Goal: Task Accomplishment & Management: Complete application form

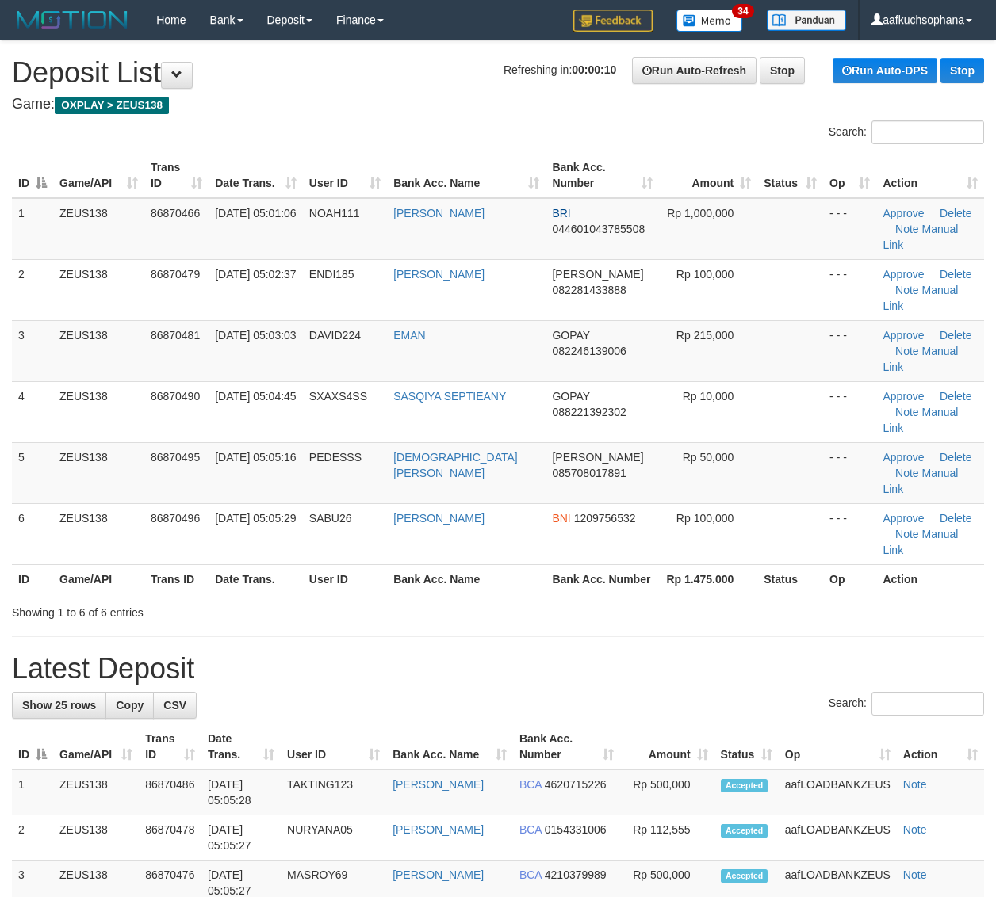
click at [614, 598] on div "Showing 1 to 6 of 6 entries" at bounding box center [498, 609] width 996 height 22
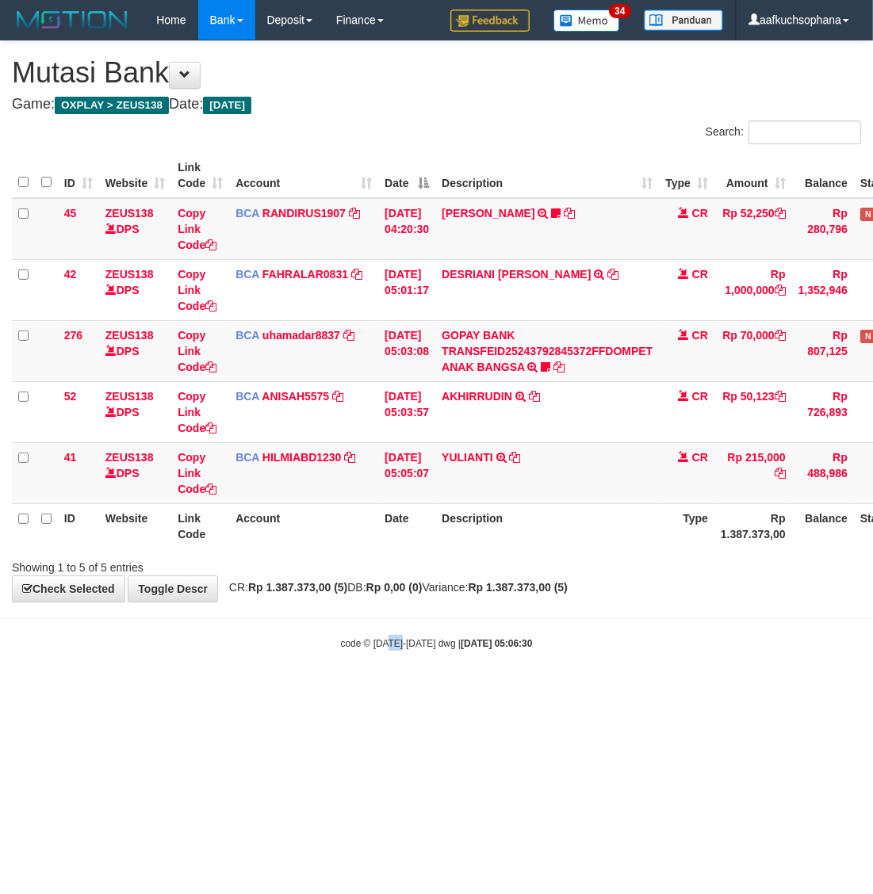
click at [400, 672] on body "Toggle navigation Home Bank Account List Load By Website Group [OXPLAY] ZEUS138…" at bounding box center [436, 345] width 873 height 690
click at [393, 668] on body "Toggle navigation Home Bank Account List Load By Website Group [OXPLAY] ZEUS138…" at bounding box center [436, 345] width 873 height 690
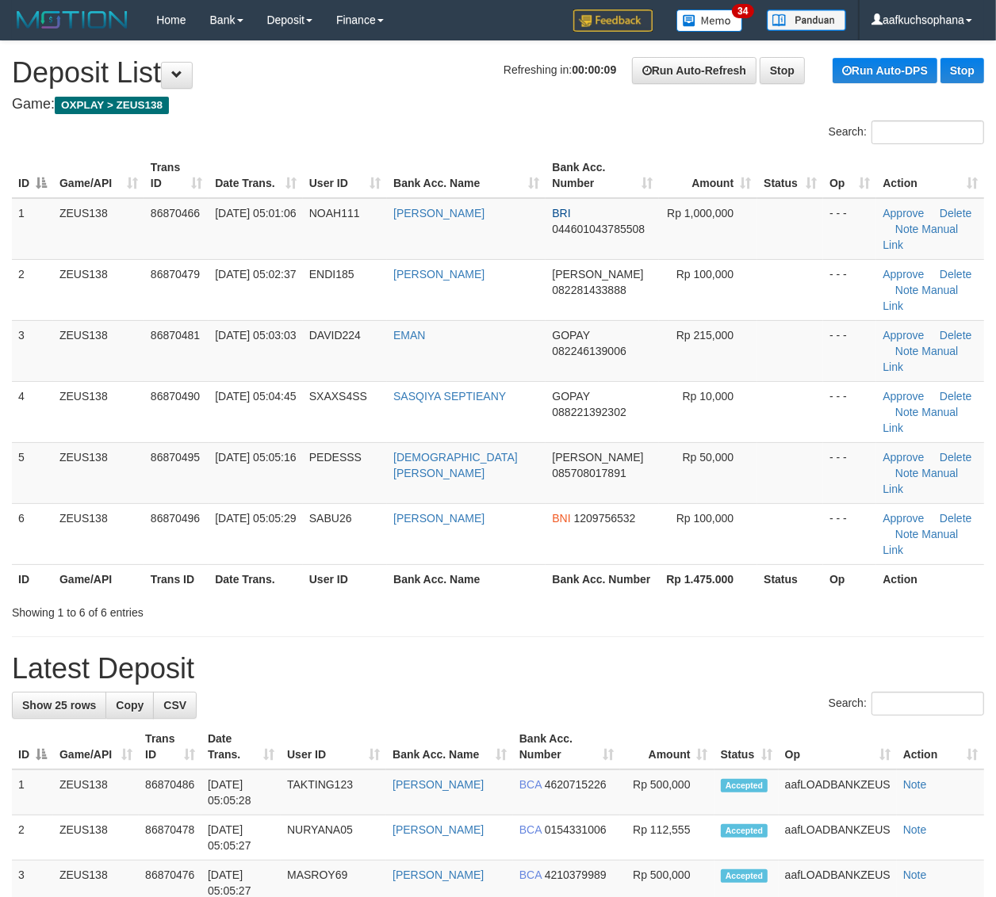
click at [662, 499] on div "ID Game/API Trans ID Date Trans. User ID Bank Acc. Name Bank Acc. Number Amount…" at bounding box center [498, 373] width 996 height 450
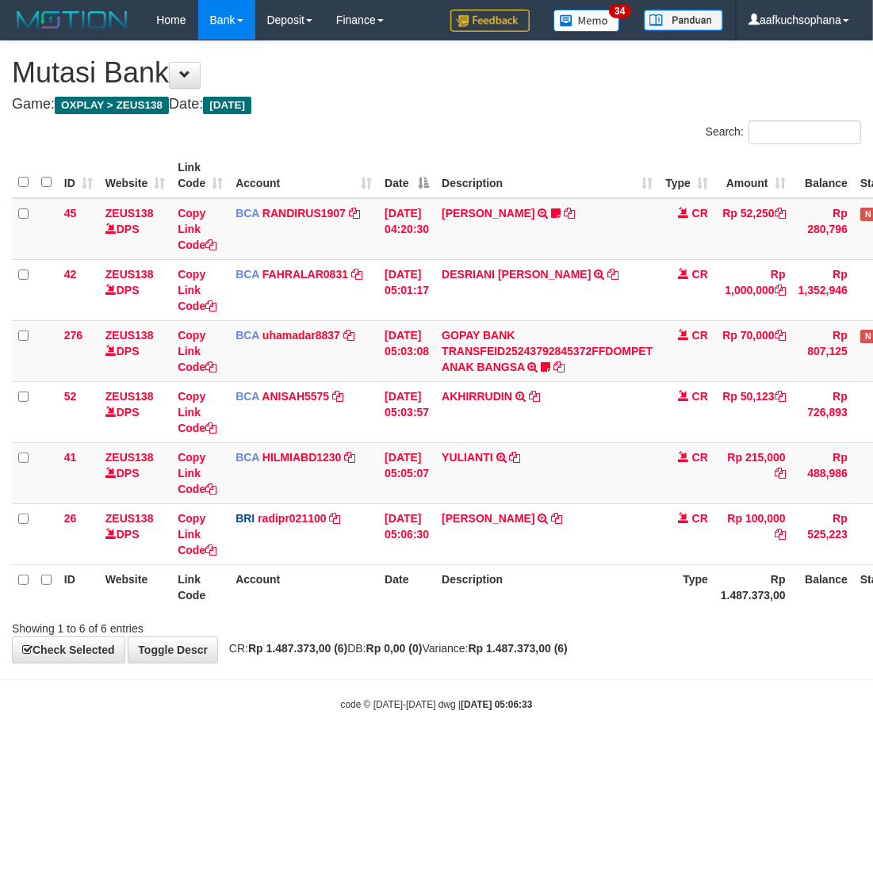
click at [610, 735] on body "Toggle navigation Home Bank Account List Load By Website Group [OXPLAY] ZEUS138…" at bounding box center [436, 375] width 873 height 751
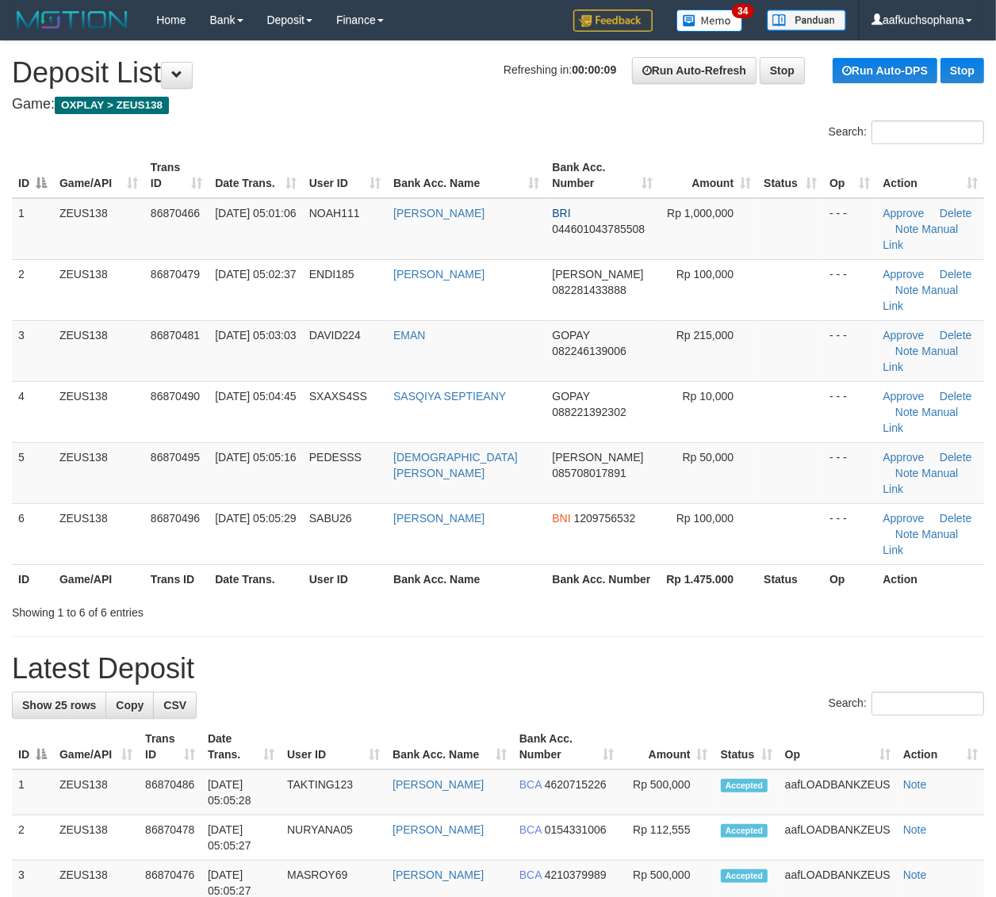
click at [629, 653] on h1 "Latest Deposit" at bounding box center [498, 669] width 972 height 32
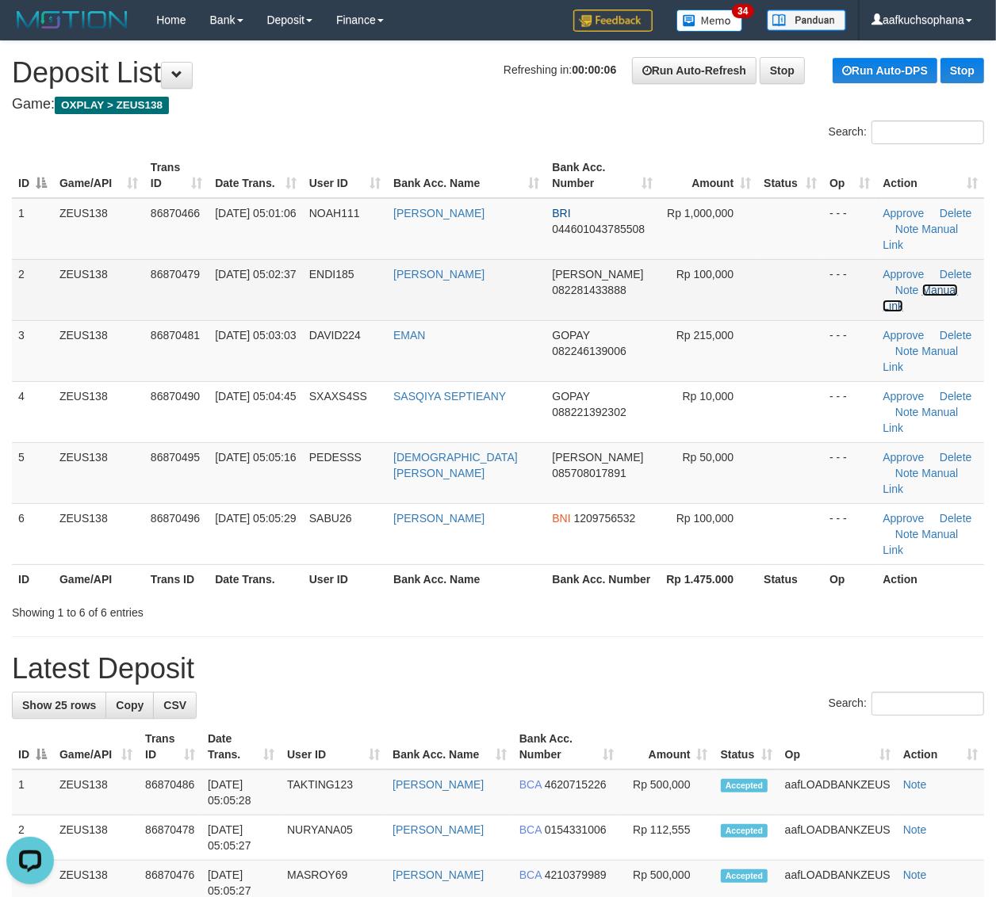
click at [925, 284] on link "Manual Link" at bounding box center [919, 298] width 75 height 29
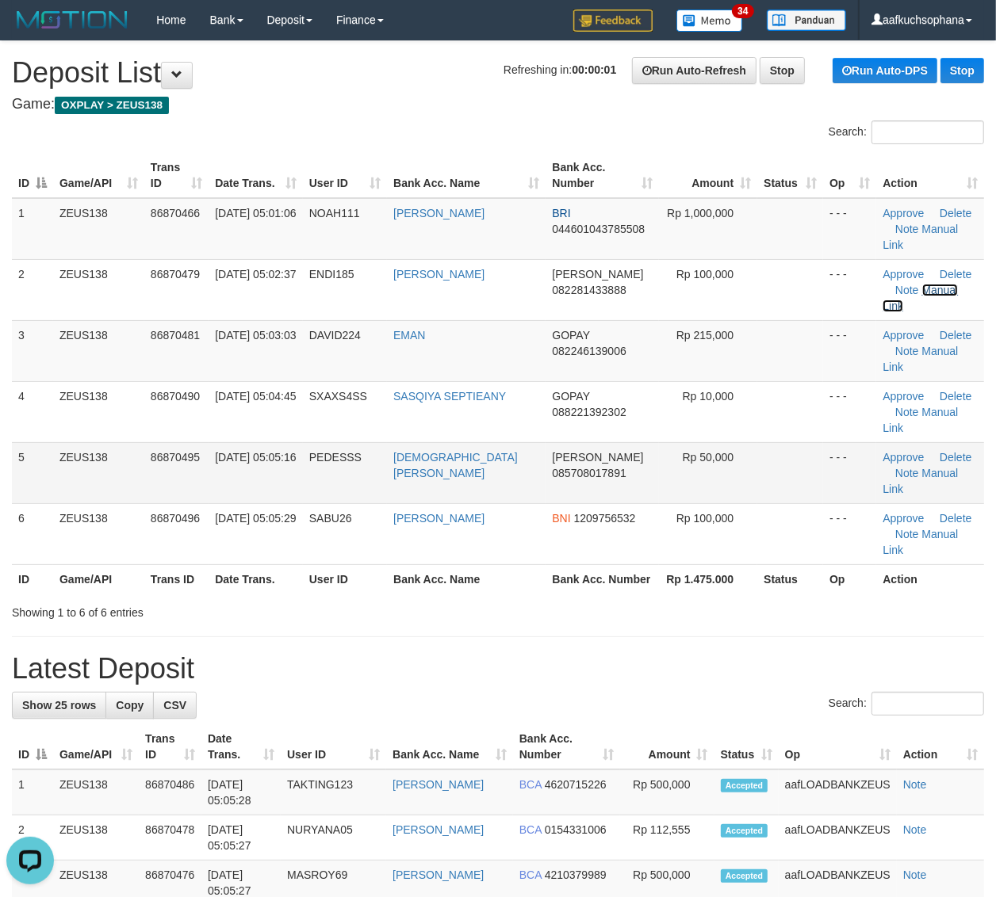
click at [882, 284] on link "Manual Link" at bounding box center [919, 298] width 75 height 29
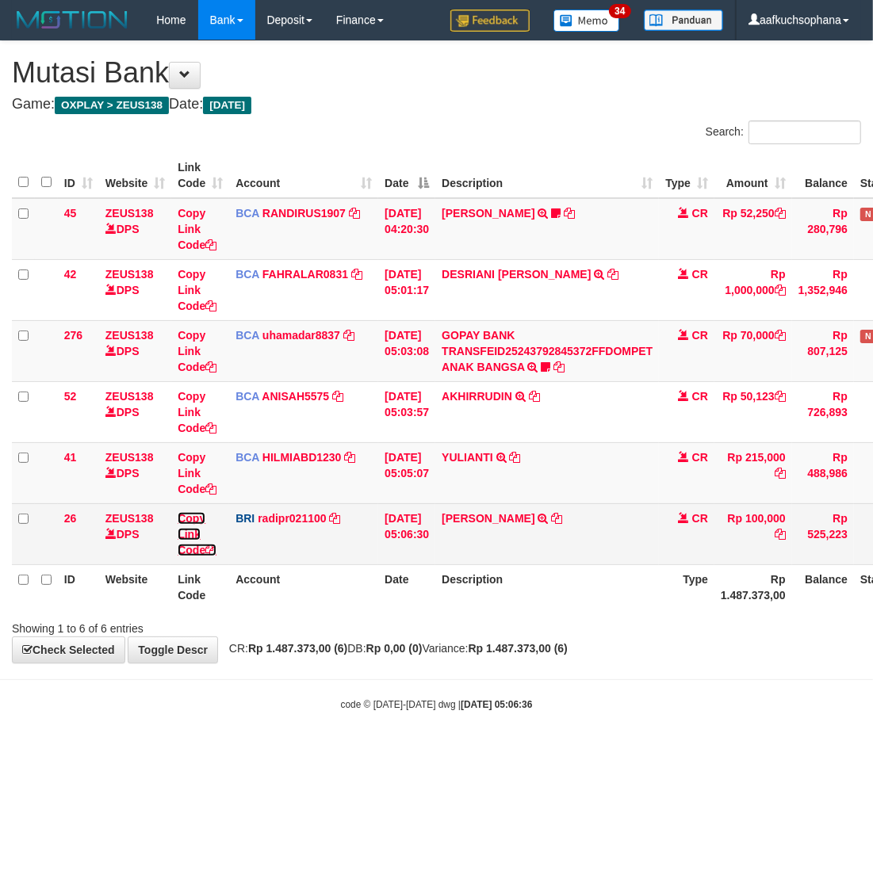
click at [215, 547] on icon at bounding box center [210, 550] width 11 height 11
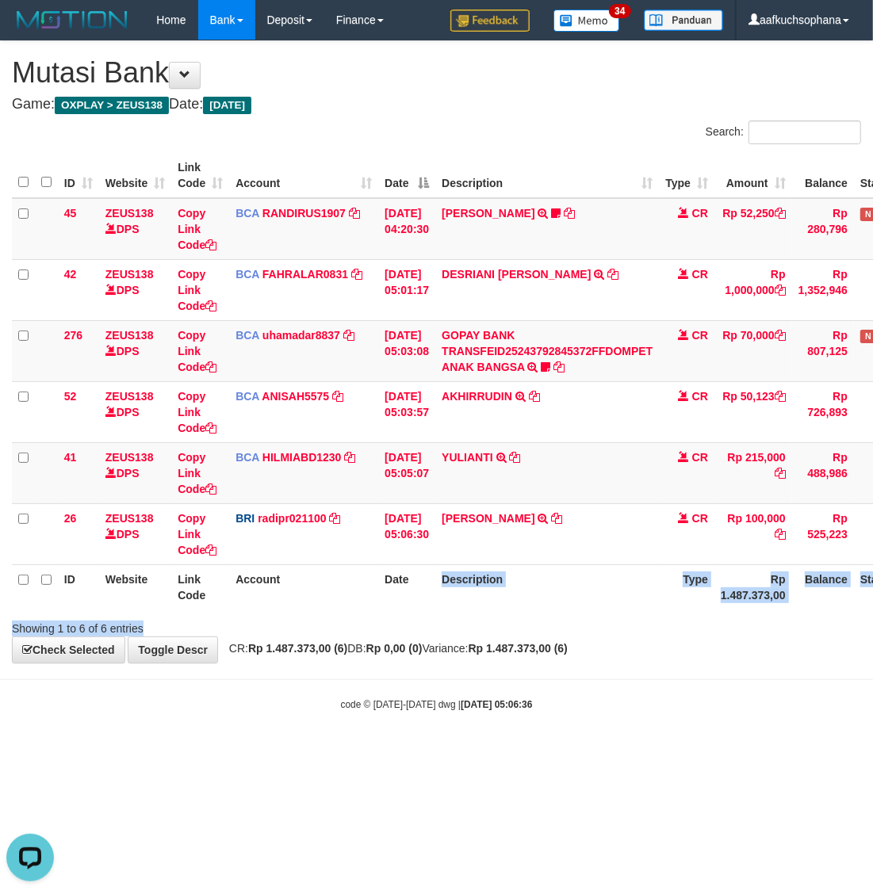
drag, startPoint x: 453, startPoint y: 587, endPoint x: 1, endPoint y: 501, distance: 460.6
click at [422, 605] on tr "ID Website Link Code Account Date Description Type Rp 1.487.373,00 Balance Stat…" at bounding box center [488, 586] width 953 height 45
click at [598, 601] on th "Description" at bounding box center [547, 586] width 224 height 45
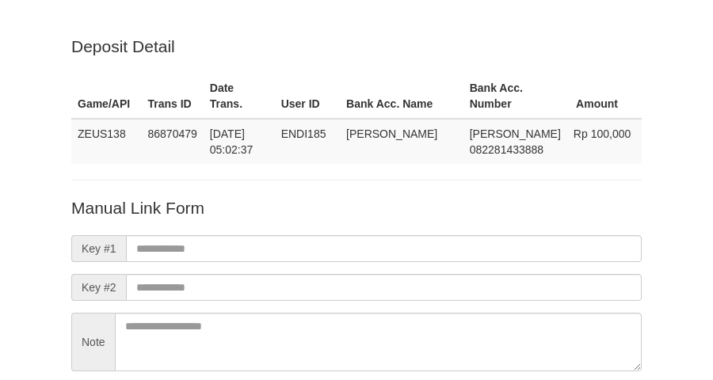
scroll to position [139, 0]
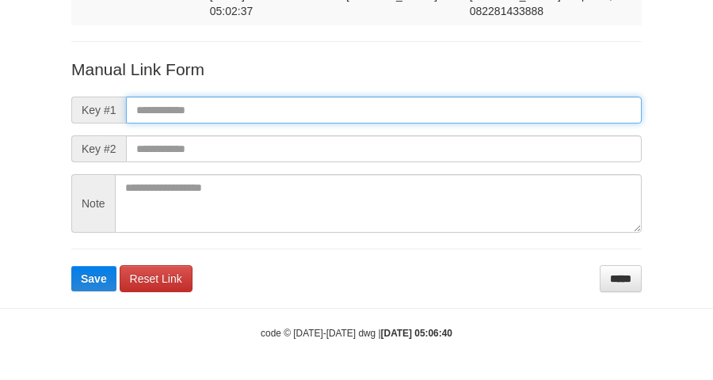
click at [357, 105] on input "text" at bounding box center [384, 110] width 516 height 27
paste input "**********"
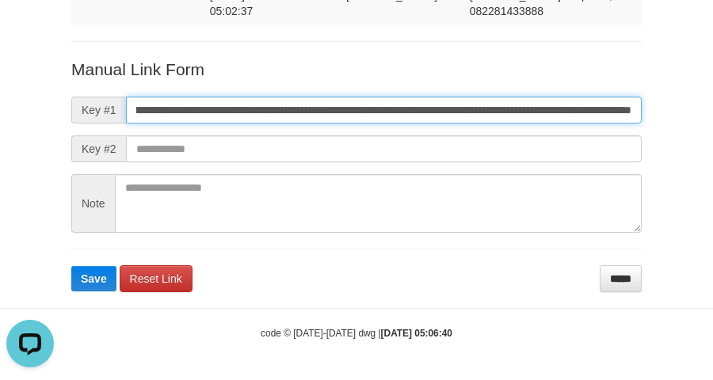
scroll to position [0, 0]
type input "**********"
click at [71, 266] on button "Save" at bounding box center [93, 278] width 45 height 25
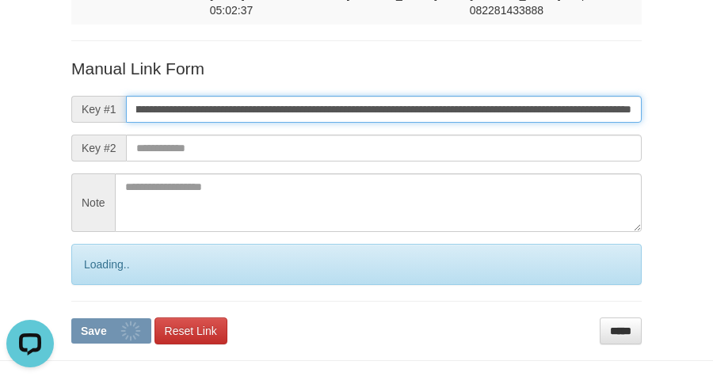
click at [71, 319] on button "Save" at bounding box center [111, 331] width 80 height 25
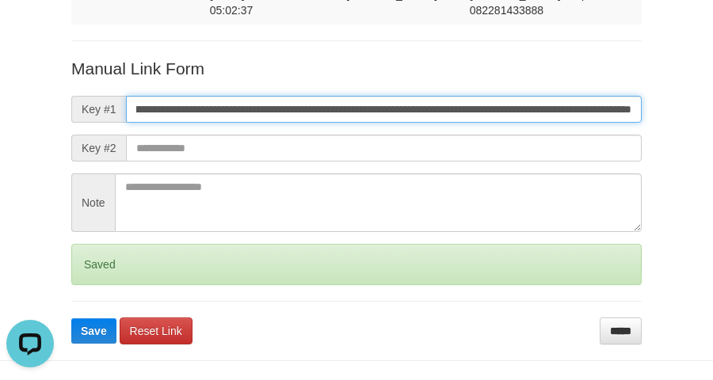
click at [71, 319] on button "Save" at bounding box center [93, 331] width 45 height 25
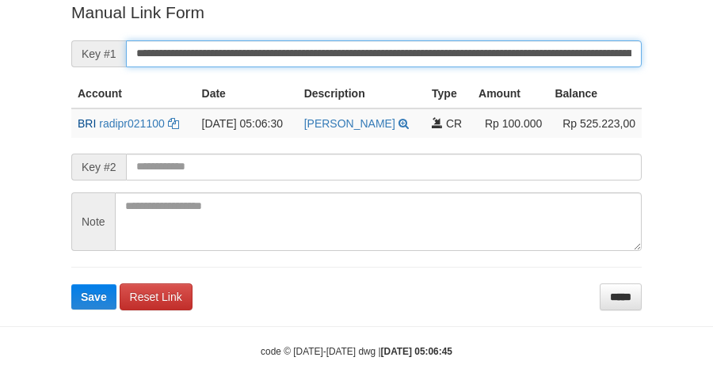
click at [71, 285] on button "Save" at bounding box center [93, 297] width 45 height 25
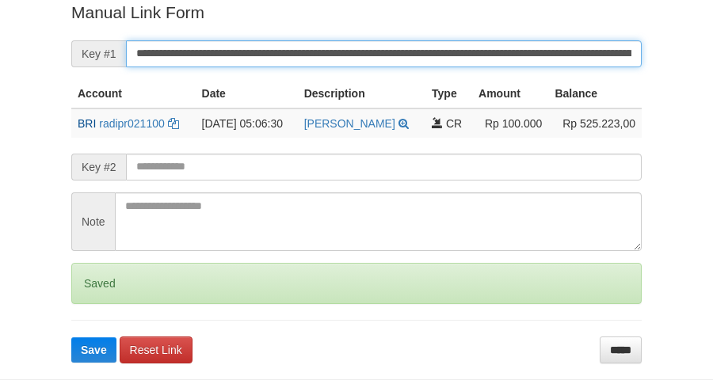
click at [353, 52] on input "**********" at bounding box center [384, 53] width 516 height 27
click at [71, 338] on button "Save" at bounding box center [93, 350] width 45 height 25
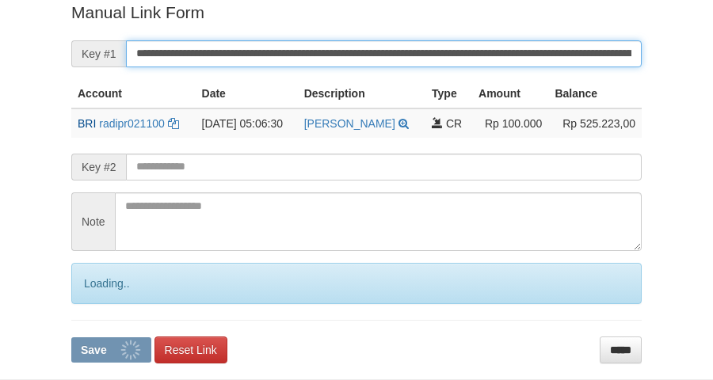
click at [354, 52] on input "**********" at bounding box center [384, 53] width 516 height 27
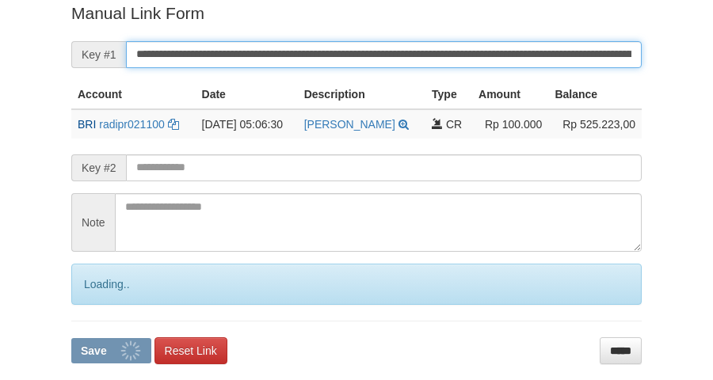
click at [71, 338] on button "Save" at bounding box center [111, 350] width 80 height 25
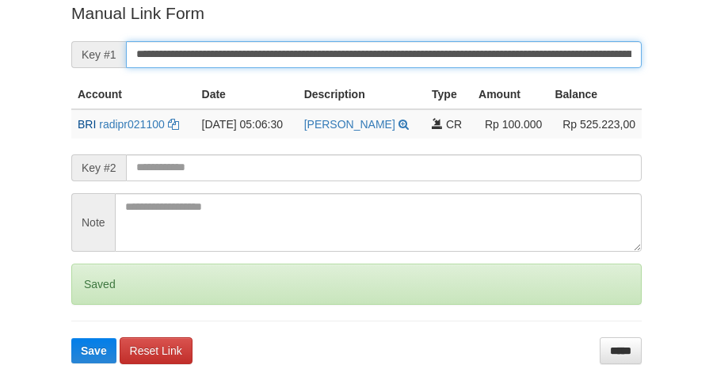
click at [71, 338] on button "Save" at bounding box center [93, 350] width 45 height 25
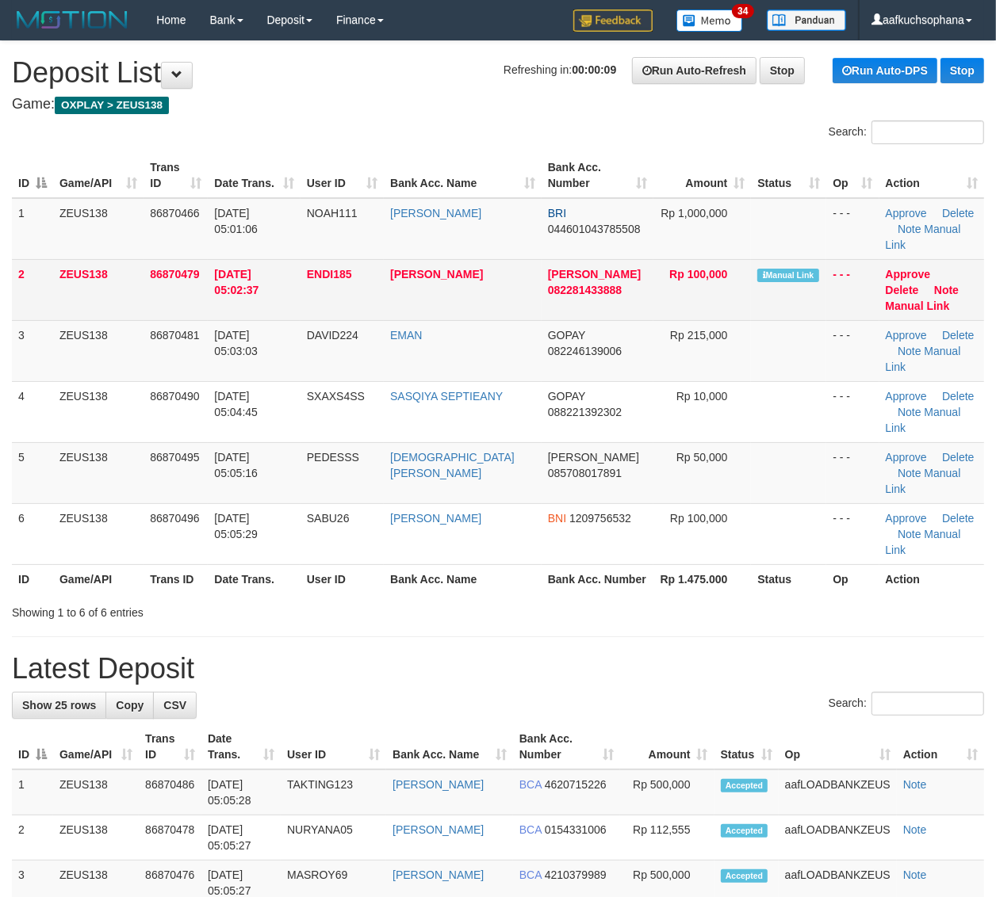
click at [942, 266] on td "Approve [GEOGRAPHIC_DATA] Note Manual Link" at bounding box center [931, 289] width 105 height 61
click at [941, 300] on link "Manual Link" at bounding box center [917, 306] width 64 height 13
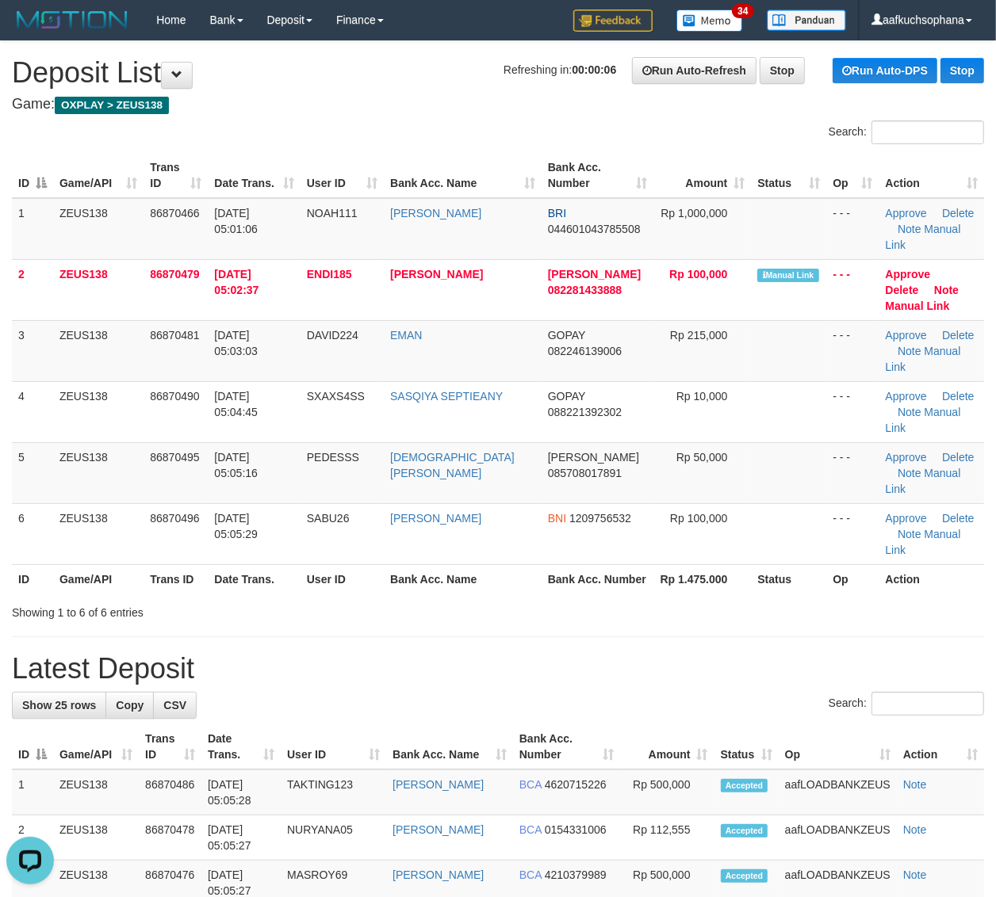
click at [607, 564] on th "Bank Acc. Number" at bounding box center [597, 578] width 113 height 29
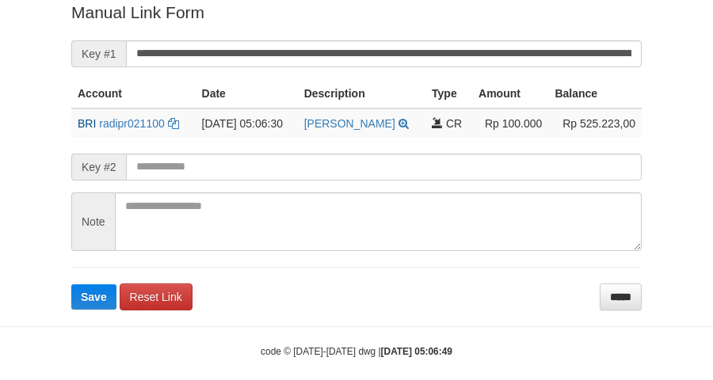
click at [378, 66] on form "**********" at bounding box center [356, 155] width 571 height 309
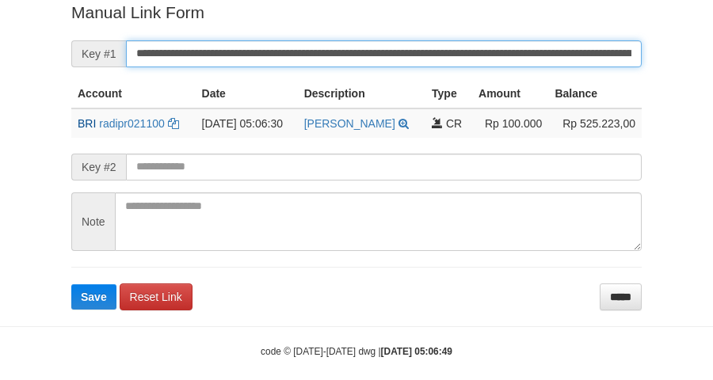
click at [71, 285] on button "Save" at bounding box center [93, 297] width 45 height 25
click at [365, 52] on input "**********" at bounding box center [384, 53] width 516 height 27
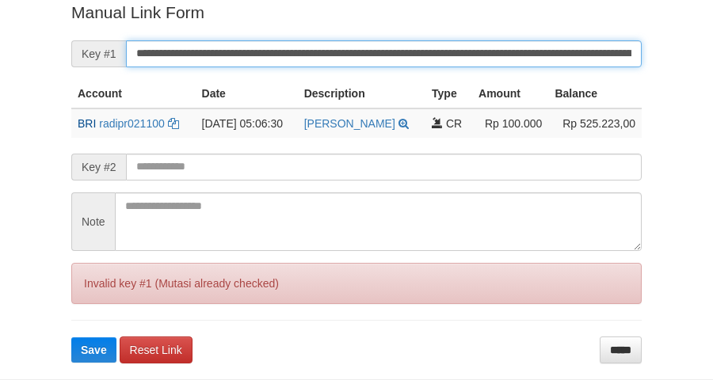
click at [71, 338] on button "Save" at bounding box center [93, 350] width 45 height 25
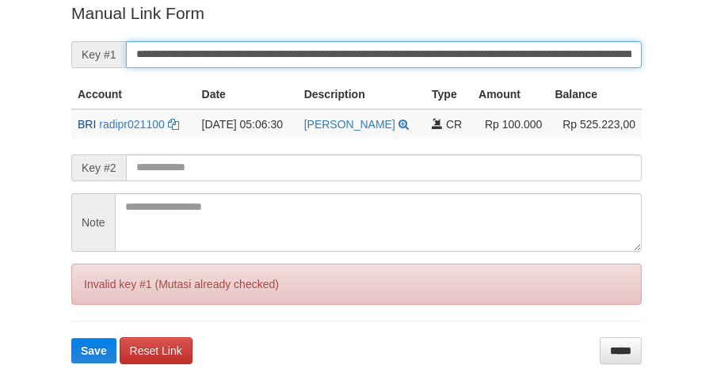
click at [365, 52] on input "**********" at bounding box center [384, 54] width 516 height 27
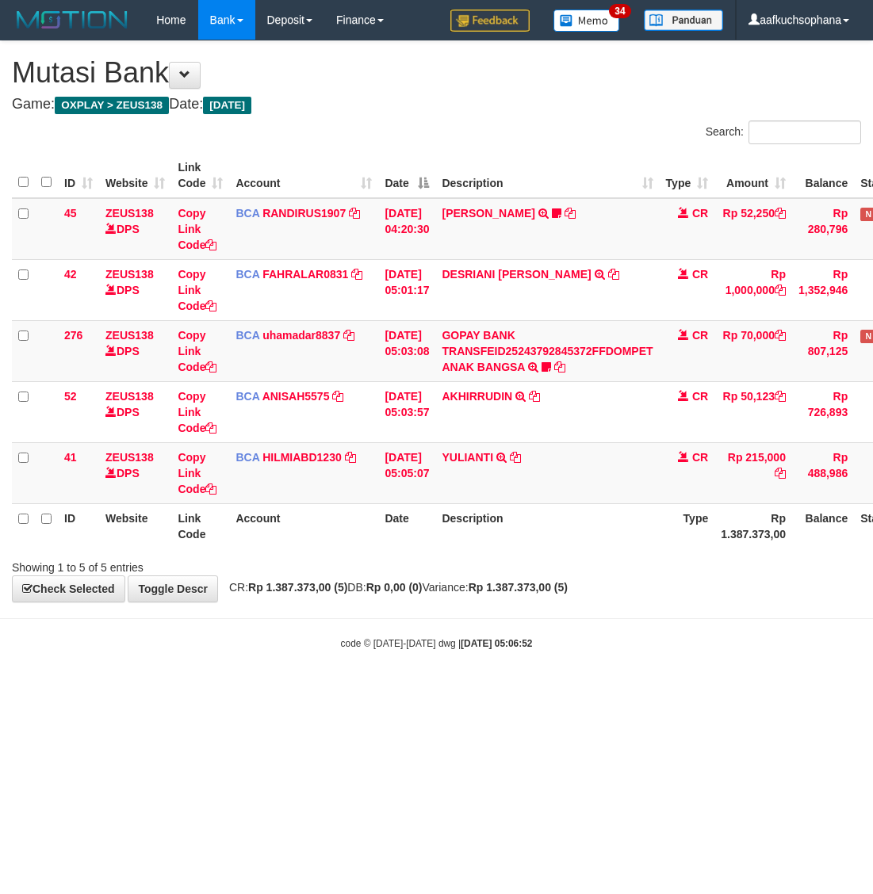
click at [590, 679] on body "Toggle navigation Home Bank Account List Load By Website Group [OXPLAY] ZEUS138…" at bounding box center [436, 345] width 873 height 690
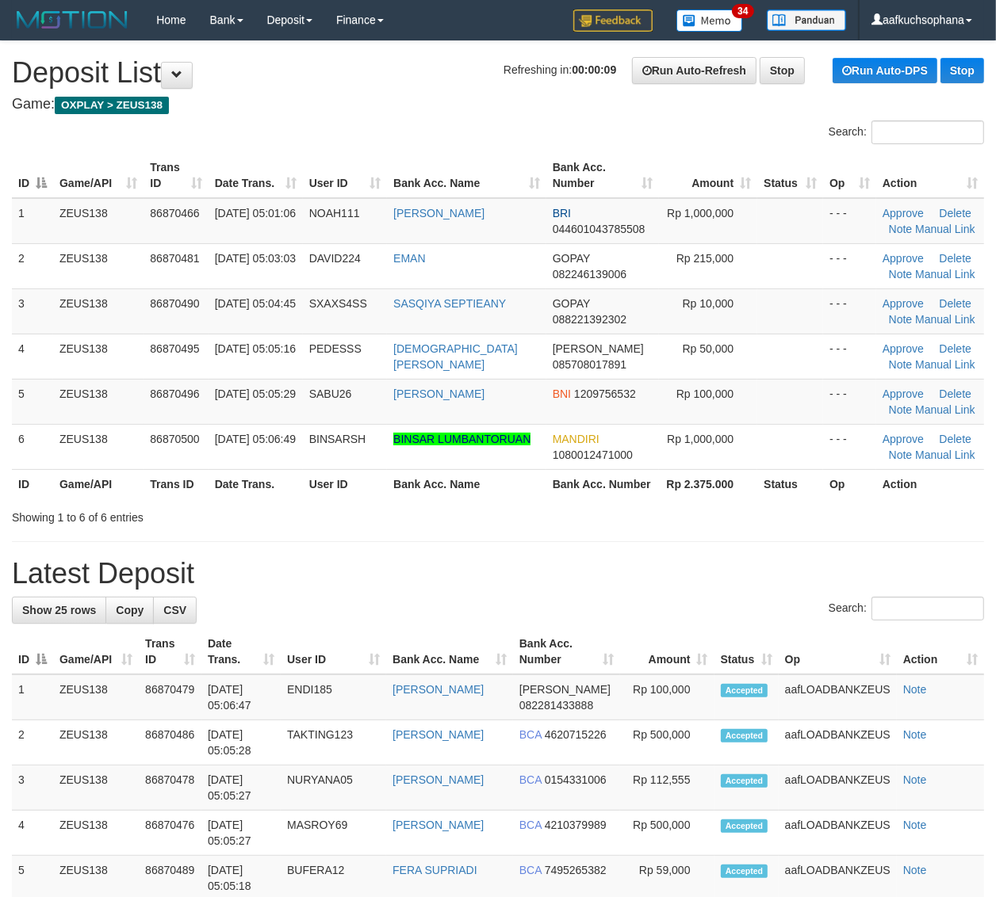
drag, startPoint x: 754, startPoint y: 535, endPoint x: 849, endPoint y: 525, distance: 95.7
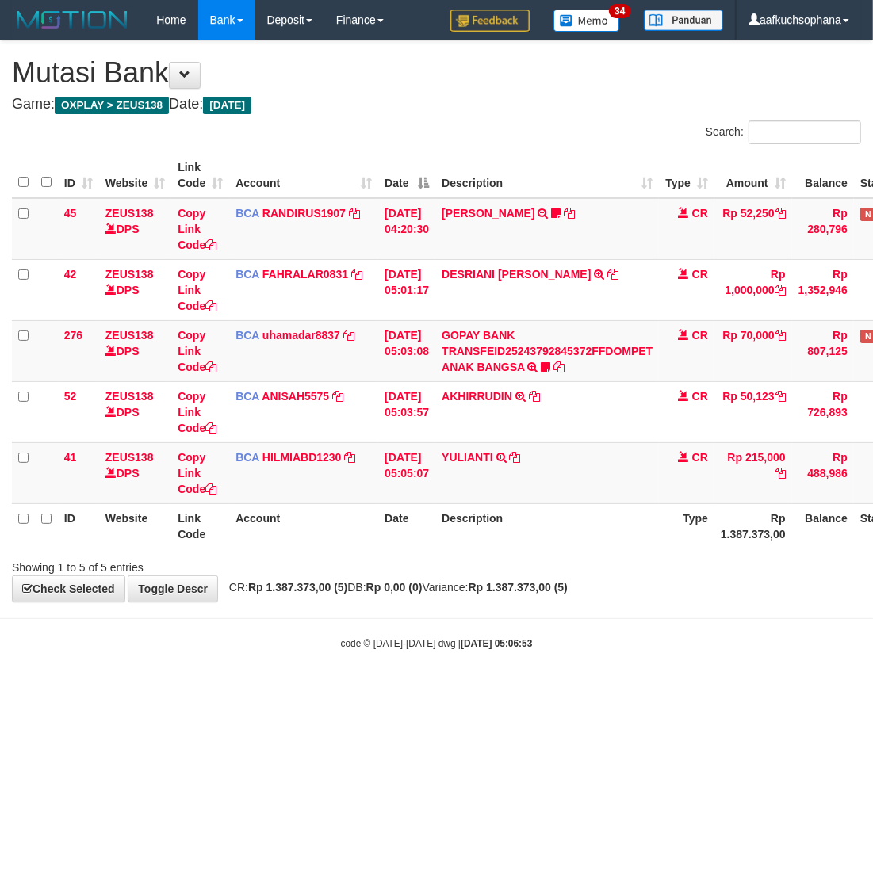
click at [663, 660] on body "Toggle navigation Home Bank Account List Load By Website Group [OXPLAY] ZEUS138…" at bounding box center [436, 345] width 873 height 690
click at [622, 668] on body "Toggle navigation Home Bank Account List Load By Website Group [OXPLAY] ZEUS138…" at bounding box center [436, 345] width 873 height 690
drag, startPoint x: 203, startPoint y: 660, endPoint x: 4, endPoint y: 601, distance: 207.6
click at [202, 660] on body "Toggle navigation Home Bank Account List Load By Website Group [OXPLAY] ZEUS138…" at bounding box center [436, 345] width 873 height 690
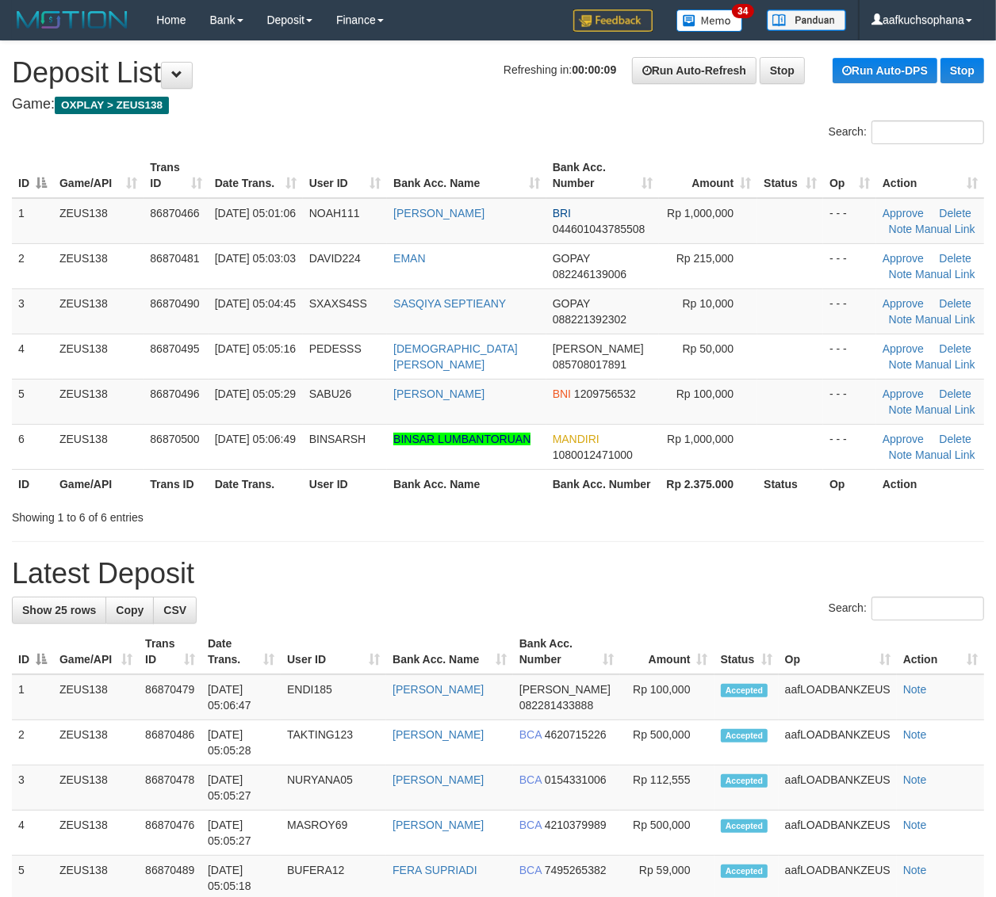
drag, startPoint x: 652, startPoint y: 545, endPoint x: 1004, endPoint y: 579, distance: 353.6
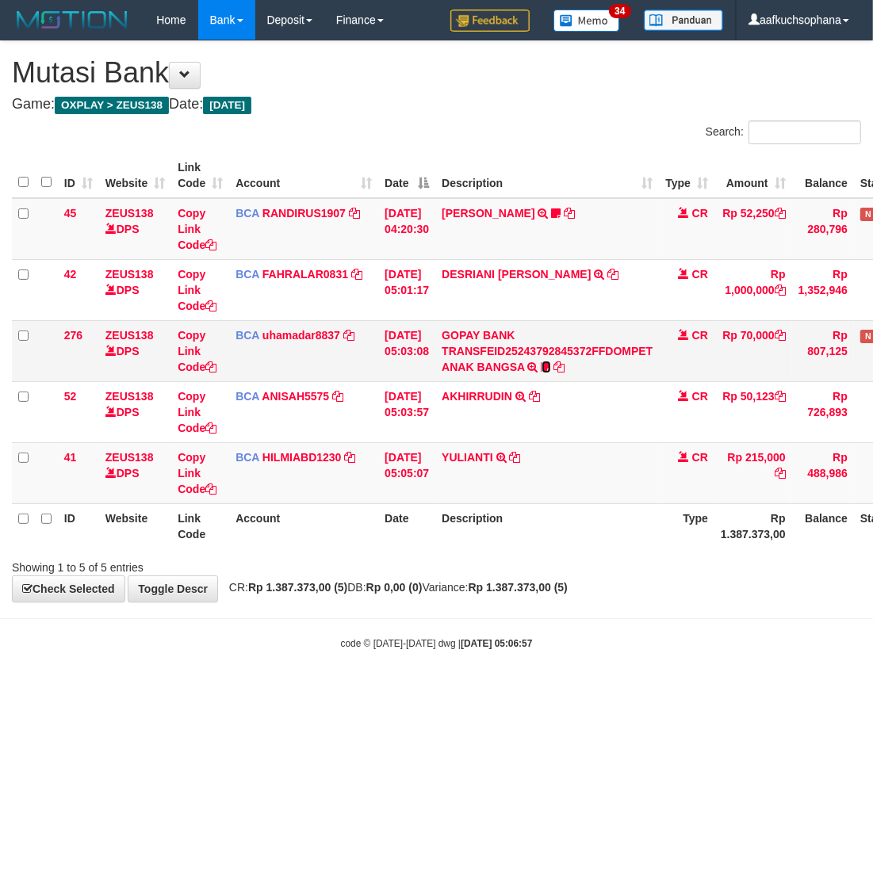
click at [551, 365] on icon at bounding box center [546, 366] width 10 height 11
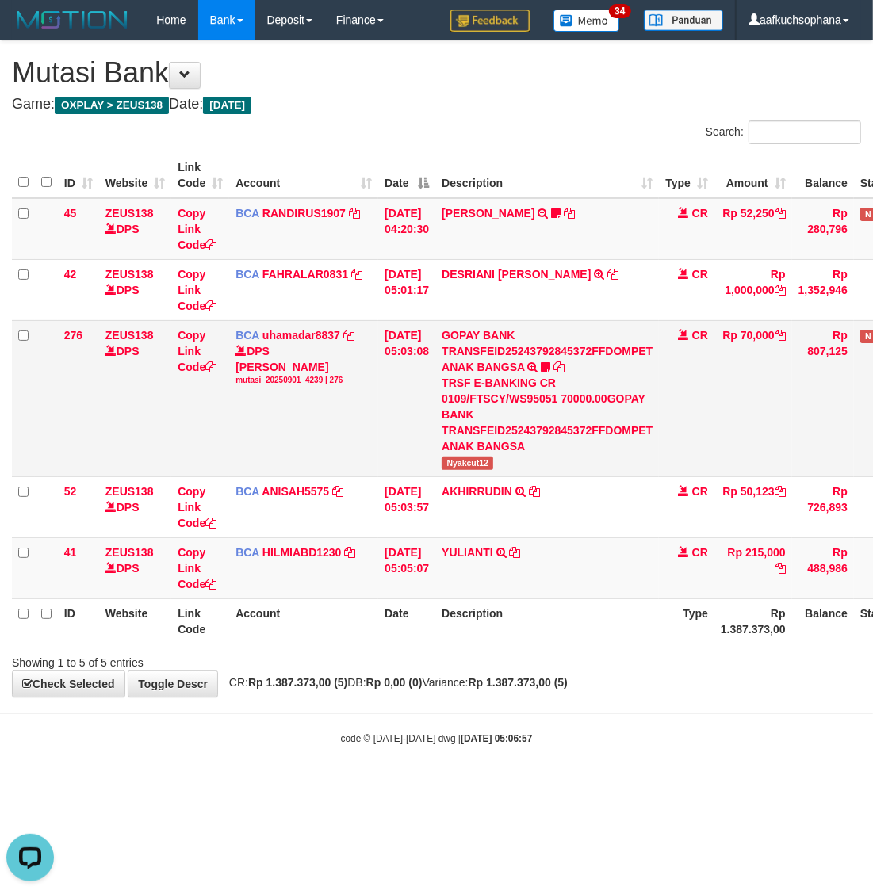
click at [477, 454] on td "GOPAY BANK TRANSFEID25243792845372FFDOMPET ANAK BANGSA TRSF E-BANKING CR 0109/F…" at bounding box center [547, 398] width 224 height 156
click at [481, 460] on span "Nyakcut12" at bounding box center [467, 463] width 52 height 13
copy tr "Nyakcut12"
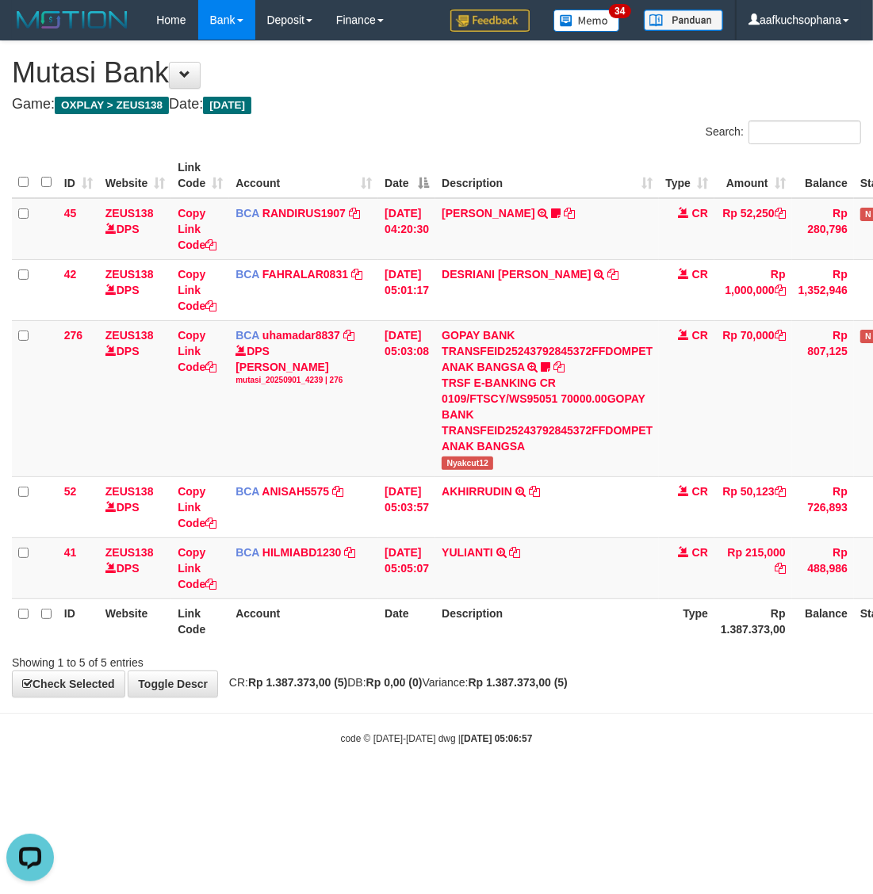
click at [595, 785] on html "Toggle navigation Home Bank Account List Load By Website Group [OXPLAY] ZEUS138…" at bounding box center [436, 392] width 873 height 785
click at [555, 781] on body "Toggle navigation Home Bank Account List Load By Website Group [OXPLAY] ZEUS138…" at bounding box center [436, 392] width 873 height 785
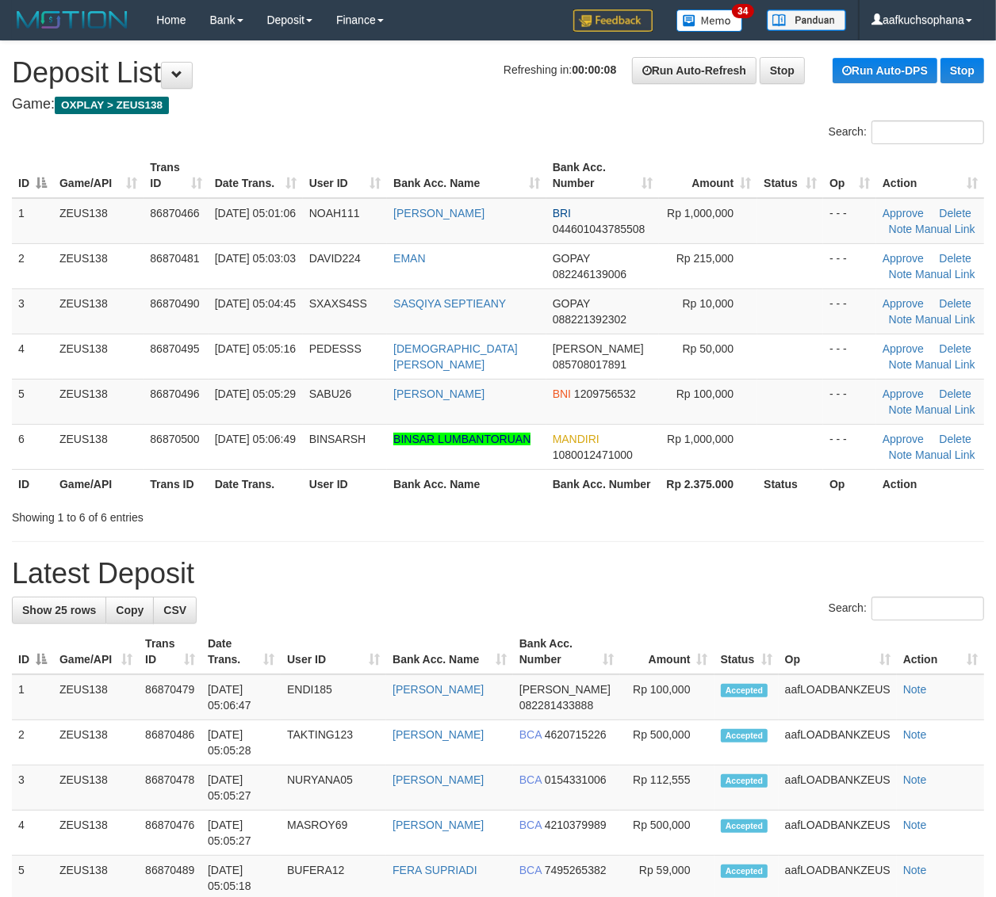
click at [531, 567] on h1 "Latest Deposit" at bounding box center [498, 574] width 972 height 32
click at [606, 503] on div at bounding box center [705, 503] width 581 height 1
drag, startPoint x: 767, startPoint y: 567, endPoint x: 827, endPoint y: 567, distance: 59.5
click at [767, 567] on h1 "Latest Deposit" at bounding box center [498, 574] width 972 height 32
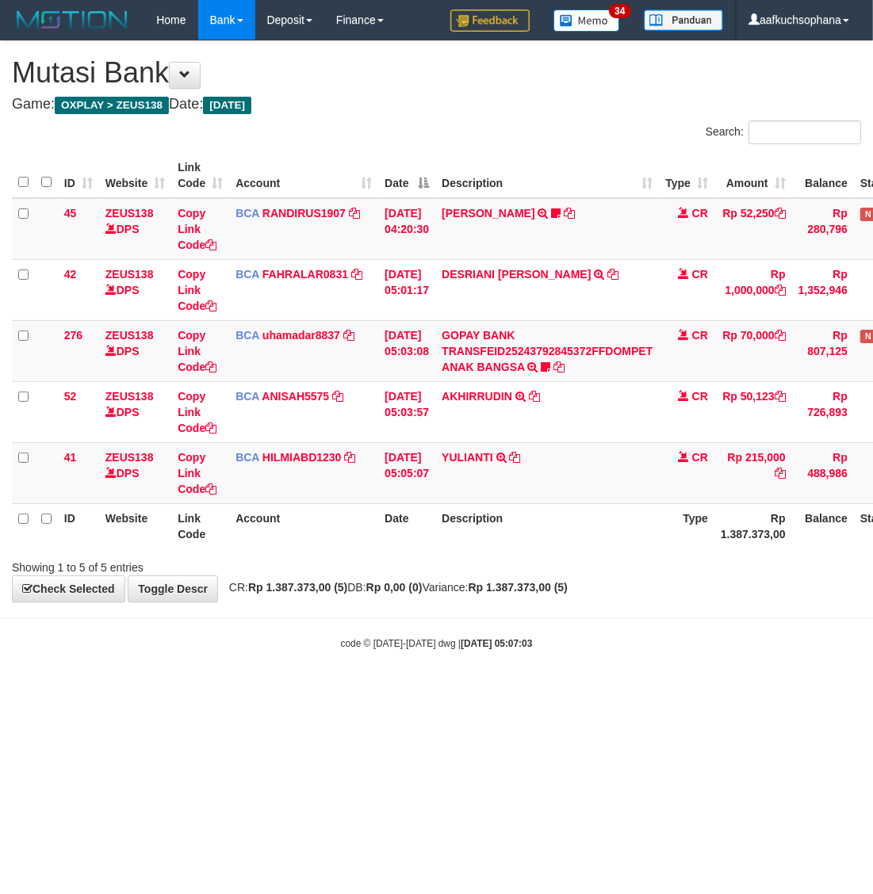
drag, startPoint x: 569, startPoint y: 640, endPoint x: 870, endPoint y: 552, distance: 314.0
click at [587, 639] on div "code © [DATE]-[DATE] dwg | [DATE] 05:07:03" at bounding box center [436, 643] width 873 height 16
click at [250, 687] on body "Toggle navigation Home Bank Account List Load By Website Group [OXPLAY] ZEUS138…" at bounding box center [436, 345] width 873 height 690
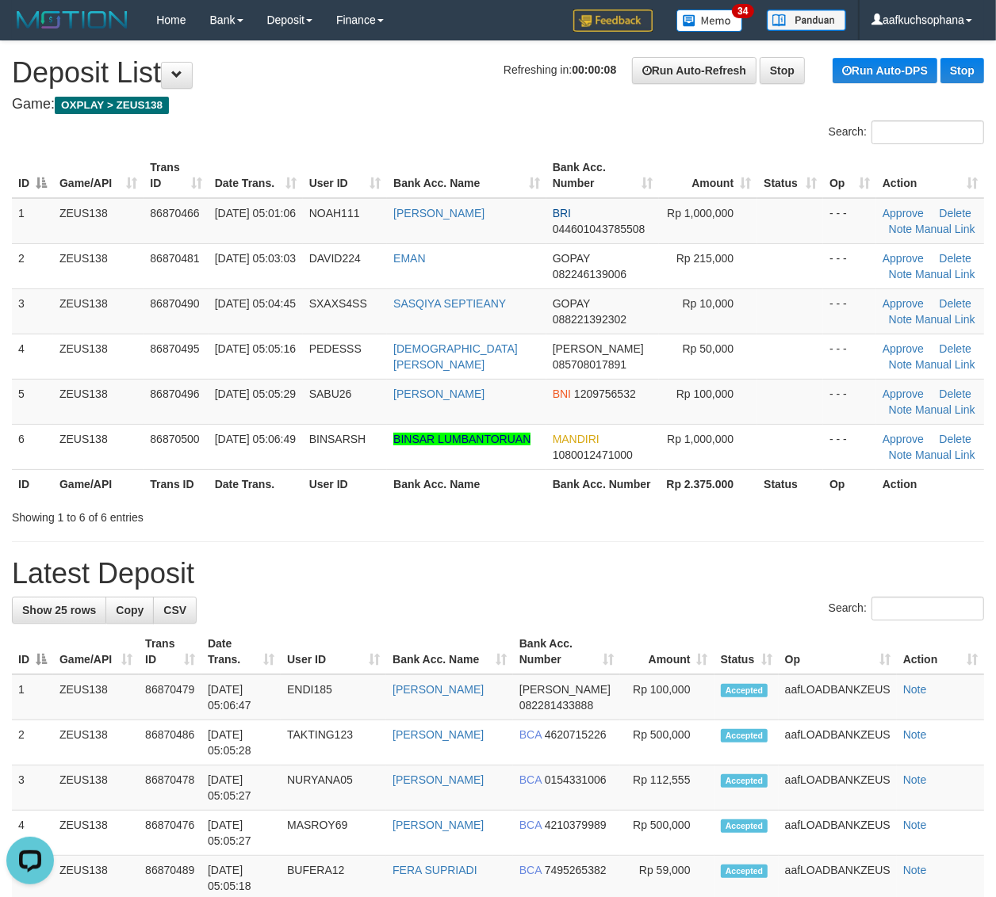
drag, startPoint x: 782, startPoint y: 593, endPoint x: 1004, endPoint y: 556, distance: 225.0
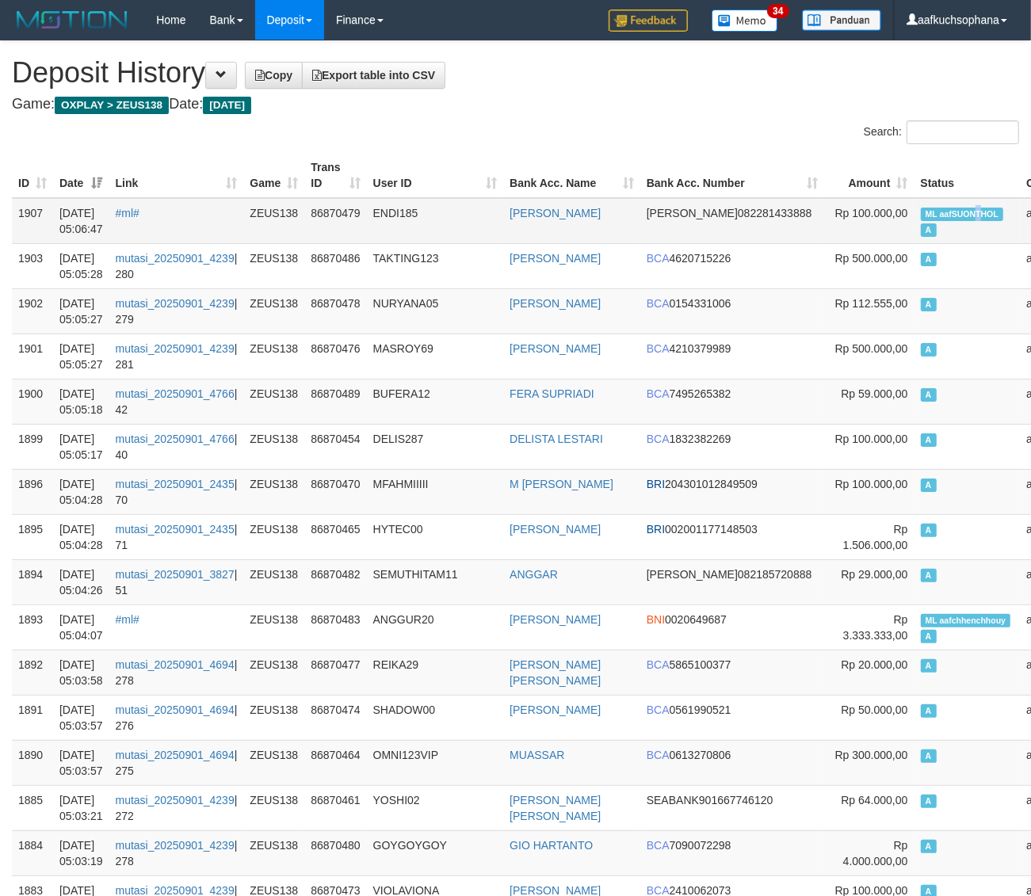
click at [921, 211] on span "ML aafSUONTHOL" at bounding box center [962, 214] width 83 height 13
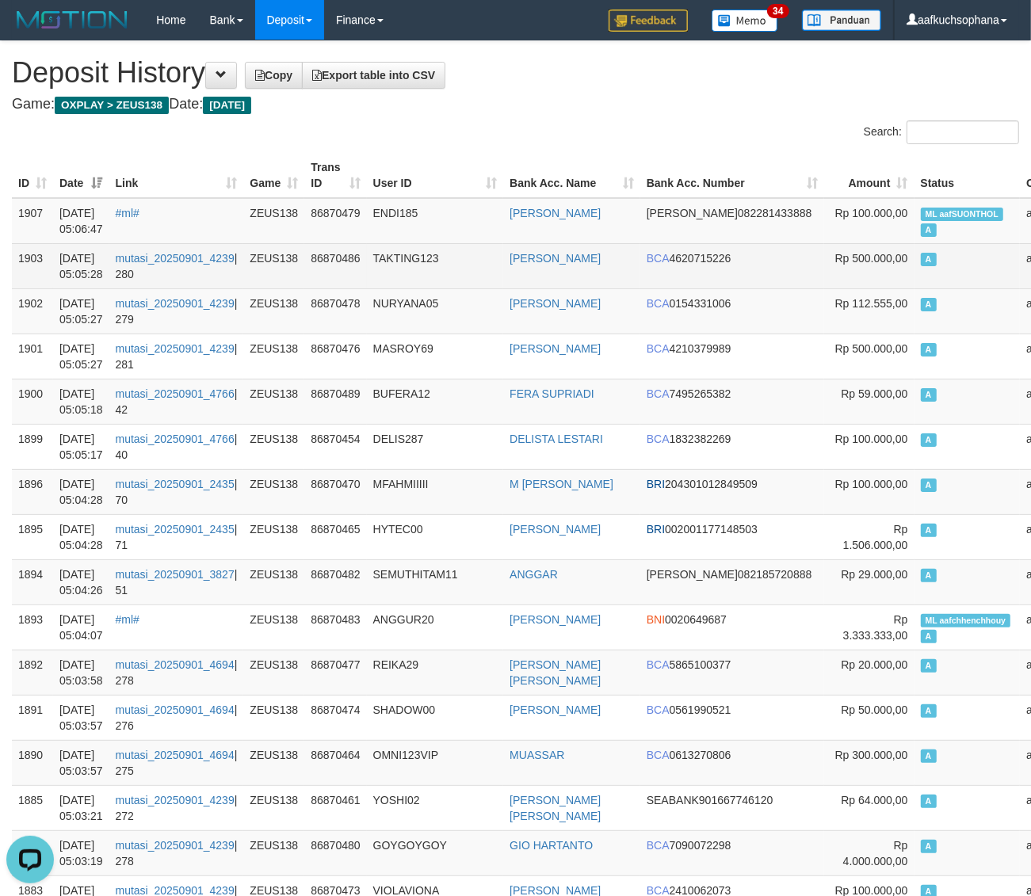
click at [921, 258] on span "A" at bounding box center [929, 259] width 16 height 13
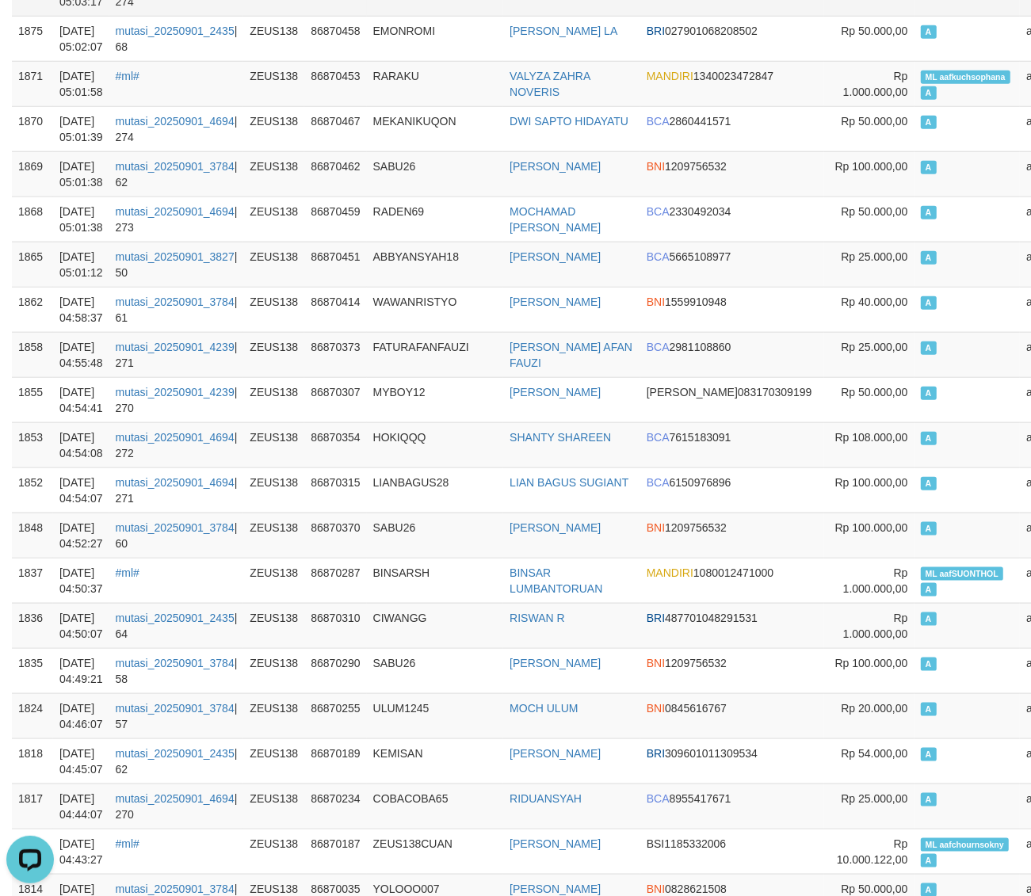
scroll to position [881, 0]
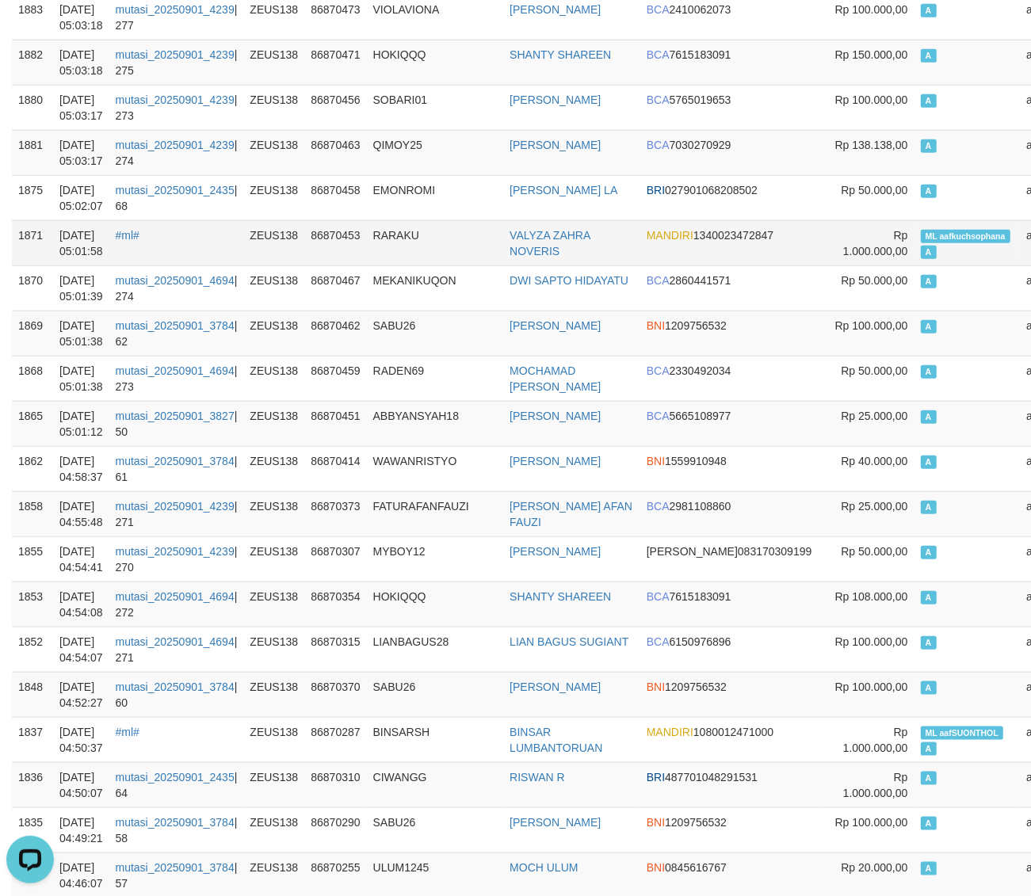
click at [915, 247] on td "ML aafkuchsophana A" at bounding box center [968, 242] width 106 height 45
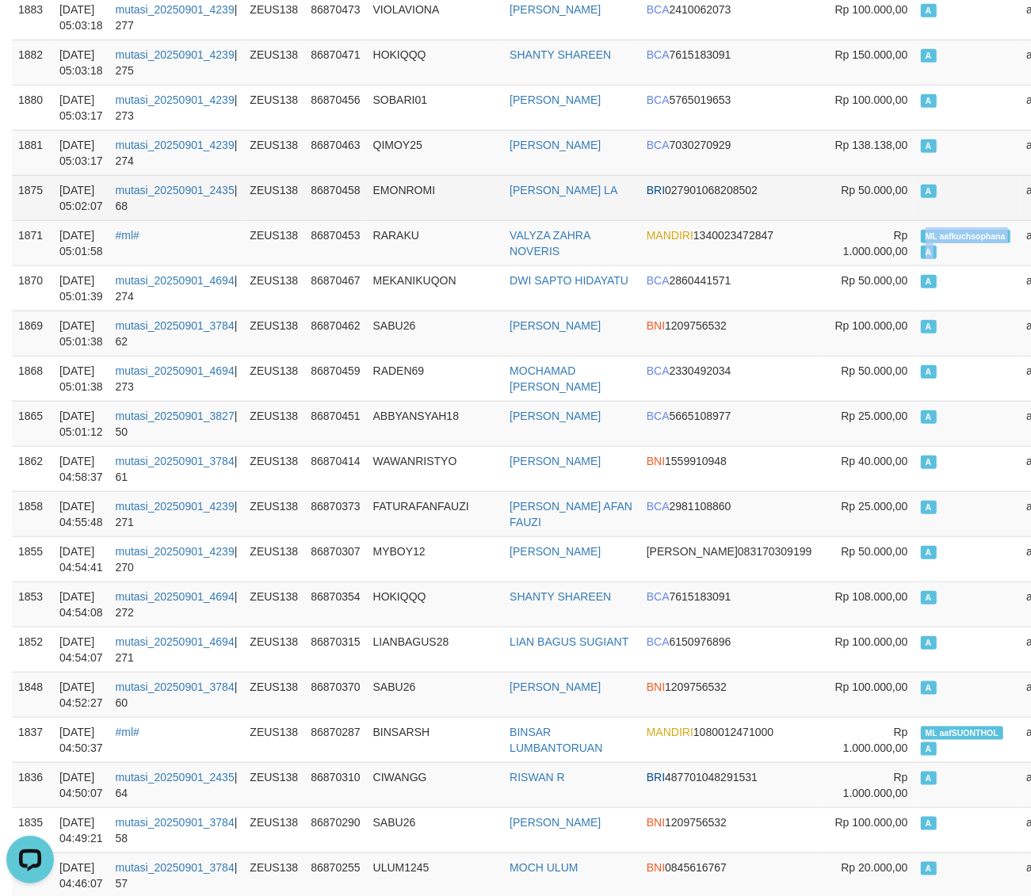
copy td "ML aafkuchsophana A"
click at [915, 198] on td "A" at bounding box center [968, 197] width 106 height 45
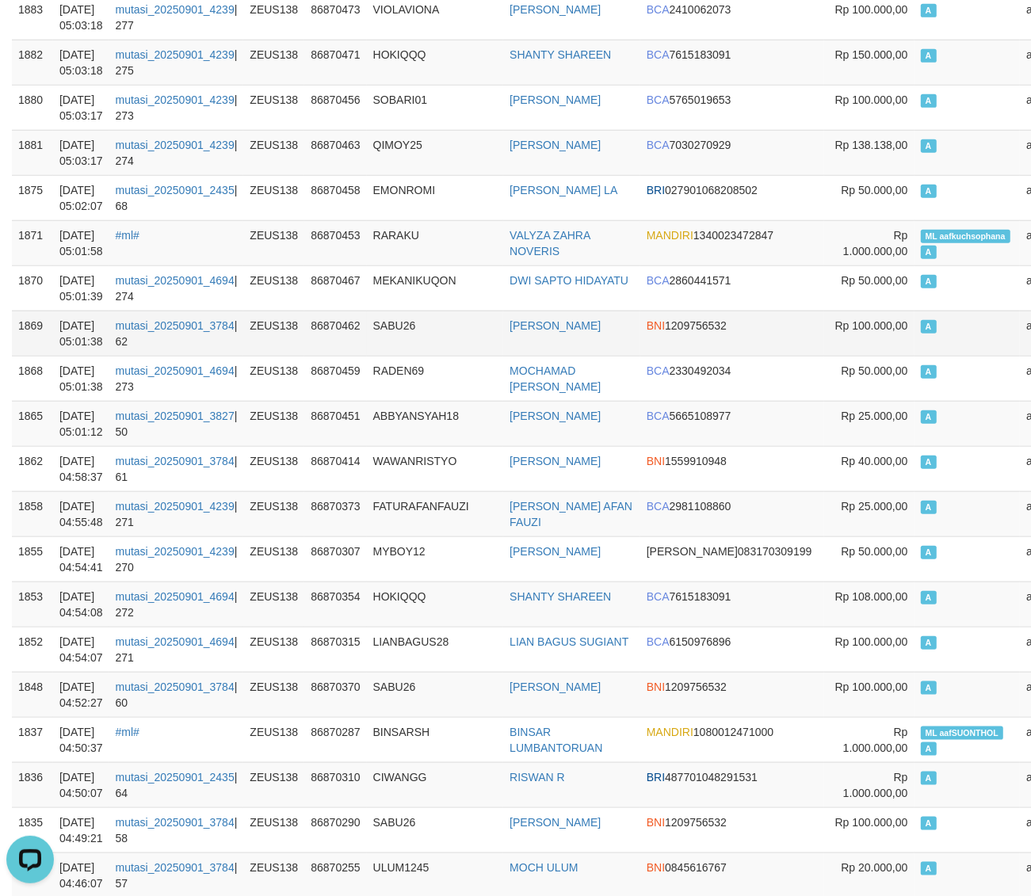
click at [915, 354] on td "A" at bounding box center [968, 333] width 106 height 45
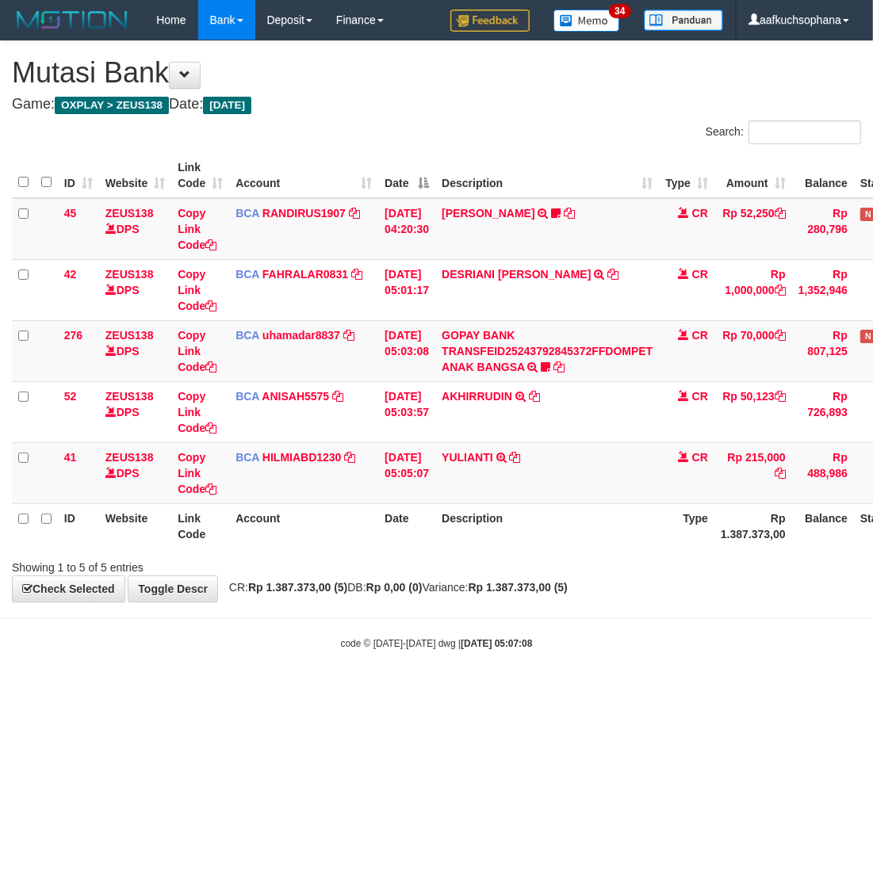
click at [852, 690] on html "Toggle navigation Home Bank Account List Load By Website Group [OXPLAY] ZEUS138…" at bounding box center [436, 345] width 873 height 690
click at [564, 629] on body "Toggle navigation Home Bank Account List Load By Website Group [OXPLAY] ZEUS138…" at bounding box center [436, 345] width 873 height 690
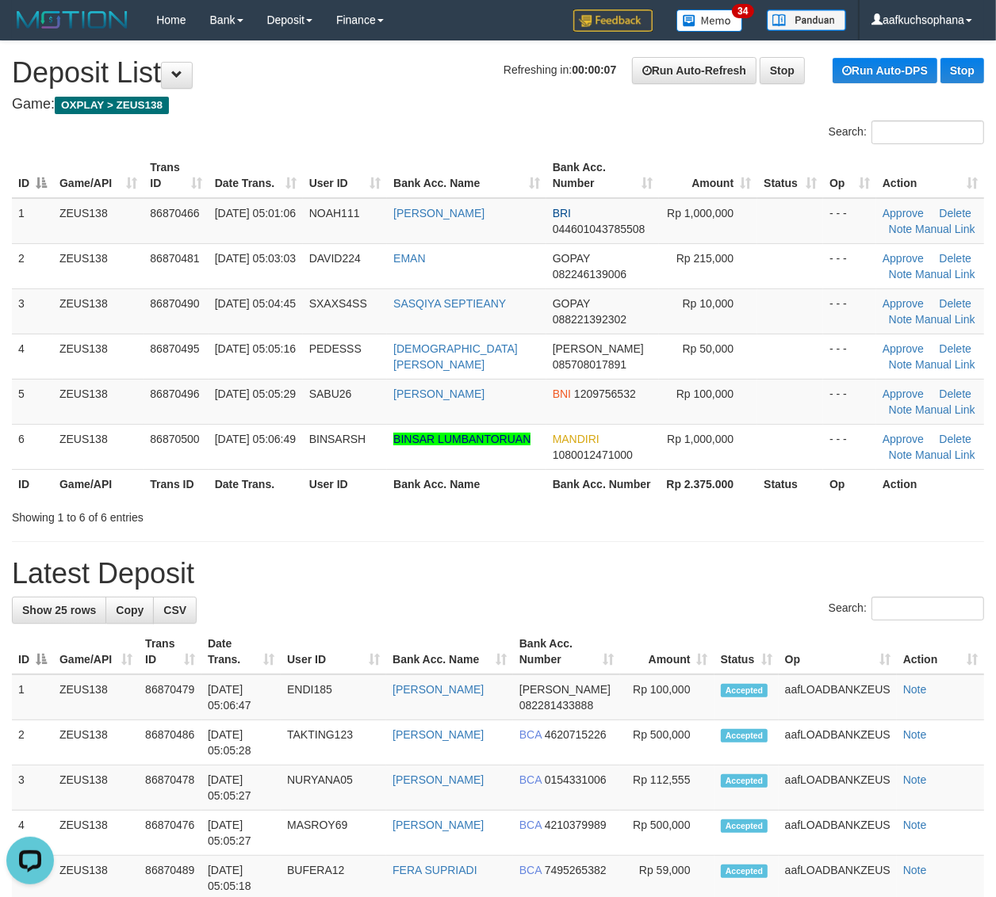
drag, startPoint x: 761, startPoint y: 533, endPoint x: 771, endPoint y: 529, distance: 11.0
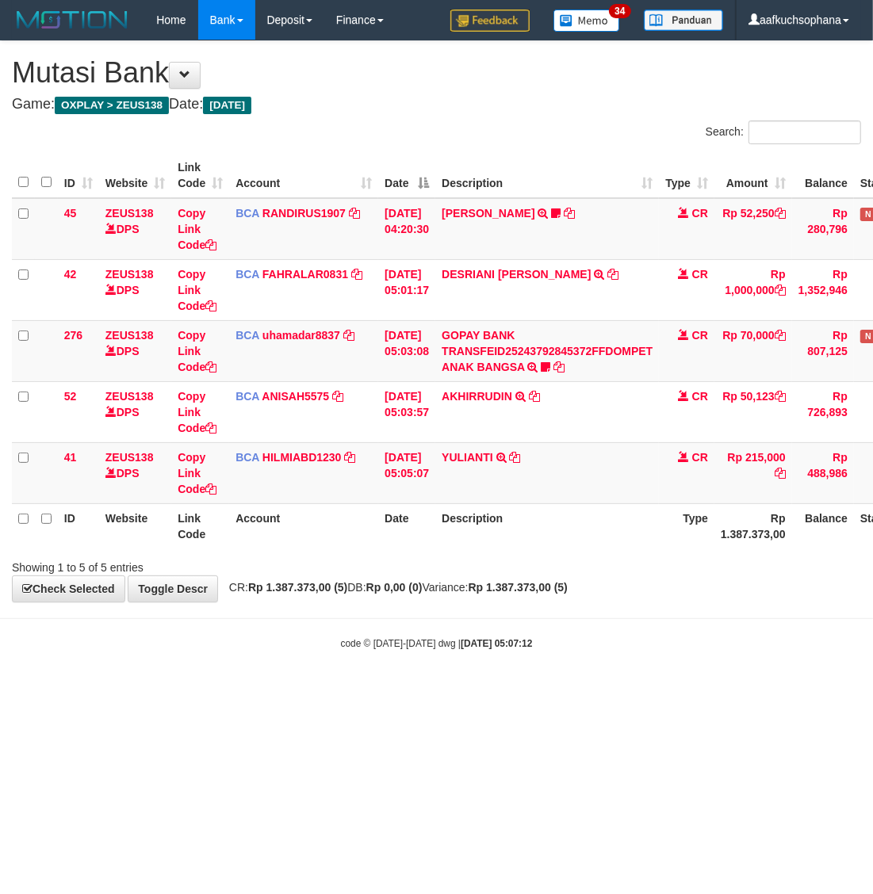
click at [694, 690] on html "Toggle navigation Home Bank Account List Load By Website Group [OXPLAY] ZEUS138…" at bounding box center [436, 345] width 873 height 690
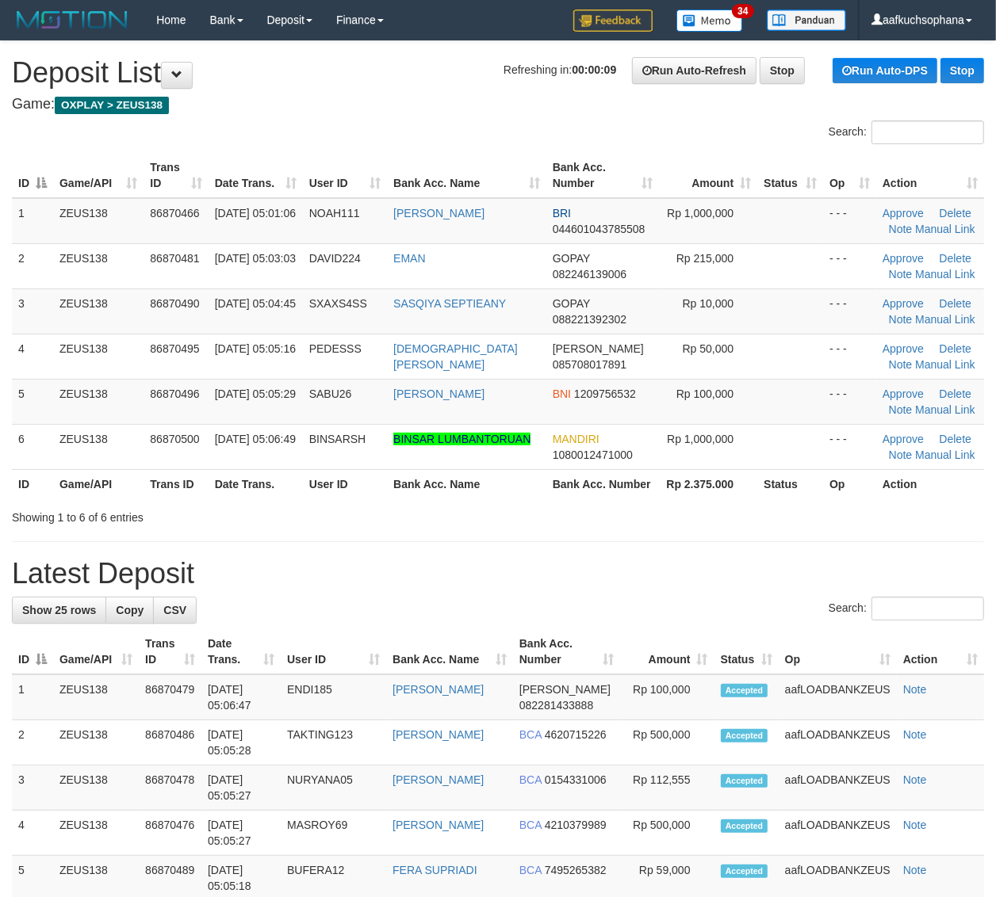
drag, startPoint x: 762, startPoint y: 547, endPoint x: 1004, endPoint y: 551, distance: 241.8
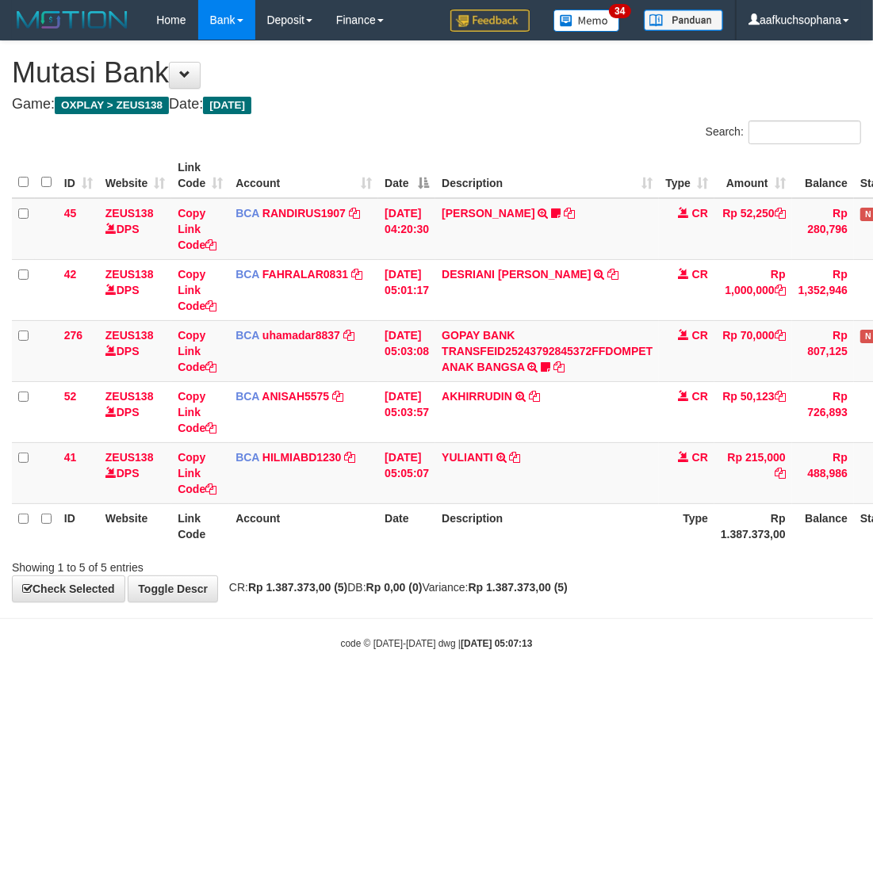
click at [635, 690] on html "Toggle navigation Home Bank Account List Load By Website Group [OXPLAY] ZEUS138…" at bounding box center [436, 345] width 873 height 690
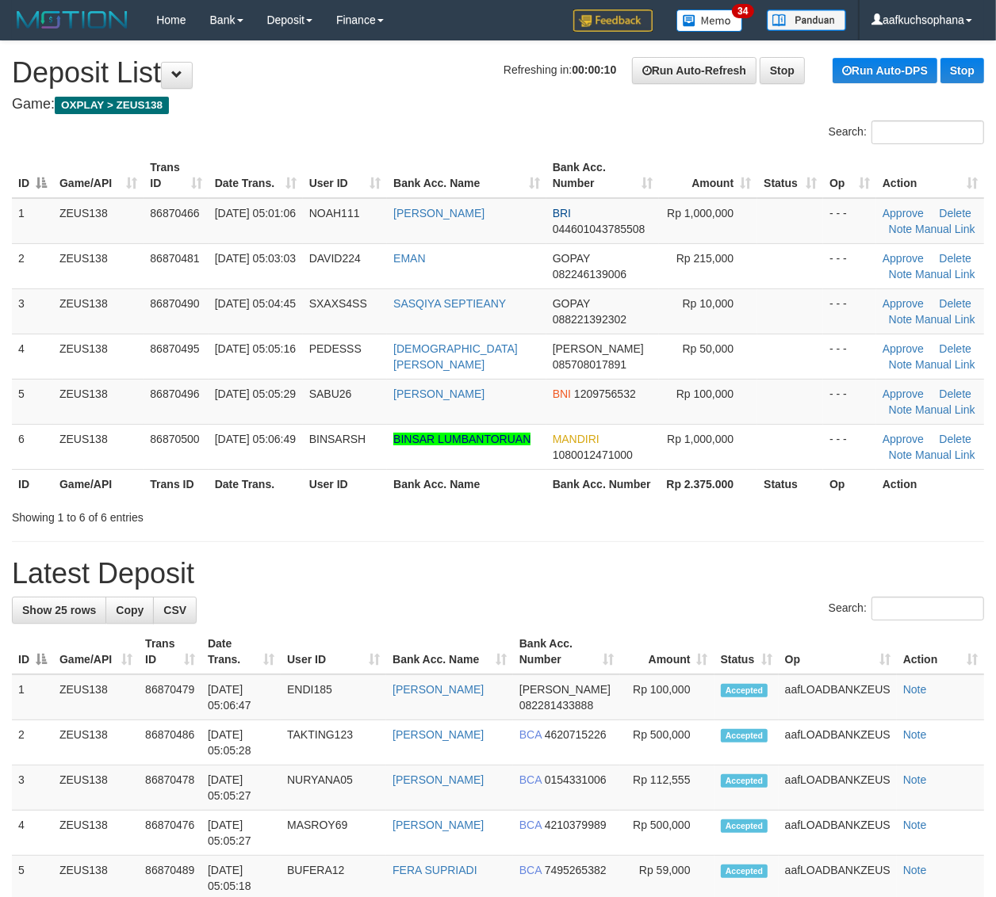
drag, startPoint x: 778, startPoint y: 571, endPoint x: 988, endPoint y: 540, distance: 211.6
click at [778, 571] on h1 "Latest Deposit" at bounding box center [498, 574] width 972 height 32
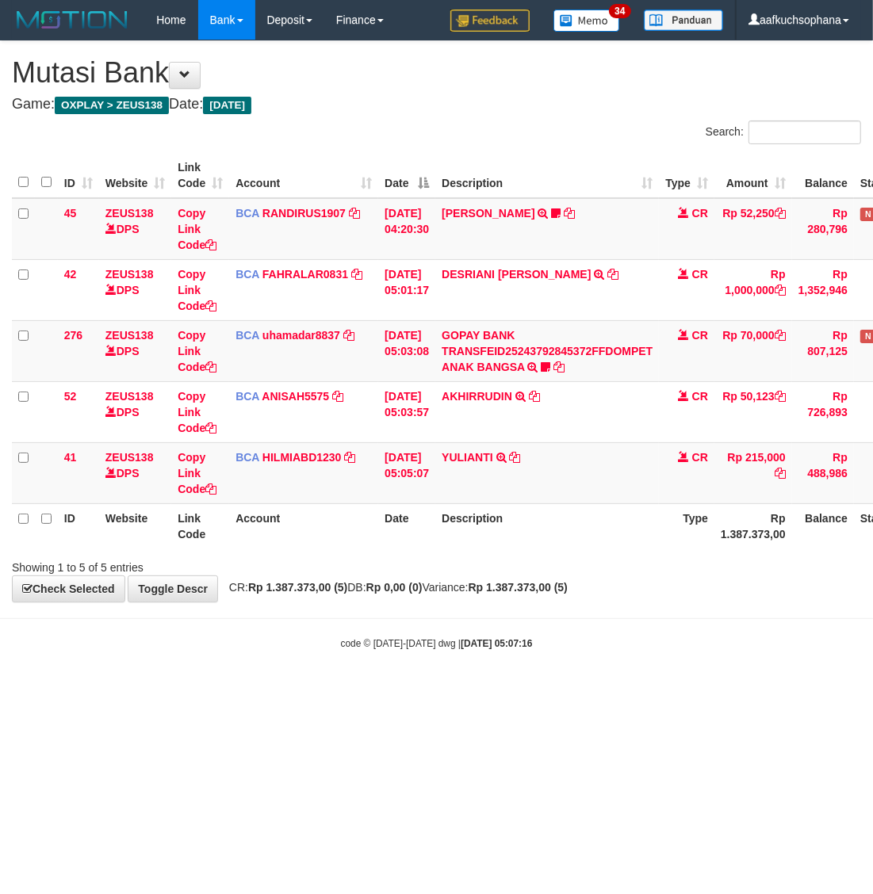
drag, startPoint x: 522, startPoint y: 668, endPoint x: 862, endPoint y: 507, distance: 376.9
click at [537, 671] on body "Toggle navigation Home Bank Account List Load By Website Group [OXPLAY] ZEUS138…" at bounding box center [436, 345] width 873 height 690
drag, startPoint x: 504, startPoint y: 741, endPoint x: 464, endPoint y: 678, distance: 74.8
click at [509, 690] on html "Toggle navigation Home Bank Account List Load By Website Group [OXPLAY] ZEUS138…" at bounding box center [436, 345] width 873 height 690
drag, startPoint x: 351, startPoint y: 722, endPoint x: 333, endPoint y: 545, distance: 177.7
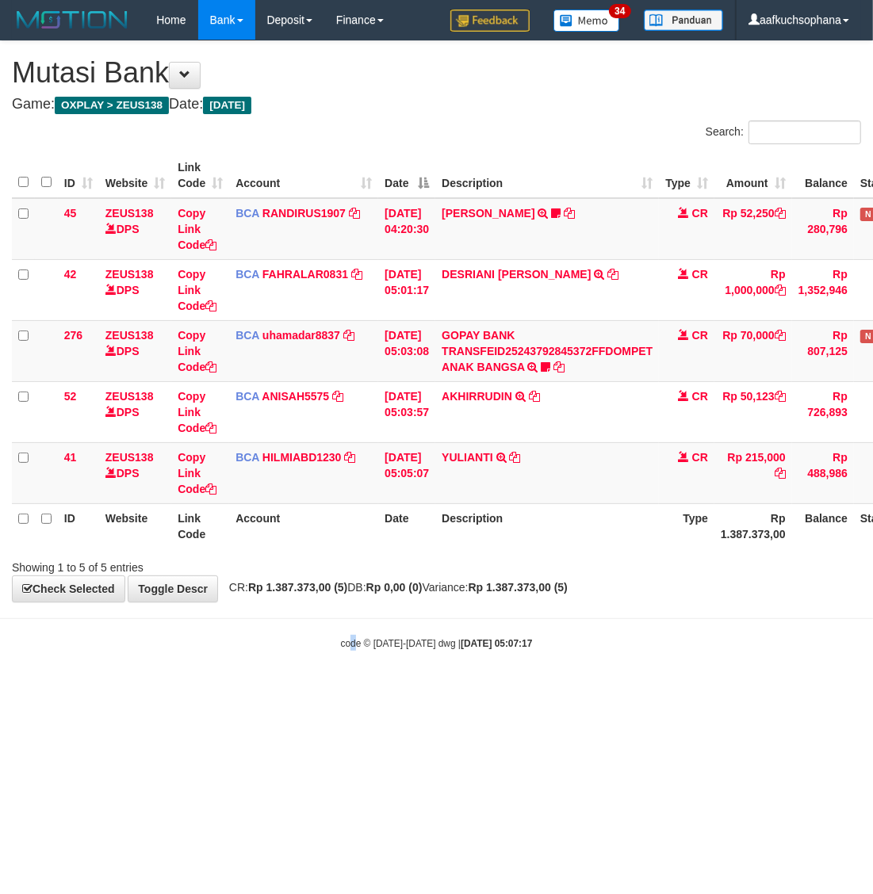
click at [354, 690] on html "Toggle navigation Home Bank Account List Load By Website Group [OXPLAY] ZEUS138…" at bounding box center [436, 345] width 873 height 690
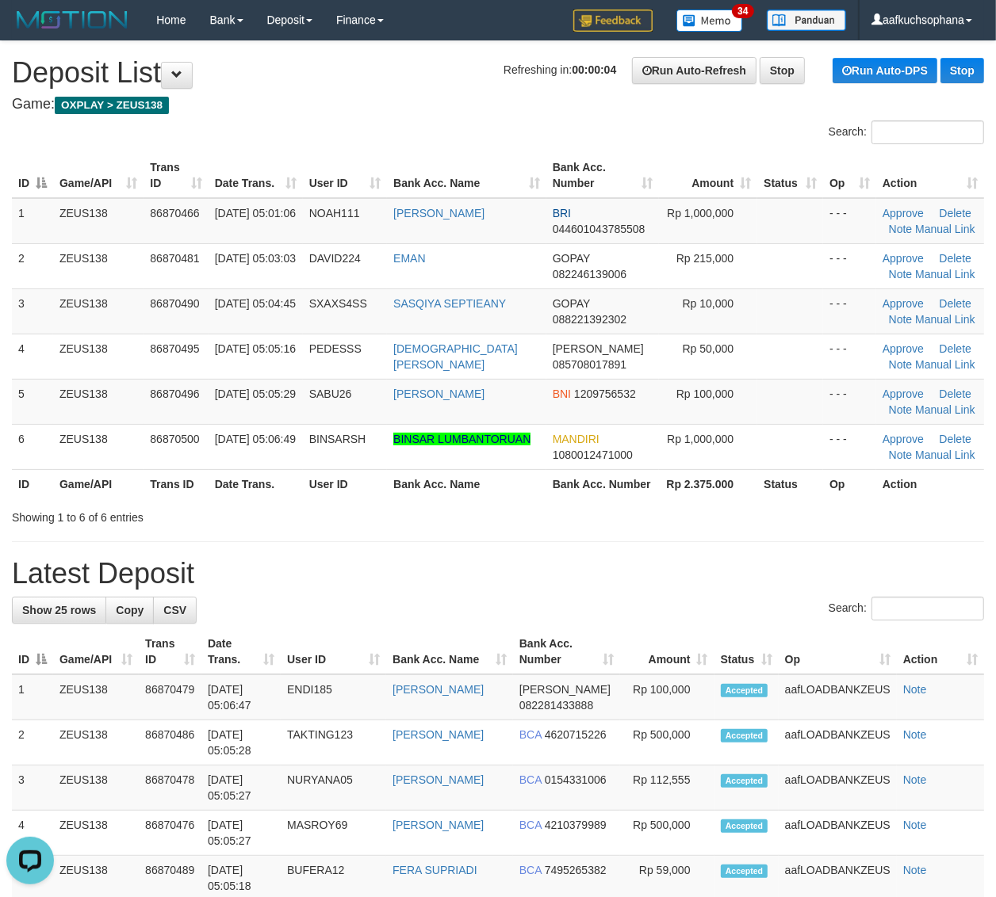
drag, startPoint x: 816, startPoint y: 567, endPoint x: 923, endPoint y: 560, distance: 107.2
click at [816, 567] on h1 "Latest Deposit" at bounding box center [498, 574] width 972 height 32
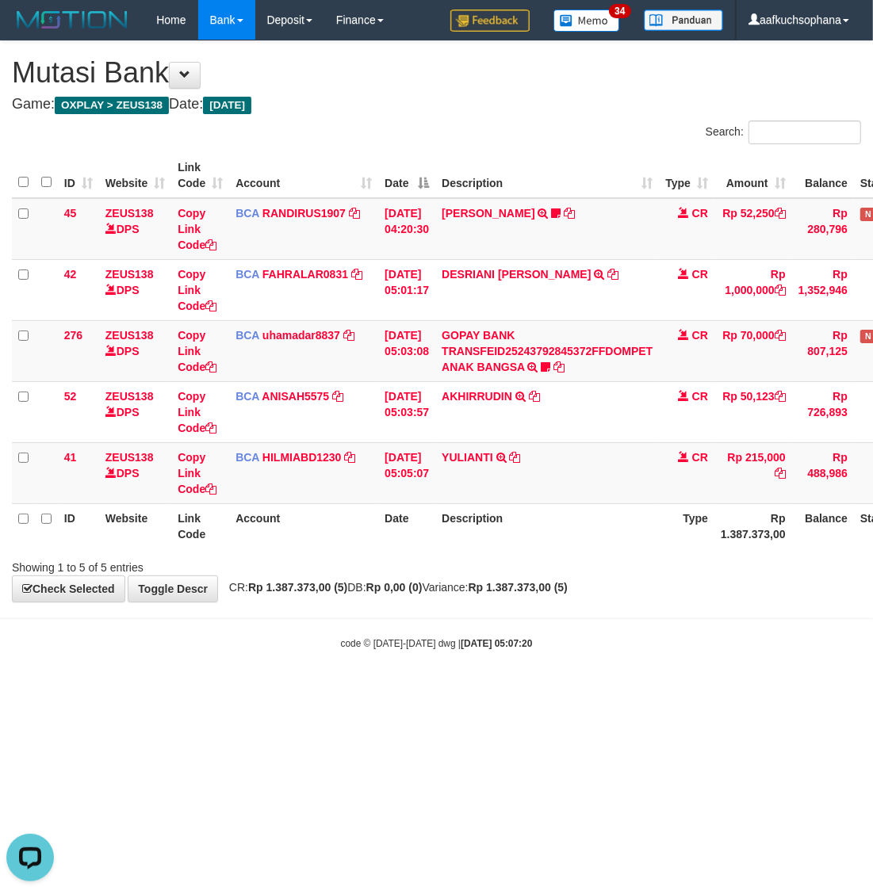
drag, startPoint x: 533, startPoint y: 779, endPoint x: 522, endPoint y: 783, distance: 12.5
click at [525, 690] on html "Toggle navigation Home Bank Account List Load By Website Group [OXPLAY] ZEUS138…" at bounding box center [436, 345] width 873 height 690
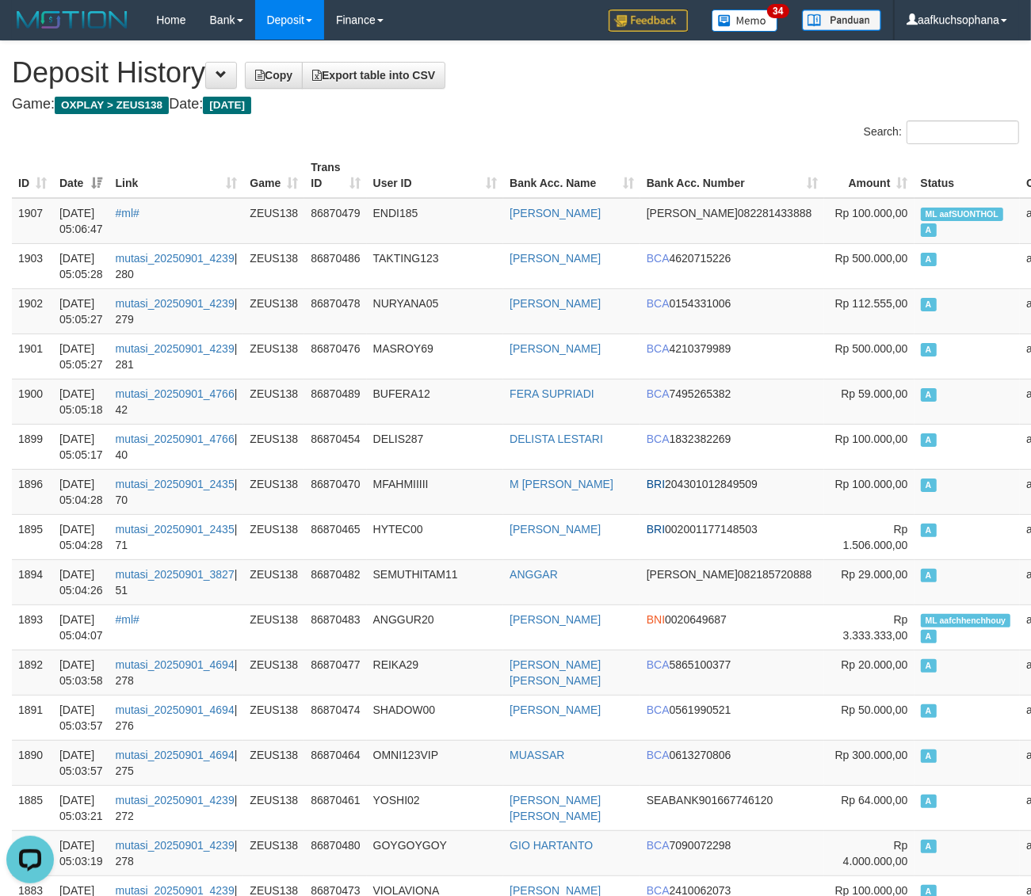
click at [765, 99] on h4 "Game: OXPLAY > ZEUS138 Date: Today" at bounding box center [515, 105] width 1007 height 16
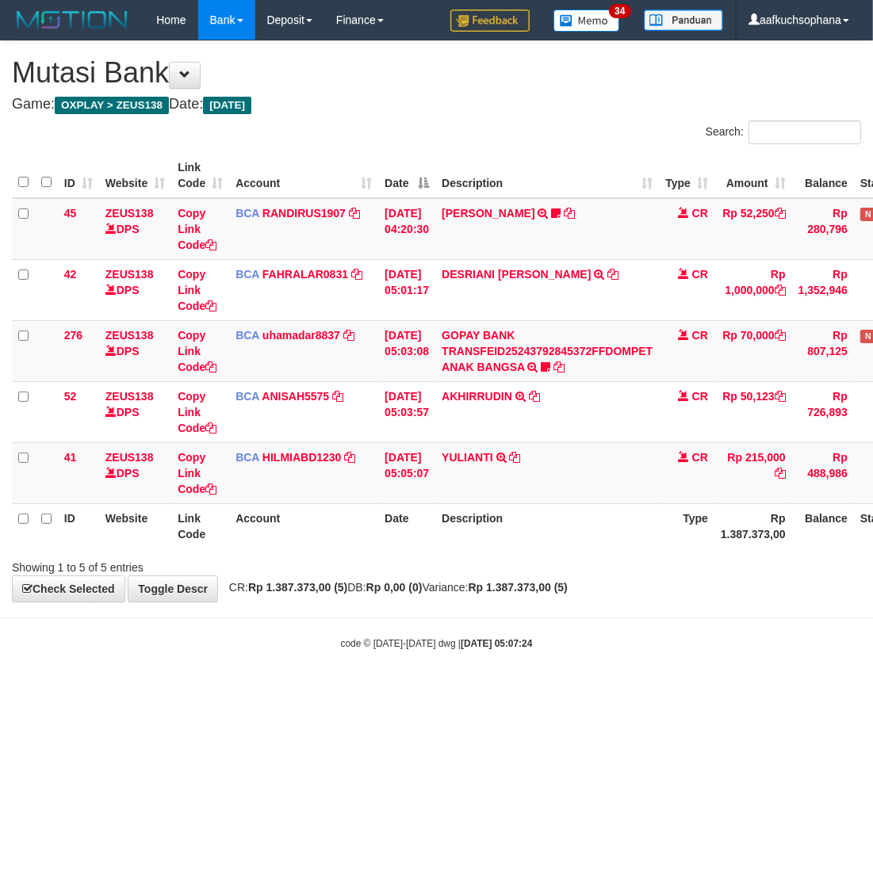
click at [310, 690] on html "Toggle navigation Home Bank Account List Load By Website Group [OXPLAY] ZEUS138…" at bounding box center [436, 345] width 873 height 690
click at [189, 652] on body "Toggle navigation Home Bank Account List Load By Website Group [OXPLAY] ZEUS138…" at bounding box center [436, 345] width 873 height 690
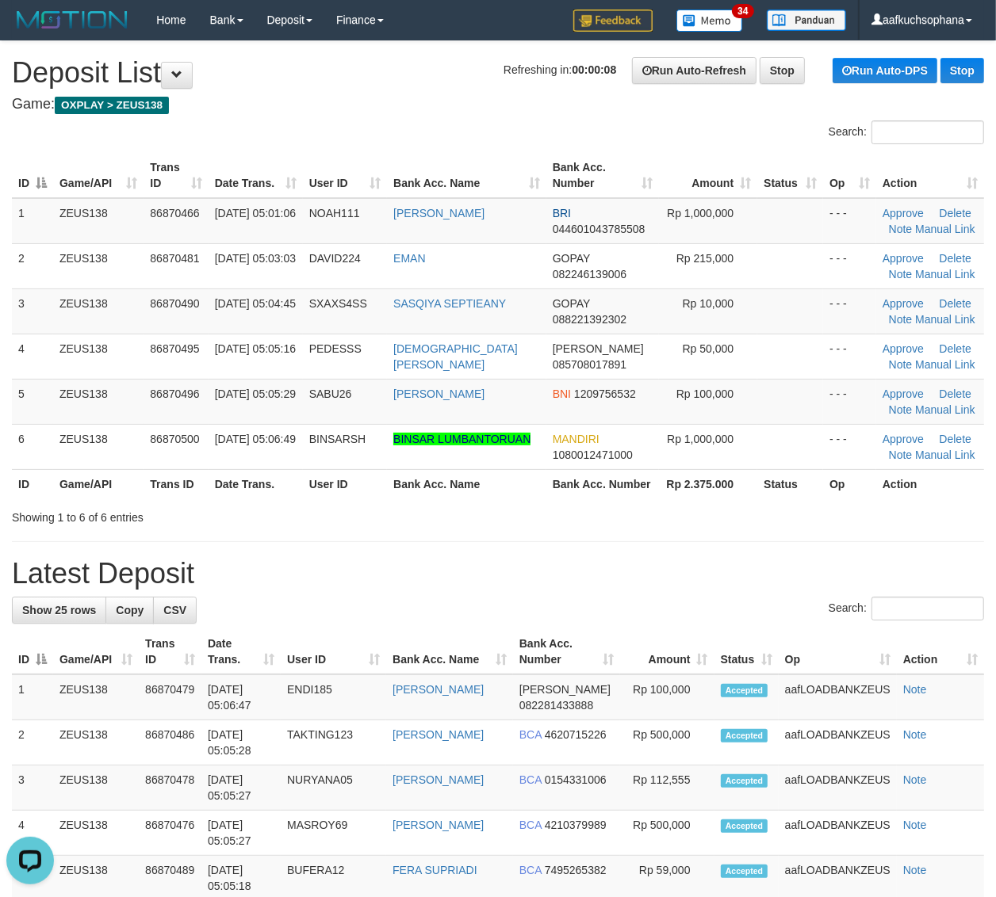
drag, startPoint x: 835, startPoint y: 523, endPoint x: 923, endPoint y: 518, distance: 88.9
click at [840, 517] on div "Showing 1 to 6 of 6 entries" at bounding box center [498, 514] width 996 height 22
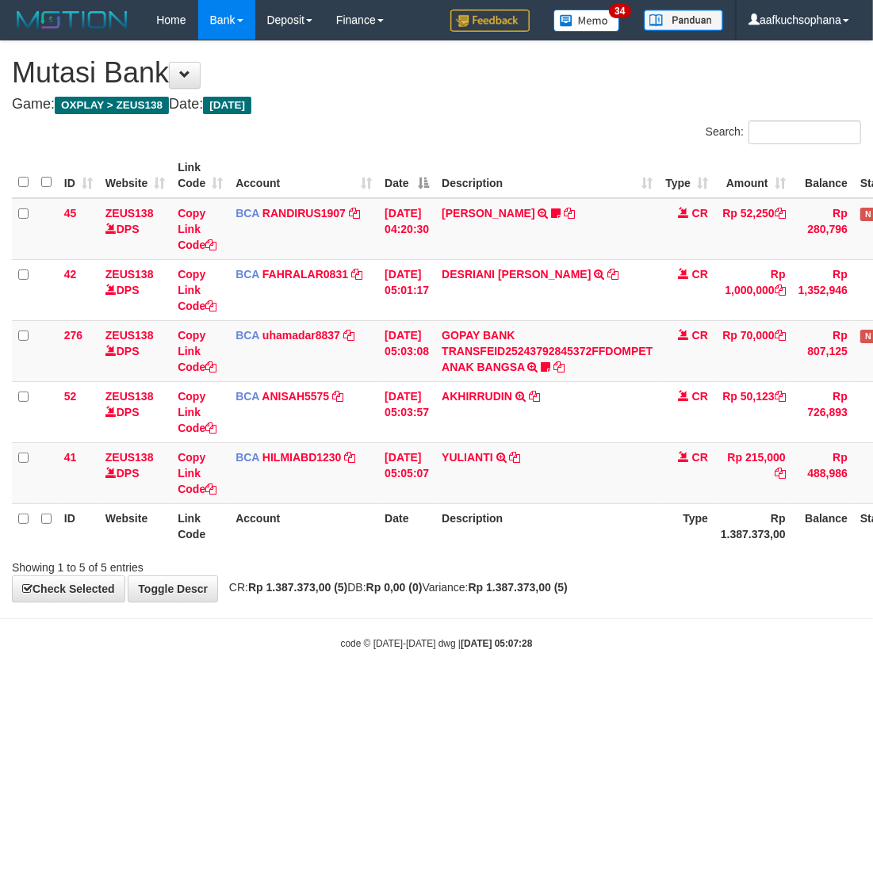
click at [226, 666] on body "Toggle navigation Home Bank Account List Load By Website Group [OXPLAY] ZEUS138…" at bounding box center [436, 345] width 873 height 690
drag, startPoint x: 314, startPoint y: 707, endPoint x: 319, endPoint y: 699, distance: 9.2
click at [319, 690] on html "Toggle navigation Home Bank Account List Load By Website Group [OXPLAY] ZEUS138…" at bounding box center [436, 345] width 873 height 690
drag, startPoint x: 287, startPoint y: 697, endPoint x: 25, endPoint y: 595, distance: 281.6
click at [288, 678] on html "Toggle navigation Home Bank Account List Load By Website Group [OXPLAY] ZEUS138…" at bounding box center [436, 345] width 873 height 690
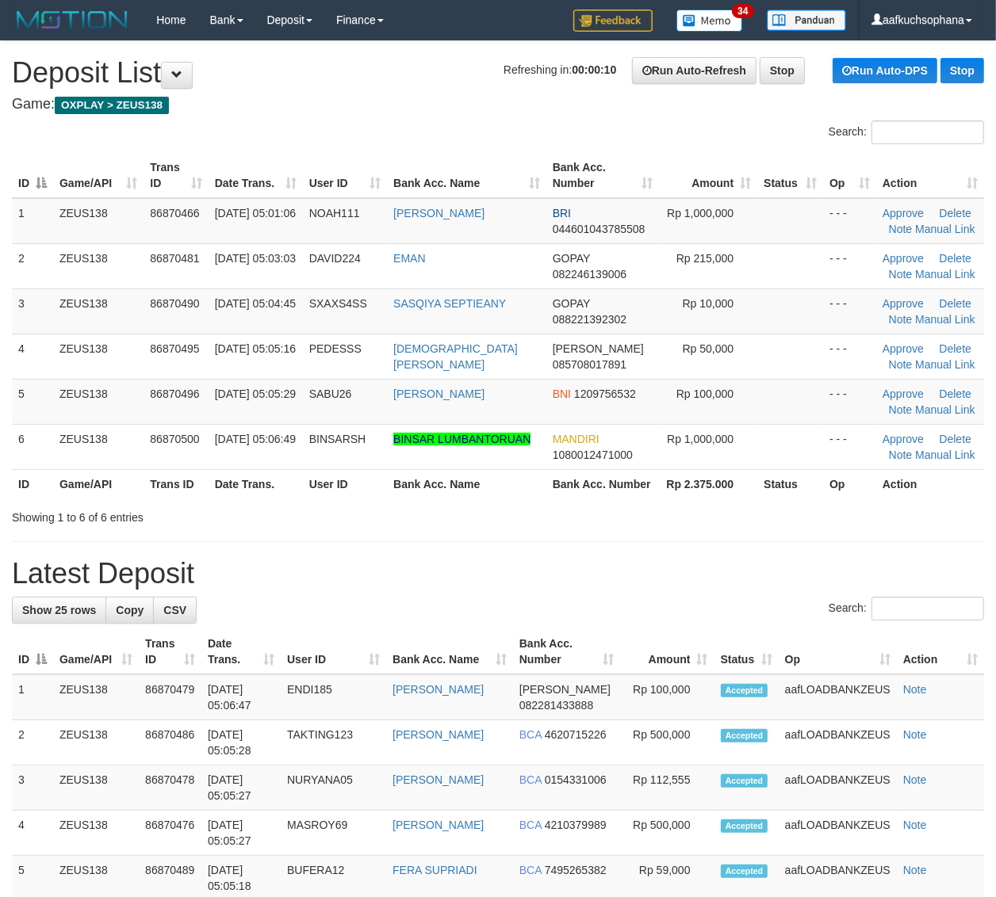
click at [785, 517] on div "Showing 1 to 6 of 6 entries" at bounding box center [498, 514] width 996 height 22
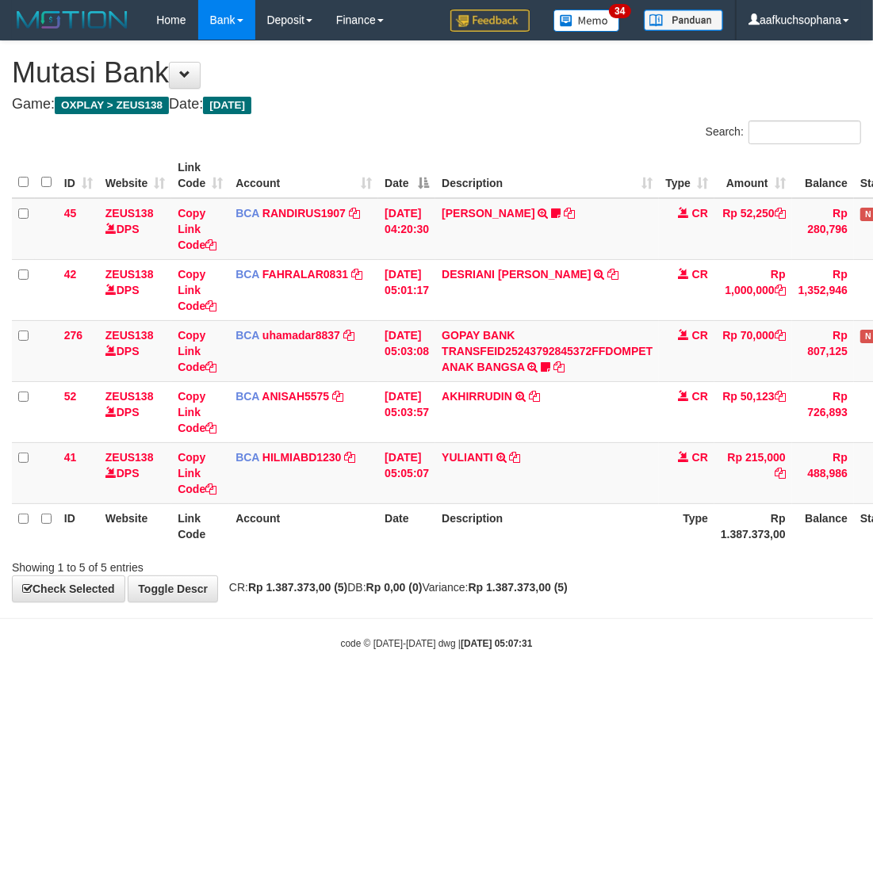
click at [388, 690] on html "Toggle navigation Home Bank Account List Load By Website Group [OXPLAY] ZEUS138…" at bounding box center [436, 345] width 873 height 690
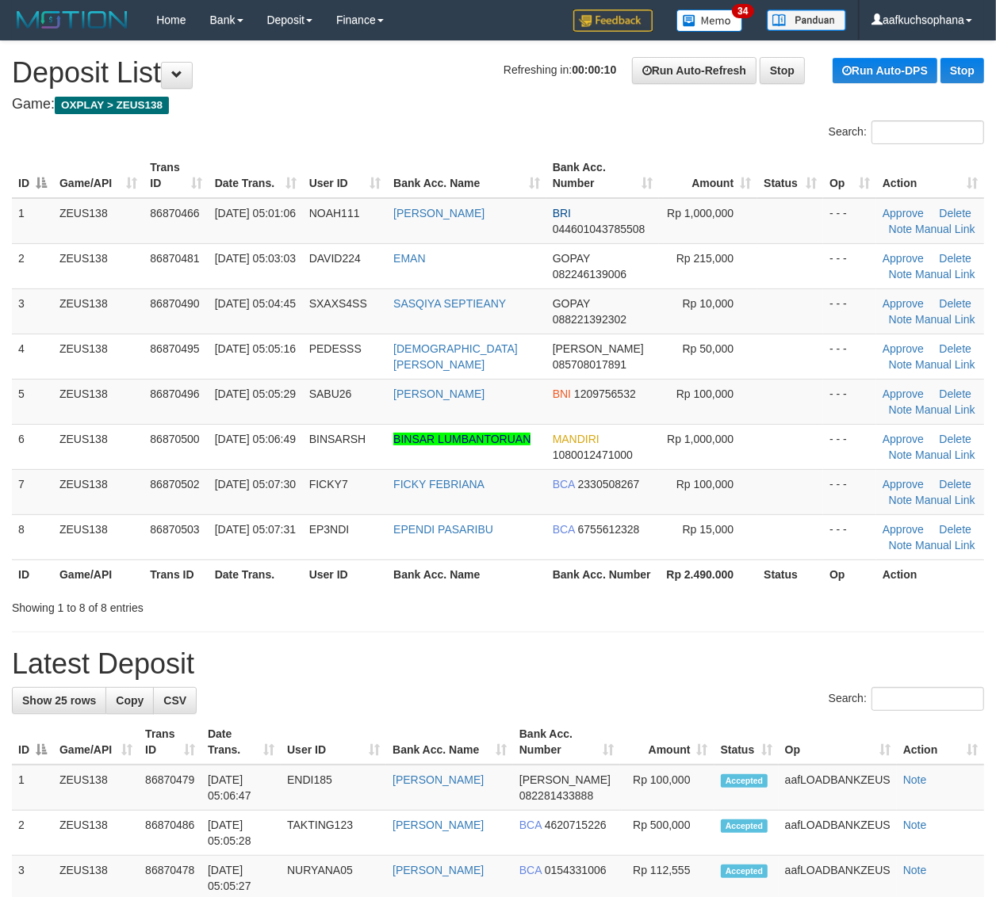
click at [683, 583] on th "Rp 2.490.000" at bounding box center [708, 574] width 99 height 29
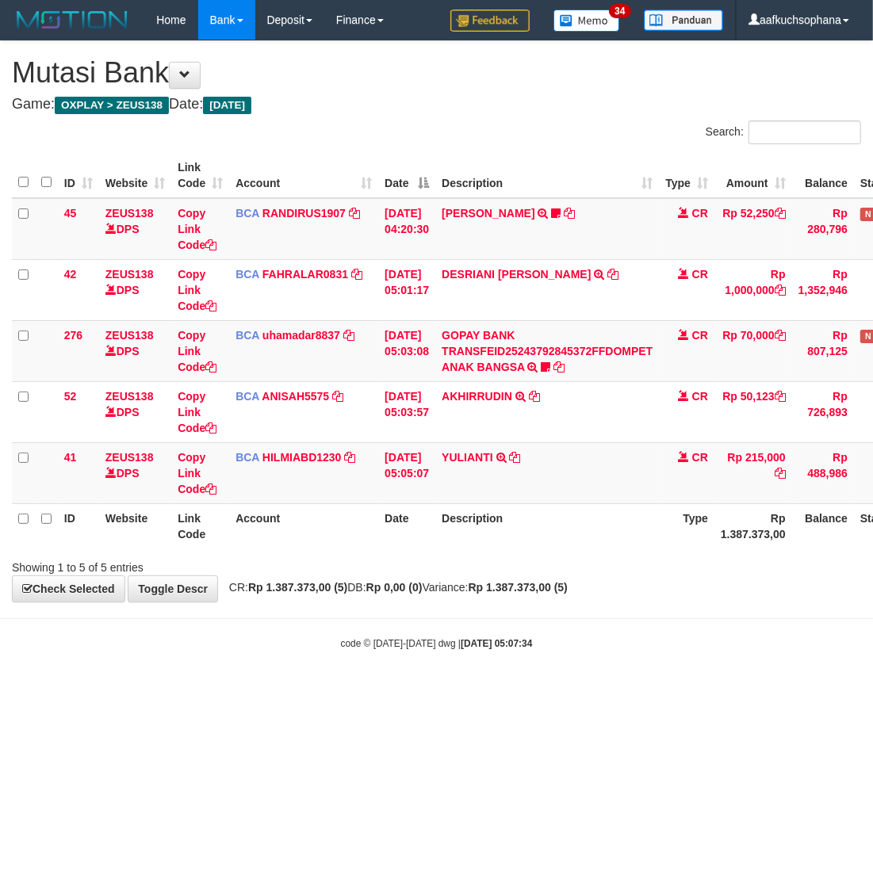
click at [510, 690] on html "Toggle navigation Home Bank Account List Load By Website Group [OXPLAY] ZEUS138…" at bounding box center [436, 345] width 873 height 690
click at [259, 690] on html "Toggle navigation Home Bank Account List Load By Website Group [OXPLAY] ZEUS138…" at bounding box center [436, 345] width 873 height 690
drag, startPoint x: 476, startPoint y: 728, endPoint x: 224, endPoint y: 648, distance: 264.5
click at [476, 690] on html "Toggle navigation Home Bank Account List Load By Website Group [OXPLAY] ZEUS138…" at bounding box center [436, 345] width 873 height 690
drag, startPoint x: 564, startPoint y: 690, endPoint x: 2, endPoint y: 636, distance: 564.5
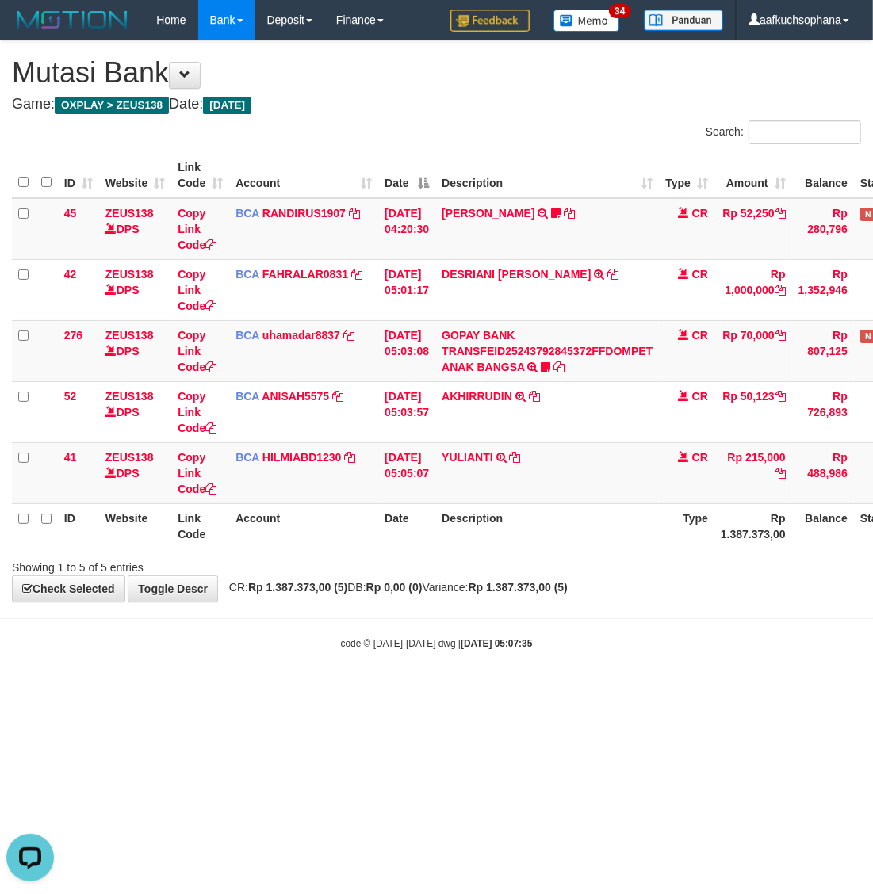
click at [560, 690] on body "Toggle navigation Home Bank Account List Load By Website Group [OXPLAY] ZEUS138…" at bounding box center [436, 345] width 873 height 690
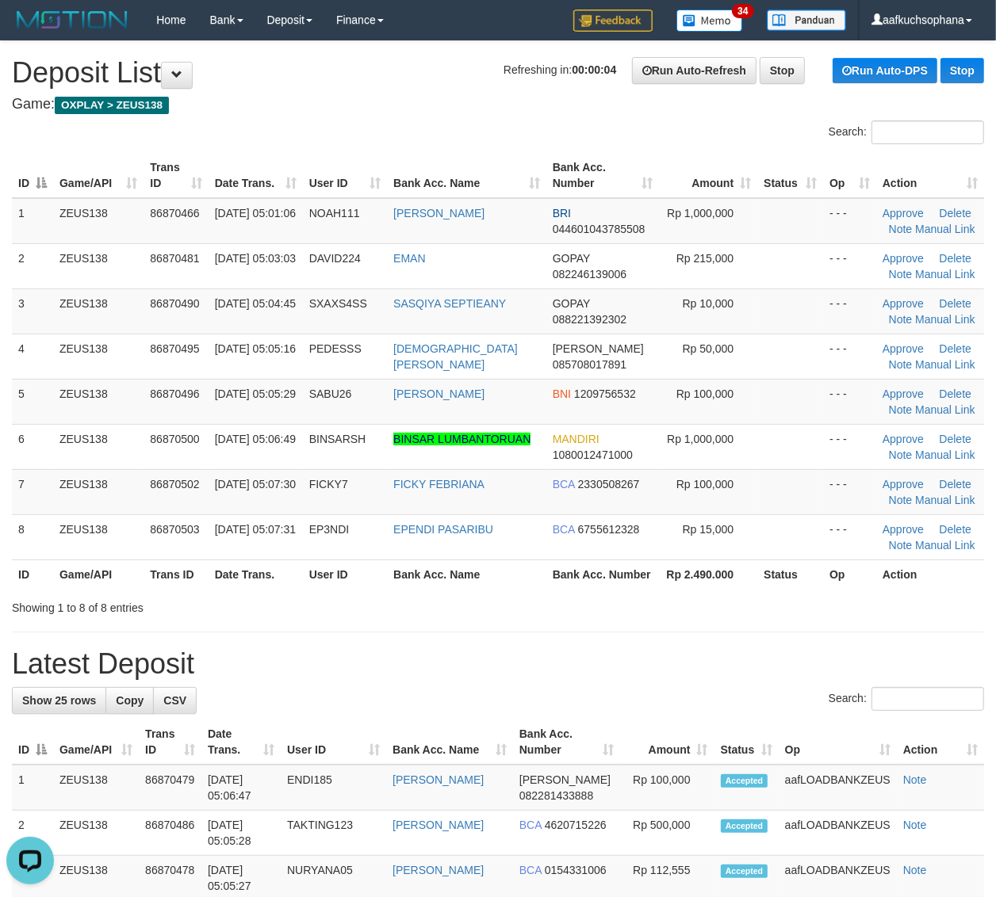
drag, startPoint x: 787, startPoint y: 634, endPoint x: 996, endPoint y: 658, distance: 209.8
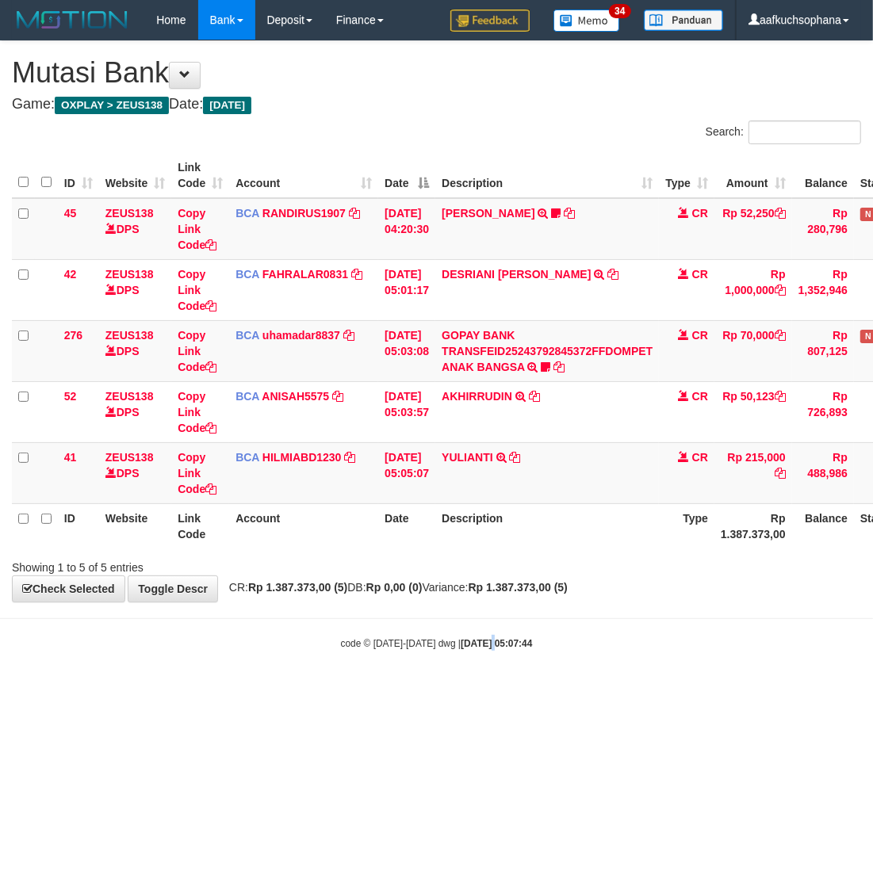
click at [480, 690] on html "Toggle navigation Home Bank Account List Load By Website Group [OXPLAY] ZEUS138…" at bounding box center [436, 345] width 873 height 690
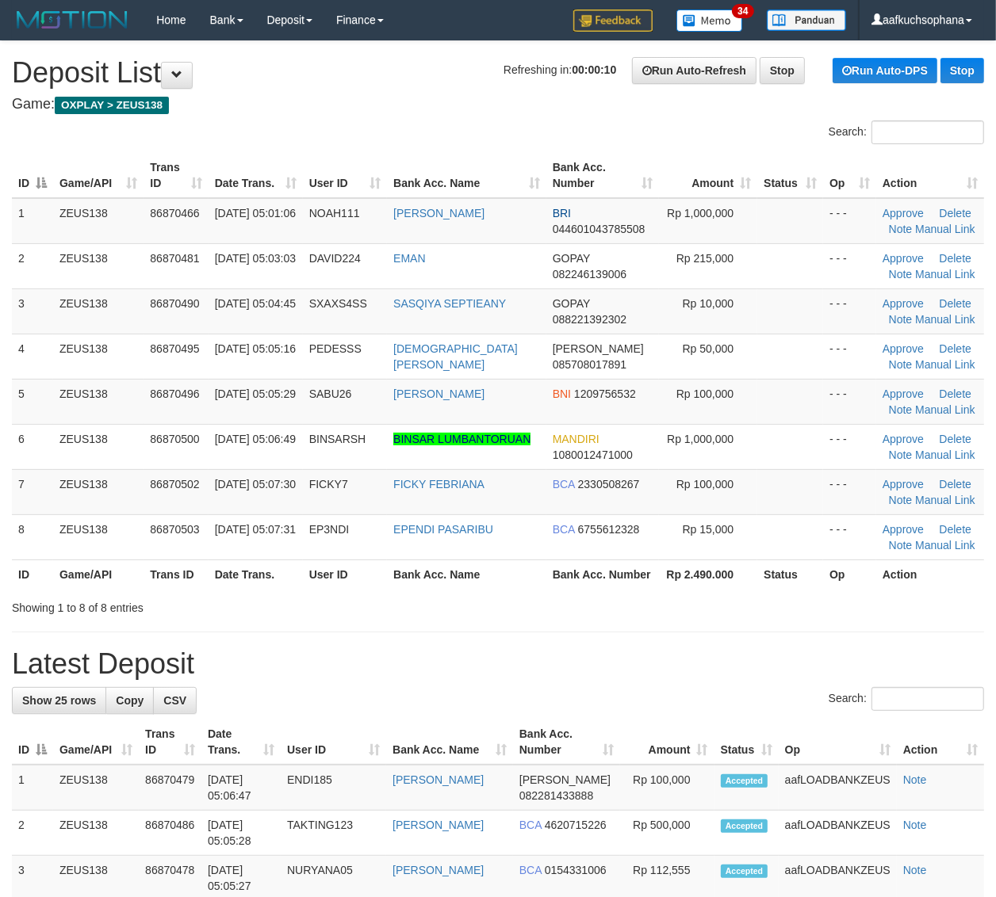
drag, startPoint x: 726, startPoint y: 644, endPoint x: 803, endPoint y: 642, distance: 76.9
click at [750, 658] on h1 "Latest Deposit" at bounding box center [498, 664] width 972 height 32
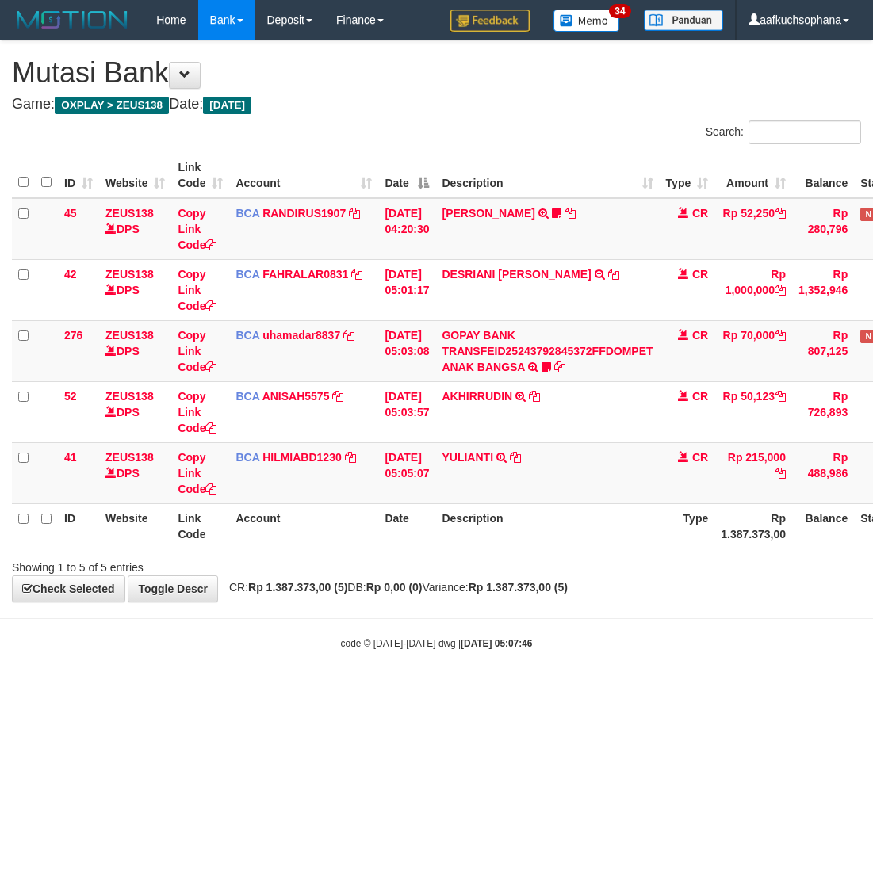
click at [392, 690] on html "Toggle navigation Home Bank Account List Load By Website Group [OXPLAY] ZEUS138…" at bounding box center [436, 345] width 873 height 690
click at [448, 690] on html "Toggle navigation Home Bank Account List Load By Website Group [OXPLAY] ZEUS138…" at bounding box center [436, 345] width 873 height 690
click at [342, 690] on html "Toggle navigation Home Bank Account List Load By Website Group [OXPLAY] ZEUS138…" at bounding box center [436, 345] width 873 height 690
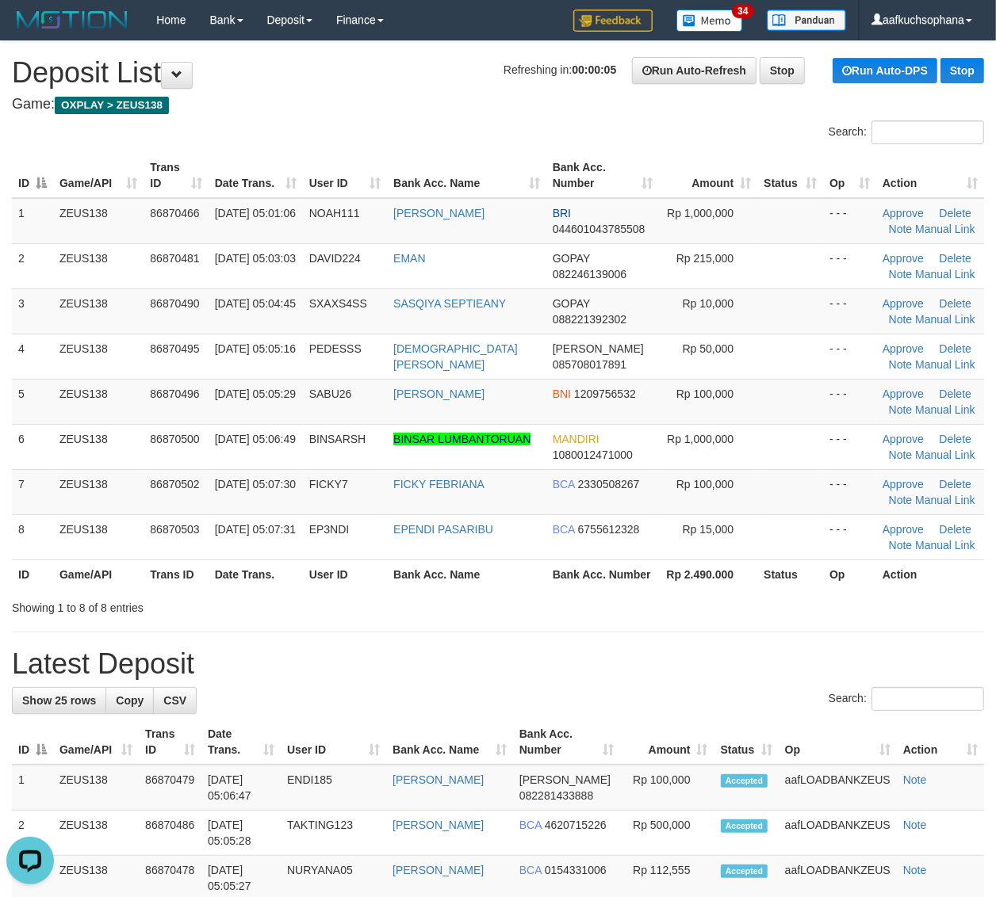
click at [818, 581] on th "Status" at bounding box center [790, 574] width 66 height 29
click at [737, 575] on th "Rp 2.490.000" at bounding box center [708, 574] width 99 height 29
drag, startPoint x: 866, startPoint y: 655, endPoint x: 1005, endPoint y: 675, distance: 141.0
click at [944, 671] on h1 "Latest Deposit" at bounding box center [498, 664] width 972 height 32
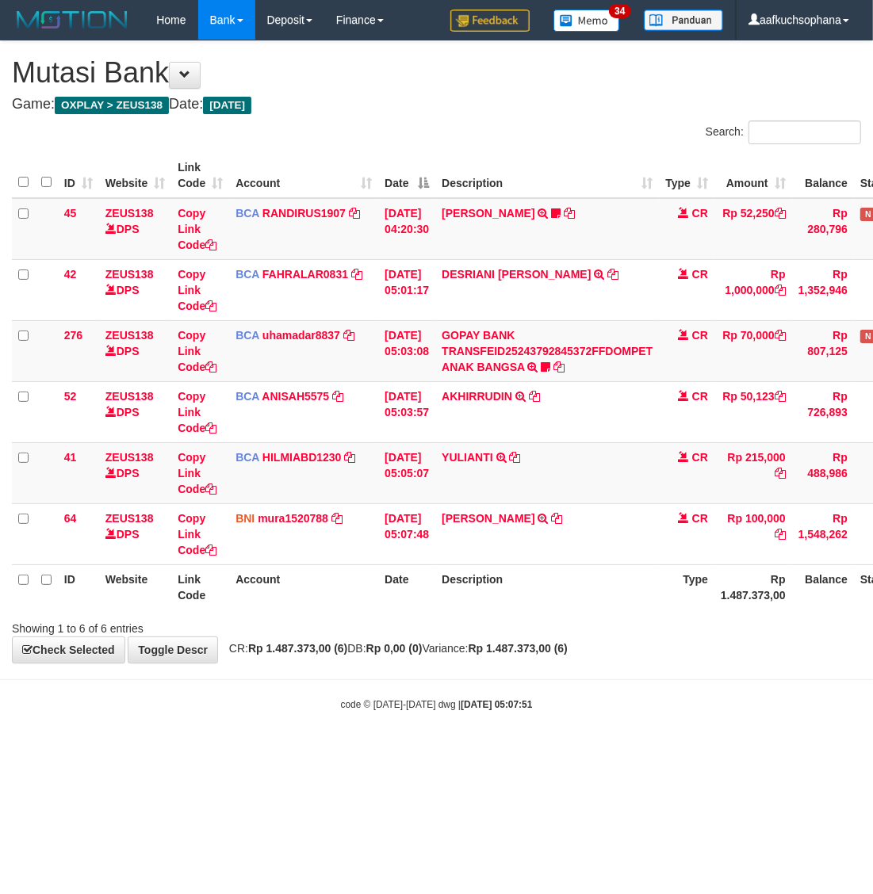
click at [686, 738] on body "Toggle navigation Home Bank Account List Load By Website Group [OXPLAY] ZEUS138…" at bounding box center [436, 375] width 873 height 751
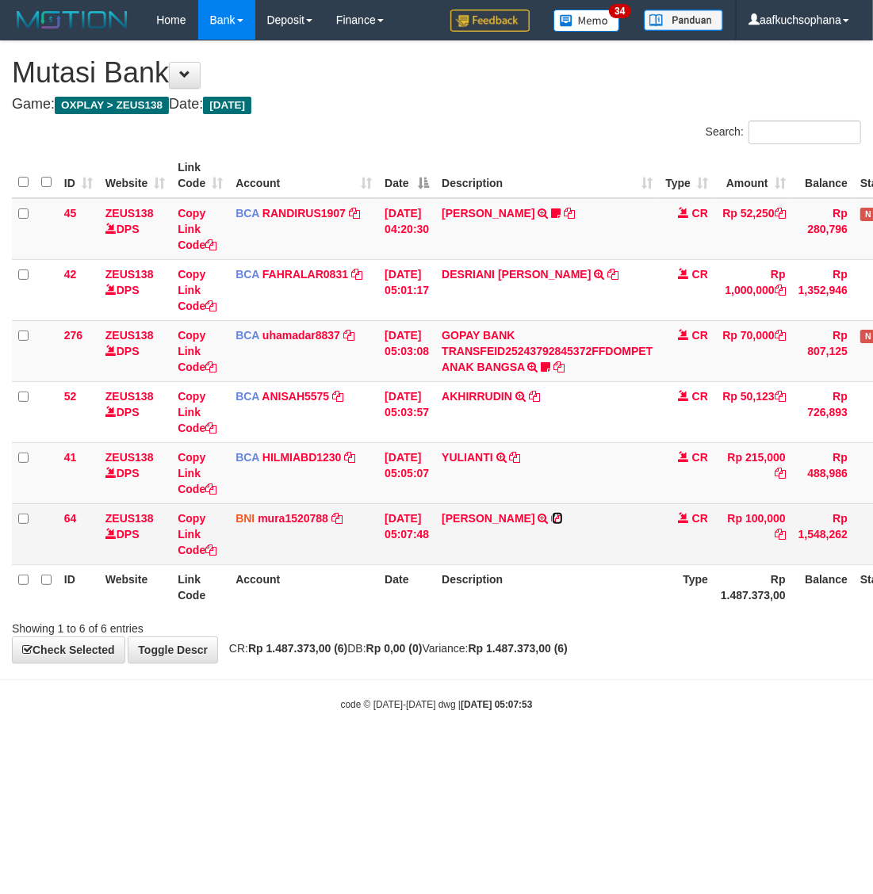
click at [563, 519] on icon at bounding box center [557, 518] width 11 height 11
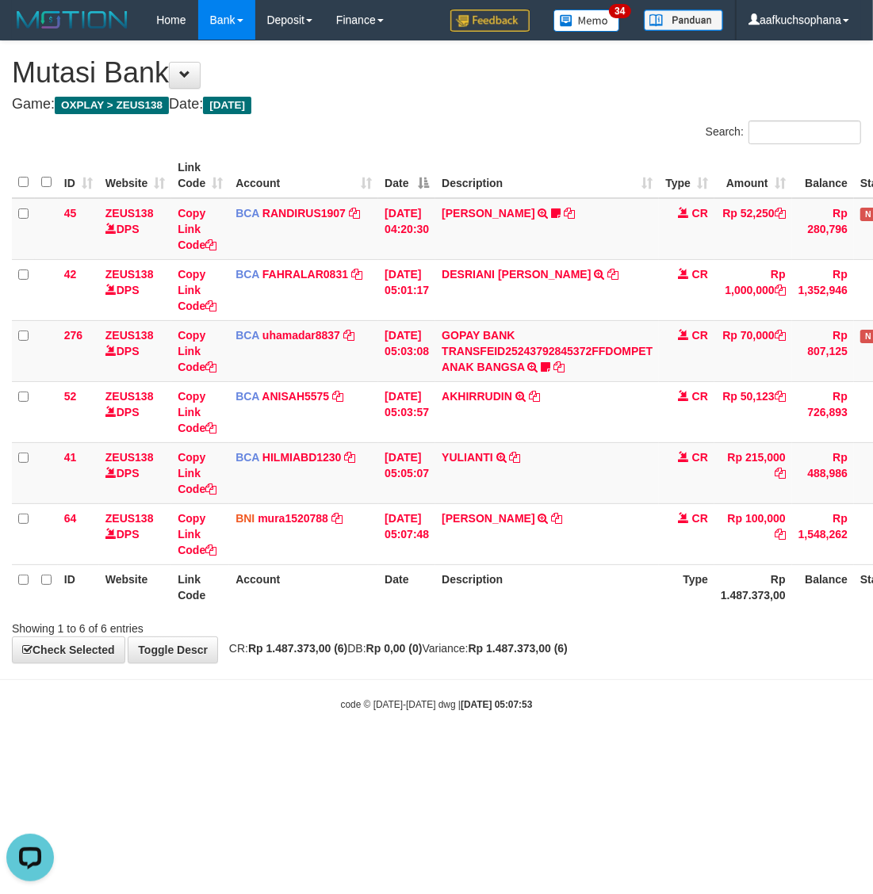
click at [500, 751] on html "Toggle navigation Home Bank Account List Load By Website Group [OXPLAY] ZEUS138…" at bounding box center [436, 375] width 873 height 751
click at [498, 751] on html "Toggle navigation Home Bank Account List Load By Website Group [OXPLAY] ZEUS138…" at bounding box center [436, 375] width 873 height 751
drag, startPoint x: 498, startPoint y: 755, endPoint x: 428, endPoint y: 750, distance: 69.9
click at [495, 751] on html "Toggle navigation Home Bank Account List Load By Website Group [OXPLAY] ZEUS138…" at bounding box center [436, 375] width 873 height 751
click at [399, 743] on body "Toggle navigation Home Bank Account List Load By Website Group [OXPLAY] ZEUS138…" at bounding box center [436, 375] width 873 height 751
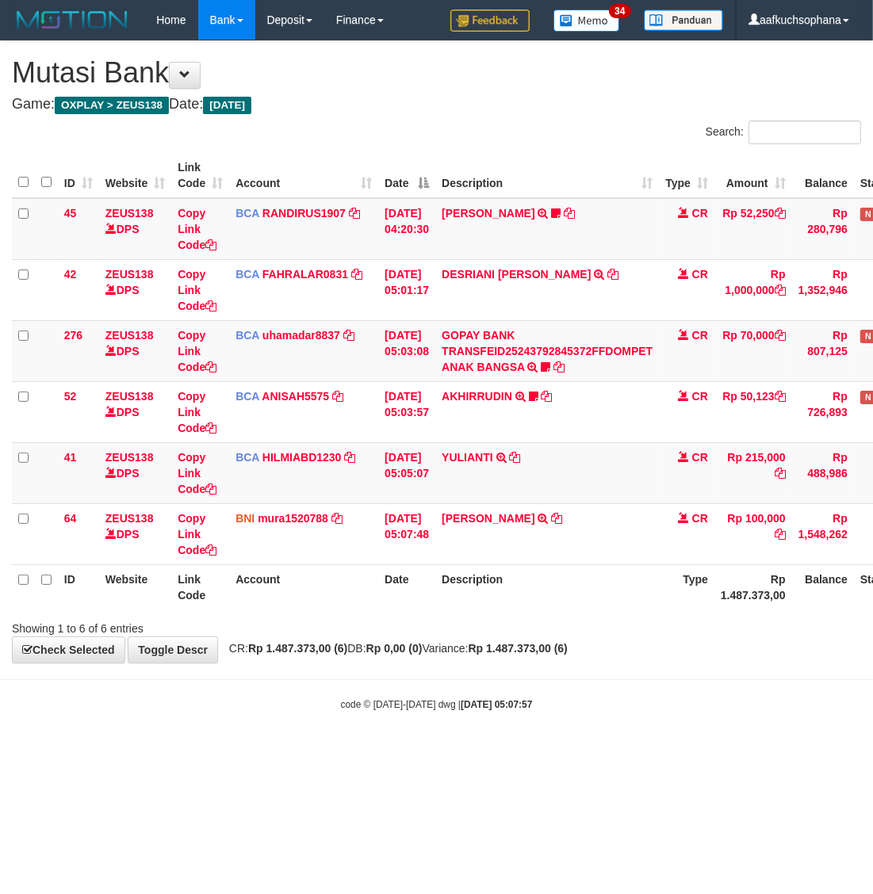
click at [672, 751] on html "Toggle navigation Home Bank Account List Load By Website Group [OXPLAY] ZEUS138…" at bounding box center [436, 375] width 873 height 751
click at [674, 751] on html "Toggle navigation Home Bank Account List Load By Website Group [OXPLAY] ZEUS138…" at bounding box center [436, 375] width 873 height 751
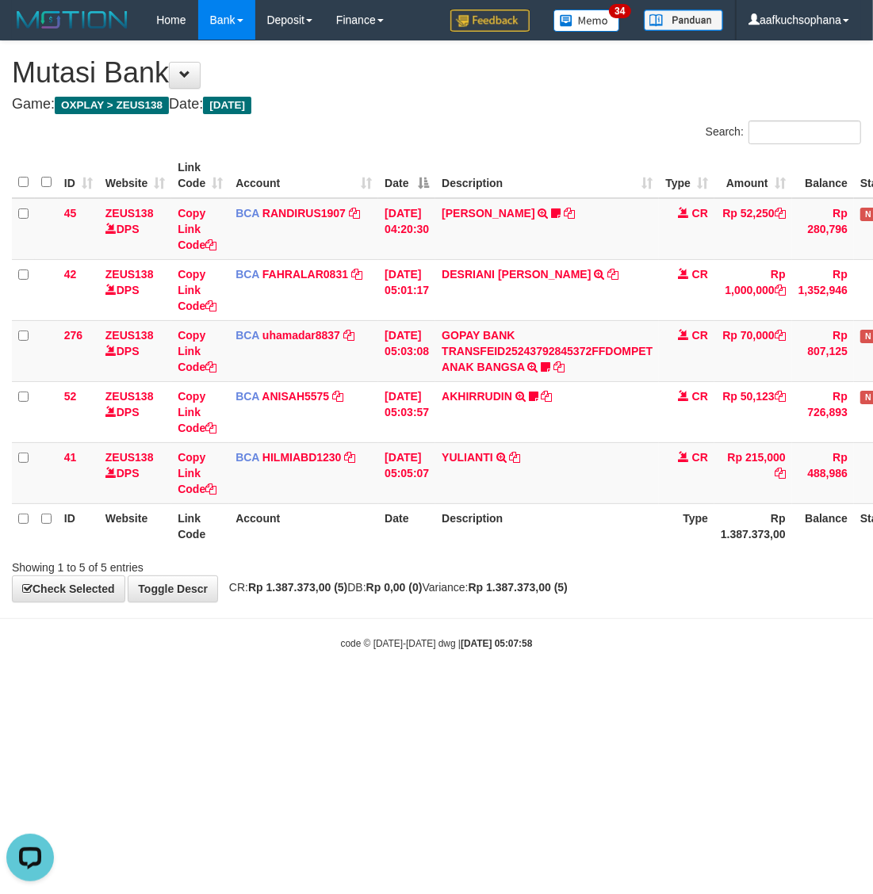
click at [404, 690] on html "Toggle navigation Home Bank Account List Load By Website Group [OXPLAY] ZEUS138…" at bounding box center [436, 345] width 873 height 690
click at [391, 690] on html "Toggle navigation Home Bank Account List Load By Website Group [OXPLAY] ZEUS138…" at bounding box center [436, 345] width 873 height 690
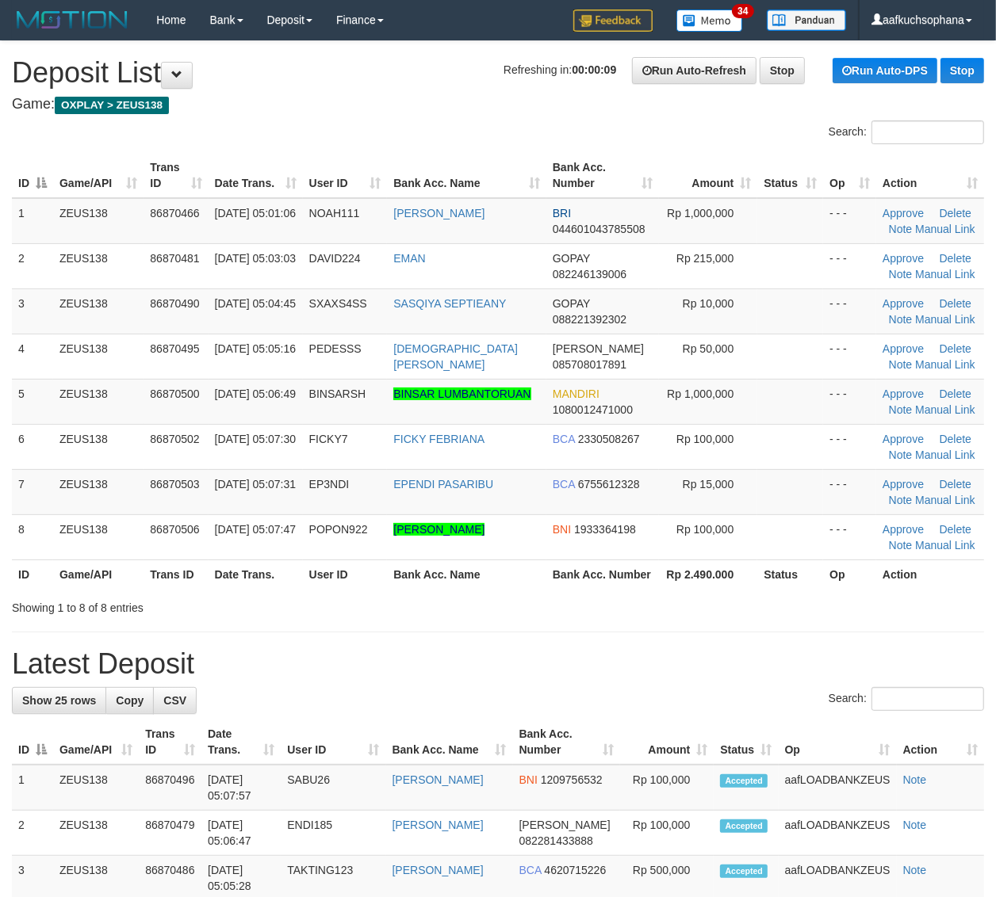
drag, startPoint x: 751, startPoint y: 655, endPoint x: 761, endPoint y: 654, distance: 10.4
drag, startPoint x: 731, startPoint y: 626, endPoint x: 1009, endPoint y: 675, distance: 282.5
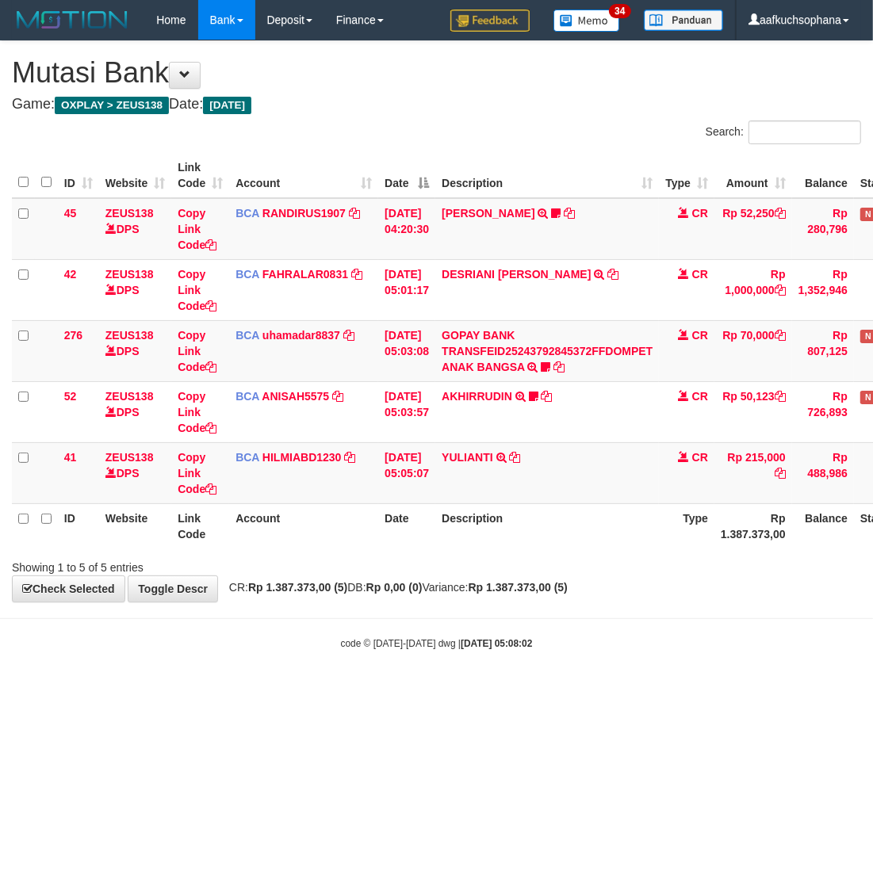
drag, startPoint x: 434, startPoint y: 746, endPoint x: 409, endPoint y: 737, distance: 26.8
click at [425, 690] on html "Toggle navigation Home Bank Account List Load By Website Group [OXPLAY] ZEUS138…" at bounding box center [436, 345] width 873 height 690
click at [429, 690] on html "Toggle navigation Home Bank Account List Load By Website Group [OXPLAY] ZEUS138…" at bounding box center [436, 345] width 873 height 690
drag, startPoint x: 472, startPoint y: 738, endPoint x: 38, endPoint y: 625, distance: 448.1
click at [469, 690] on html "Toggle navigation Home Bank Account List Load By Website Group [OXPLAY] ZEUS138…" at bounding box center [436, 345] width 873 height 690
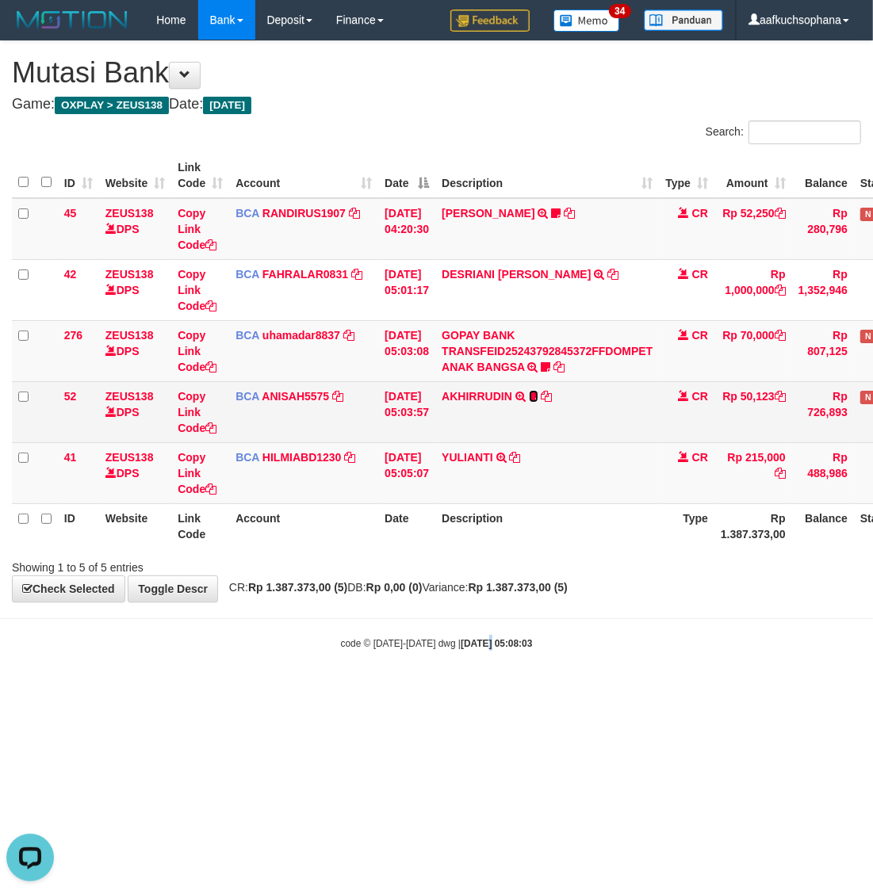
click at [538, 392] on icon at bounding box center [534, 396] width 10 height 11
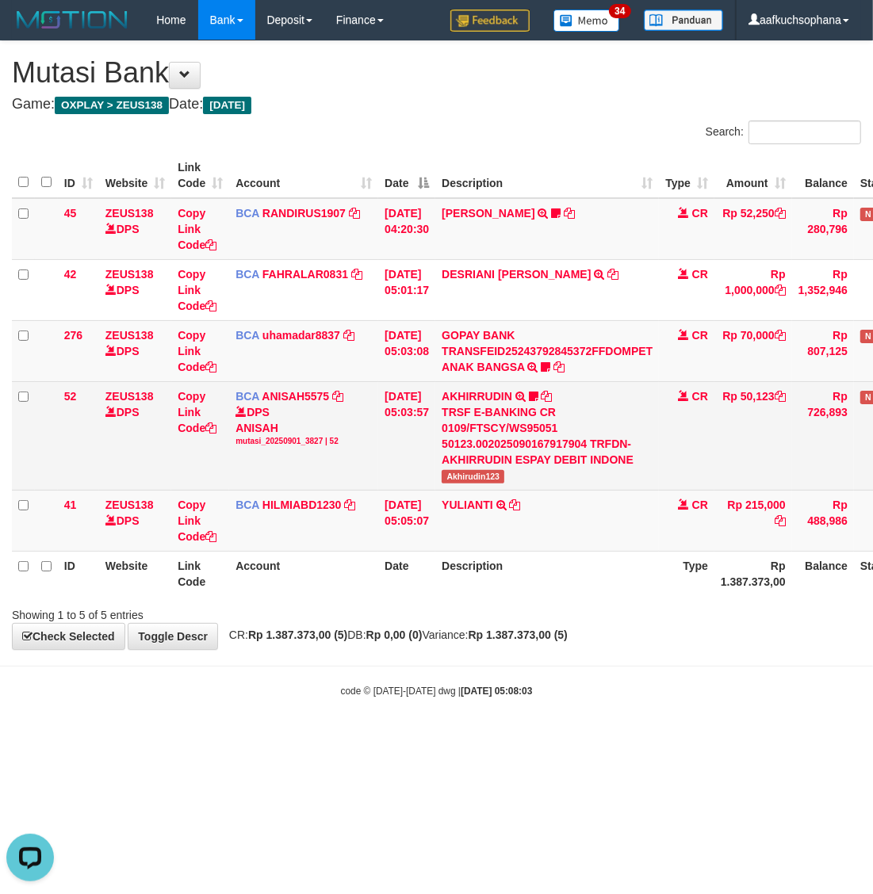
click at [489, 488] on td "AKHIRRUDIN TRSF E-BANKING CR 0109/FTSCY/WS95051 50123.002025090167917904 TRFDN-…" at bounding box center [547, 435] width 224 height 109
click at [481, 476] on span "Akhirudin123" at bounding box center [472, 476] width 63 height 13
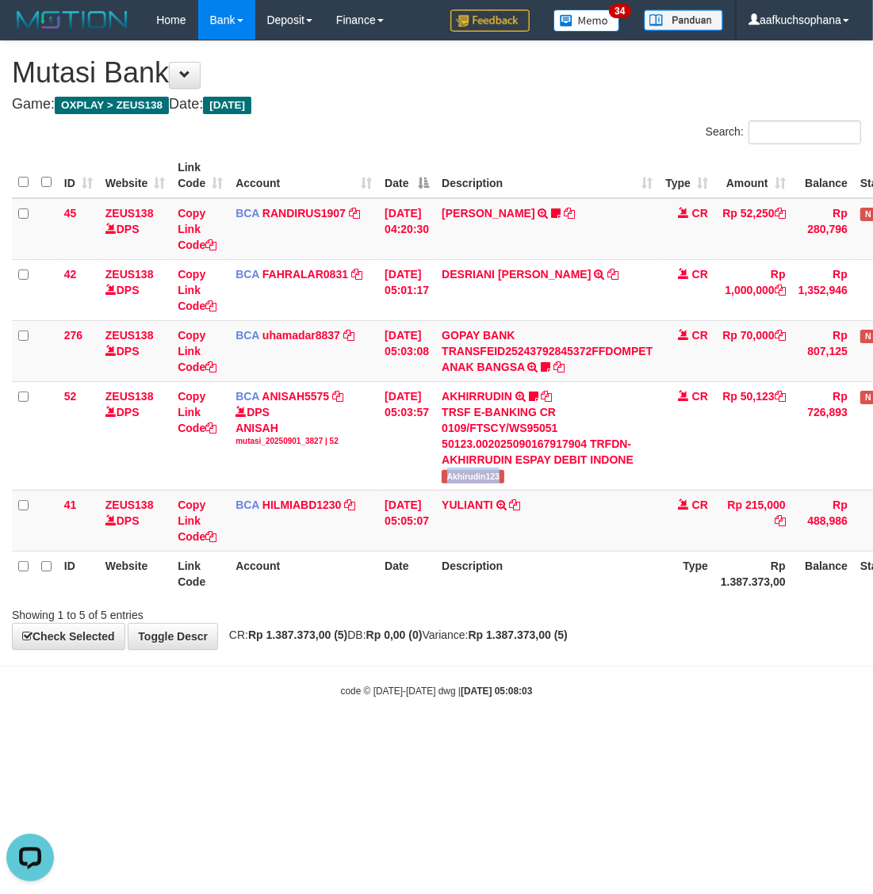
copy span "Akhirudin123"
click at [504, 674] on body "Toggle navigation Home Bank Account List Load By Website Group [OXPLAY] ZEUS138…" at bounding box center [436, 369] width 873 height 738
click at [512, 658] on body "Toggle navigation Home Bank Account List Load By Website Group [OXPLAY] ZEUS138…" at bounding box center [436, 369] width 873 height 738
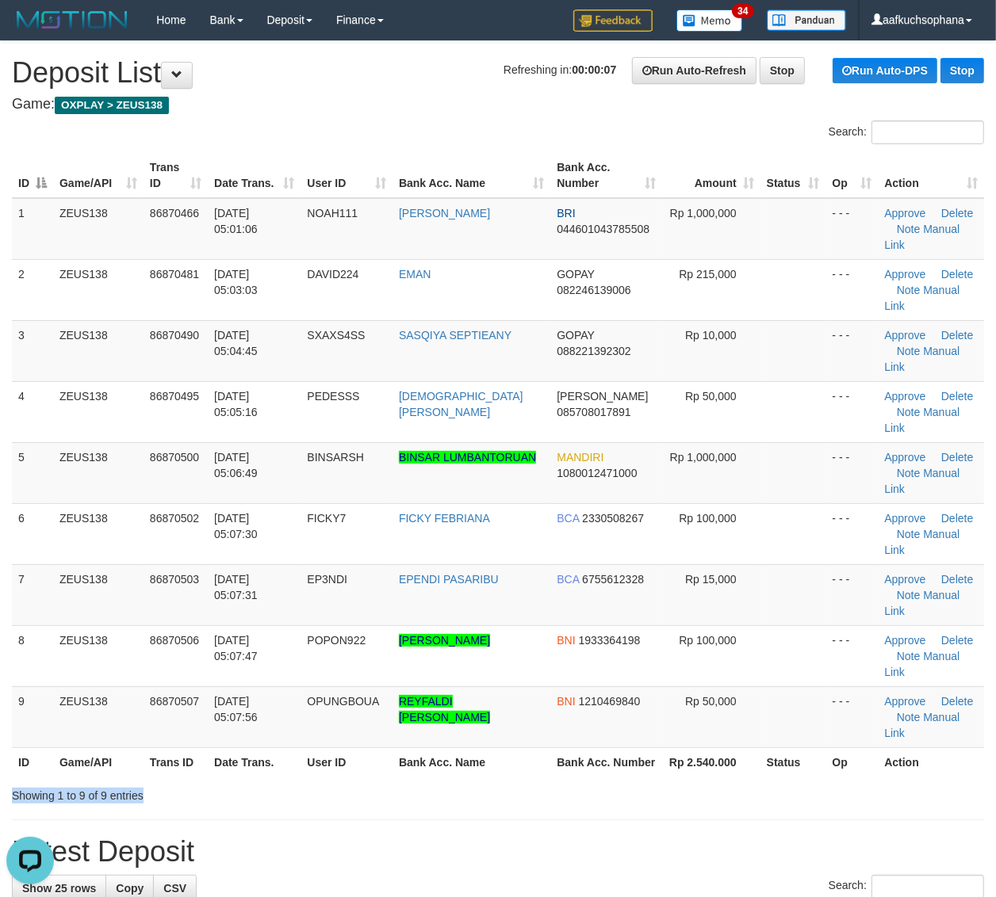
click at [925, 640] on div "Search: ID Game/API Trans ID Date Trans. User ID Bank Acc. Name Bank Acc. Numbe…" at bounding box center [498, 461] width 972 height 683
click at [925, 636] on div "ID Game/API Trans ID Date Trans. User ID Bank Acc. Name Bank Acc. Number Amount…" at bounding box center [498, 464] width 996 height 633
drag, startPoint x: 739, startPoint y: 667, endPoint x: 741, endPoint y: 658, distance: 9.6
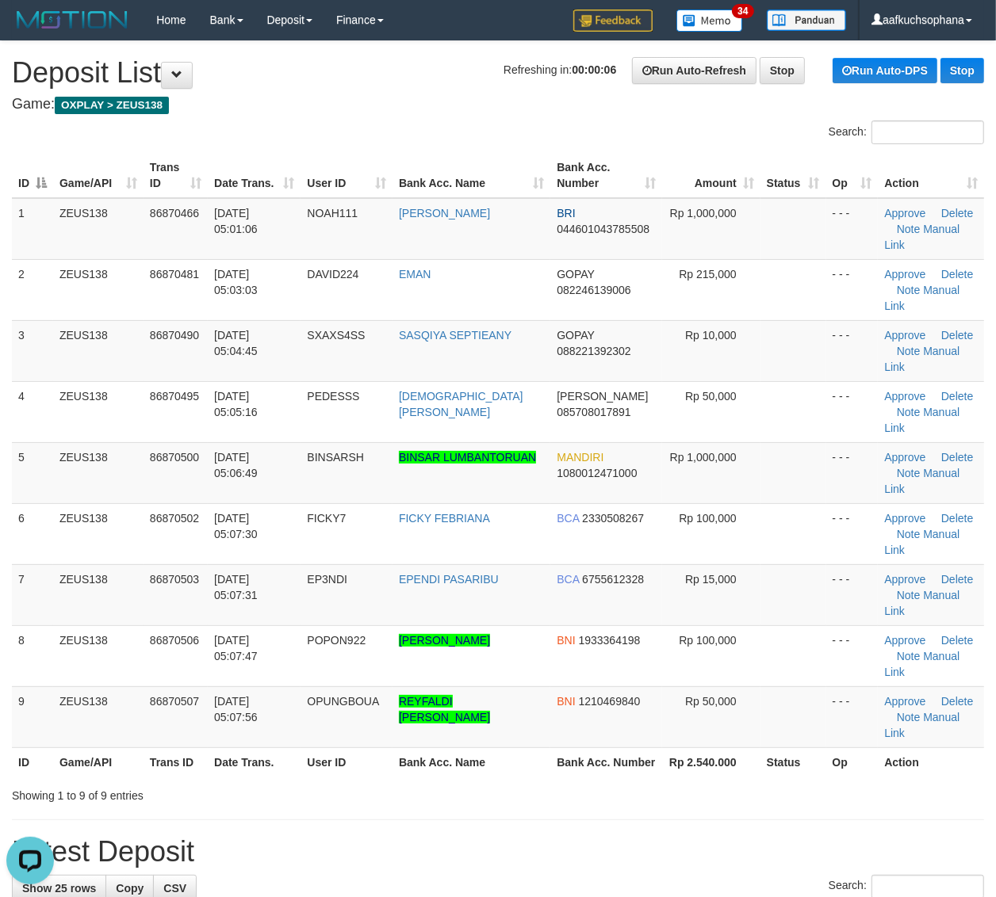
drag, startPoint x: 741, startPoint y: 658, endPoint x: 741, endPoint y: 639, distance: 19.0
click at [739, 782] on div "Showing 1 to 9 of 9 entries" at bounding box center [498, 793] width 996 height 22
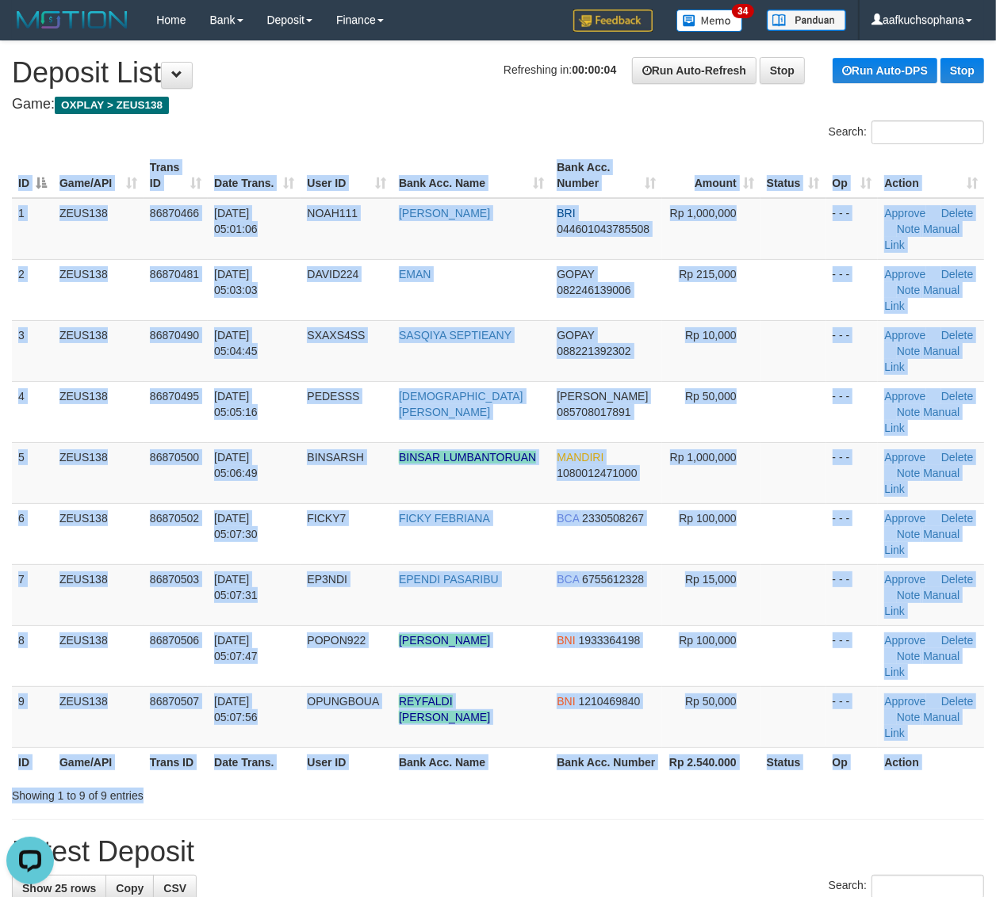
click at [782, 628] on div "ID Game/API Trans ID Date Trans. User ID Bank Acc. Name Bank Acc. Number Amount…" at bounding box center [498, 464] width 996 height 633
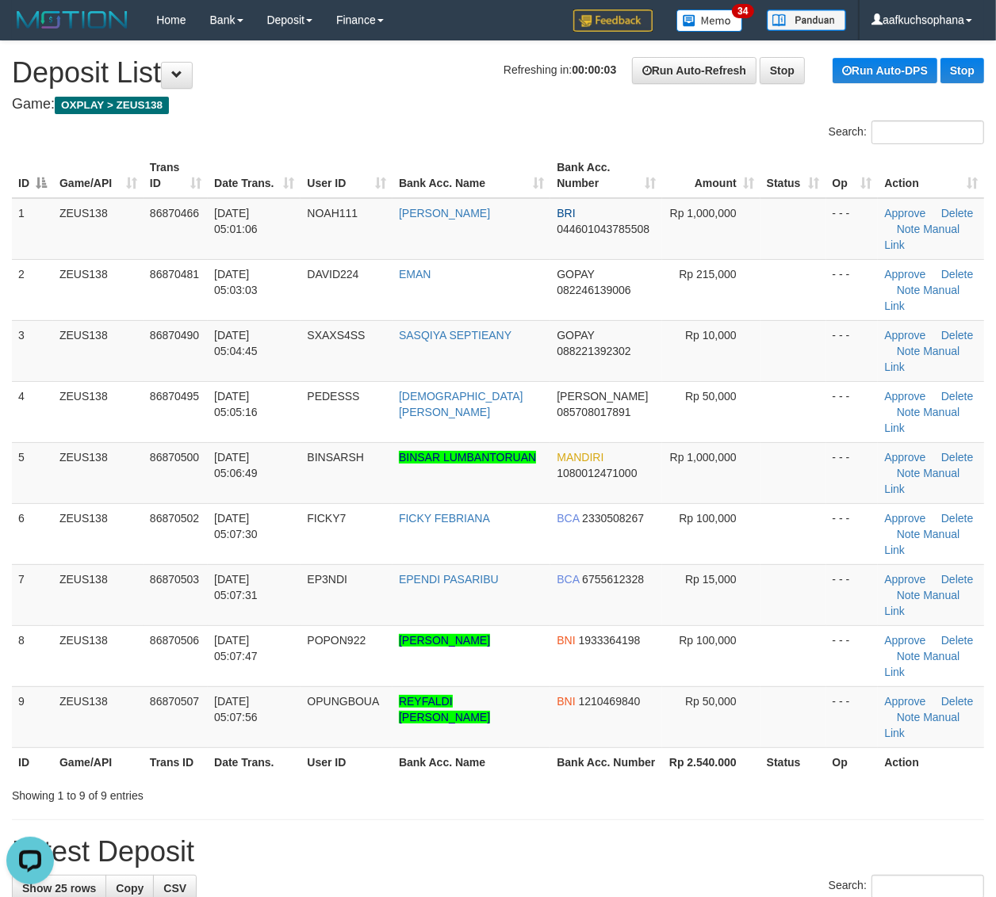
drag, startPoint x: 686, startPoint y: 640, endPoint x: 697, endPoint y: 628, distance: 16.9
click at [686, 636] on div "Search: ID Game/API Trans ID Date Trans. User ID Bank Acc. Name Bank Acc. Numbe…" at bounding box center [498, 461] width 972 height 683
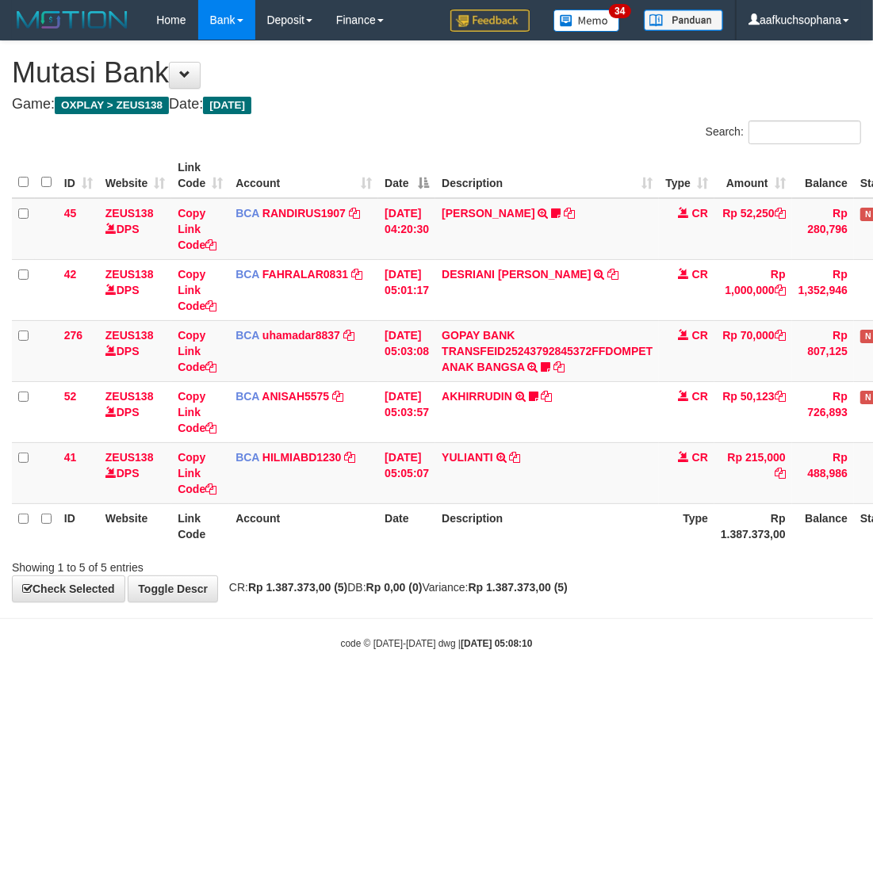
click at [648, 611] on body "Toggle navigation Home Bank Account List Load By Website Group [OXPLAY] ZEUS138…" at bounding box center [436, 345] width 873 height 690
click at [560, 651] on div "code © 2012-2018 dwg | 2025/09/01 05:08:12" at bounding box center [436, 643] width 873 height 16
drag, startPoint x: 567, startPoint y: 648, endPoint x: 576, endPoint y: 654, distance: 10.3
click at [576, 654] on body "Toggle navigation Home Bank Account List Load By Website Group [OXPLAY] ZEUS138…" at bounding box center [436, 345] width 873 height 690
click at [587, 660] on body "Toggle navigation Home Bank Account List Load By Website Group [OXPLAY] ZEUS138…" at bounding box center [436, 345] width 873 height 690
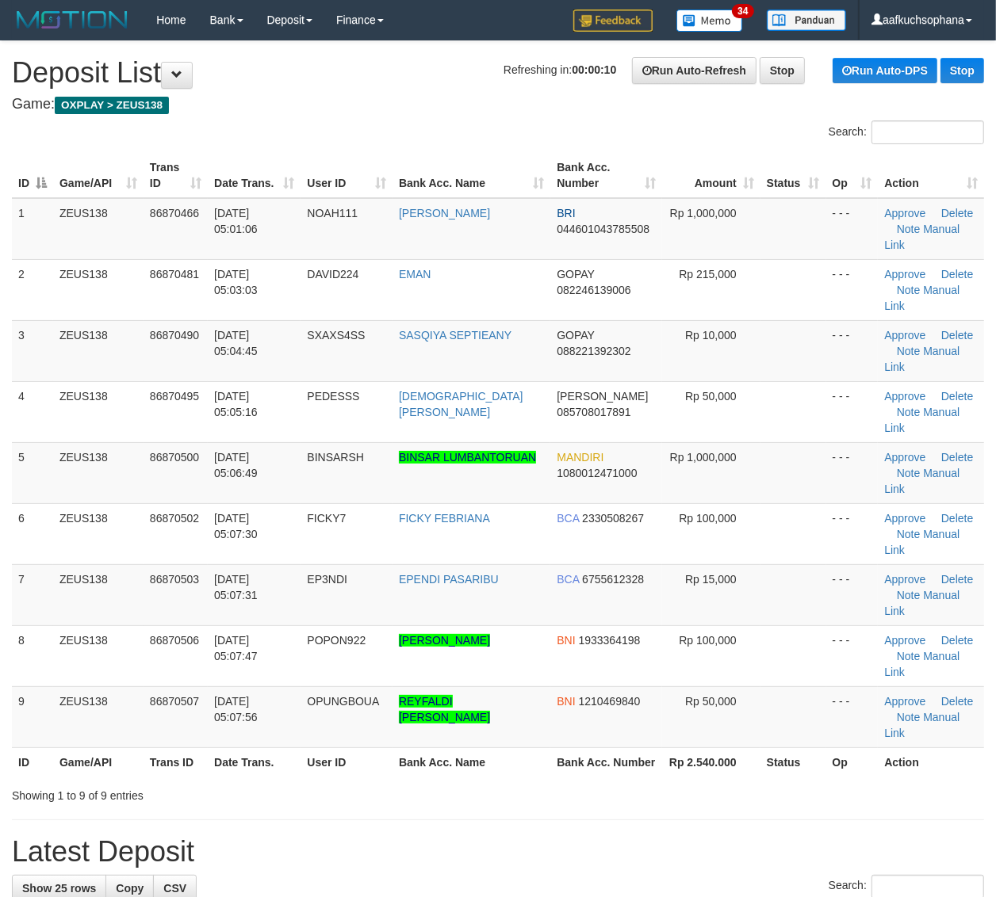
click at [797, 782] on div "Showing 1 to 9 of 9 entries" at bounding box center [498, 793] width 996 height 22
drag, startPoint x: 797, startPoint y: 643, endPoint x: 1008, endPoint y: 644, distance: 210.8
click at [804, 782] on div "Showing 1 to 9 of 9 entries" at bounding box center [498, 793] width 996 height 22
drag, startPoint x: 789, startPoint y: 662, endPoint x: 1007, endPoint y: 655, distance: 218.1
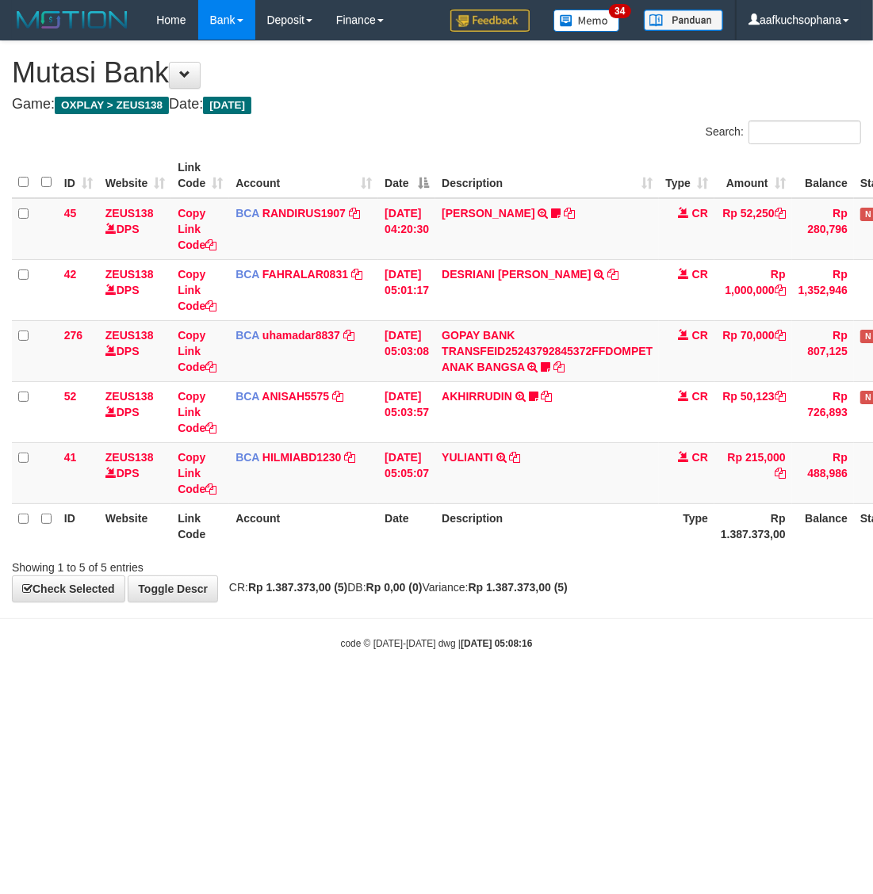
click at [537, 690] on html "Toggle navigation Home Bank Account List Load By Website Group [OXPLAY] ZEUS138…" at bounding box center [436, 345] width 873 height 690
click at [524, 690] on html "Toggle navigation Home Bank Account List Load By Website Group [OXPLAY] ZEUS138…" at bounding box center [436, 345] width 873 height 690
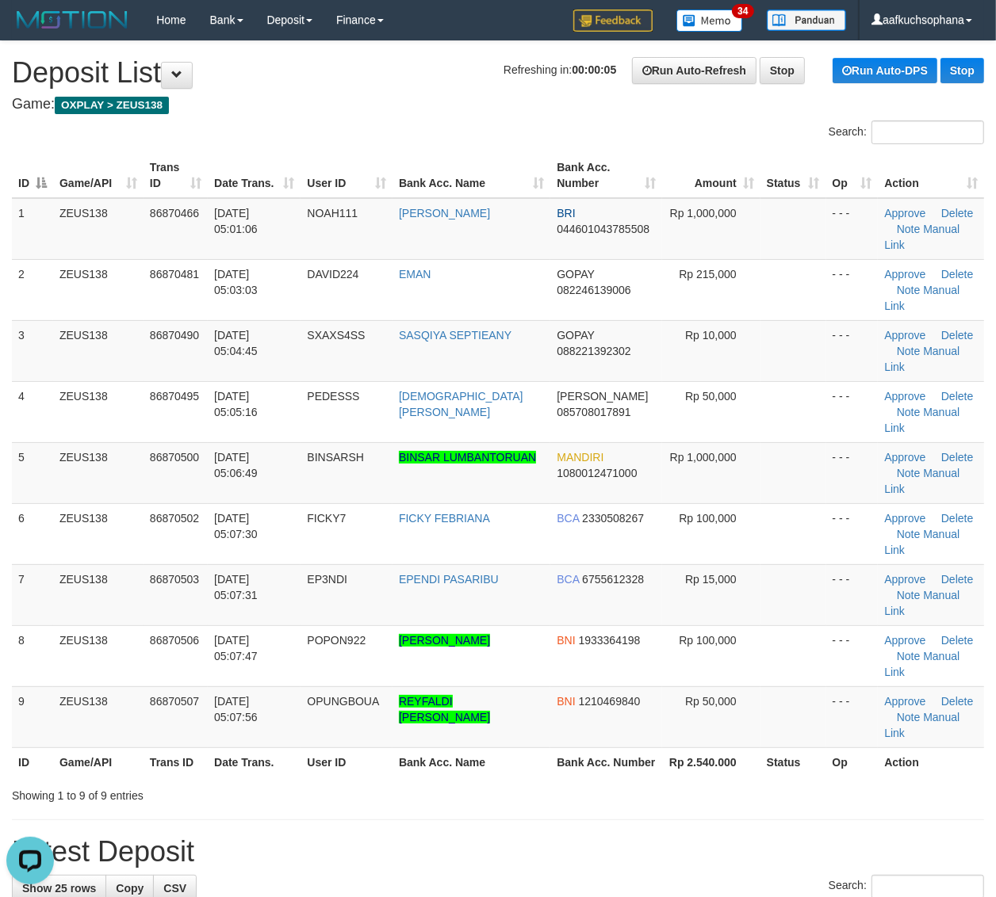
drag, startPoint x: 797, startPoint y: 679, endPoint x: 1009, endPoint y: 682, distance: 212.4
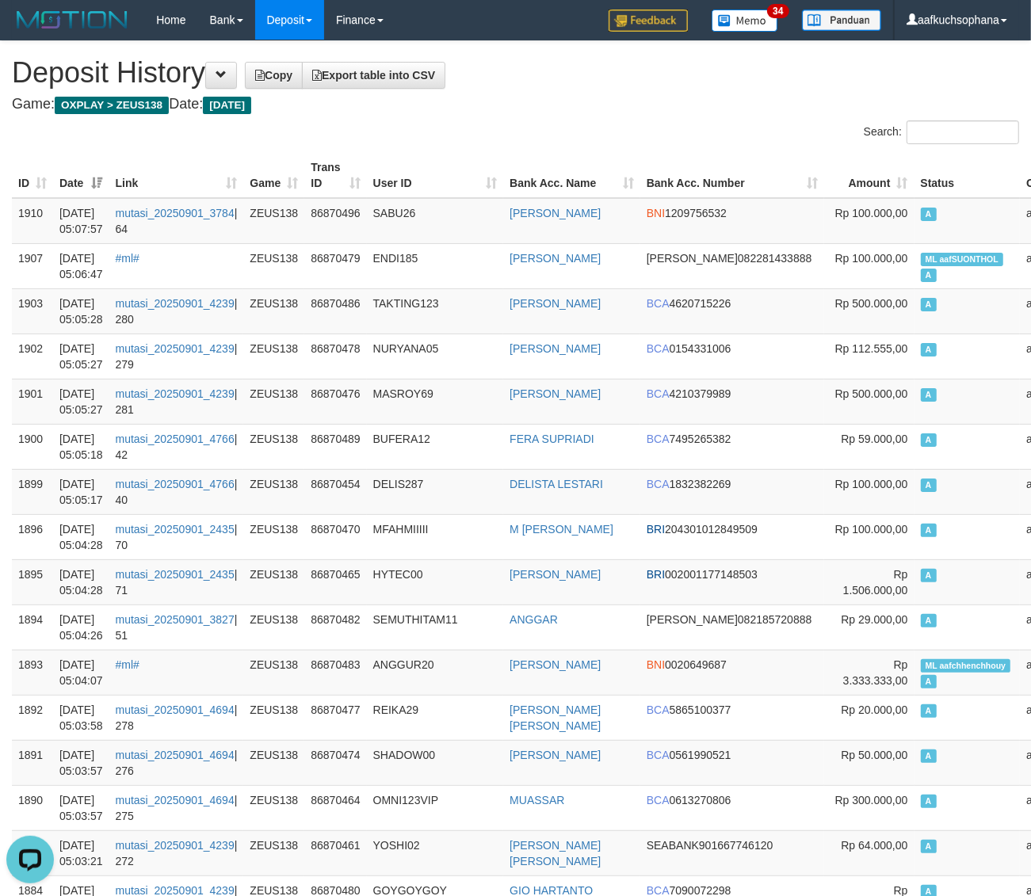
drag, startPoint x: 594, startPoint y: 113, endPoint x: 373, endPoint y: 180, distance: 230.9
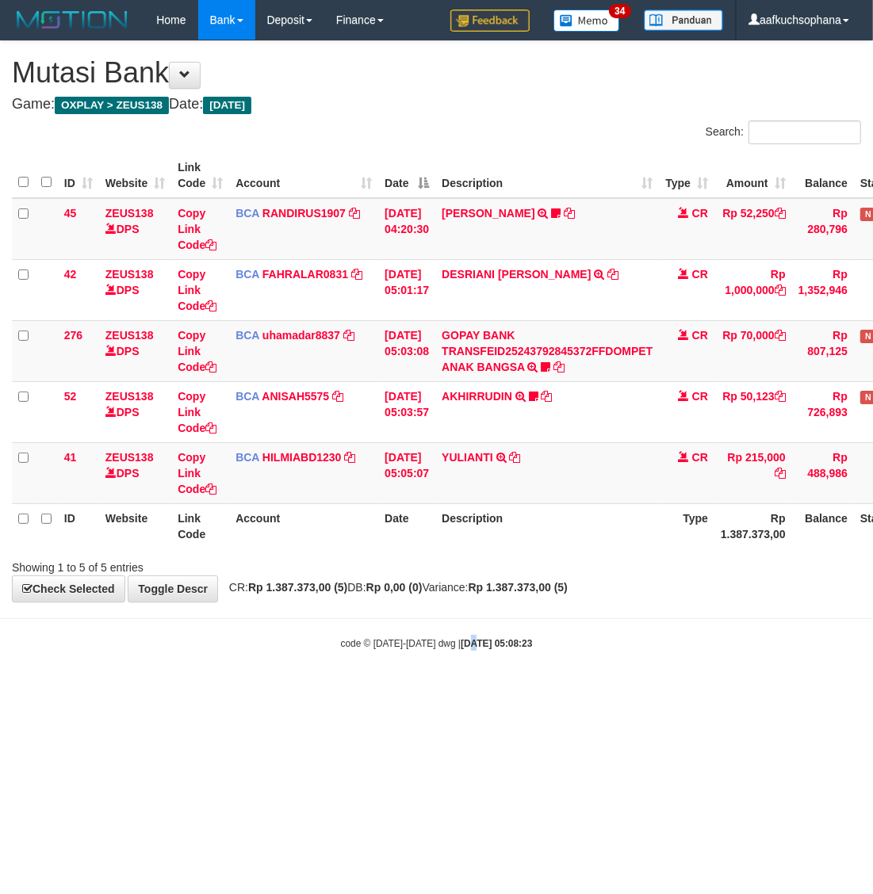
click at [458, 690] on html "Toggle navigation Home Bank Account List Load By Website Group [OXPLAY] ZEUS138…" at bounding box center [436, 345] width 873 height 690
click at [456, 690] on html "Toggle navigation Home Bank Account List Load By Website Group [OXPLAY] ZEUS138…" at bounding box center [436, 345] width 873 height 690
drag, startPoint x: 453, startPoint y: 718, endPoint x: 577, endPoint y: 595, distance: 174.3
click at [480, 690] on html "Toggle navigation Home Bank Account List Load By Website Group [OXPLAY] ZEUS138…" at bounding box center [436, 345] width 873 height 690
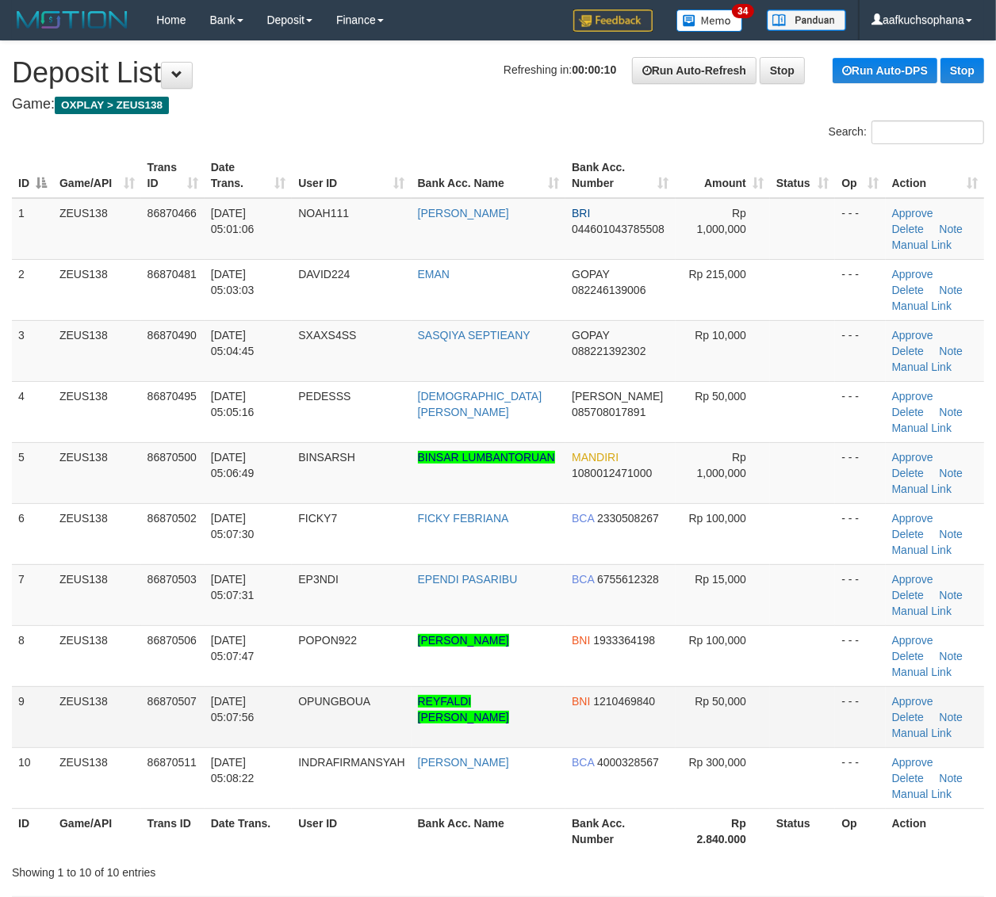
scroll to position [198, 0]
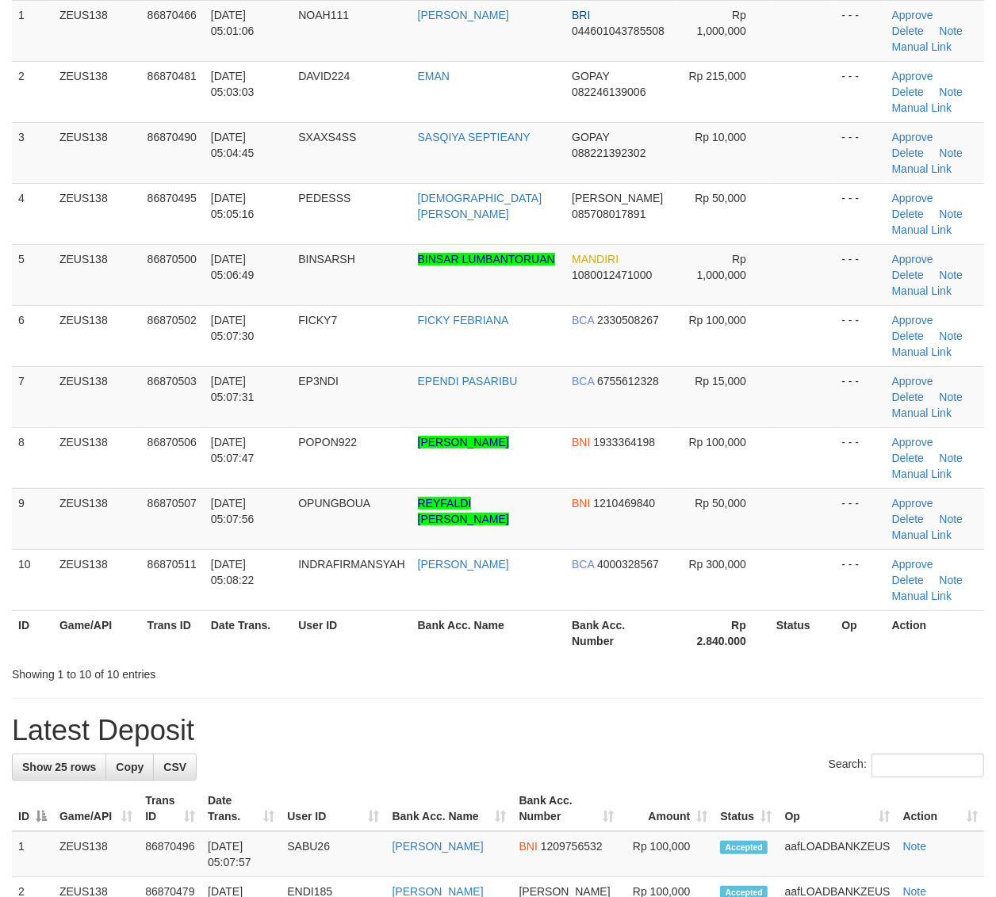
click at [821, 680] on div "Showing 1 to 10 of 10 entries" at bounding box center [498, 671] width 996 height 22
click at [823, 682] on div "Showing 1 to 10 of 10 entries" at bounding box center [498, 671] width 996 height 22
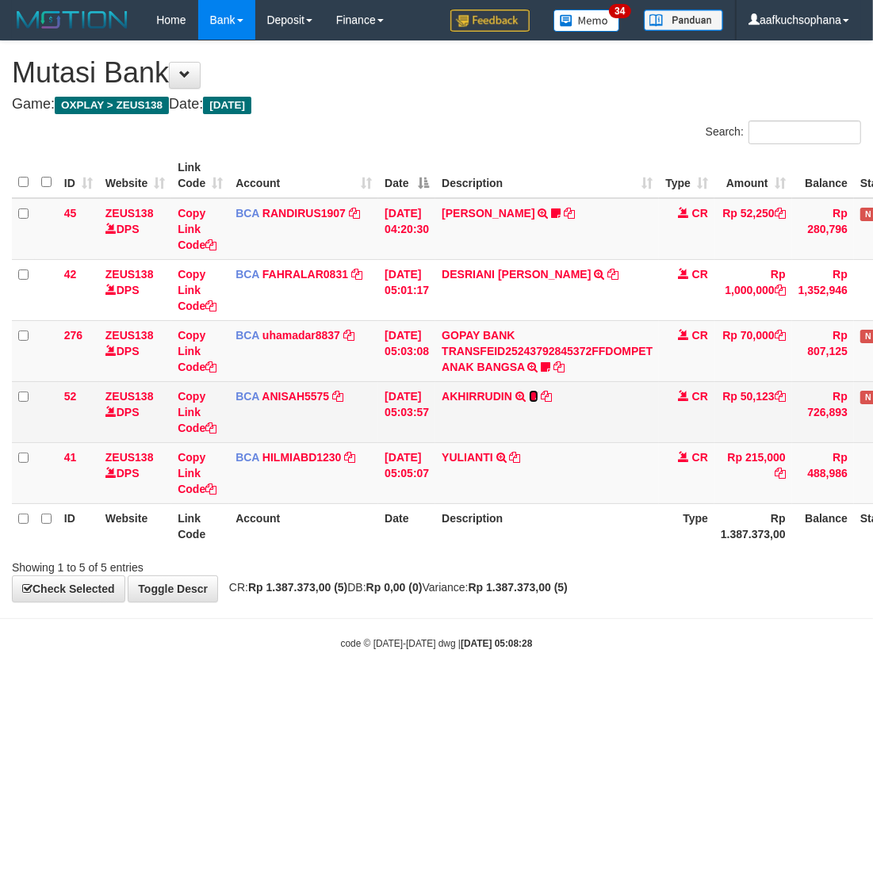
click at [538, 395] on icon at bounding box center [534, 396] width 10 height 11
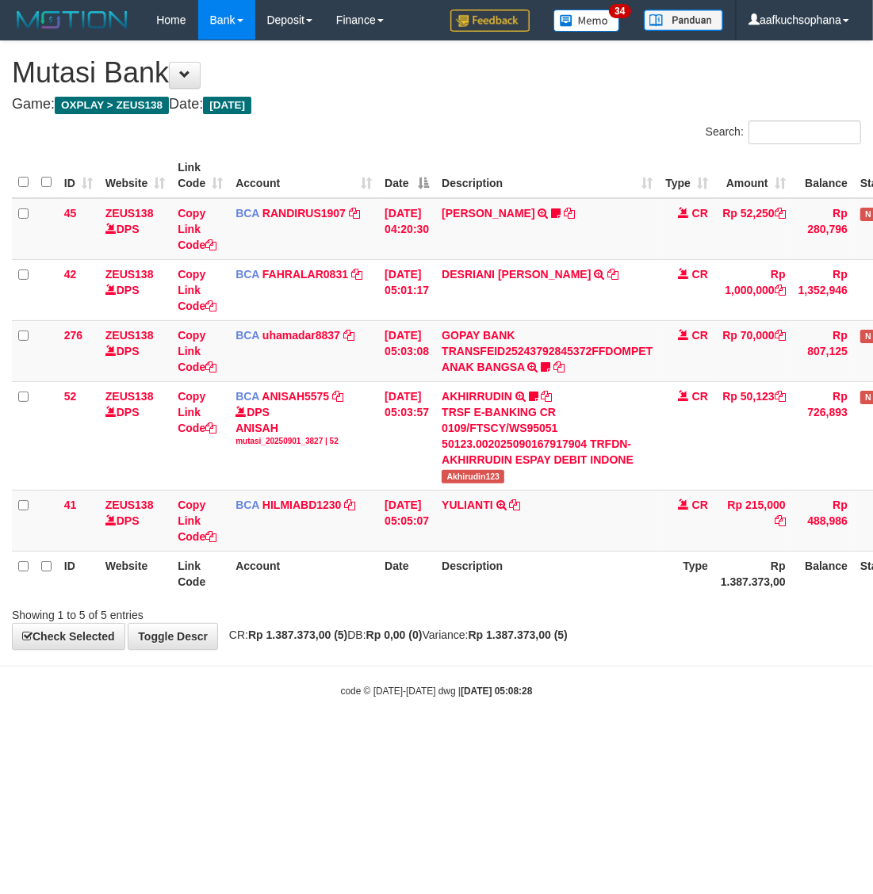
drag, startPoint x: 590, startPoint y: 742, endPoint x: 583, endPoint y: 736, distance: 9.5
click at [589, 738] on html "Toggle navigation Home Bank Account List Load By Website Group [OXPLAY] ZEUS138…" at bounding box center [436, 369] width 873 height 738
click at [545, 724] on body "Toggle navigation Home Bank Account List Load By Website Group [OXPLAY] ZEUS138…" at bounding box center [436, 369] width 873 height 738
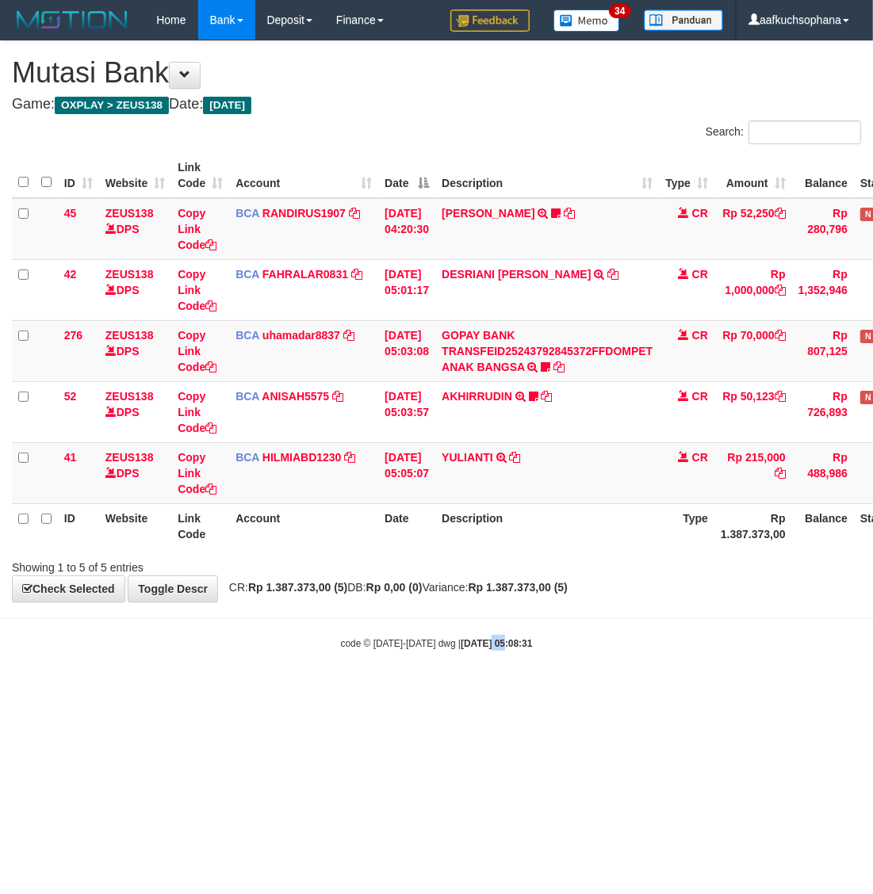
click at [488, 690] on html "Toggle navigation Home Bank Account List Load By Website Group [OXPLAY] ZEUS138…" at bounding box center [436, 345] width 873 height 690
click at [464, 690] on html "Toggle navigation Home Bank Account List Load By Website Group [OXPLAY] ZEUS138…" at bounding box center [436, 345] width 873 height 690
drag, startPoint x: 354, startPoint y: 666, endPoint x: 68, endPoint y: 587, distance: 296.9
click at [361, 664] on body "Toggle navigation Home Bank Account List Load By Website Group [OXPLAY] ZEUS138…" at bounding box center [436, 345] width 873 height 690
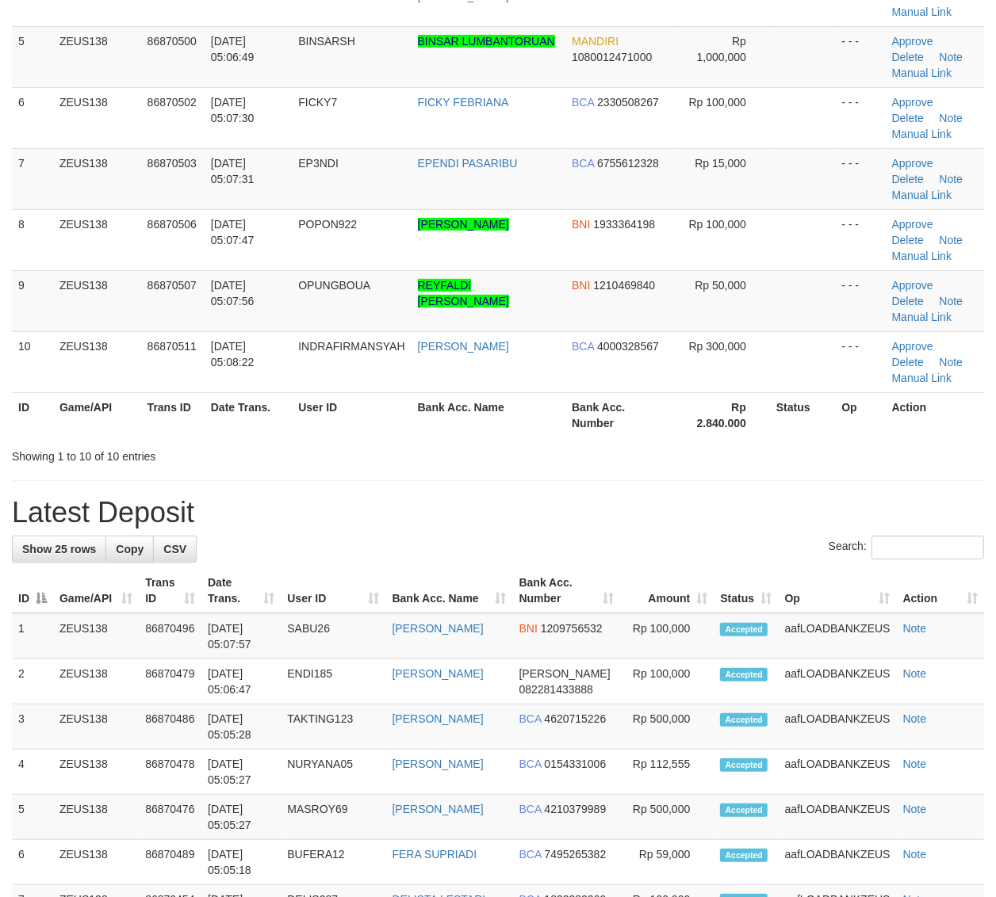
scroll to position [198, 0]
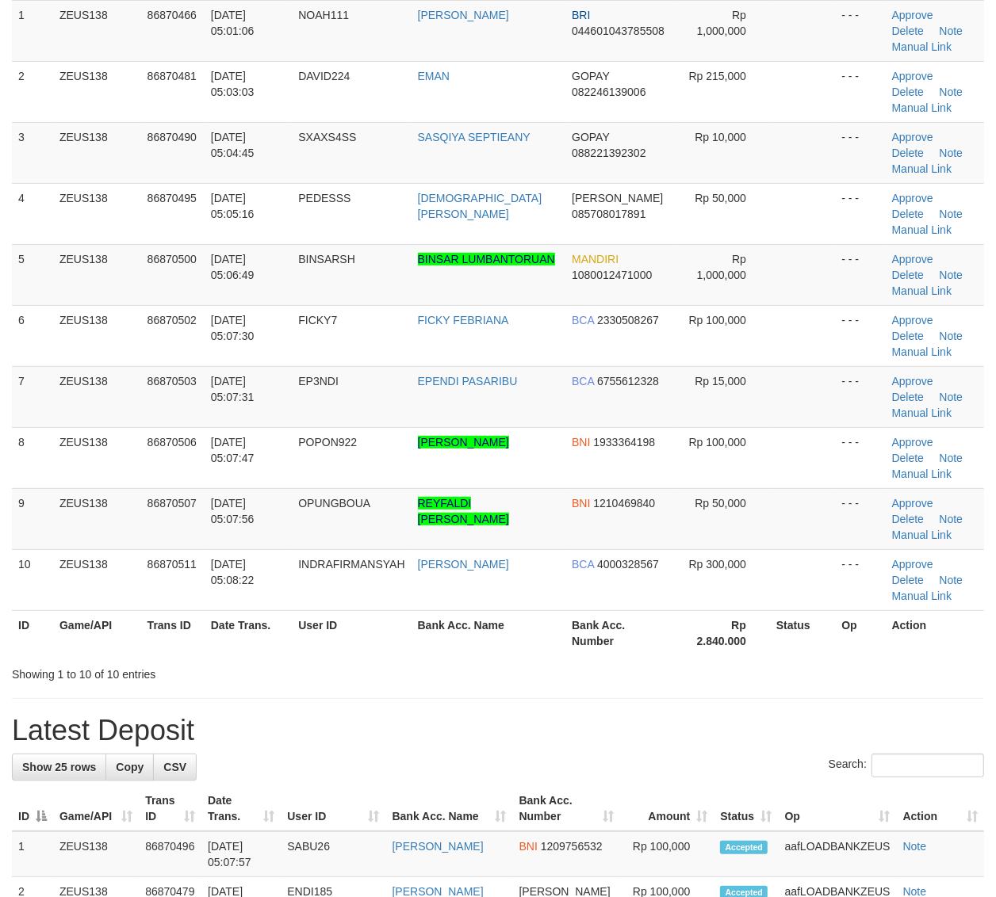
click at [827, 652] on th "Status" at bounding box center [802, 632] width 65 height 45
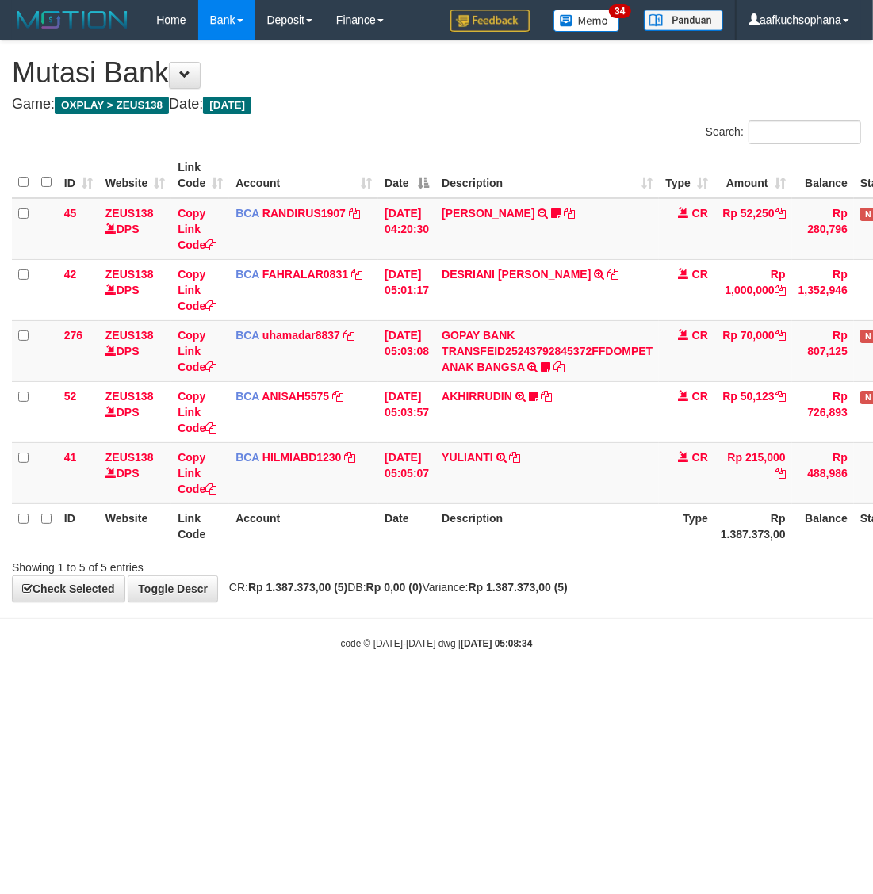
click at [497, 690] on html "Toggle navigation Home Bank Account List Load By Website Group [OXPLAY] ZEUS138…" at bounding box center [436, 345] width 873 height 690
drag, startPoint x: 446, startPoint y: 690, endPoint x: 190, endPoint y: 606, distance: 269.2
click at [445, 690] on body "Toggle navigation Home Bank Account List Load By Website Group [OXPLAY] ZEUS138…" at bounding box center [436, 345] width 873 height 690
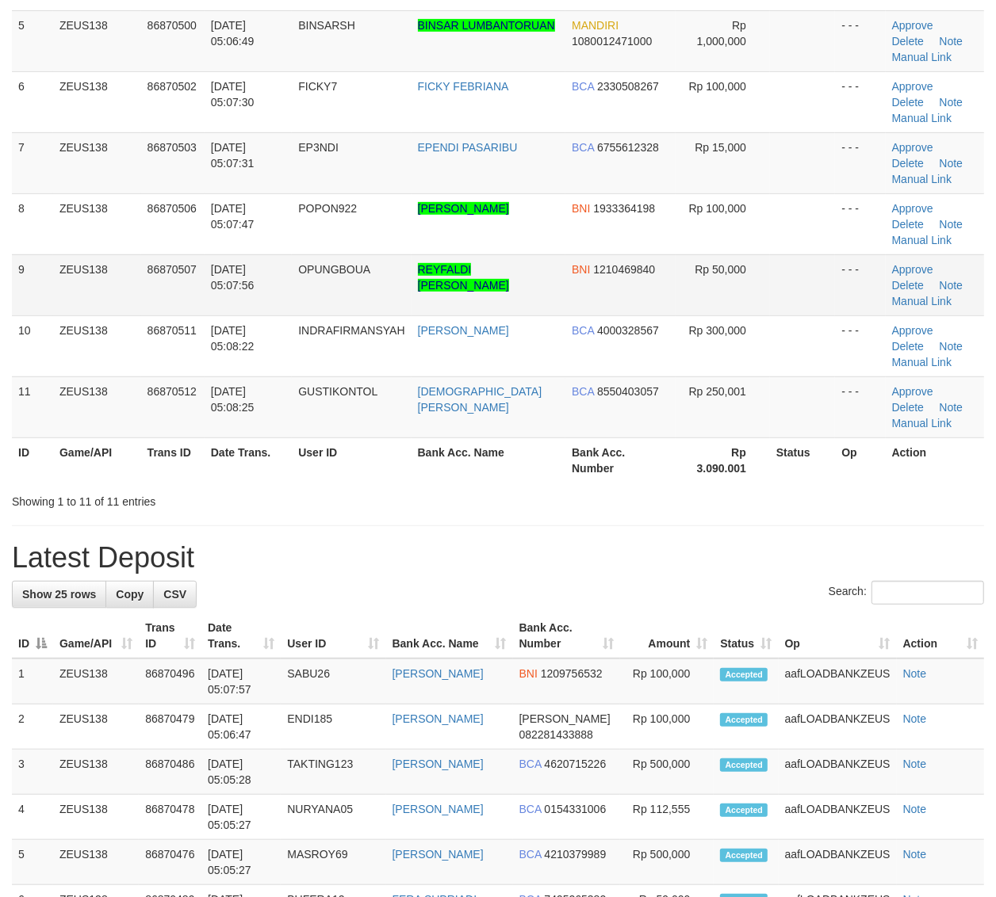
scroll to position [198, 0]
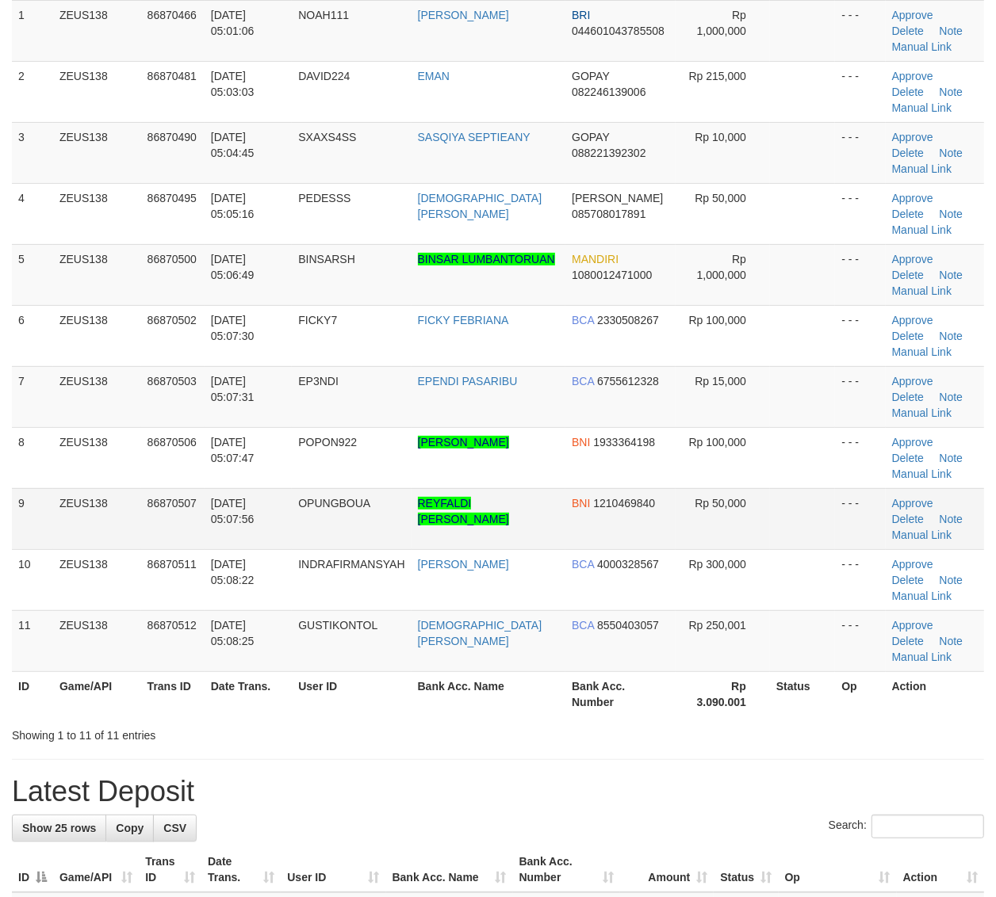
click at [846, 705] on th "Op" at bounding box center [860, 693] width 50 height 45
click at [918, 694] on th "Action" at bounding box center [934, 693] width 98 height 45
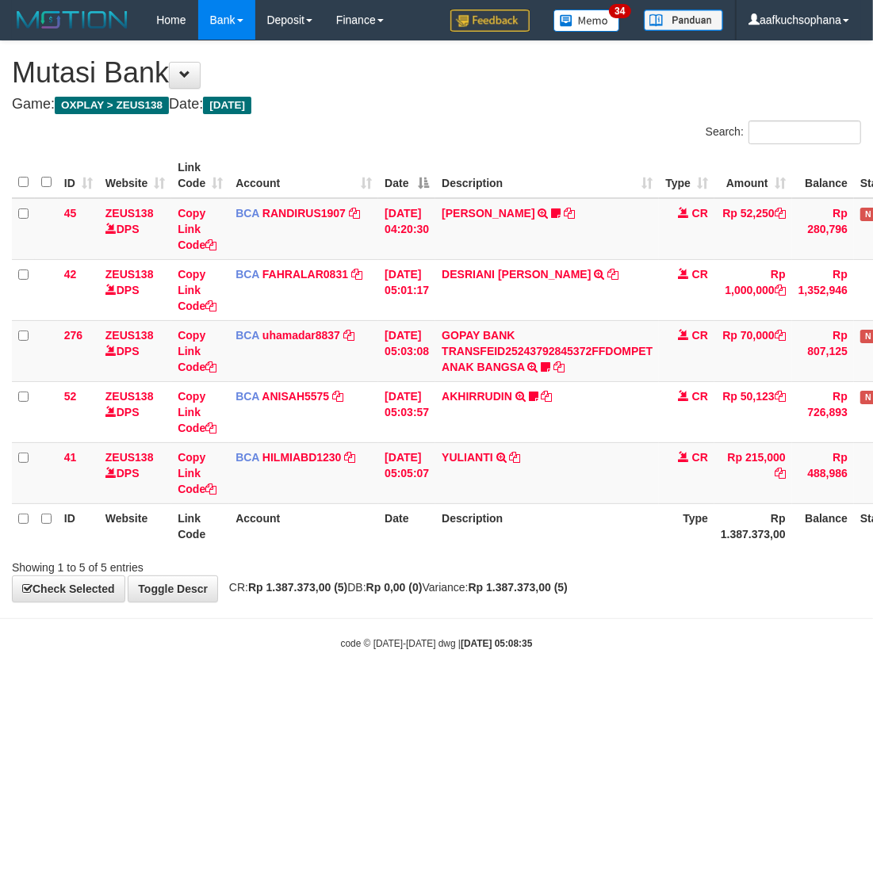
drag, startPoint x: 553, startPoint y: 763, endPoint x: 509, endPoint y: 733, distance: 53.6
click at [552, 690] on html "Toggle navigation Home Bank Account List Load By Website Group [OXPLAY] ZEUS138…" at bounding box center [436, 345] width 873 height 690
click at [375, 690] on html "Toggle navigation Home Bank Account List Load By Website Group [OXPLAY] ZEUS138…" at bounding box center [436, 345] width 873 height 690
drag, startPoint x: 640, startPoint y: 617, endPoint x: 812, endPoint y: 537, distance: 189.4
click at [769, 572] on body "Toggle navigation Home Bank Account List Load By Website Group [OXPLAY] ZEUS138…" at bounding box center [436, 345] width 873 height 690
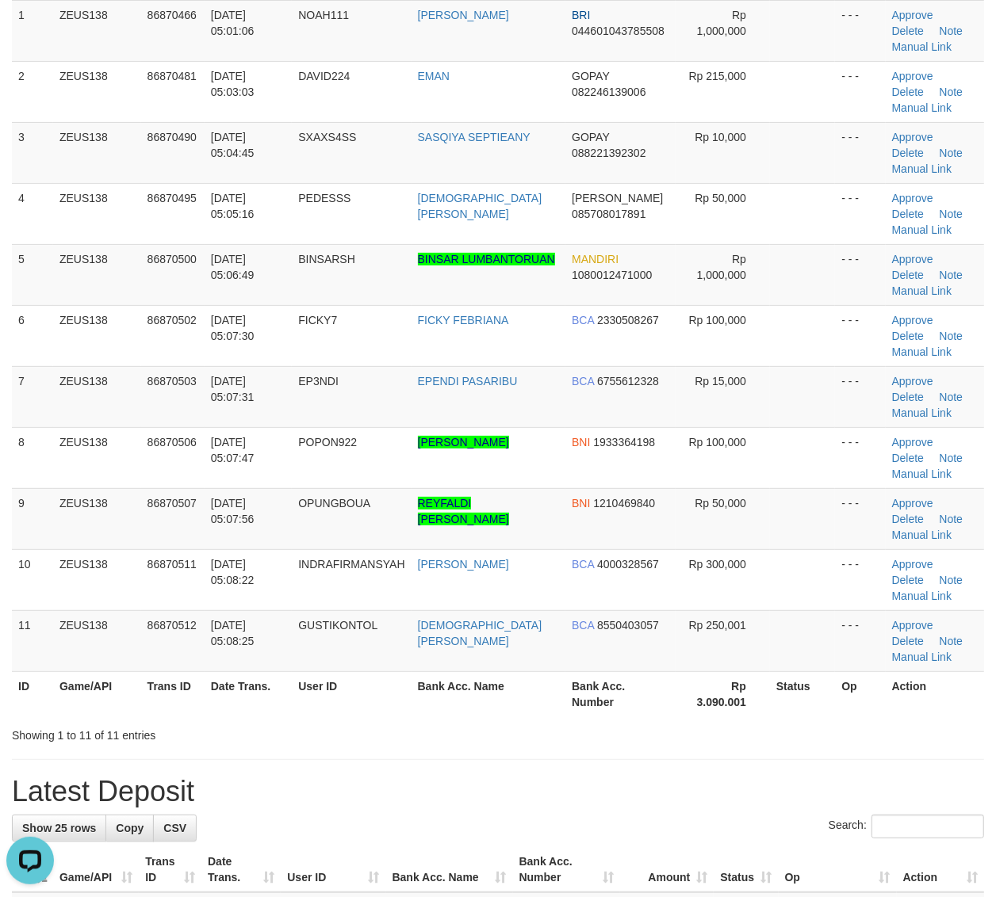
drag, startPoint x: 755, startPoint y: 733, endPoint x: 1003, endPoint y: 664, distance: 256.7
click at [759, 732] on div "Showing 1 to 11 of 11 entries" at bounding box center [498, 732] width 996 height 22
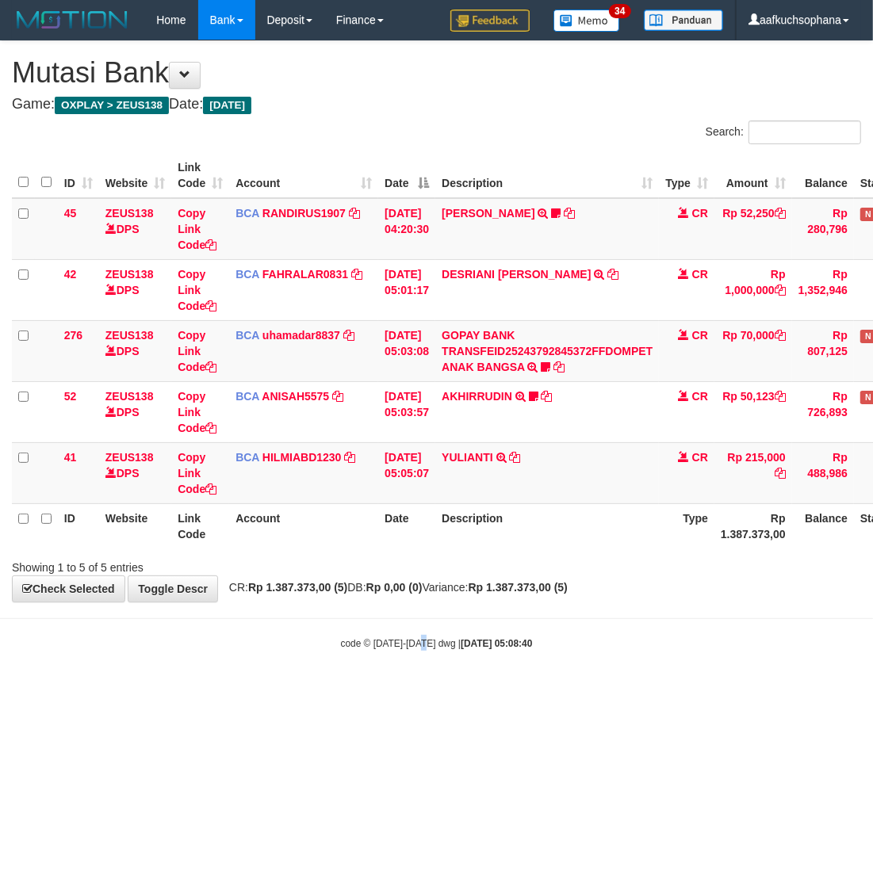
drag, startPoint x: 420, startPoint y: 747, endPoint x: 262, endPoint y: 620, distance: 202.4
click at [411, 690] on html "Toggle navigation Home Bank Account List Load By Website Group [OXPLAY] ZEUS138…" at bounding box center [436, 345] width 873 height 690
drag, startPoint x: 180, startPoint y: 708, endPoint x: 173, endPoint y: 702, distance: 9.0
click at [180, 690] on html "Toggle navigation Home Bank Account List Load By Website Group [OXPLAY] ZEUS138…" at bounding box center [436, 345] width 873 height 690
click at [173, 690] on html "Toggle navigation Home Bank Account List Load By Website Group [OXPLAY] ZEUS138…" at bounding box center [436, 345] width 873 height 690
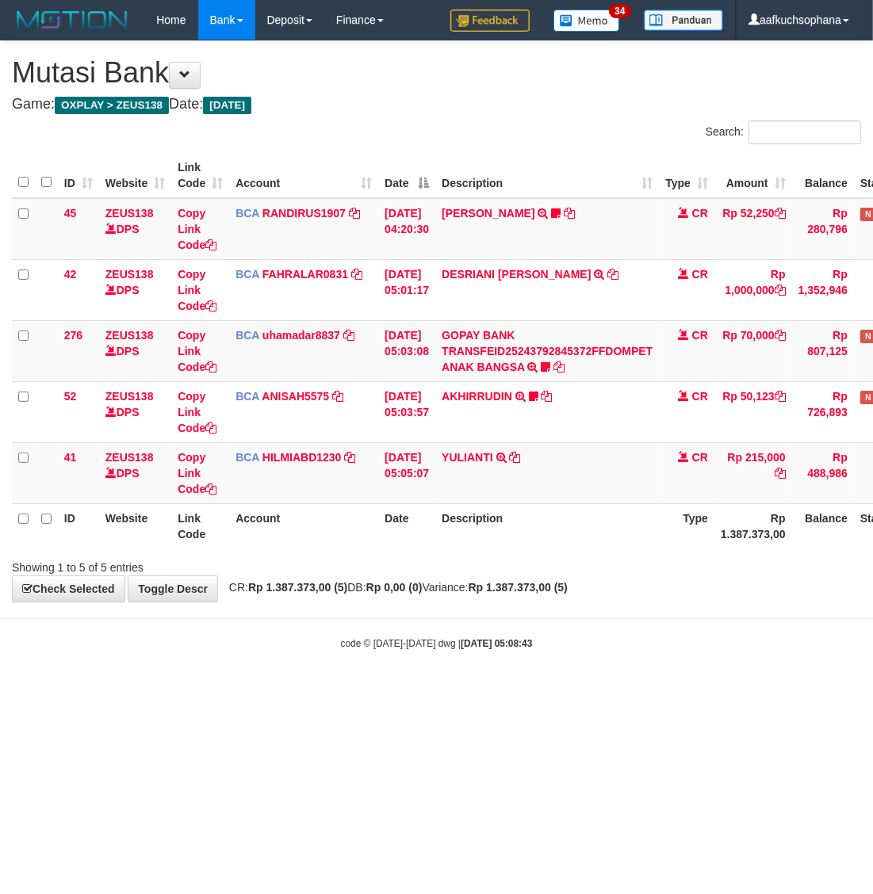
click at [545, 690] on html "Toggle navigation Home Bank Account List Load By Website Group [OXPLAY] ZEUS138…" at bounding box center [436, 345] width 873 height 690
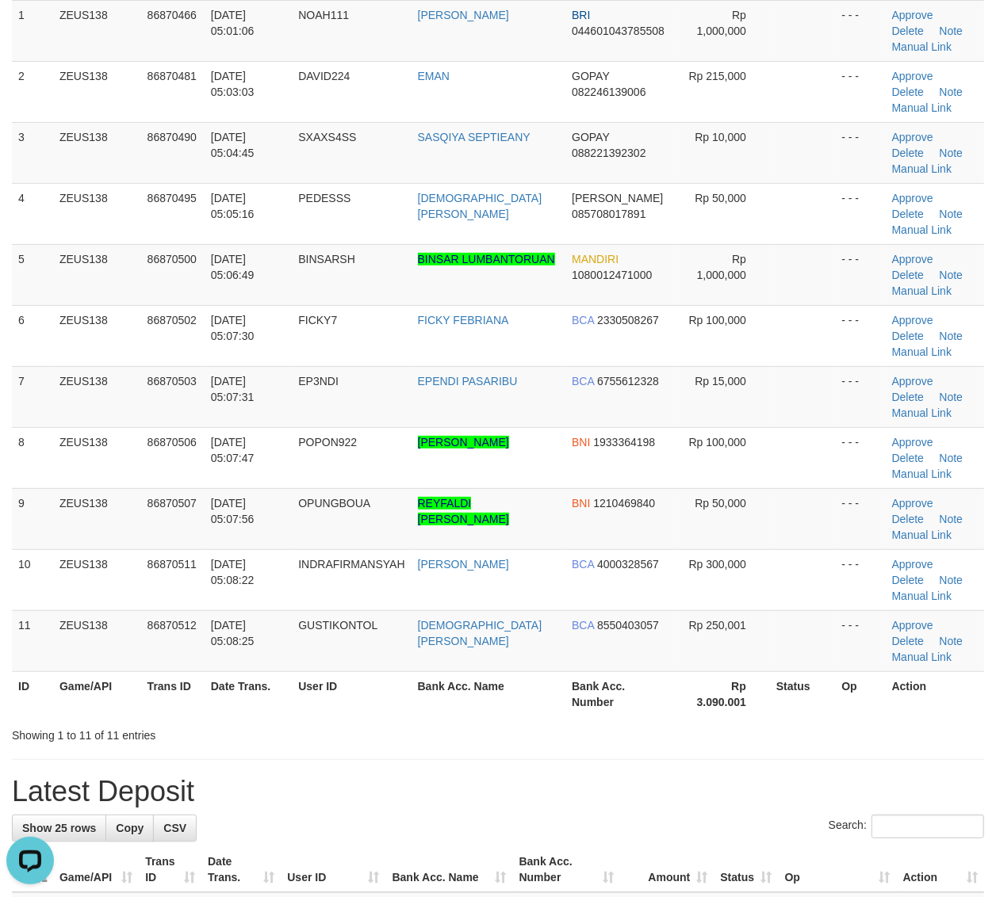
drag, startPoint x: 804, startPoint y: 465, endPoint x: 1007, endPoint y: 531, distance: 213.3
click at [806, 465] on td at bounding box center [802, 457] width 65 height 61
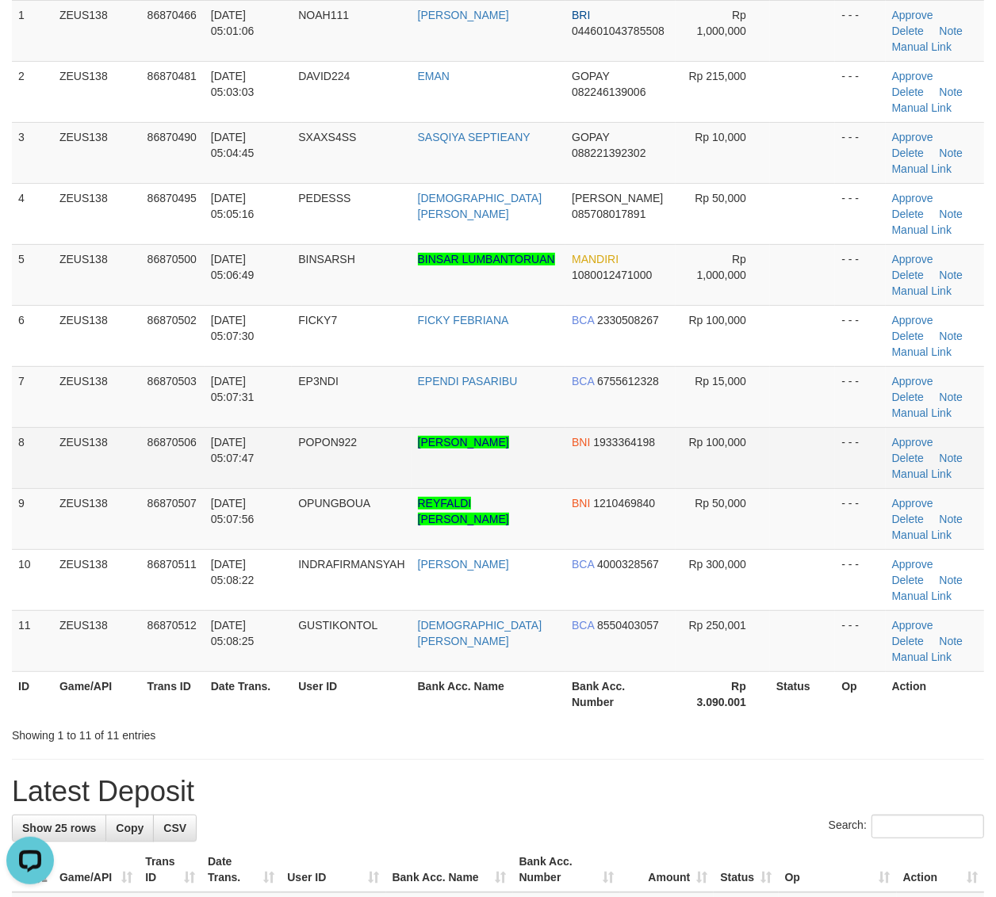
click at [713, 476] on td "Rp 100,000" at bounding box center [722, 457] width 94 height 61
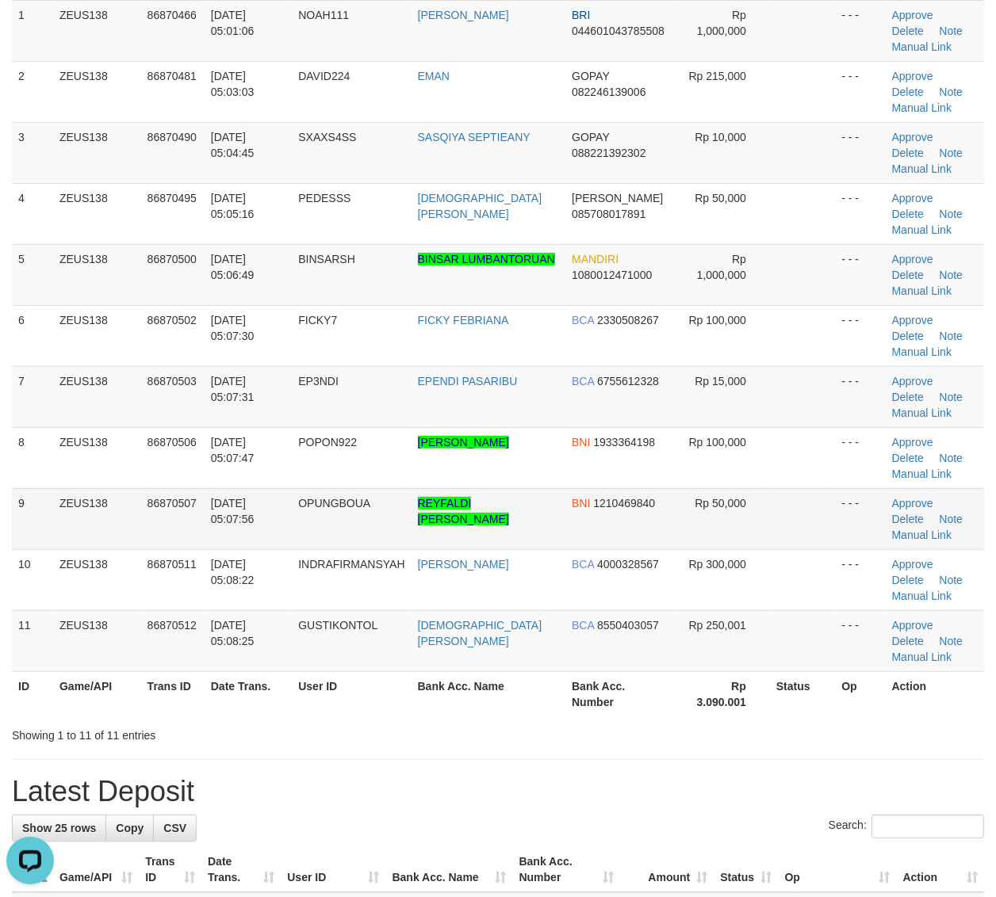
click at [818, 491] on td at bounding box center [802, 518] width 65 height 61
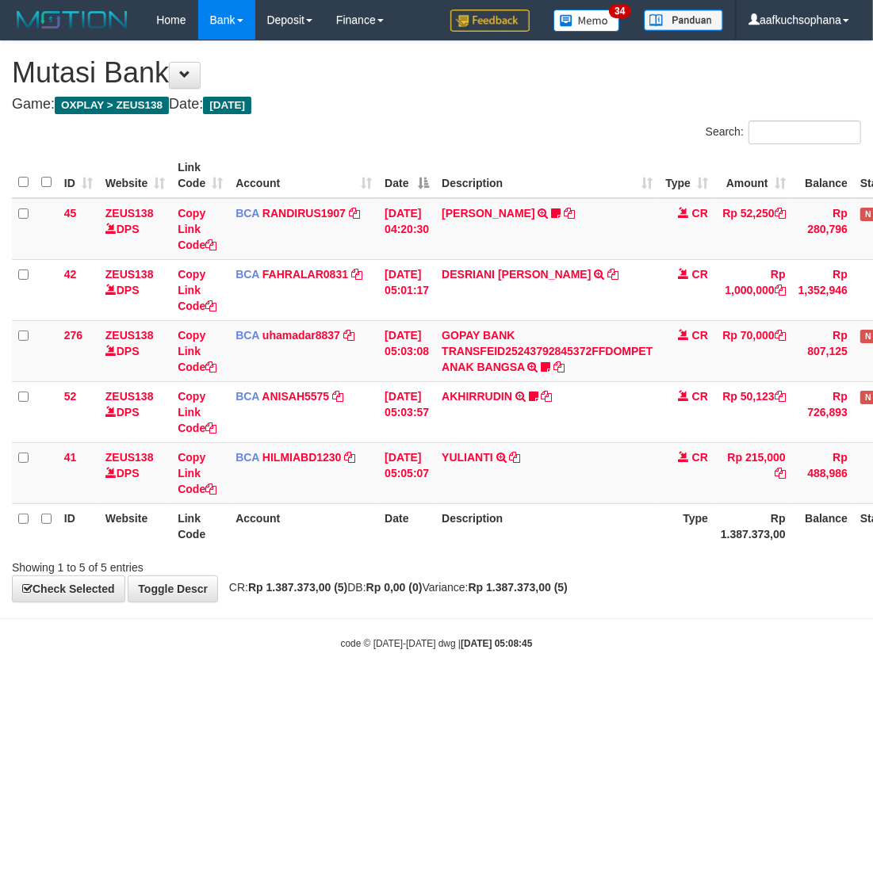
click at [337, 690] on html "Toggle navigation Home Bank Account List Load By Website Group [OXPLAY] ZEUS138…" at bounding box center [436, 345] width 873 height 690
click at [401, 690] on html "Toggle navigation Home Bank Account List Load By Website Group [OXPLAY] ZEUS138…" at bounding box center [436, 345] width 873 height 690
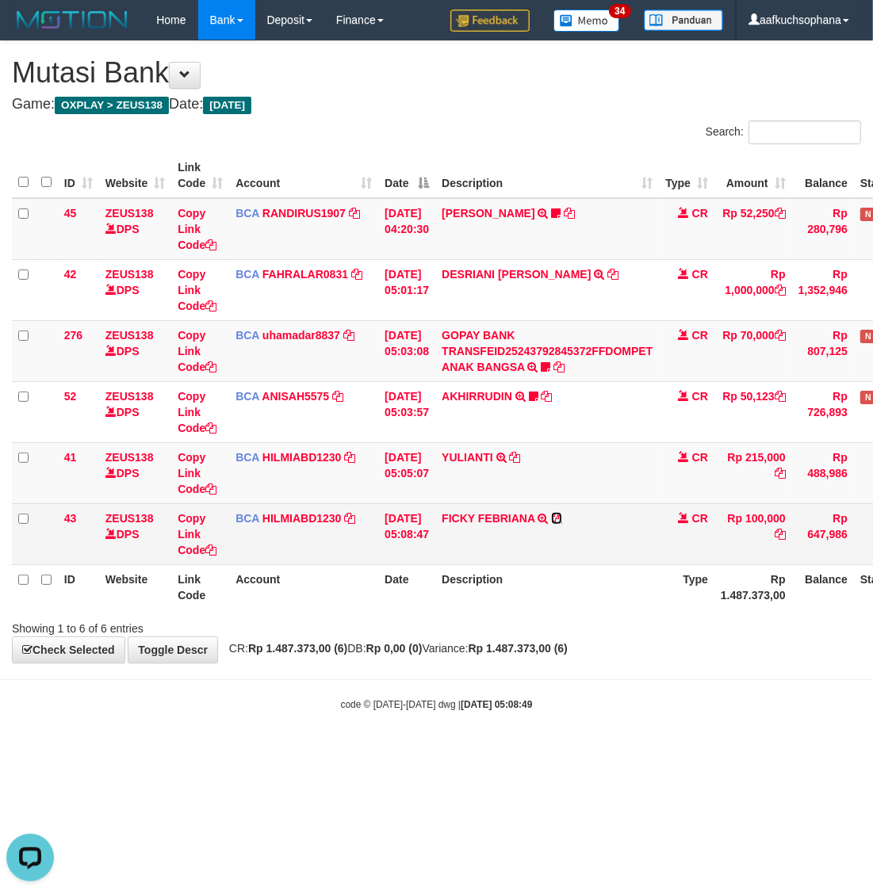
click at [562, 515] on icon at bounding box center [556, 518] width 11 height 11
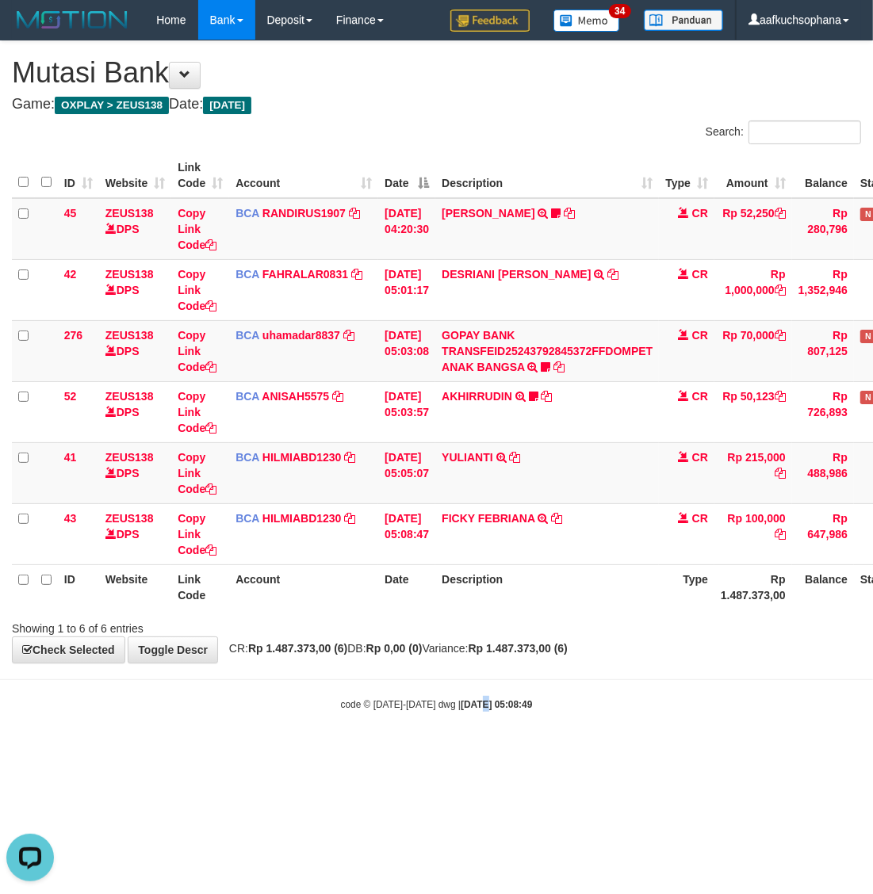
click at [468, 739] on body "Toggle navigation Home Bank Account List Load By Website Group [OXPLAY] ZEUS138…" at bounding box center [436, 375] width 873 height 751
drag, startPoint x: 468, startPoint y: 739, endPoint x: 458, endPoint y: 719, distance: 22.3
click at [469, 739] on body "Toggle navigation Home Bank Account List Load By Website Group [OXPLAY] ZEUS138…" at bounding box center [436, 375] width 873 height 751
drag, startPoint x: 457, startPoint y: 720, endPoint x: 460, endPoint y: 733, distance: 13.8
click at [473, 742] on body "Toggle navigation Home Bank Account List Load By Website Group [OXPLAY] ZEUS138…" at bounding box center [436, 375] width 873 height 751
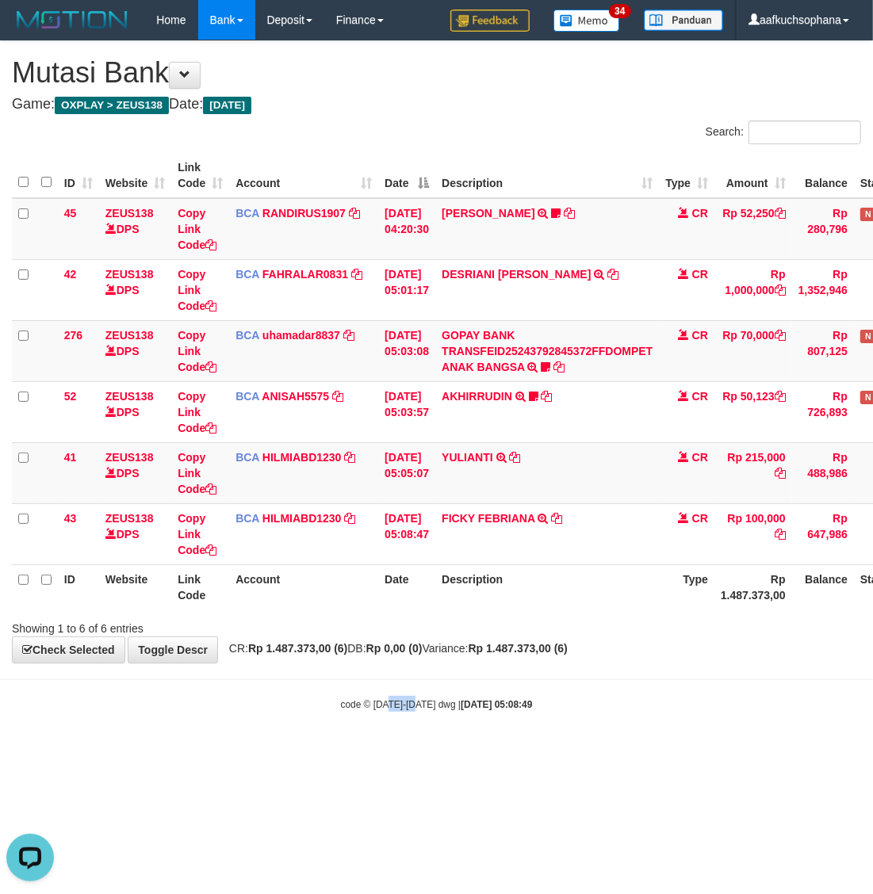
drag, startPoint x: 401, startPoint y: 699, endPoint x: 5, endPoint y: 679, distance: 396.8
click at [379, 708] on body "Toggle navigation Home Bank Account List Load By Website Group [OXPLAY] ZEUS138…" at bounding box center [436, 375] width 873 height 751
click at [487, 745] on body "Toggle navigation Home Bank Account List Load By Website Group [OXPLAY] ZEUS138…" at bounding box center [436, 375] width 873 height 751
drag, startPoint x: 675, startPoint y: 735, endPoint x: 705, endPoint y: 695, distance: 49.8
click at [676, 736] on body "Toggle navigation Home Bank Account List Load By Website Group [OXPLAY] ZEUS138…" at bounding box center [436, 375] width 873 height 751
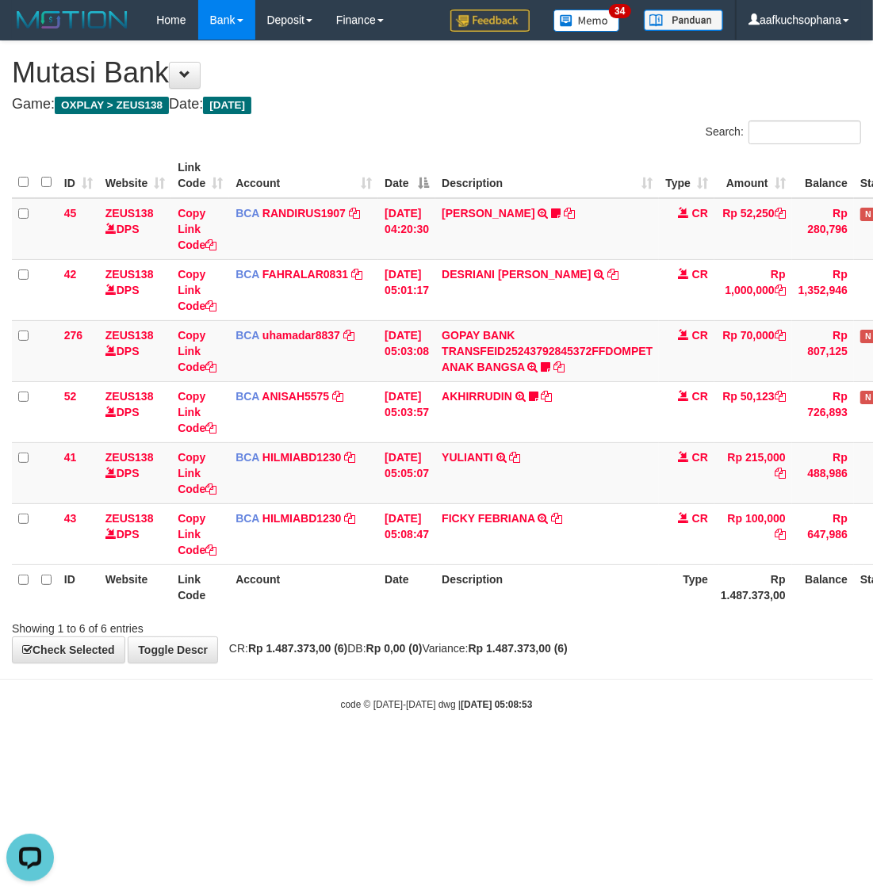
drag, startPoint x: 472, startPoint y: 745, endPoint x: 460, endPoint y: 728, distance: 20.7
click at [468, 730] on body "Toggle navigation Home Bank Account List Load By Website Group [OXPLAY] ZEUS138…" at bounding box center [436, 375] width 873 height 751
drag, startPoint x: 460, startPoint y: 728, endPoint x: 446, endPoint y: 726, distance: 14.4
click at [449, 727] on body "Toggle navigation Home Bank Account List Load By Website Group [OXPLAY] ZEUS138…" at bounding box center [436, 375] width 873 height 751
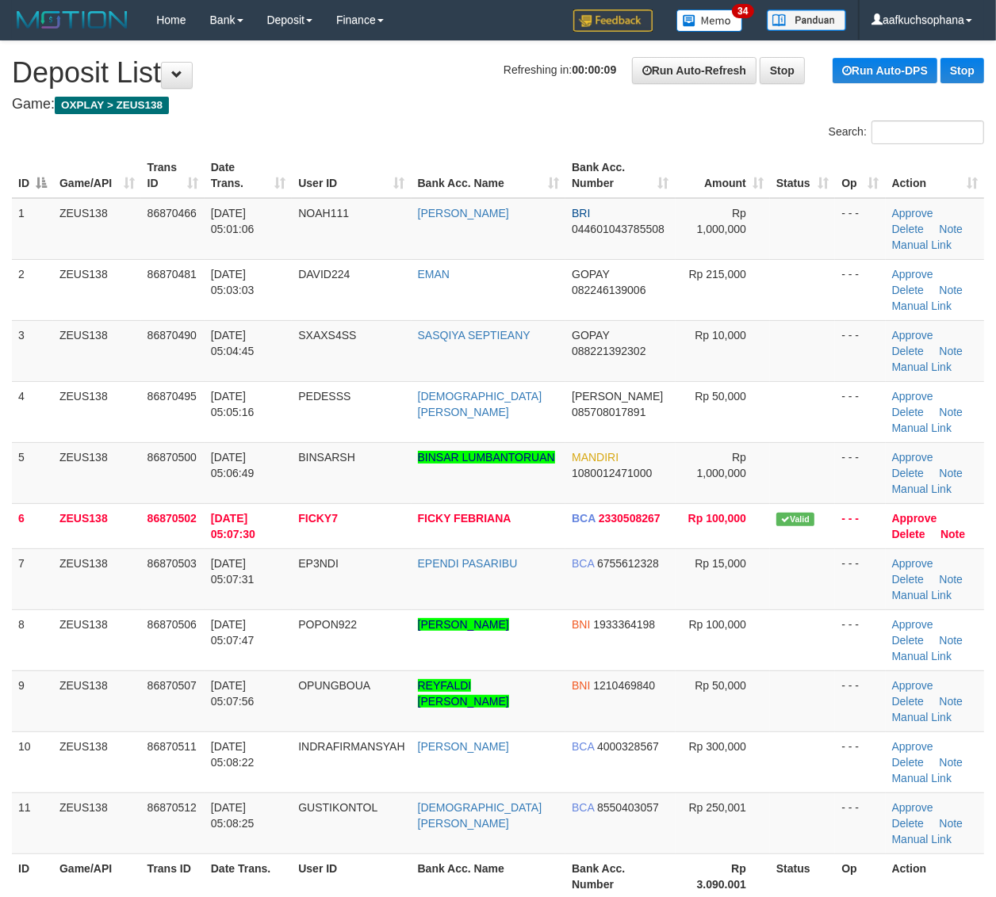
drag, startPoint x: 817, startPoint y: 648, endPoint x: 1008, endPoint y: 662, distance: 191.5
click at [820, 651] on td at bounding box center [802, 640] width 65 height 61
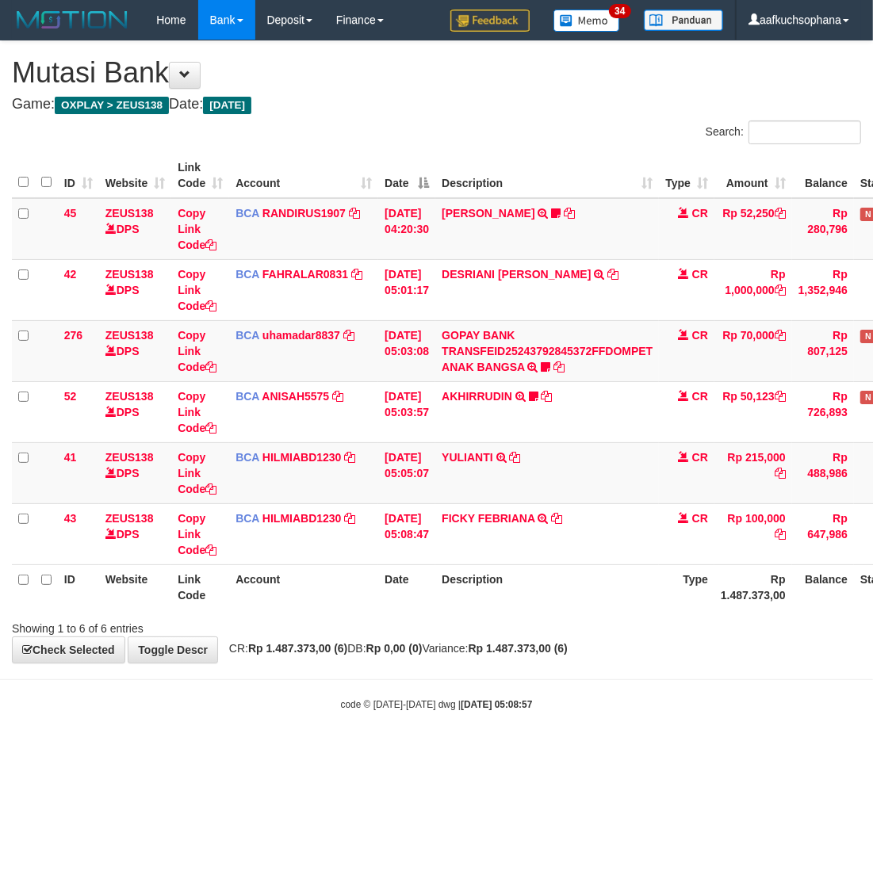
click at [477, 716] on body "Toggle navigation Home Bank Account List Load By Website Group [OXPLAY] ZEUS138…" at bounding box center [436, 375] width 873 height 751
click at [476, 690] on body "Toggle navigation Home Bank Account List Load By Website Group [OXPLAY] ZEUS138…" at bounding box center [436, 375] width 873 height 751
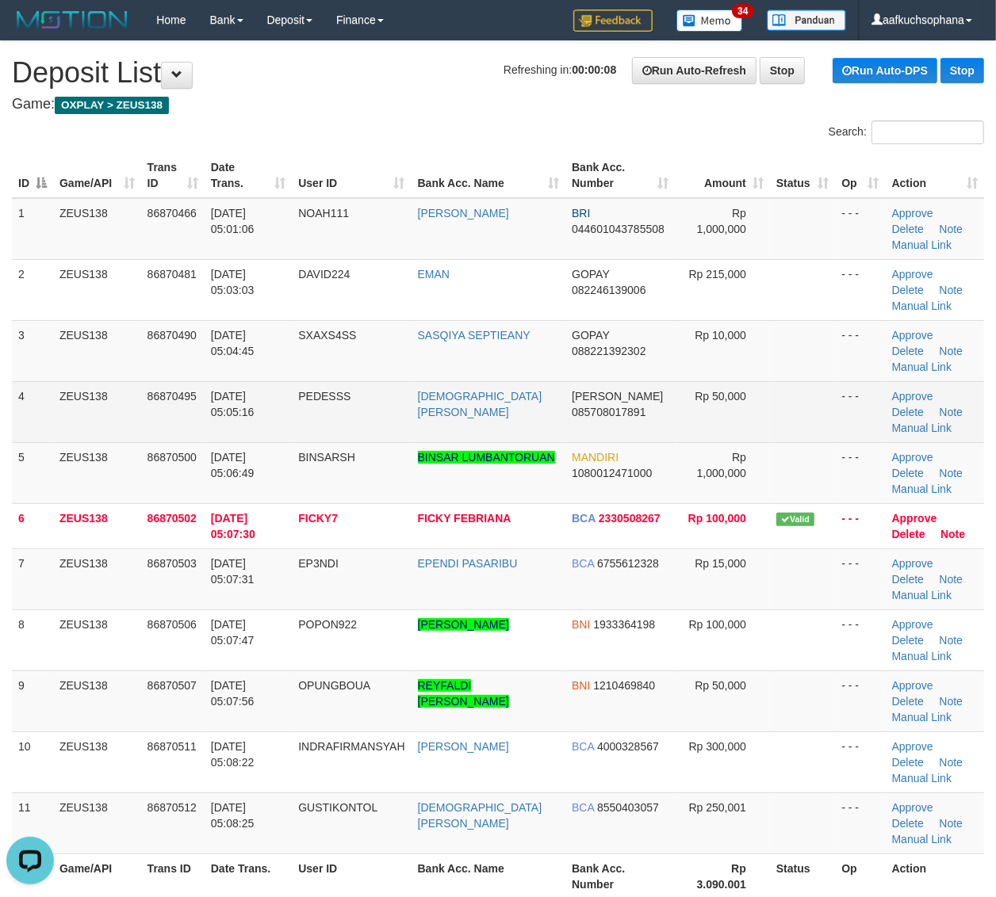
drag, startPoint x: 809, startPoint y: 425, endPoint x: 889, endPoint y: 407, distance: 81.3
click at [809, 425] on td at bounding box center [802, 411] width 65 height 61
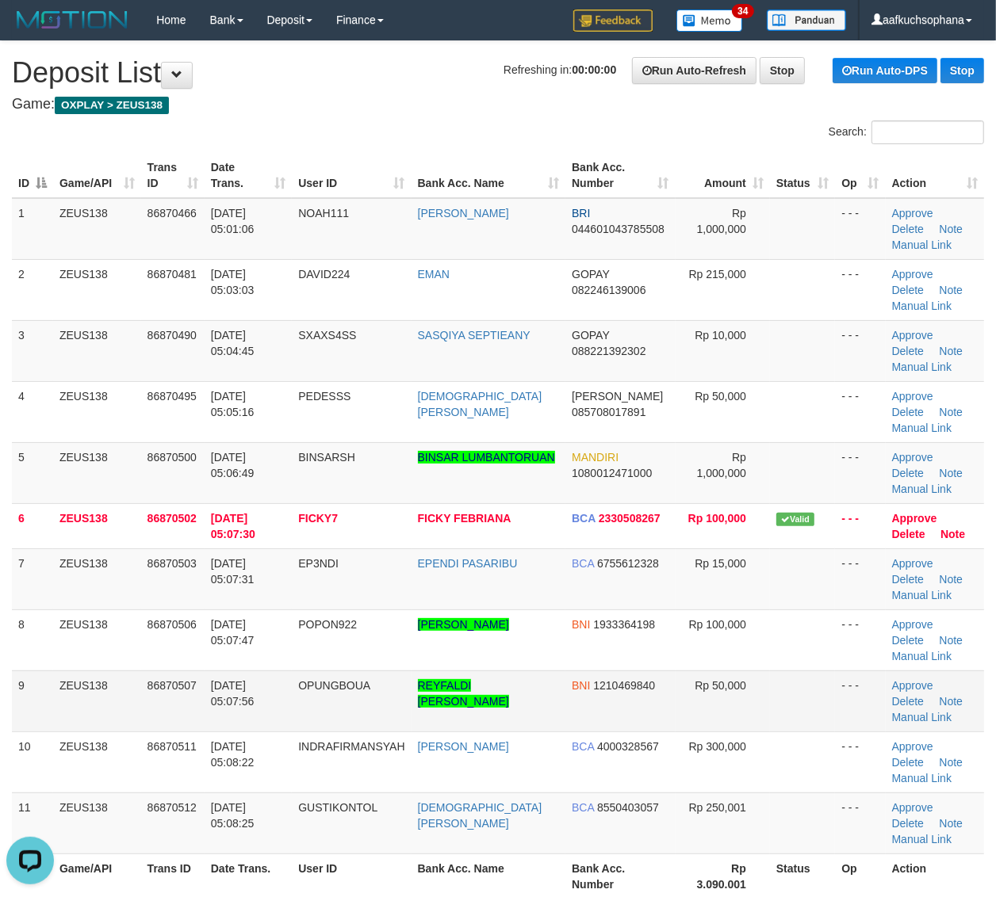
click at [850, 709] on td "- - -" at bounding box center [860, 701] width 50 height 61
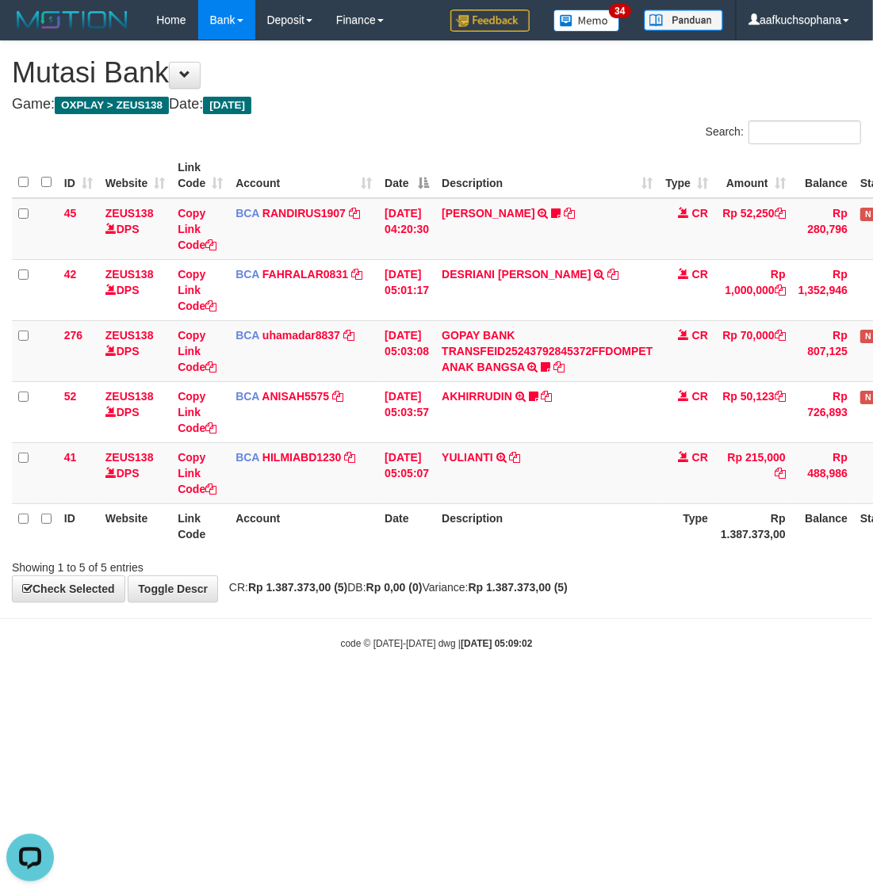
click at [532, 547] on th "Description" at bounding box center [547, 525] width 224 height 45
click at [398, 690] on html "Toggle navigation Home Bank Account List Load By Website Group [OXPLAY] ZEUS138…" at bounding box center [436, 345] width 873 height 690
click at [173, 690] on html "Toggle navigation Home Bank Account List Load By Website Group [OXPLAY] ZEUS138…" at bounding box center [436, 345] width 873 height 690
drag, startPoint x: 399, startPoint y: 716, endPoint x: 413, endPoint y: 722, distance: 15.6
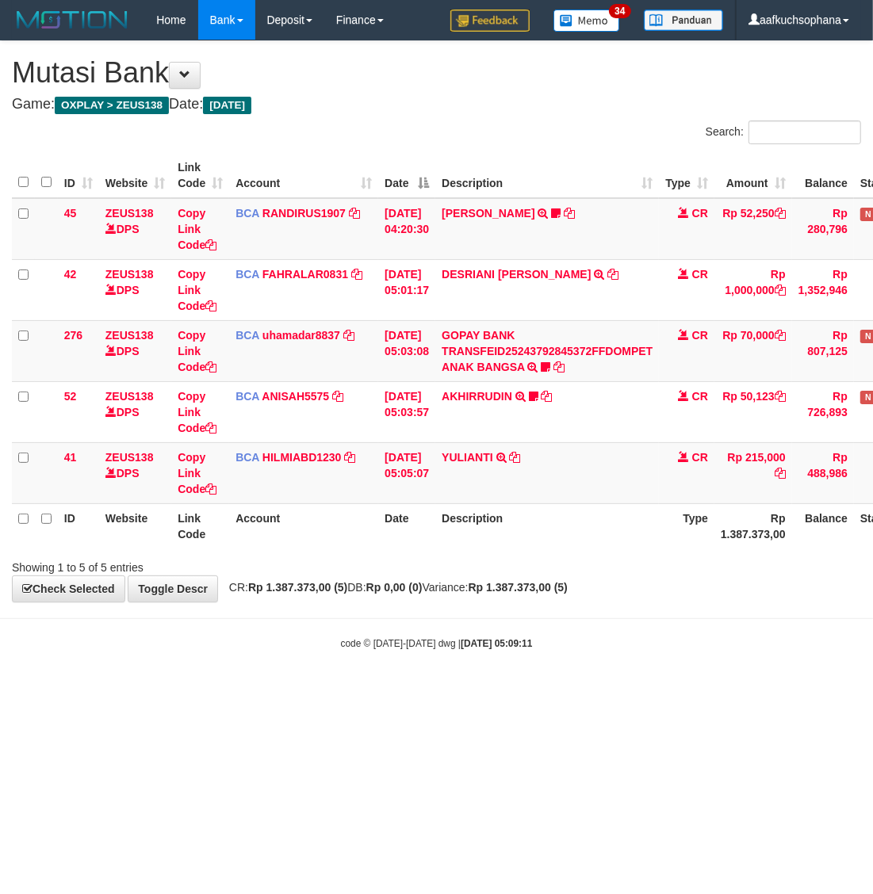
click at [400, 690] on html "Toggle navigation Home Bank Account List Load By Website Group [OXPLAY] ZEUS138…" at bounding box center [436, 345] width 873 height 690
click at [464, 690] on html "Toggle navigation Home Bank Account List Load By Website Group [OXPLAY] ZEUS138…" at bounding box center [436, 345] width 873 height 690
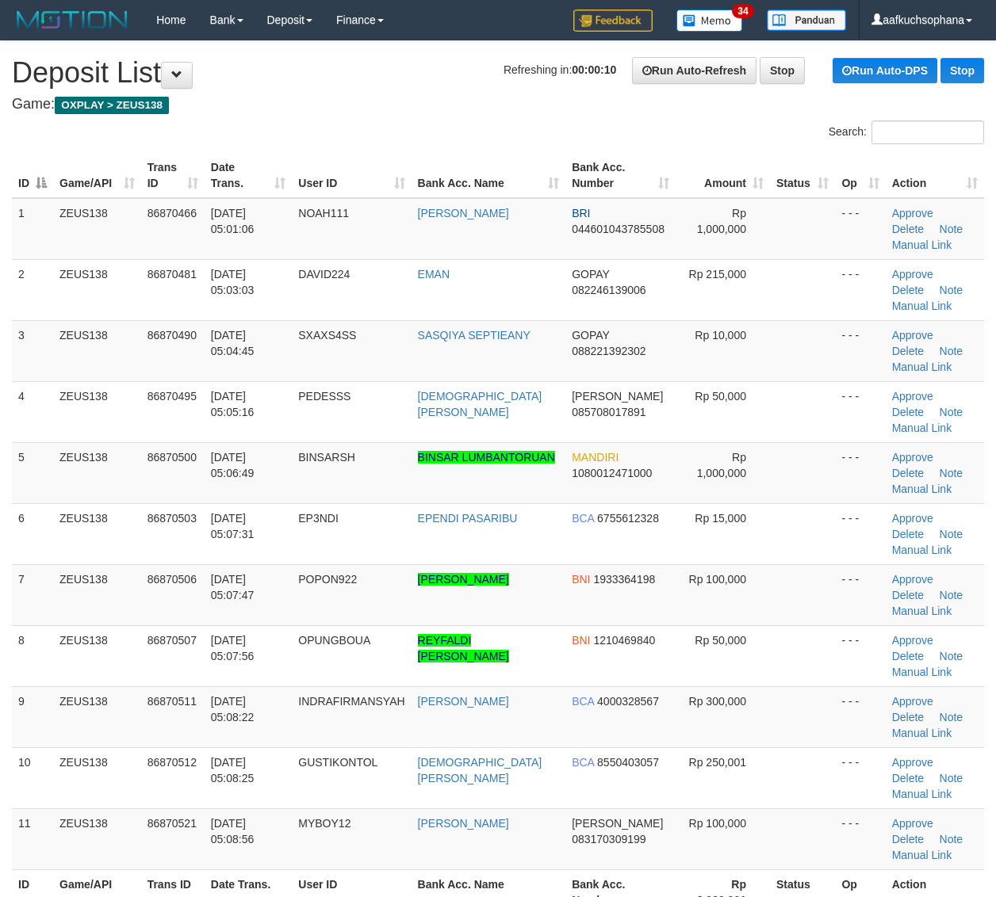
click at [793, 691] on td at bounding box center [802, 716] width 65 height 61
click at [813, 445] on td at bounding box center [802, 472] width 65 height 61
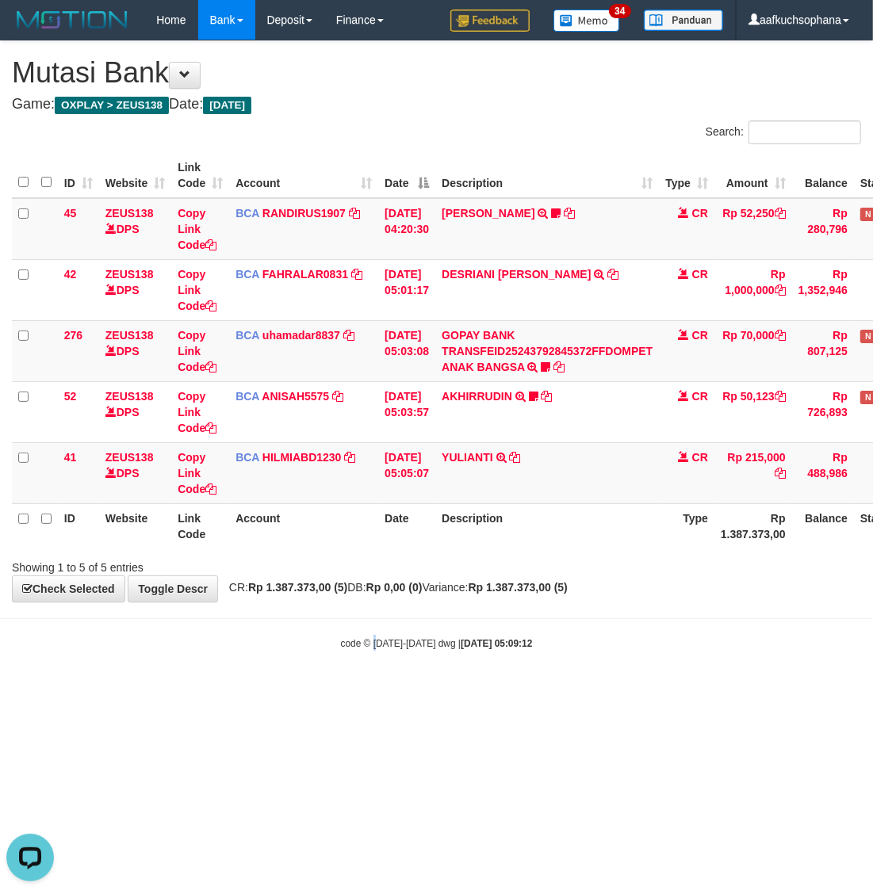
click at [375, 667] on body "Toggle navigation Home Bank Account List Load By Website Group [OXPLAY] ZEUS138…" at bounding box center [436, 345] width 873 height 690
click at [622, 640] on body "Toggle navigation Home Bank Account List Load By Website Group [OXPLAY] ZEUS138…" at bounding box center [436, 345] width 873 height 690
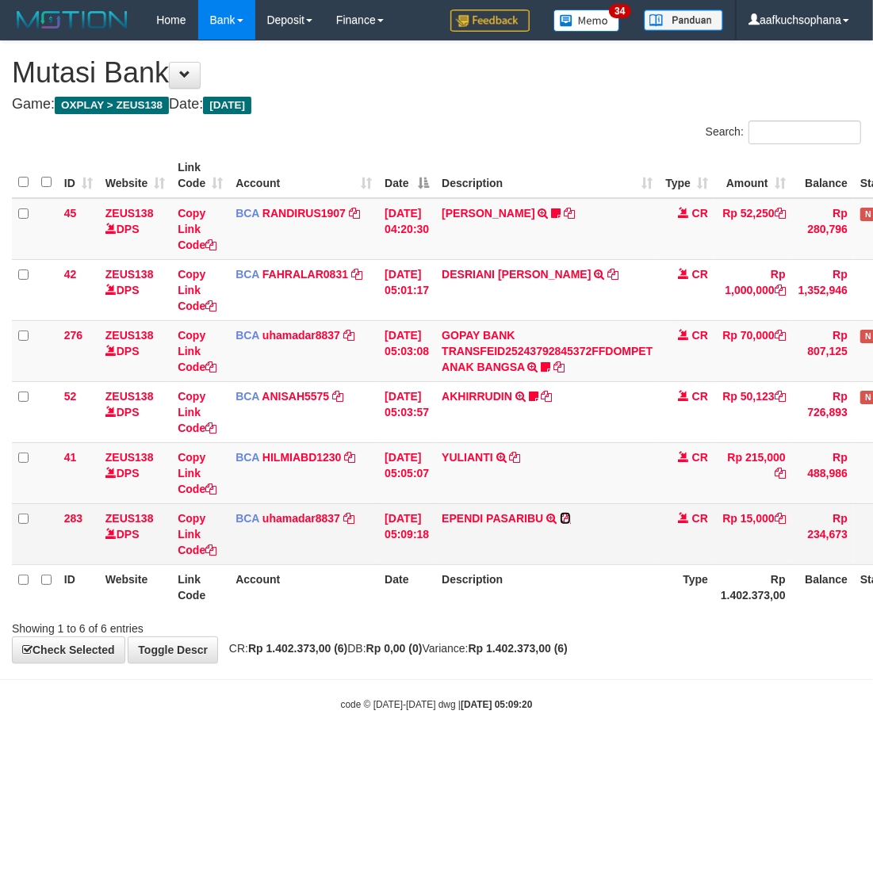
click at [571, 516] on icon at bounding box center [565, 518] width 11 height 11
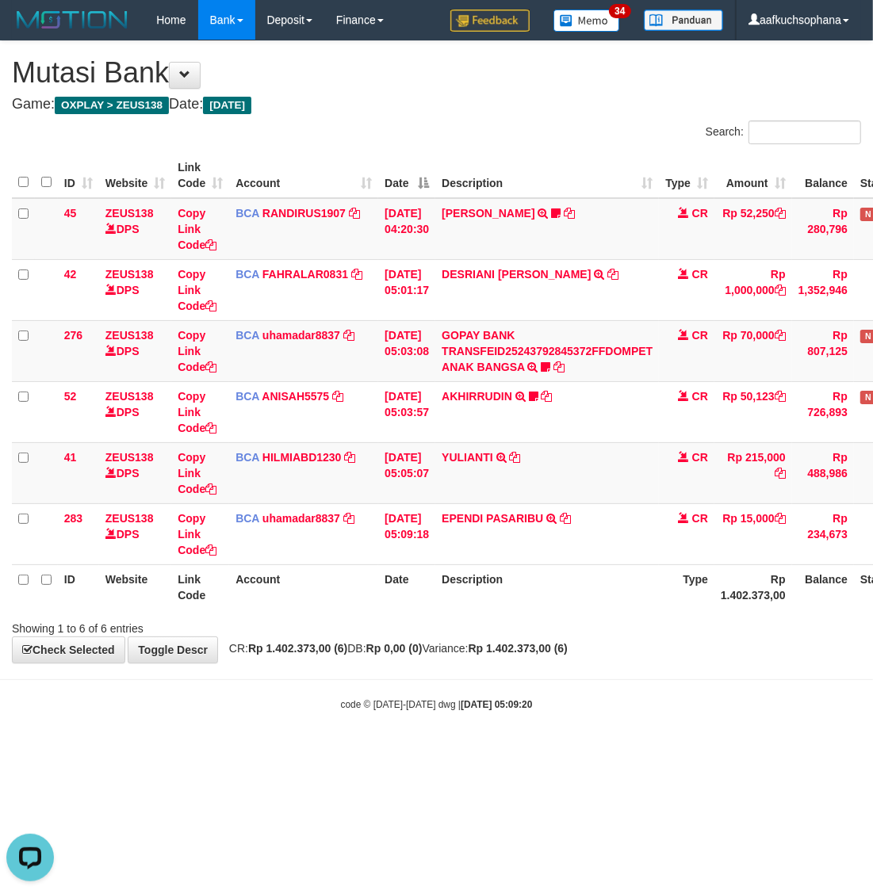
click at [770, 751] on html "Toggle navigation Home Bank Account List Load By Website Group [OXPLAY] ZEUS138…" at bounding box center [436, 375] width 873 height 751
drag, startPoint x: 770, startPoint y: 779, endPoint x: 738, endPoint y: 758, distance: 38.3
click at [769, 751] on html "Toggle navigation Home Bank Account List Load By Website Group [OXPLAY] ZEUS138…" at bounding box center [436, 375] width 873 height 751
click at [460, 751] on html "Toggle navigation Home Bank Account List Load By Website Group [OXPLAY] ZEUS138…" at bounding box center [436, 375] width 873 height 751
click at [461, 751] on html "Toggle navigation Home Bank Account List Load By Website Group [OXPLAY] ZEUS138…" at bounding box center [436, 375] width 873 height 751
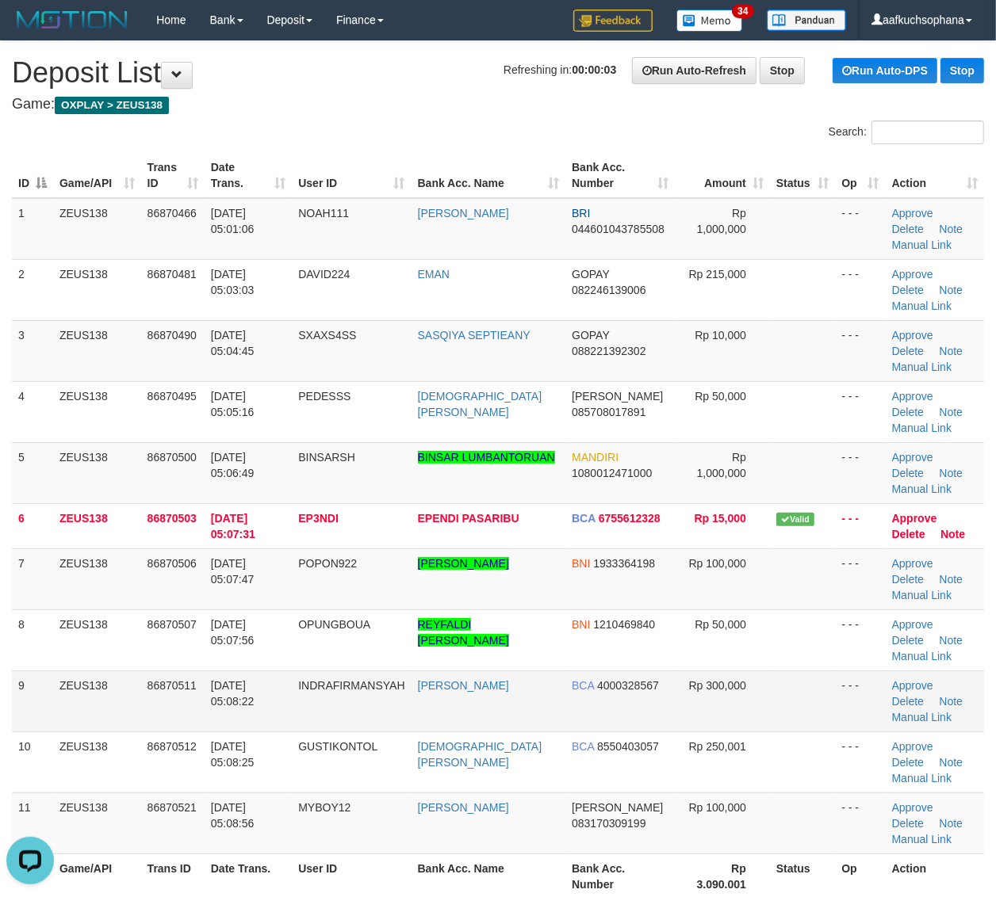
click at [785, 690] on td at bounding box center [802, 701] width 65 height 61
click at [790, 687] on td at bounding box center [802, 701] width 65 height 61
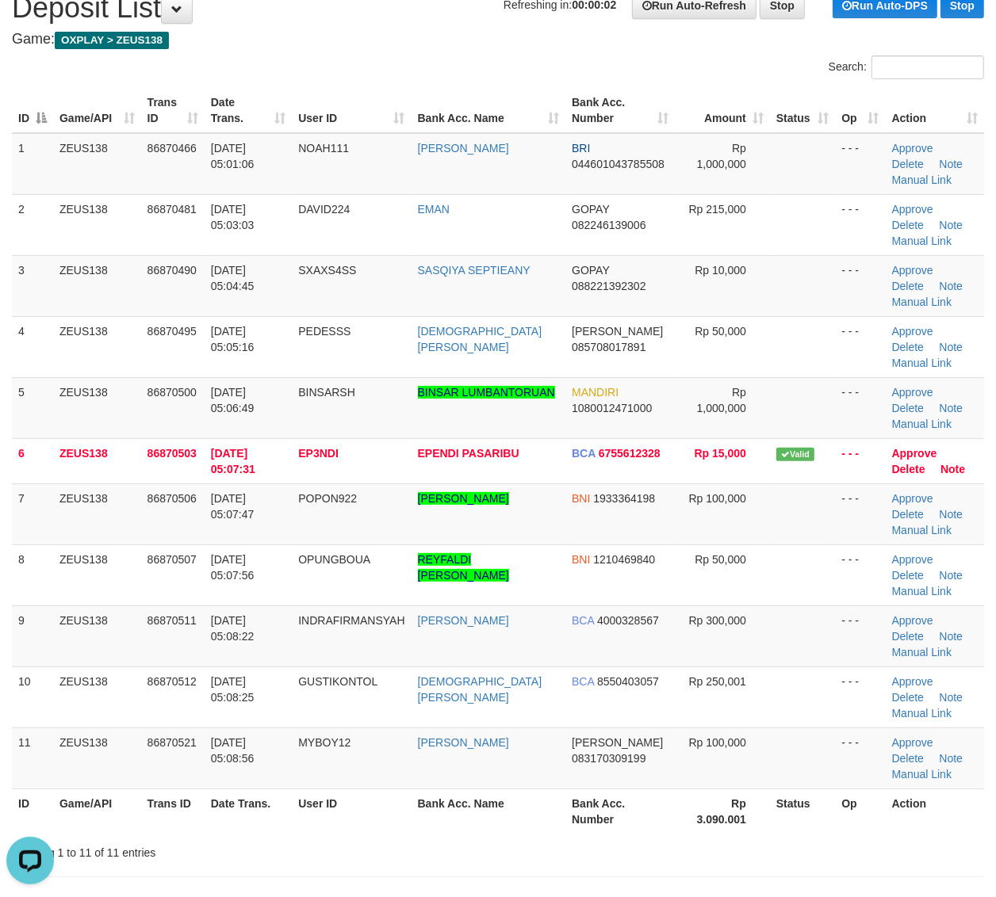
scroll to position [99, 0]
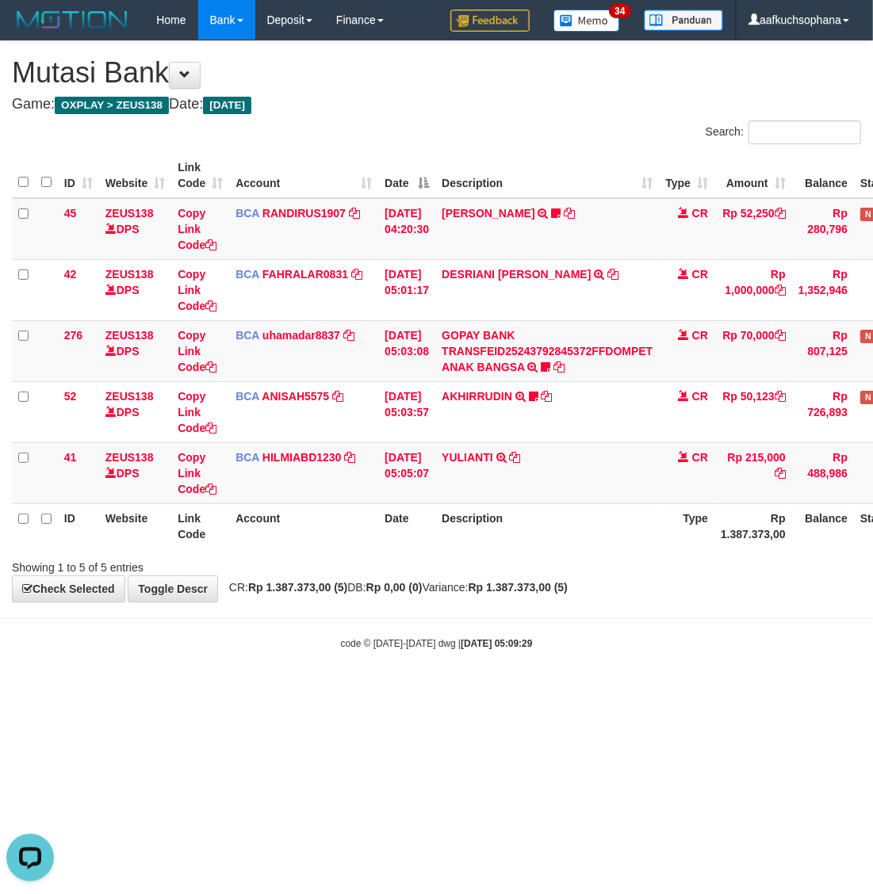
drag, startPoint x: 346, startPoint y: 774, endPoint x: 334, endPoint y: 746, distance: 30.6
click at [342, 690] on html "Toggle navigation Home Bank Account List Load By Website Group [OXPLAY] ZEUS138…" at bounding box center [436, 345] width 873 height 690
drag, startPoint x: 334, startPoint y: 746, endPoint x: 4, endPoint y: 652, distance: 343.5
click at [319, 690] on html "Toggle navigation Home Bank Account List Load By Website Group [OXPLAY] ZEUS138…" at bounding box center [436, 345] width 873 height 690
click at [329, 690] on html "Toggle navigation Home Bank Account List Load By Website Group [OXPLAY] ZEUS138…" at bounding box center [436, 345] width 873 height 690
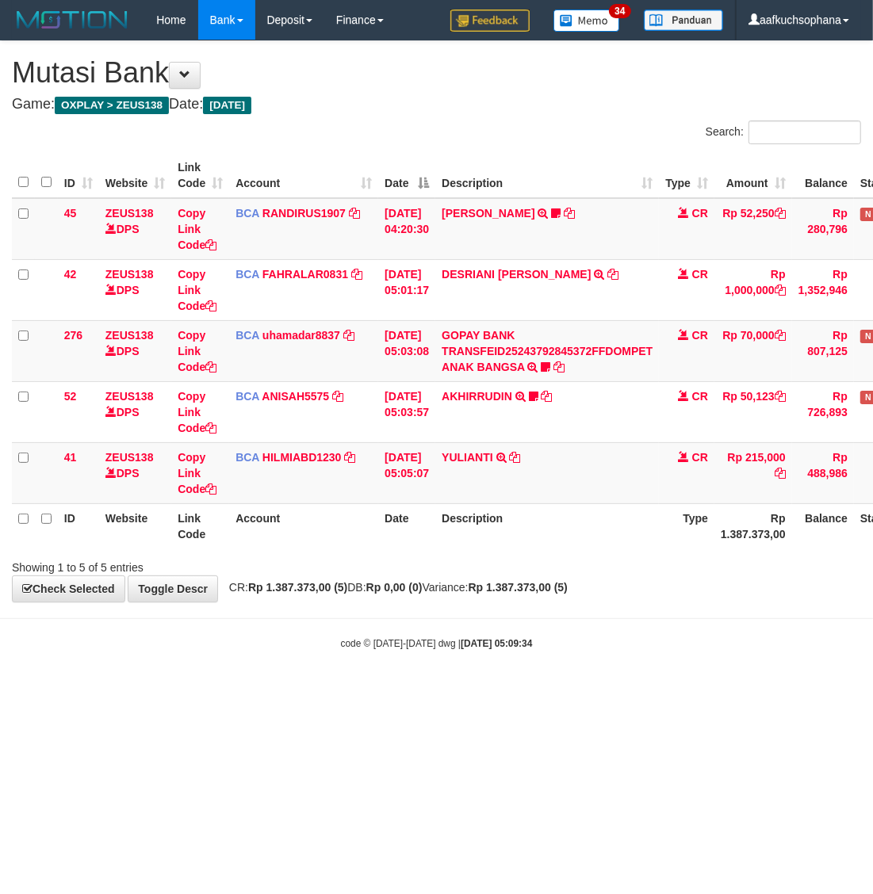
click at [441, 690] on html "Toggle navigation Home Bank Account List Load By Website Group [OXPLAY] ZEUS138…" at bounding box center [436, 345] width 873 height 690
click at [365, 686] on body "Toggle navigation Home Bank Account List Load By Website Group [OXPLAY] ZEUS138…" at bounding box center [436, 345] width 873 height 690
click at [408, 664] on body "Toggle navigation Home Bank Account List Load By Website Group [OXPLAY] ZEUS138…" at bounding box center [436, 345] width 873 height 690
click at [418, 663] on body "Toggle navigation Home Bank Account List Load By Website Group [OXPLAY] ZEUS138…" at bounding box center [436, 345] width 873 height 690
click at [421, 659] on body "Toggle navigation Home Bank Account List Load By Website Group [OXPLAY] ZEUS138…" at bounding box center [436, 345] width 873 height 690
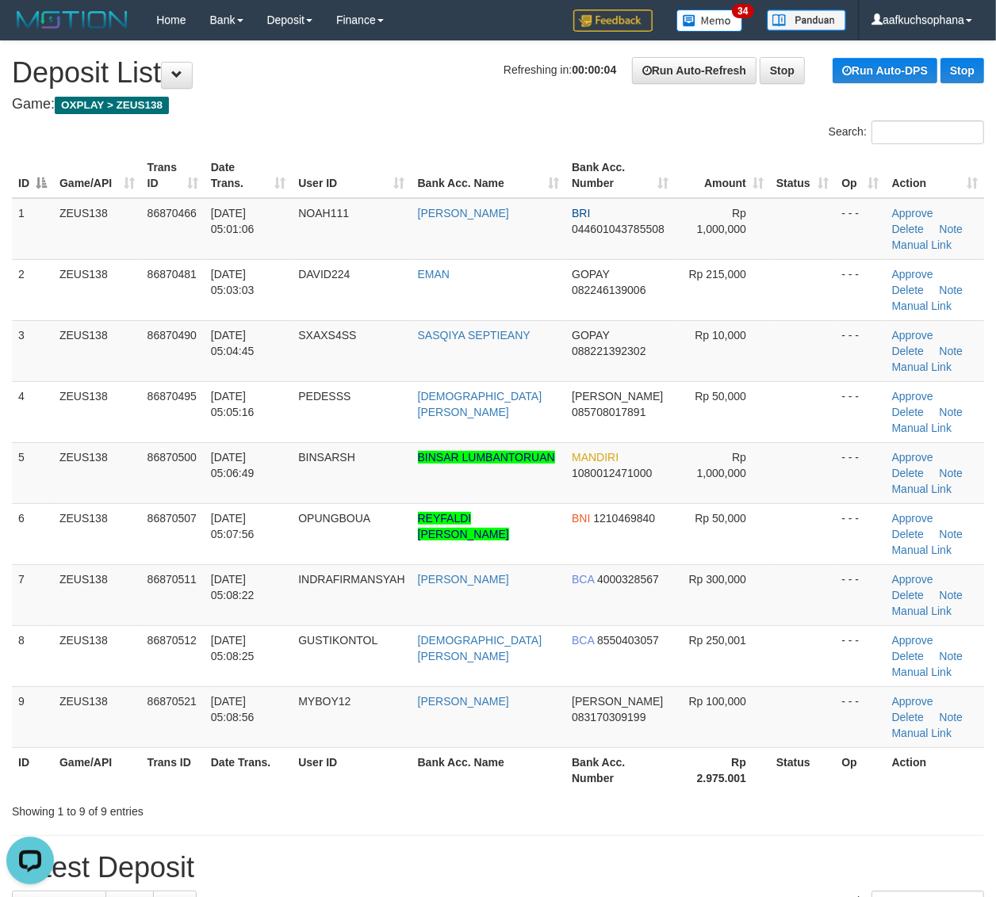
click at [793, 656] on td at bounding box center [802, 655] width 65 height 61
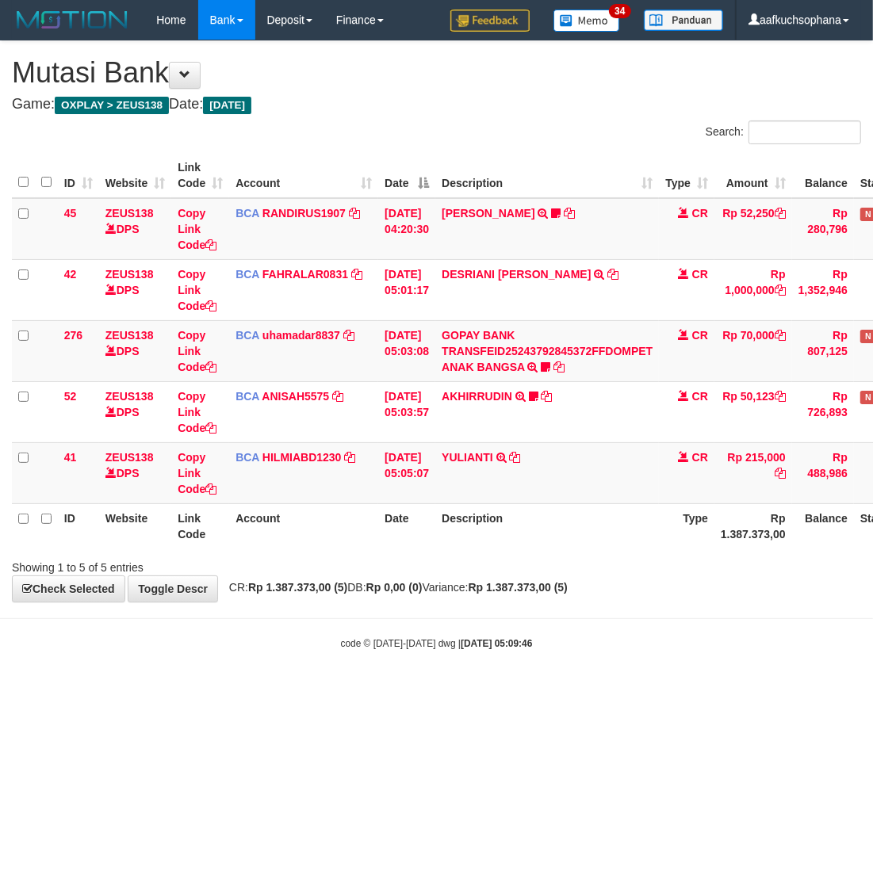
drag, startPoint x: 509, startPoint y: 727, endPoint x: 509, endPoint y: 713, distance: 13.5
click at [509, 690] on html "Toggle navigation Home Bank Account List Load By Website Group [OXPLAY] ZEUS138…" at bounding box center [436, 345] width 873 height 690
click at [538, 363] on icon at bounding box center [533, 366] width 10 height 11
drag, startPoint x: 519, startPoint y: 703, endPoint x: 275, endPoint y: 683, distance: 244.9
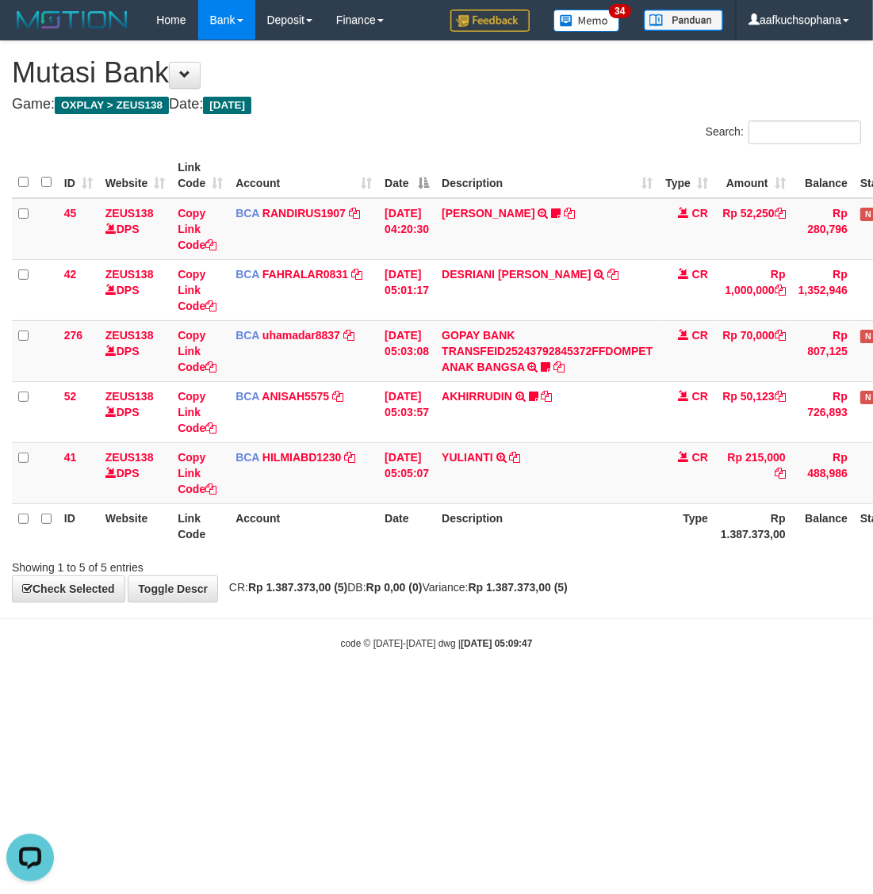
click at [519, 690] on html "Toggle navigation Home Bank Account List Load By Website Group [OXPLAY] ZEUS138…" at bounding box center [436, 345] width 873 height 690
click at [486, 690] on html "Toggle navigation Home Bank Account List Load By Website Group [OXPLAY] ZEUS138…" at bounding box center [436, 345] width 873 height 690
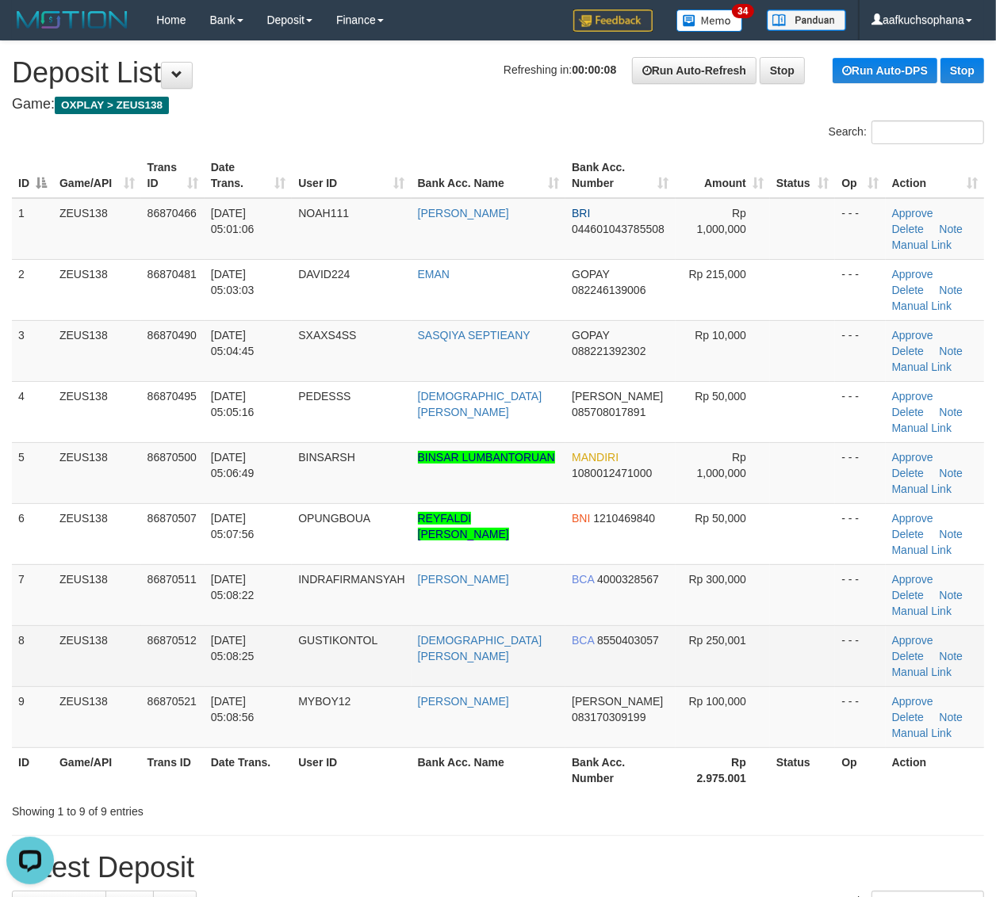
click at [804, 632] on td at bounding box center [802, 655] width 65 height 61
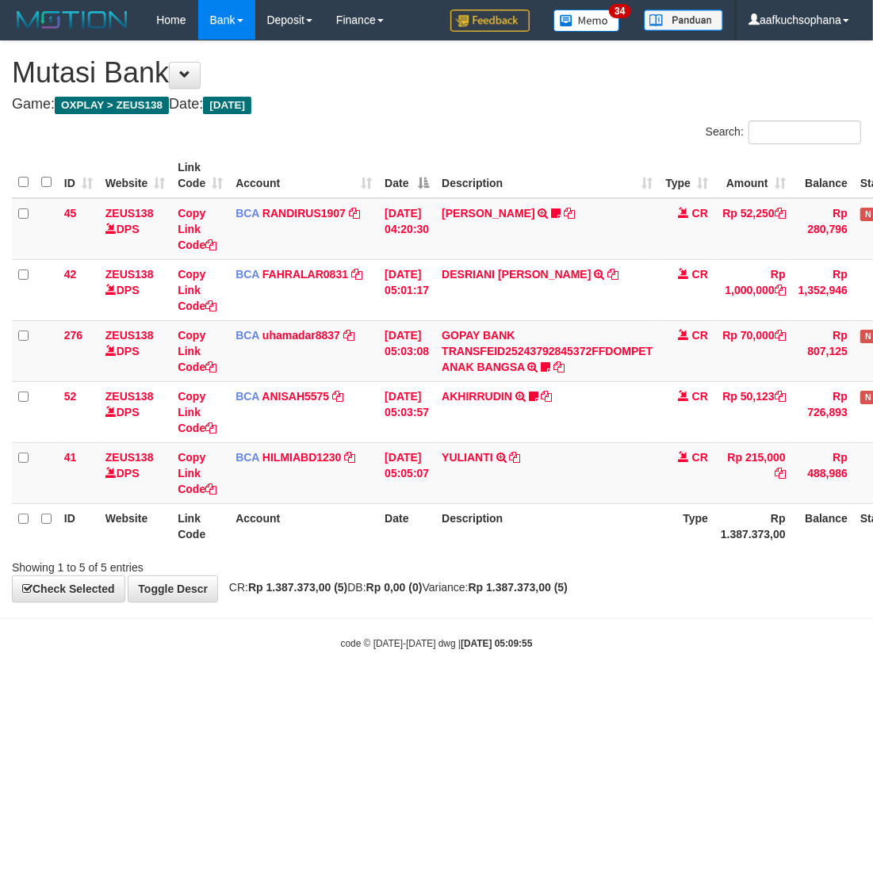
drag, startPoint x: 0, startPoint y: 0, endPoint x: 527, endPoint y: 759, distance: 924.3
click at [531, 690] on html "Toggle navigation Home Bank Account List Load By Website Group [OXPLAY] ZEUS138…" at bounding box center [436, 345] width 873 height 690
click at [527, 690] on html "Toggle navigation Home Bank Account List Load By Website Group [OXPLAY] ZEUS138…" at bounding box center [436, 345] width 873 height 690
click at [365, 690] on html "Toggle navigation Home Bank Account List Load By Website Group [OXPLAY] ZEUS138…" at bounding box center [436, 345] width 873 height 690
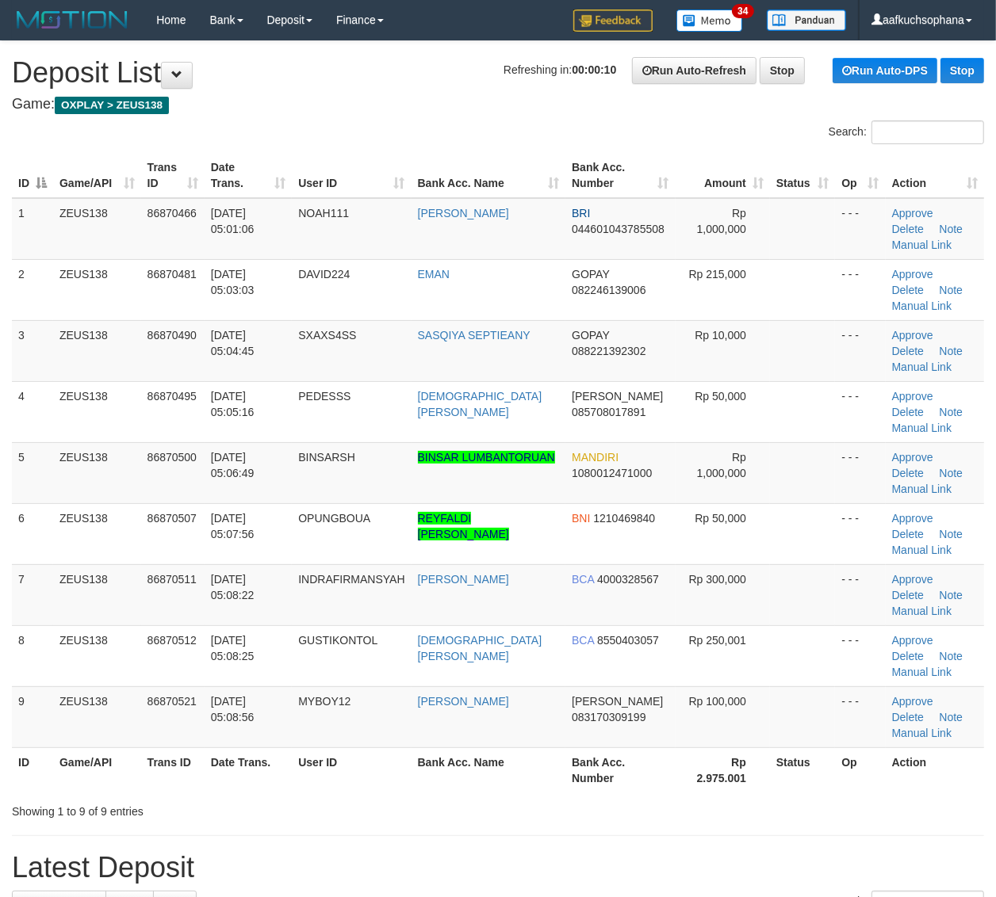
drag, startPoint x: 0, startPoint y: 0, endPoint x: 999, endPoint y: 678, distance: 1206.9
click at [790, 666] on td at bounding box center [802, 655] width 65 height 61
drag, startPoint x: 818, startPoint y: 504, endPoint x: 1007, endPoint y: 476, distance: 191.6
click at [830, 504] on tr "6 ZEUS138 86870507 [DATE] 05:07:56 [GEOGRAPHIC_DATA] REYFALDI [PERSON_NAME] BNI…" at bounding box center [498, 533] width 972 height 61
drag, startPoint x: 743, startPoint y: 480, endPoint x: 801, endPoint y: 474, distance: 57.4
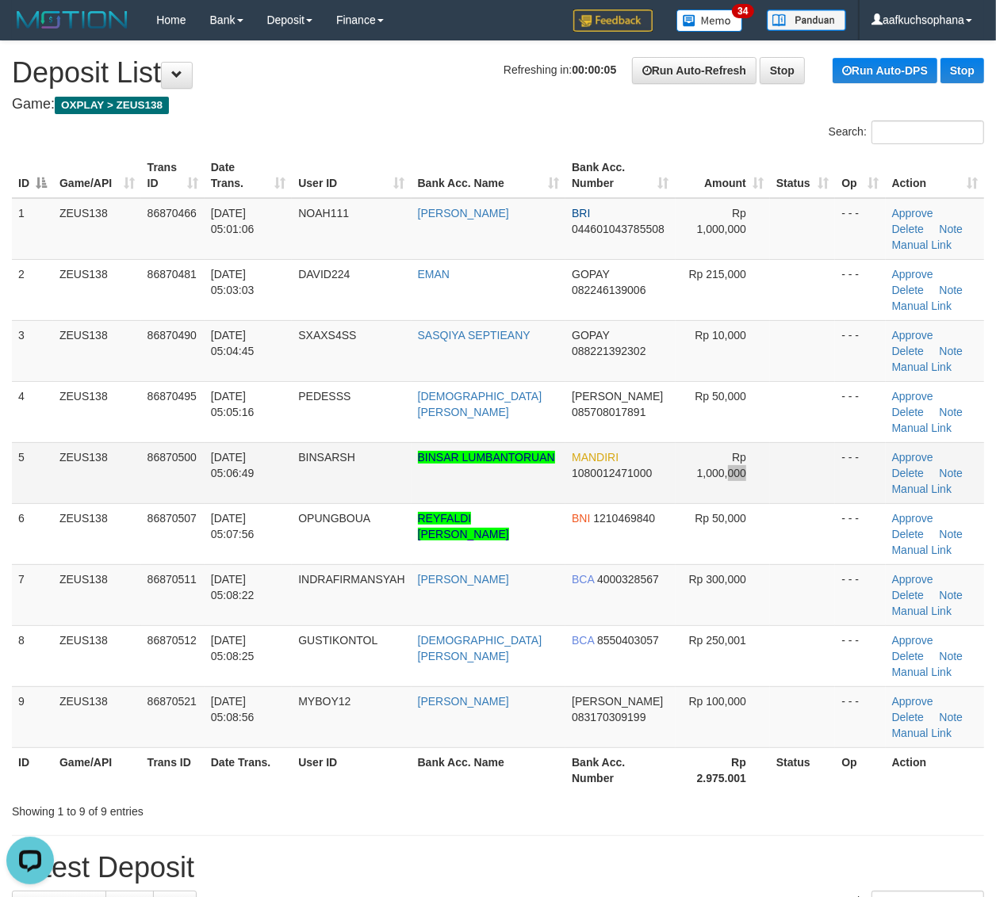
click at [749, 482] on td "Rp 1,000,000" at bounding box center [722, 472] width 94 height 61
click at [797, 486] on td at bounding box center [802, 472] width 65 height 61
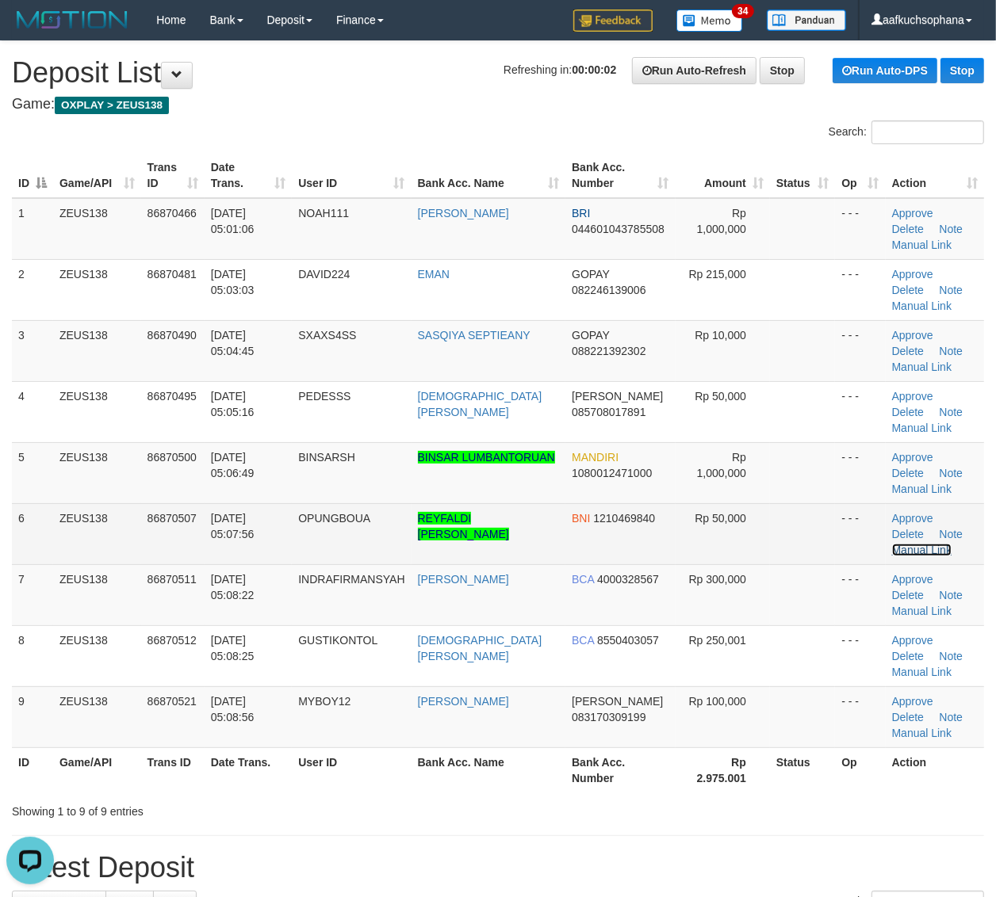
click at [948, 544] on link "Manual Link" at bounding box center [922, 550] width 60 height 13
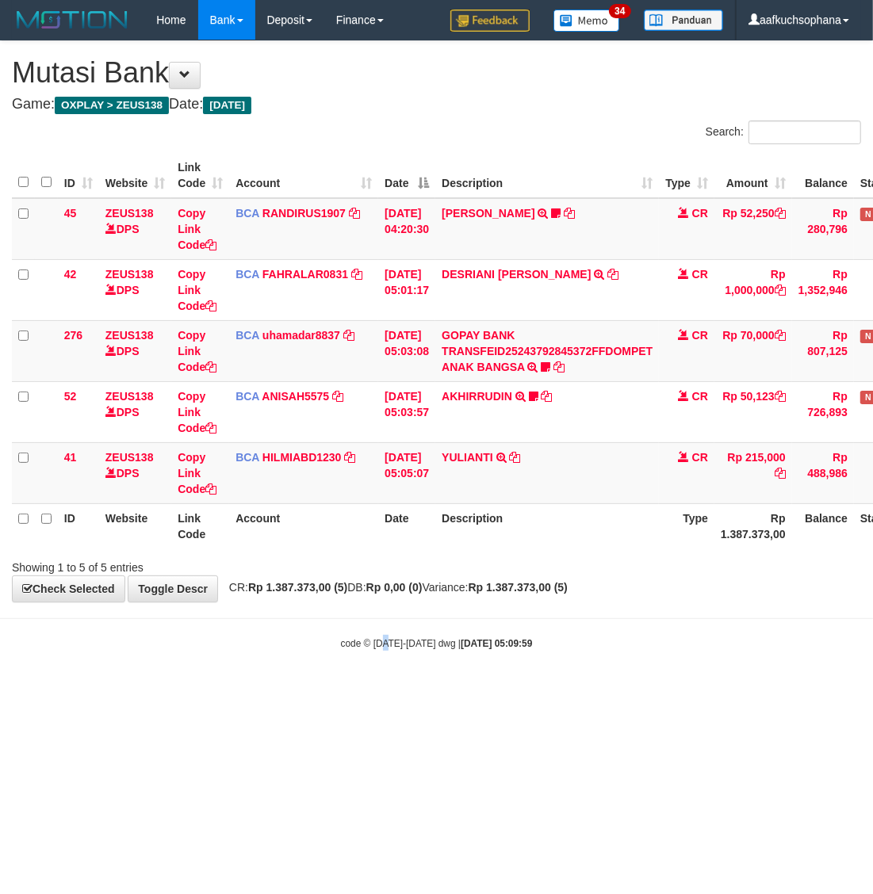
click at [386, 672] on body "Toggle navigation Home Bank Account List Load By Website Group [OXPLAY] ZEUS138…" at bounding box center [436, 345] width 873 height 690
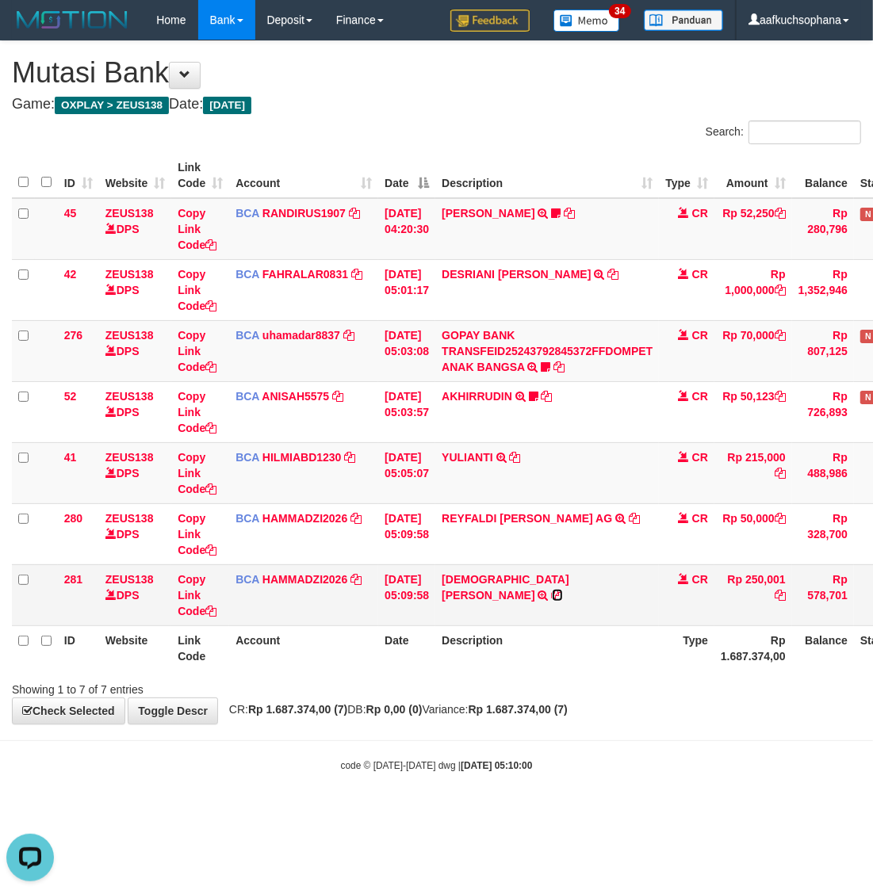
click at [563, 590] on icon at bounding box center [557, 595] width 11 height 11
drag, startPoint x: 599, startPoint y: 517, endPoint x: 103, endPoint y: 498, distance: 496.5
click at [629, 516] on icon at bounding box center [634, 518] width 11 height 11
drag, startPoint x: 327, startPoint y: 686, endPoint x: 317, endPoint y: 660, distance: 27.8
click at [323, 680] on div "Showing 1 to 7 of 7 entries" at bounding box center [182, 686] width 340 height 22
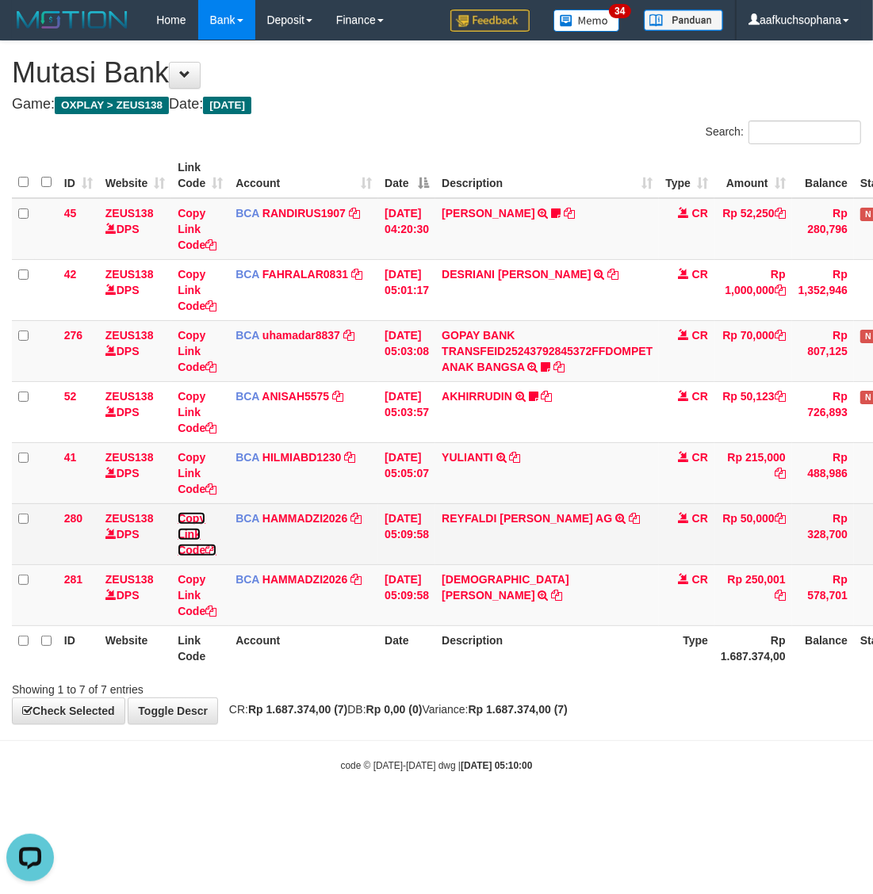
click at [211, 547] on icon at bounding box center [210, 550] width 11 height 11
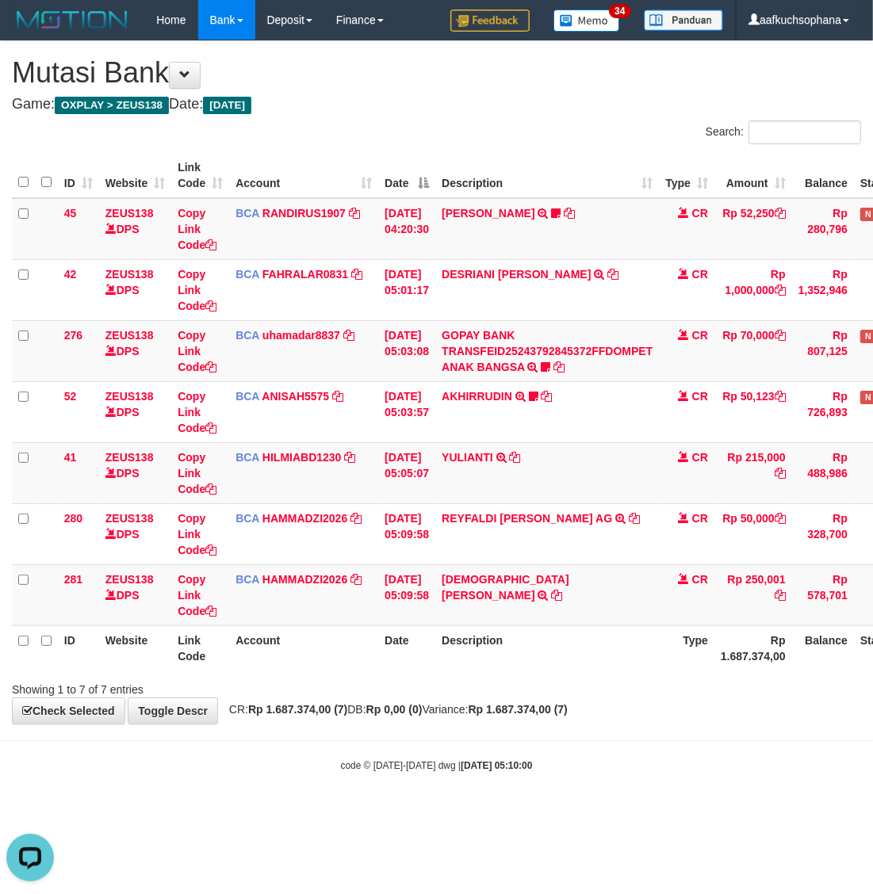
scroll to position [235, 0]
drag, startPoint x: 414, startPoint y: 704, endPoint x: 346, endPoint y: 682, distance: 71.4
click at [418, 723] on div "**********" at bounding box center [436, 382] width 873 height 682
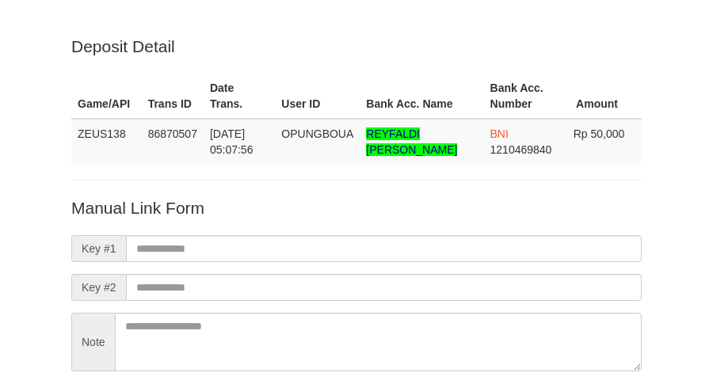
scroll to position [155, 0]
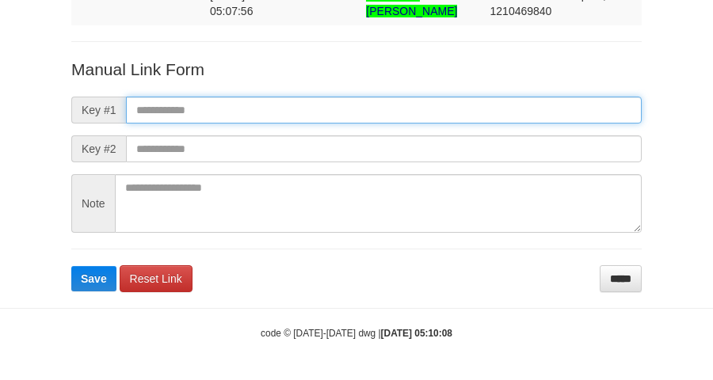
click at [402, 117] on input "text" at bounding box center [384, 110] width 516 height 27
paste input "**********"
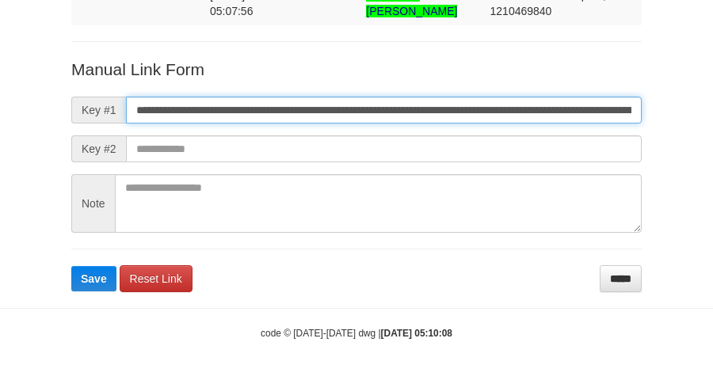
scroll to position [0, 1098]
type input "**********"
click at [71, 266] on button "Save" at bounding box center [93, 278] width 45 height 25
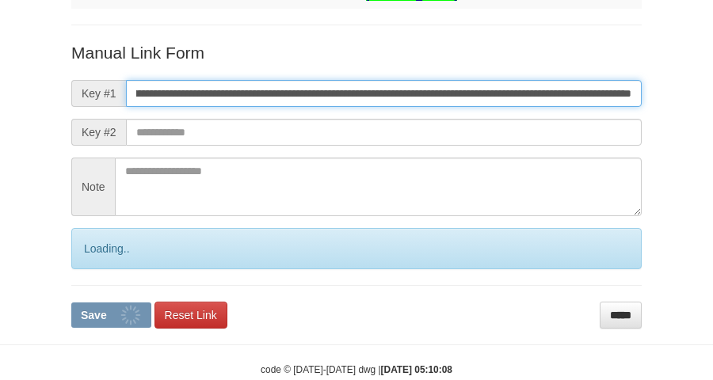
click at [71, 303] on button "Save" at bounding box center [111, 315] width 80 height 25
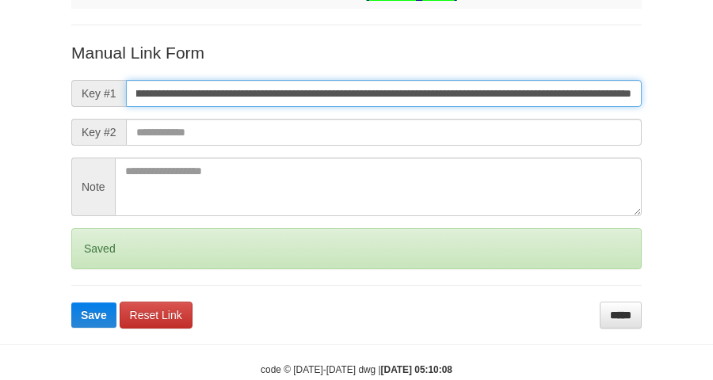
click at [71, 303] on button "Save" at bounding box center [93, 315] width 45 height 25
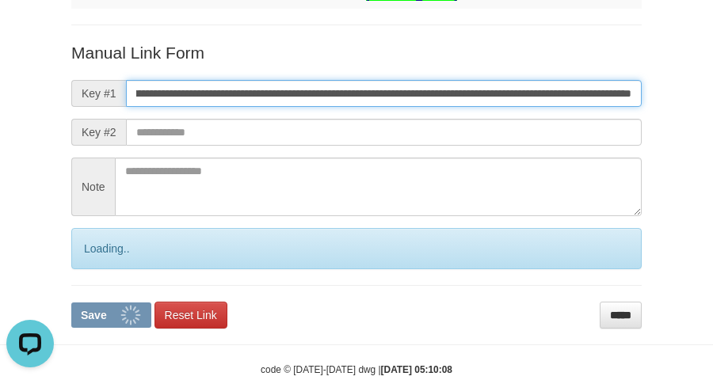
click at [71, 303] on button "Save" at bounding box center [111, 315] width 80 height 25
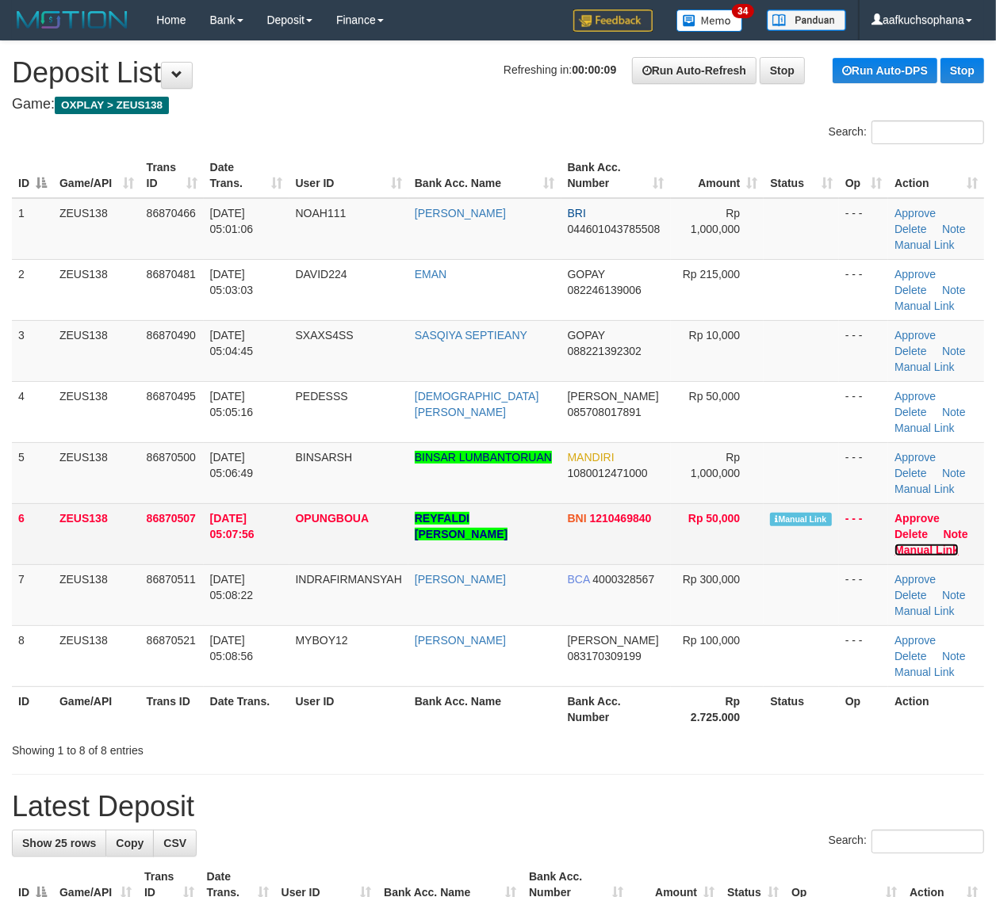
click at [931, 548] on link "Manual Link" at bounding box center [926, 550] width 64 height 13
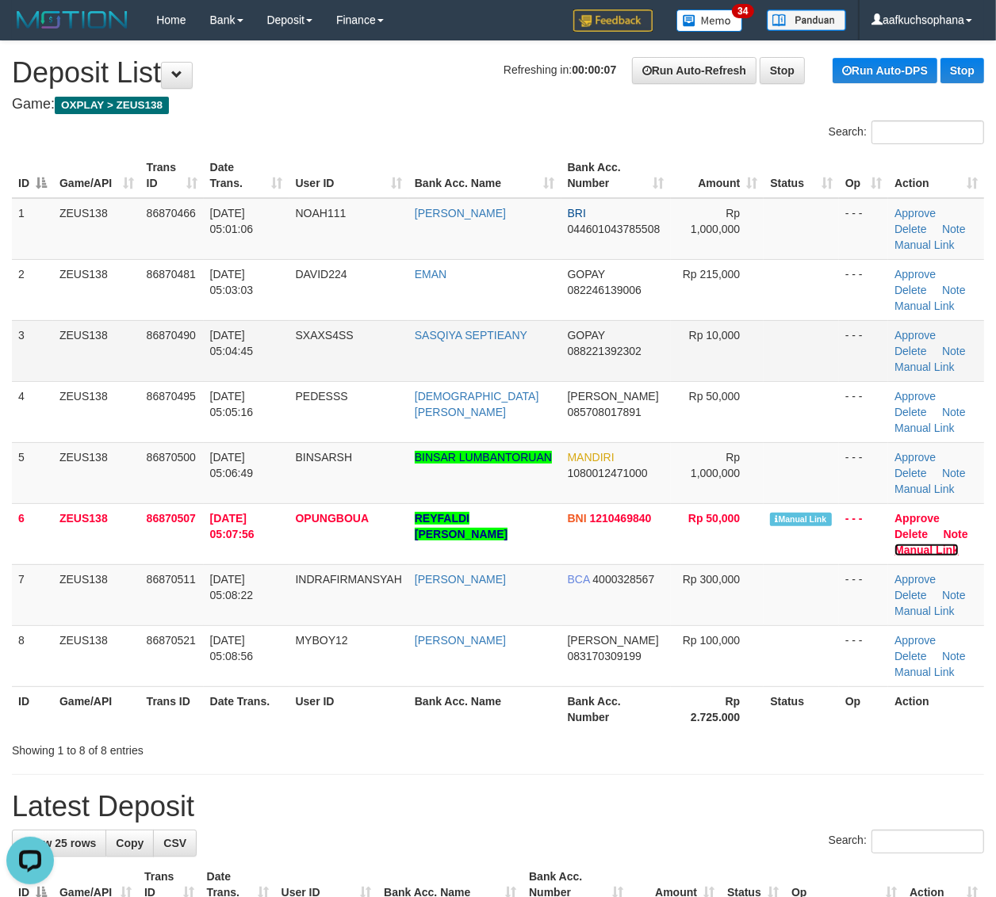
click at [894, 544] on link "Manual Link" at bounding box center [926, 550] width 64 height 13
click at [778, 623] on td at bounding box center [800, 594] width 75 height 61
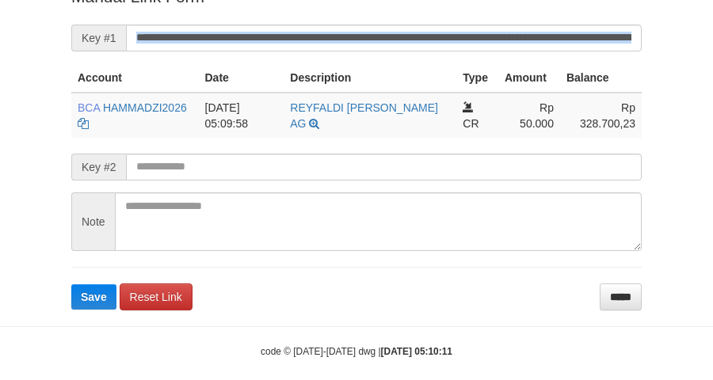
click at [342, 52] on form "**********" at bounding box center [356, 147] width 571 height 325
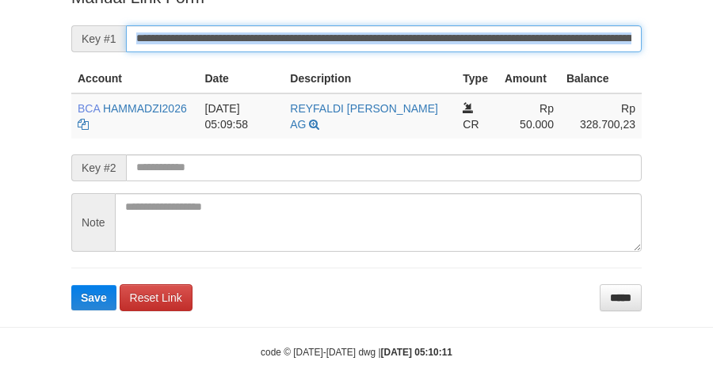
click at [71, 285] on button "Save" at bounding box center [93, 297] width 45 height 25
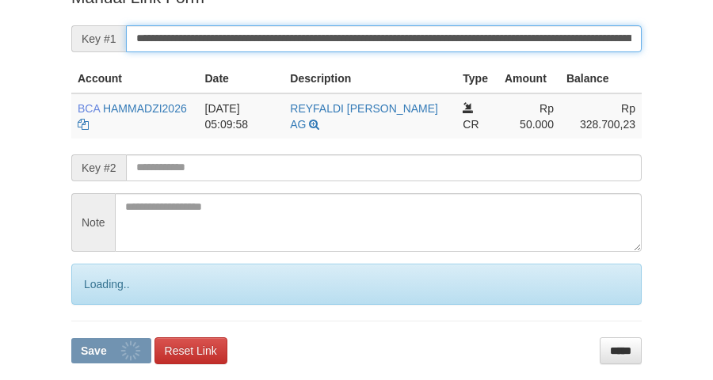
click at [71, 338] on button "Save" at bounding box center [111, 350] width 80 height 25
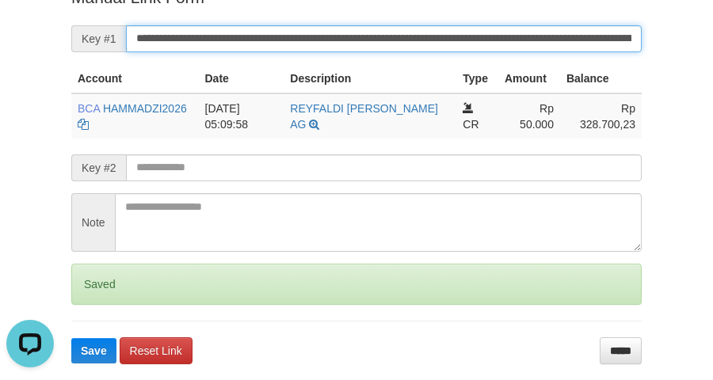
scroll to position [0, 0]
click at [71, 338] on button "Save" at bounding box center [93, 350] width 45 height 25
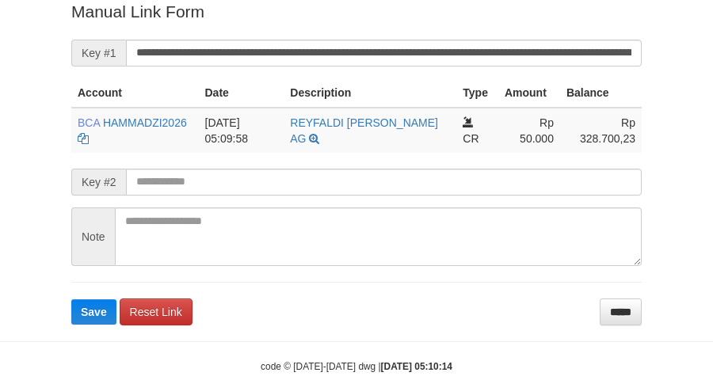
click at [373, 55] on form "**********" at bounding box center [356, 162] width 571 height 325
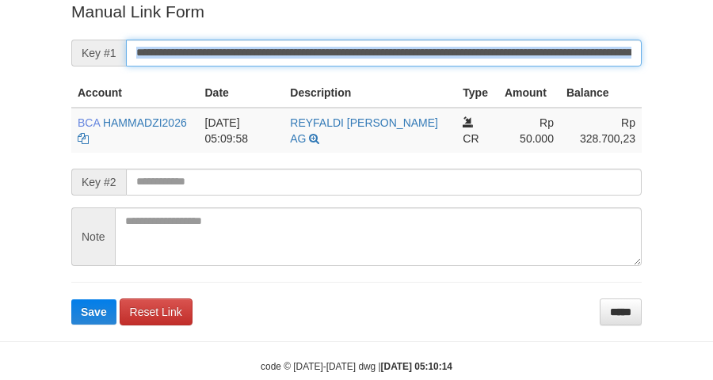
click at [71, 300] on button "Save" at bounding box center [93, 312] width 45 height 25
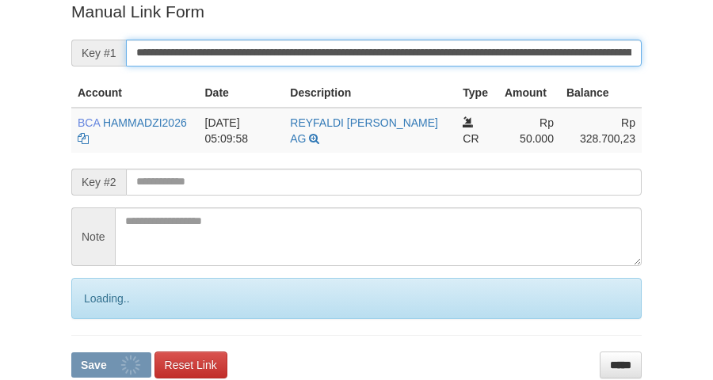
scroll to position [326, 0]
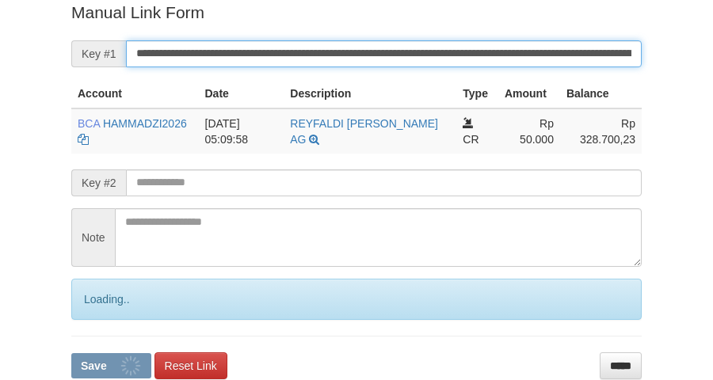
click at [71, 353] on button "Save" at bounding box center [111, 365] width 80 height 25
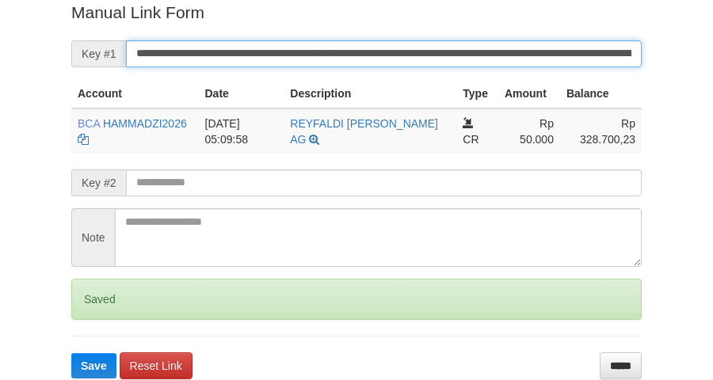
click at [71, 353] on button "Save" at bounding box center [93, 365] width 45 height 25
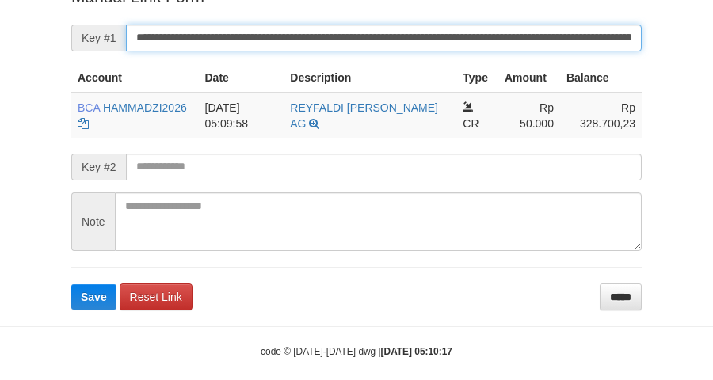
click at [71, 285] on button "Save" at bounding box center [93, 297] width 45 height 25
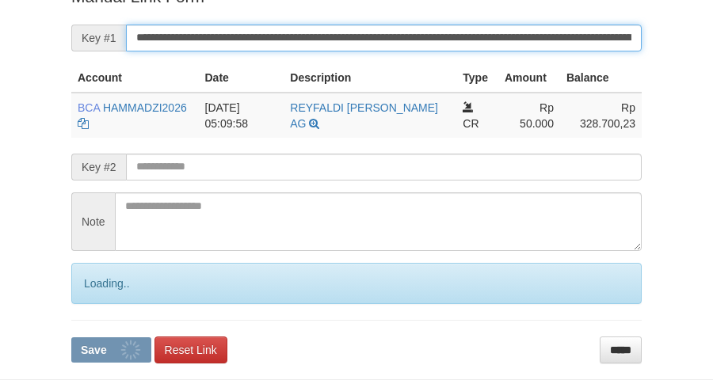
click at [71, 338] on button "Save" at bounding box center [111, 350] width 80 height 25
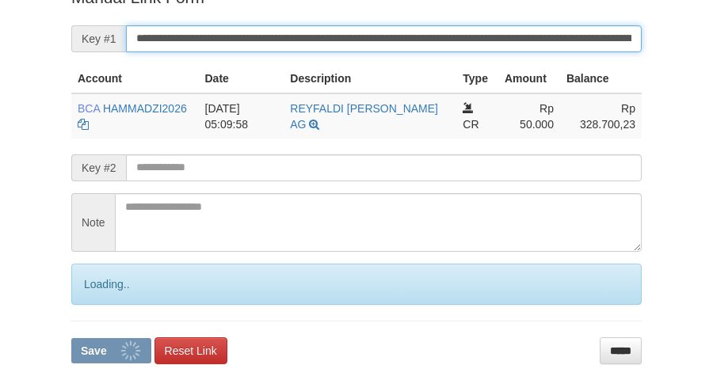
click at [71, 338] on button "Save" at bounding box center [111, 350] width 80 height 25
drag, startPoint x: 0, startPoint y: 0, endPoint x: 458, endPoint y: 53, distance: 461.2
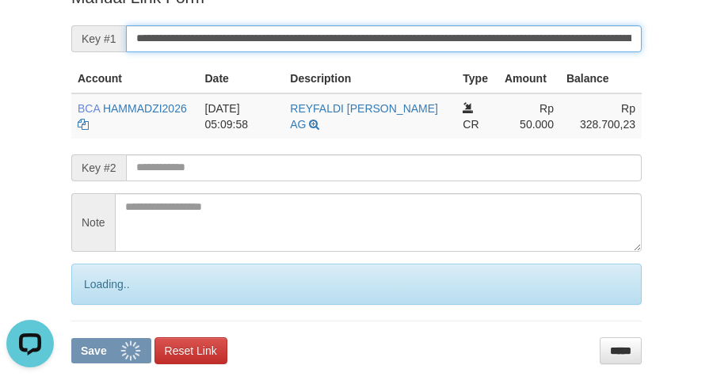
click at [446, 52] on input "**********" at bounding box center [384, 38] width 516 height 27
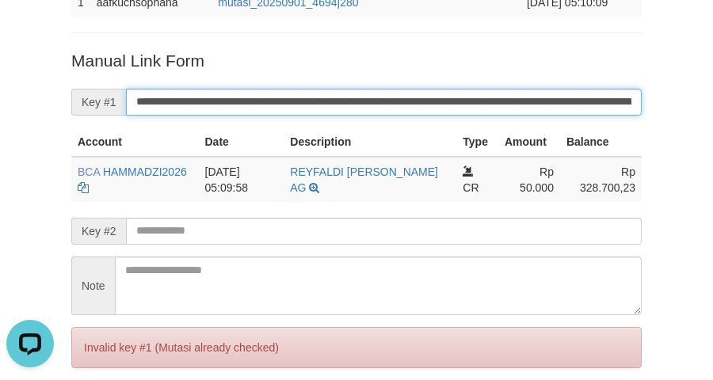
scroll to position [242, 0]
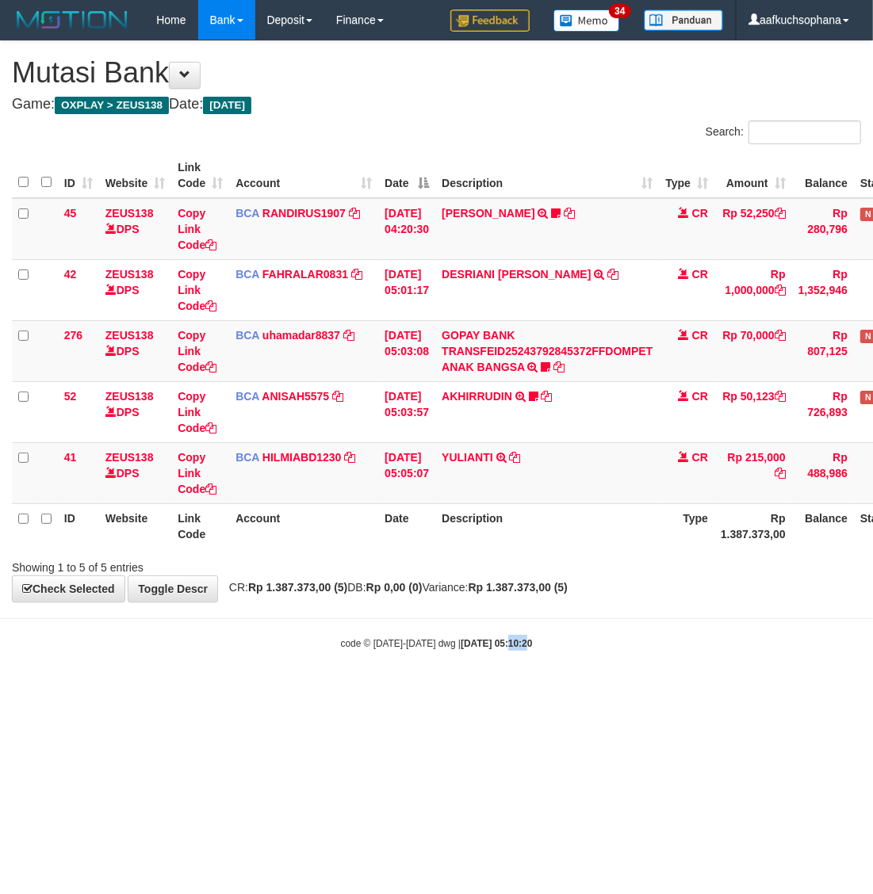
click at [507, 690] on html "Toggle navigation Home Bank Account List Load By Website Group [OXPLAY] ZEUS138…" at bounding box center [436, 345] width 873 height 690
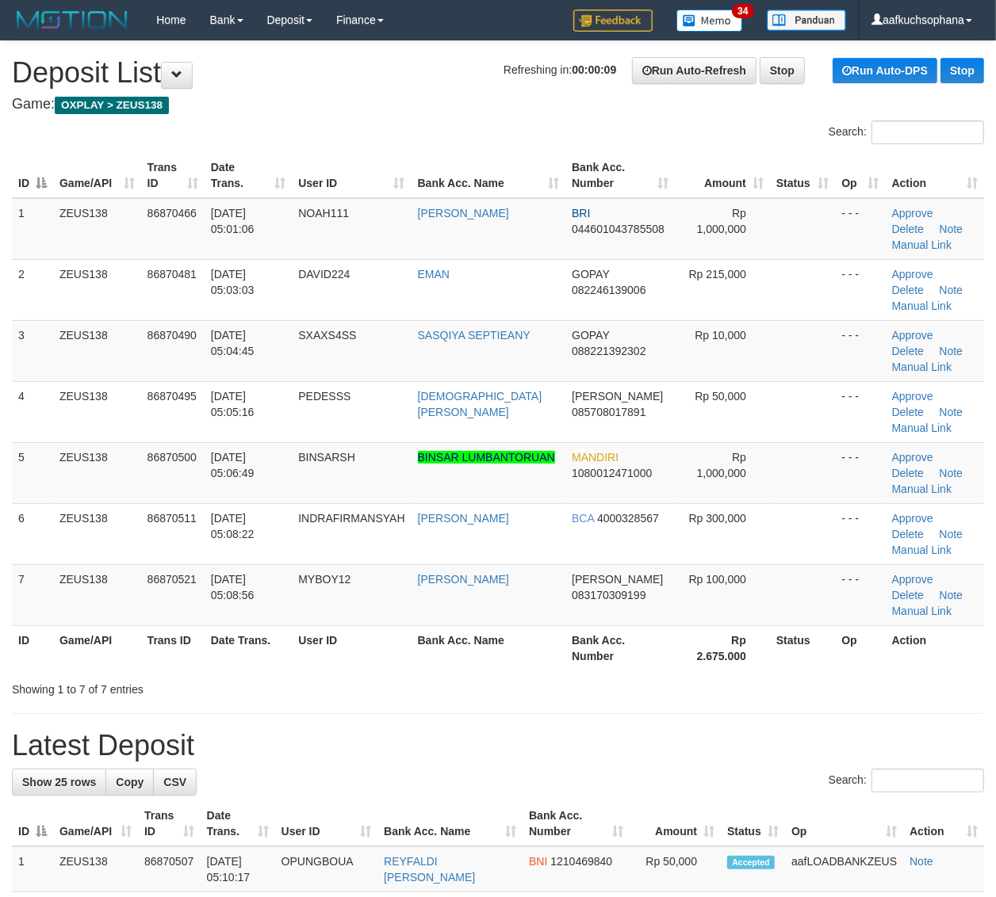
drag, startPoint x: 632, startPoint y: 690, endPoint x: 1003, endPoint y: 679, distance: 370.3
click at [667, 688] on div "Showing 1 to 7 of 7 entries" at bounding box center [498, 686] width 996 height 22
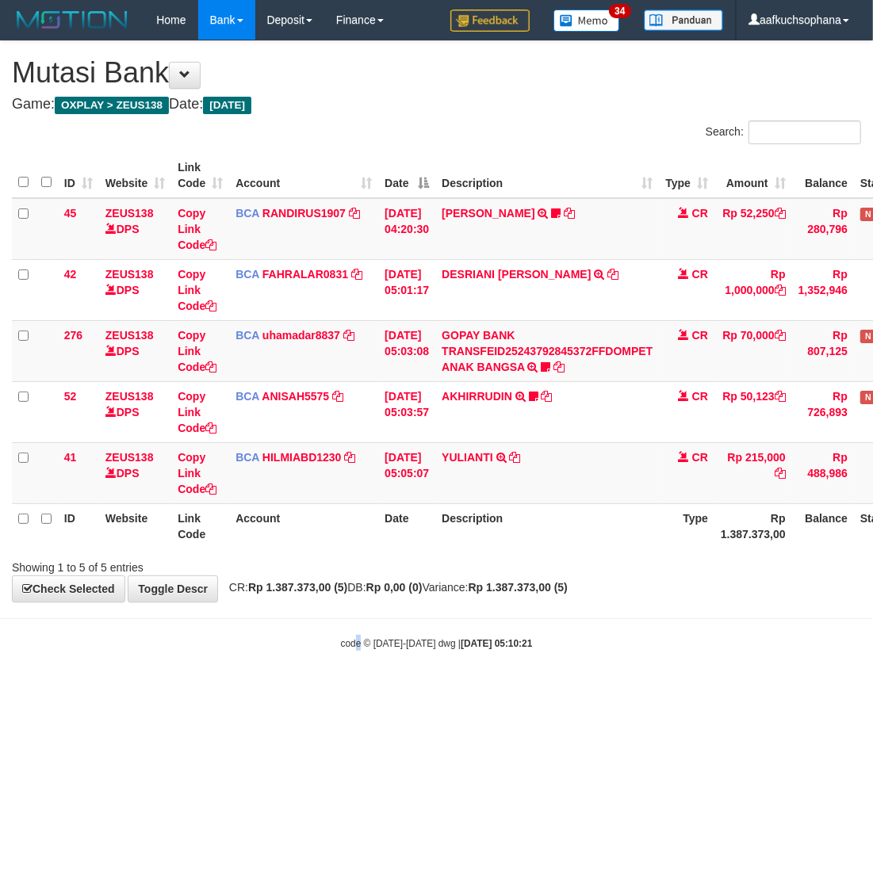
drag, startPoint x: 361, startPoint y: 656, endPoint x: 0, endPoint y: 667, distance: 361.6
click at [361, 655] on body "Toggle navigation Home Bank Account List Load By Website Group [OXPLAY] ZEUS138…" at bounding box center [436, 345] width 873 height 690
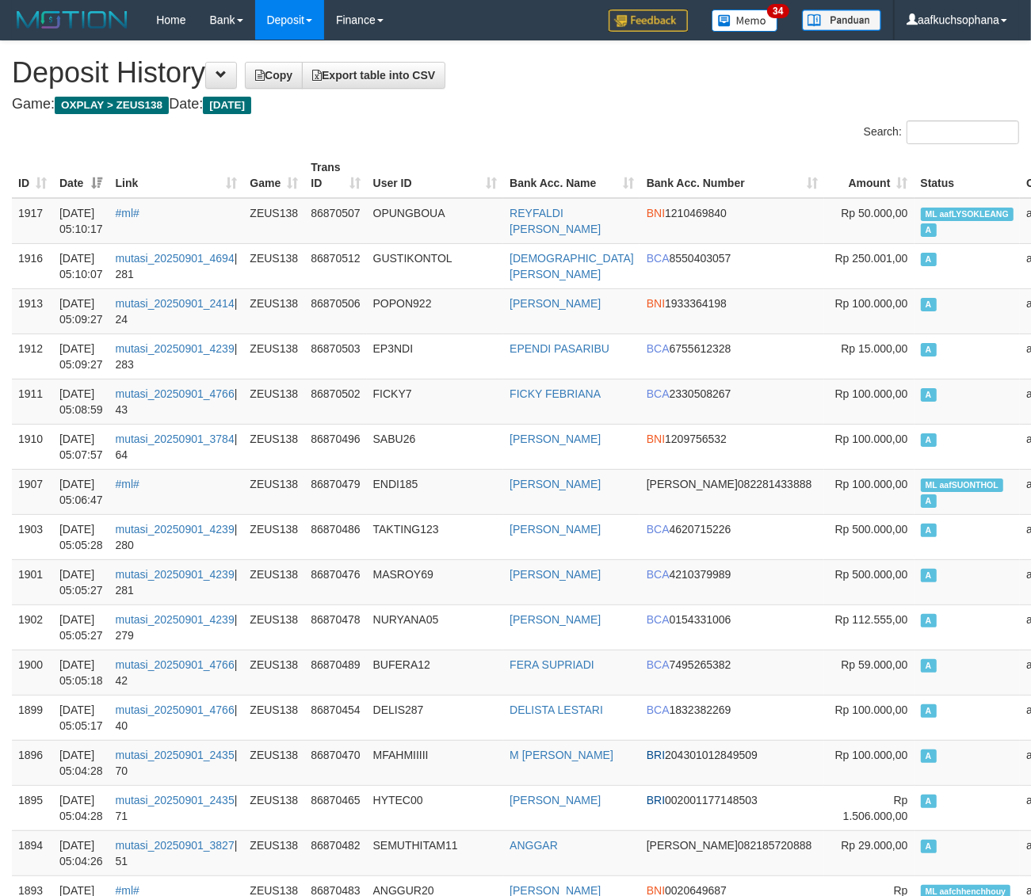
click at [625, 127] on div "Search:" at bounding box center [774, 134] width 492 height 28
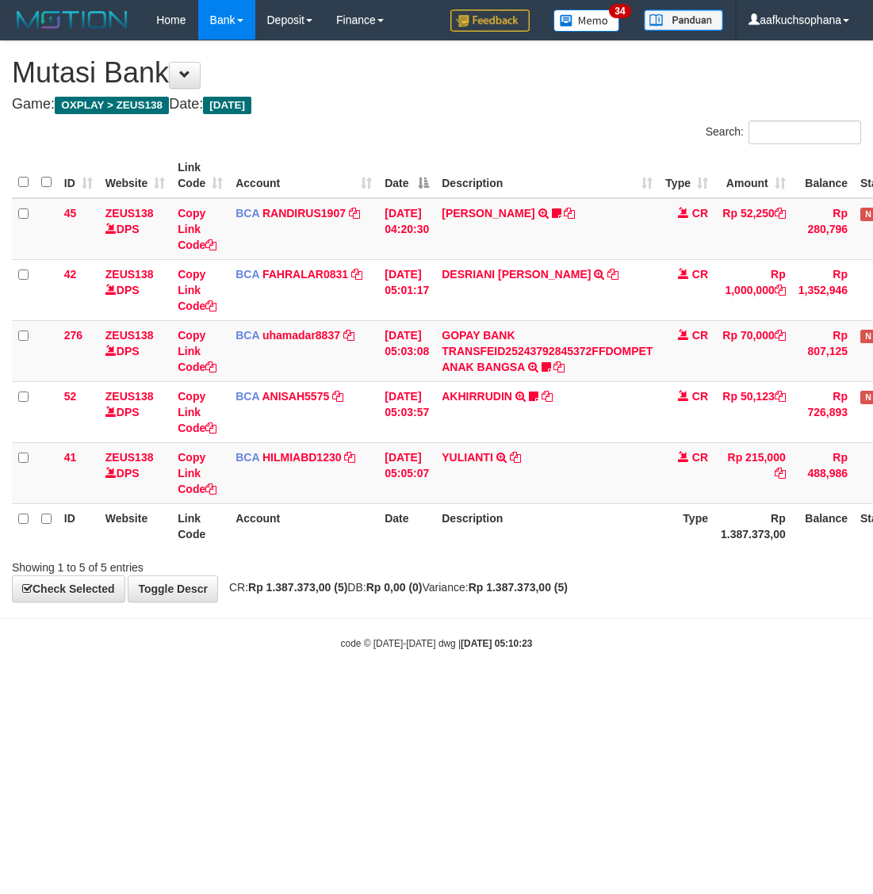
click at [325, 690] on html "Toggle navigation Home Bank Account List Load By Website Group [OXPLAY] ZEUS138…" at bounding box center [436, 345] width 873 height 690
click at [338, 690] on html "Toggle navigation Home Bank Account List Load By Website Group [OXPLAY] ZEUS138…" at bounding box center [436, 345] width 873 height 690
drag, startPoint x: 544, startPoint y: 692, endPoint x: 528, endPoint y: 680, distance: 19.8
click at [536, 690] on html "Toggle navigation Home Bank Account List Load By Website Group [OXPLAY] ZEUS138…" at bounding box center [436, 345] width 873 height 690
click at [524, 682] on body "Toggle navigation Home Bank Account List Load By Website Group [OXPLAY] ZEUS138…" at bounding box center [436, 345] width 873 height 690
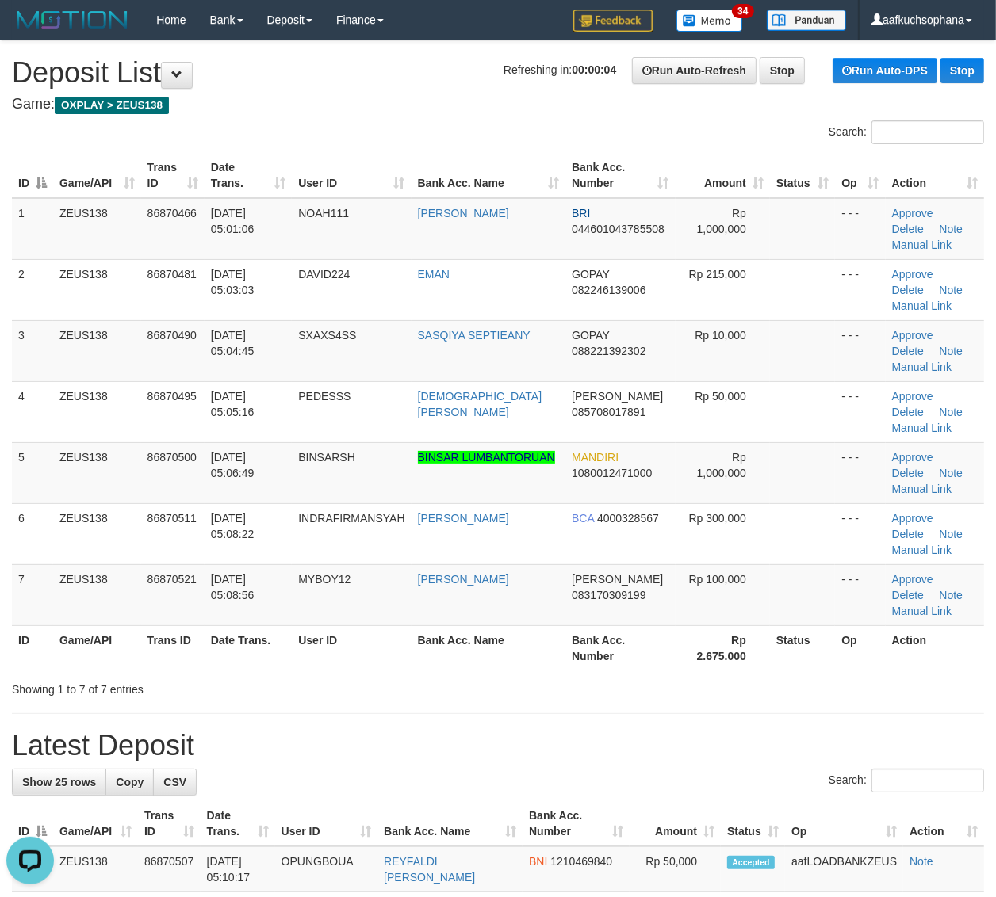
click at [810, 678] on div "Search: ID Game/API Trans ID Date Trans. User ID Bank Acc. Name Bank Acc. Numbe…" at bounding box center [498, 408] width 972 height 577
drag, startPoint x: 821, startPoint y: 453, endPoint x: 829, endPoint y: 454, distance: 8.0
click at [825, 453] on td at bounding box center [802, 472] width 65 height 61
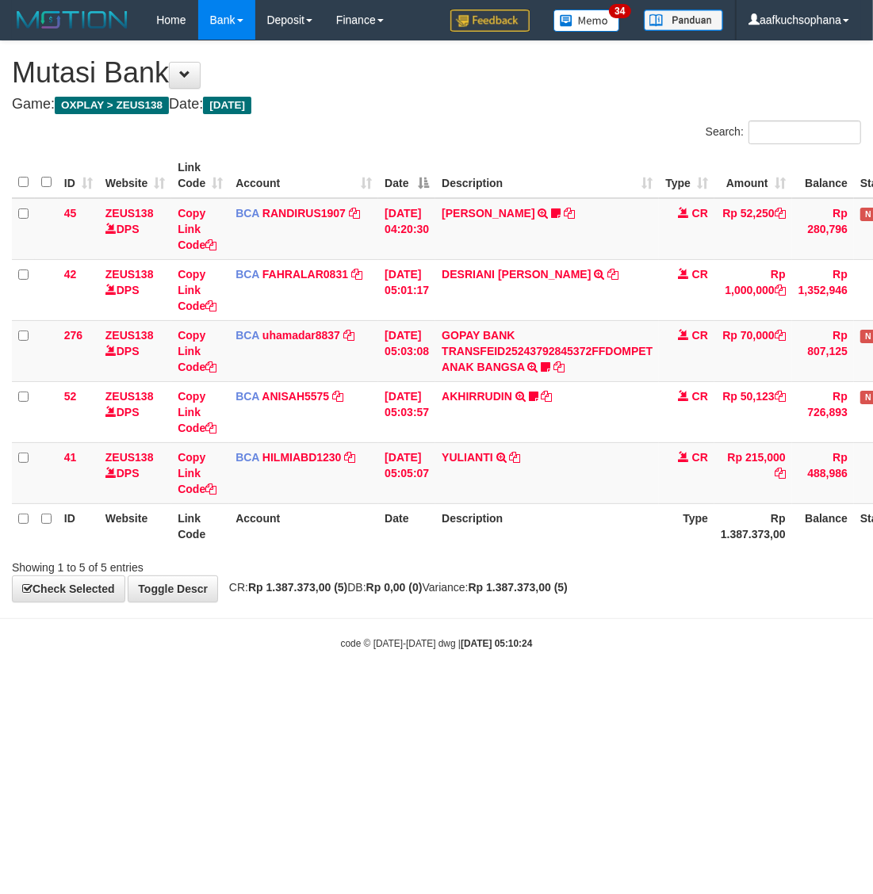
click at [548, 688] on body "Toggle navigation Home Bank Account List Load By Website Group [OXPLAY] ZEUS138…" at bounding box center [436, 345] width 873 height 690
drag, startPoint x: 610, startPoint y: 638, endPoint x: 587, endPoint y: 632, distance: 24.4
click at [610, 639] on div "code © [DATE]-[DATE] dwg | [DATE] 05:10:24" at bounding box center [436, 643] width 873 height 16
click at [593, 618] on hr at bounding box center [436, 618] width 873 height 1
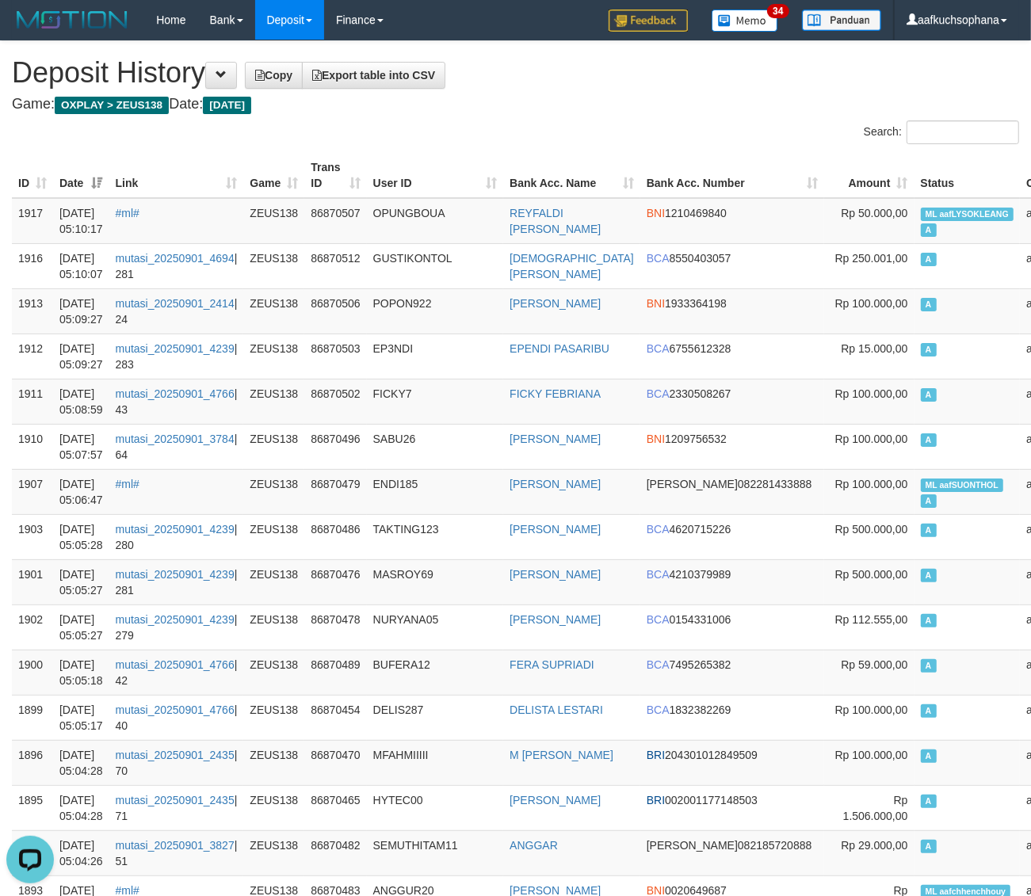
click at [491, 129] on div "Search:" at bounding box center [515, 134] width 1031 height 28
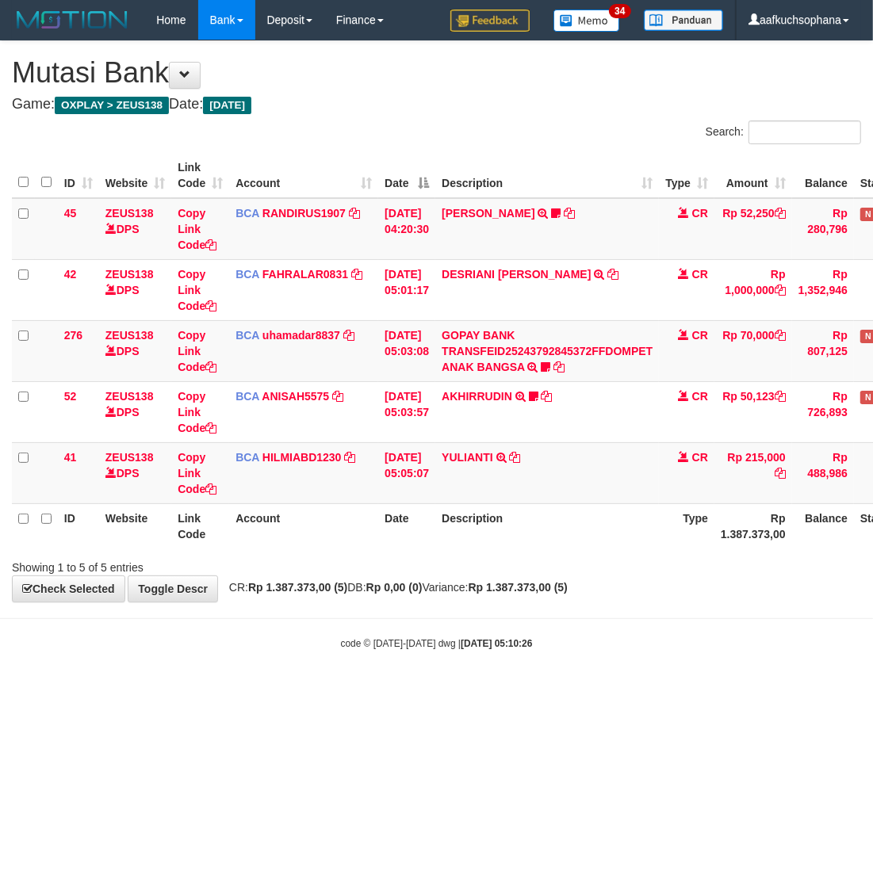
click at [357, 690] on html "Toggle navigation Home Bank Account List Load By Website Group [OXPLAY] ZEUS138…" at bounding box center [436, 345] width 873 height 690
click at [499, 690] on html "Toggle navigation Home Bank Account List Load By Website Group [OXPLAY] ZEUS138…" at bounding box center [436, 345] width 873 height 690
click at [492, 690] on html "Toggle navigation Home Bank Account List Load By Website Group [OXPLAY] ZEUS138…" at bounding box center [436, 345] width 873 height 690
drag, startPoint x: 528, startPoint y: 654, endPoint x: 505, endPoint y: 675, distance: 31.4
click at [503, 678] on body "Toggle navigation Home Bank Account List Load By Website Group [OXPLAY] ZEUS138…" at bounding box center [436, 345] width 873 height 690
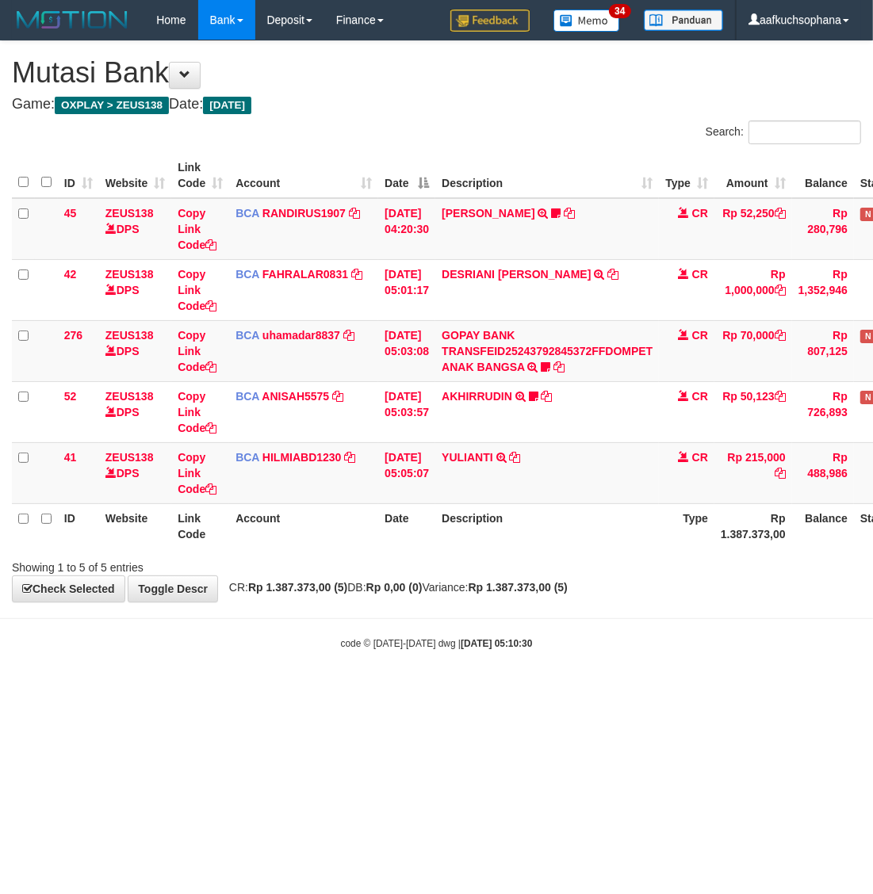
click at [492, 690] on html "Toggle navigation Home Bank Account List Load By Website Group [OXPLAY] ZEUS138…" at bounding box center [436, 345] width 873 height 690
drag, startPoint x: 492, startPoint y: 739, endPoint x: 1, endPoint y: 622, distance: 505.2
click at [482, 690] on html "Toggle navigation Home Bank Account List Load By Website Group [OXPLAY] ZEUS138…" at bounding box center [436, 345] width 873 height 690
click at [286, 690] on html "Toggle navigation Home Bank Account List Load By Website Group [OXPLAY] ZEUS138…" at bounding box center [436, 345] width 873 height 690
click at [290, 690] on html "Toggle navigation Home Bank Account List Load By Website Group [OXPLAY] ZEUS138…" at bounding box center [436, 345] width 873 height 690
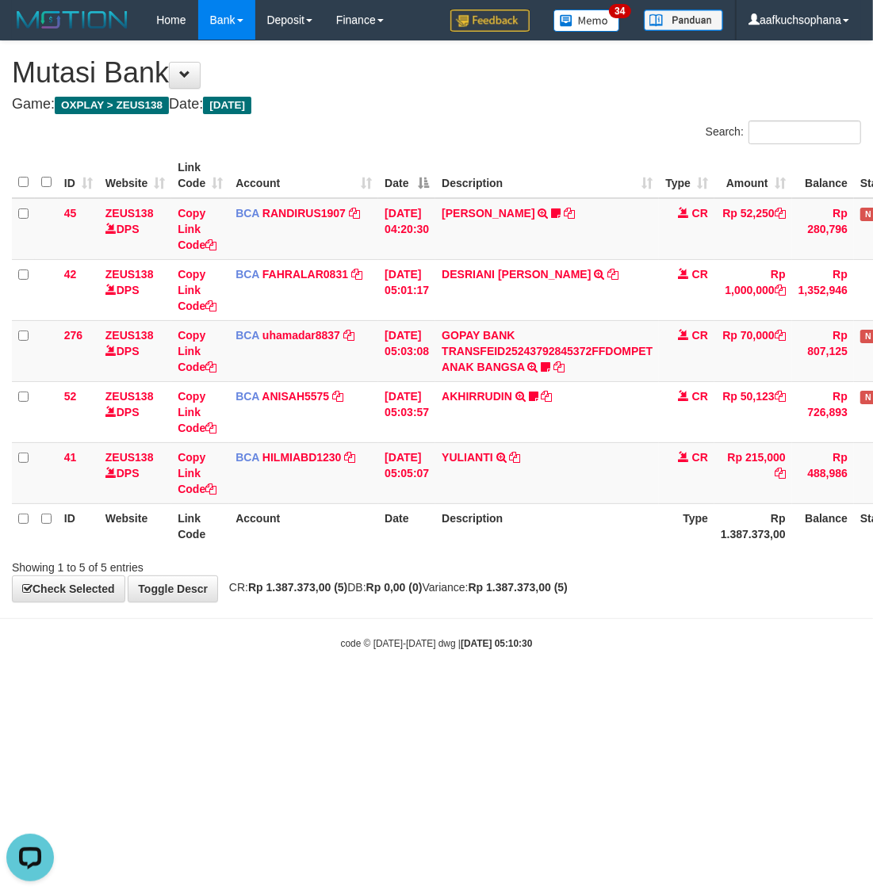
drag, startPoint x: 601, startPoint y: 735, endPoint x: 579, endPoint y: 742, distance: 22.6
click at [588, 690] on html "Toggle navigation Home Bank Account List Load By Website Group [OXPLAY] ZEUS138…" at bounding box center [436, 345] width 873 height 690
click at [402, 690] on html "Toggle navigation Home Bank Account List Load By Website Group [OXPLAY] ZEUS138…" at bounding box center [436, 345] width 873 height 690
click at [440, 690] on html "Toggle navigation Home Bank Account List Load By Website Group [OXPLAY] ZEUS138…" at bounding box center [436, 345] width 873 height 690
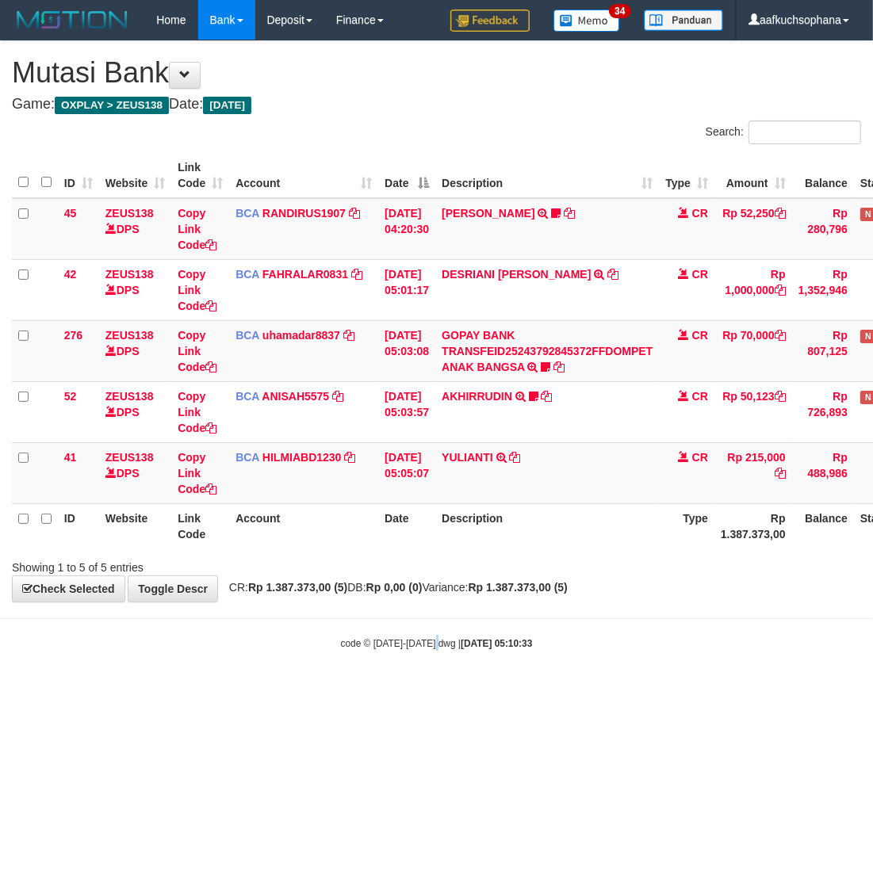
click at [440, 690] on html "Toggle navigation Home Bank Account List Load By Website Group [OXPLAY] ZEUS138…" at bounding box center [436, 345] width 873 height 690
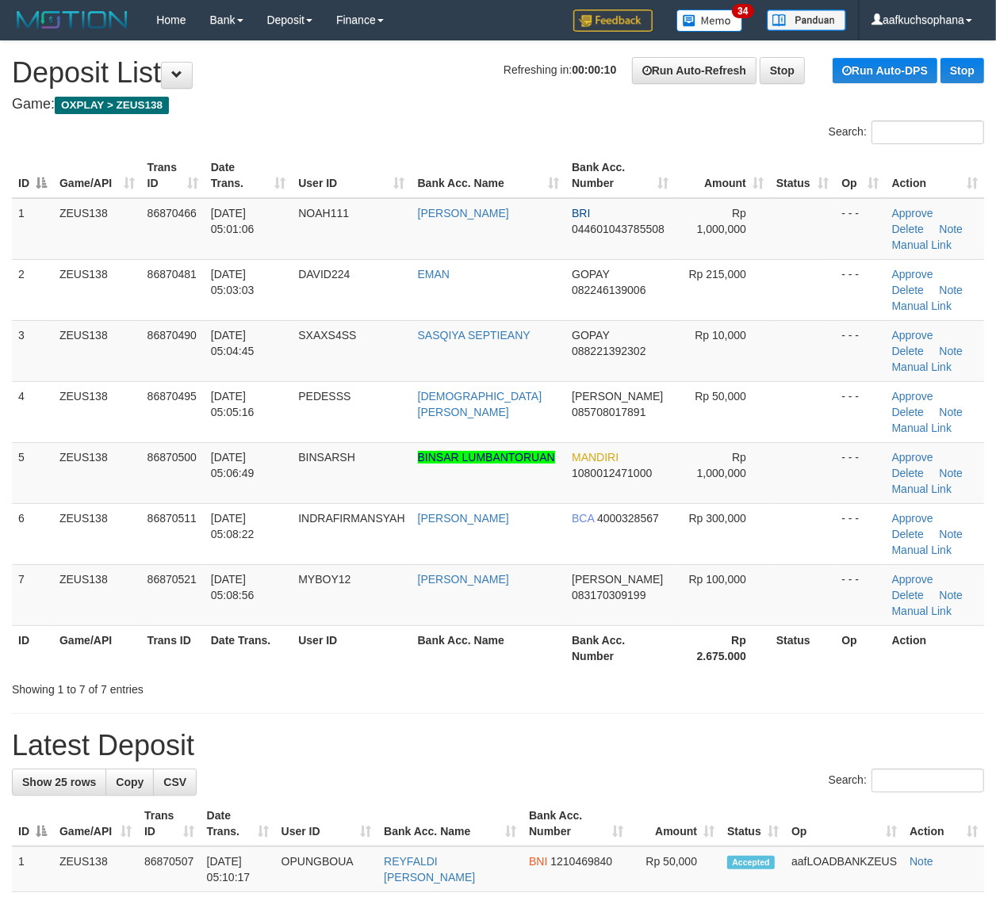
drag, startPoint x: 826, startPoint y: 702, endPoint x: 1009, endPoint y: 715, distance: 183.5
drag, startPoint x: 829, startPoint y: 675, endPoint x: 1004, endPoint y: 682, distance: 175.3
click at [852, 675] on div at bounding box center [705, 675] width 581 height 1
drag, startPoint x: 898, startPoint y: 686, endPoint x: 881, endPoint y: 698, distance: 20.9
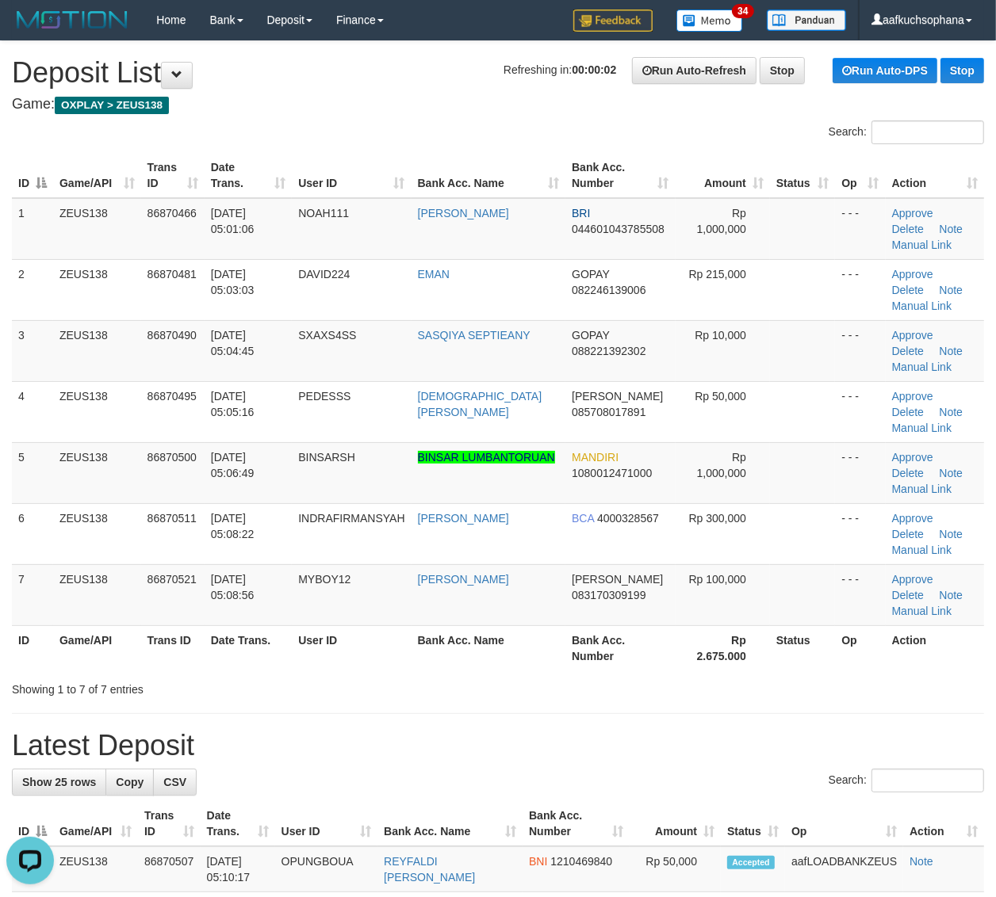
click at [878, 697] on div "Showing 1 to 7 of 7 entries" at bounding box center [498, 686] width 996 height 22
drag, startPoint x: 674, startPoint y: 710, endPoint x: 738, endPoint y: 701, distance: 64.8
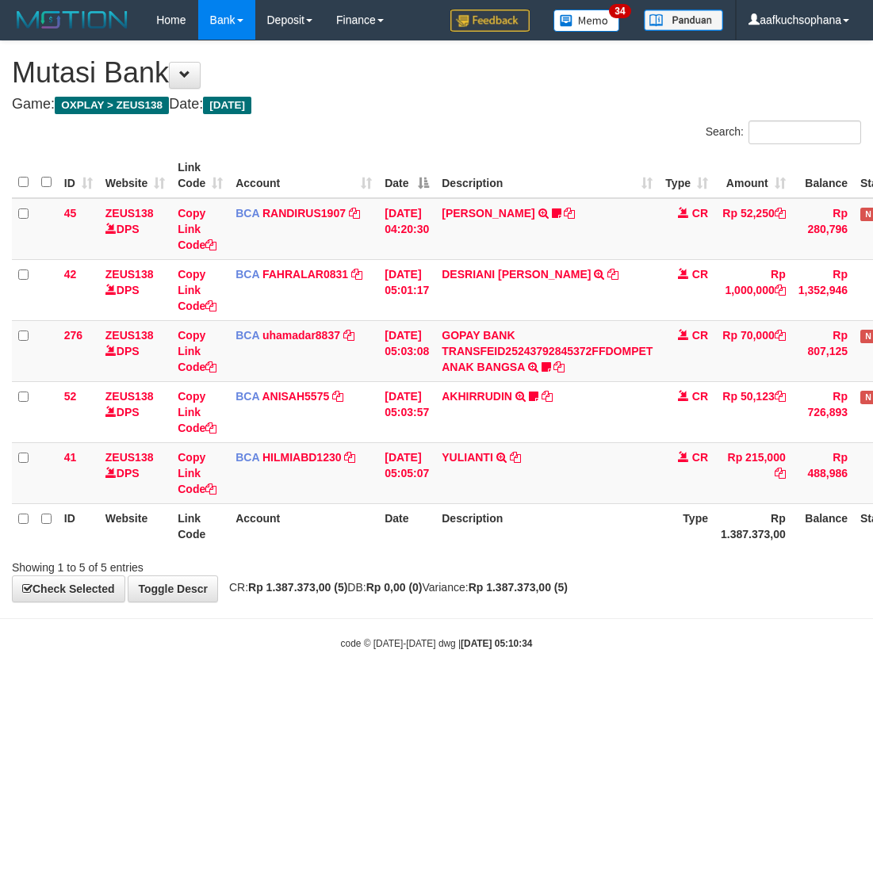
click at [477, 690] on html "Toggle navigation Home Bank Account List Load By Website Group [OXPLAY] ZEUS138…" at bounding box center [436, 345] width 873 height 690
click at [426, 690] on html "Toggle navigation Home Bank Account List Load By Website Group [OXPLAY] ZEUS138…" at bounding box center [436, 345] width 873 height 690
drag, startPoint x: 426, startPoint y: 812, endPoint x: 198, endPoint y: 766, distance: 233.0
click at [425, 690] on html "Toggle navigation Home Bank Account List Load By Website Group [OXPLAY] ZEUS138…" at bounding box center [436, 345] width 873 height 690
click at [212, 690] on html "Toggle navigation Home Bank Account List Load By Website Group [OXPLAY] ZEUS138…" at bounding box center [436, 345] width 873 height 690
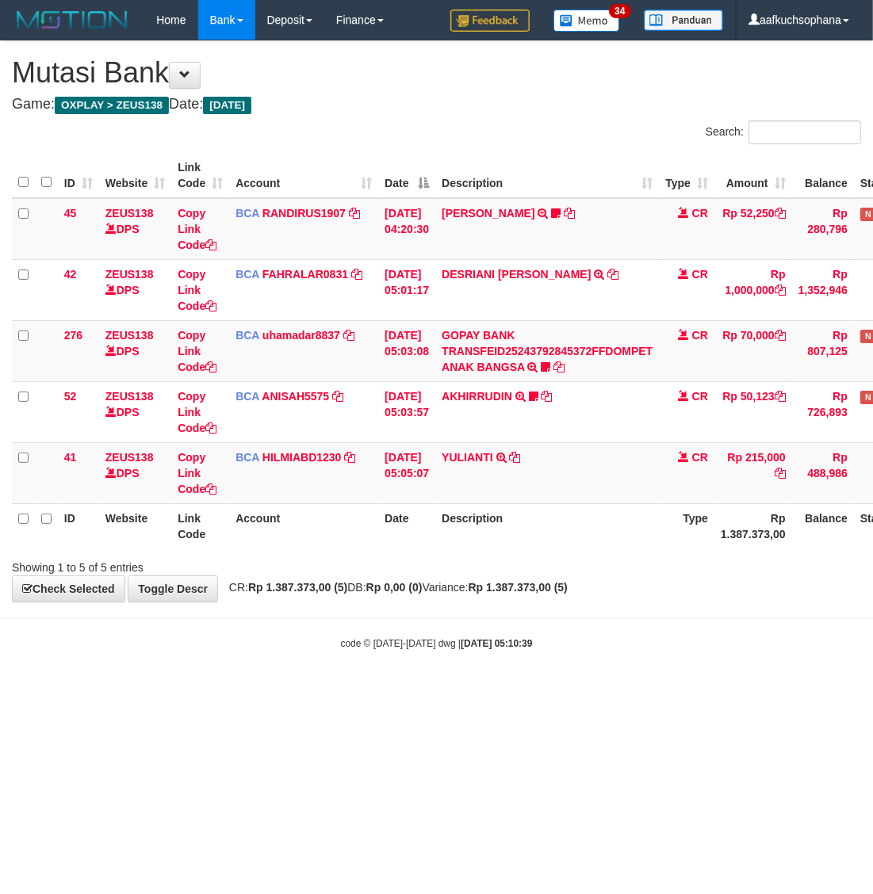
click at [242, 690] on html "Toggle navigation Home Bank Account List Load By Website Group [OXPLAY] ZEUS138…" at bounding box center [436, 345] width 873 height 690
click at [464, 690] on html "Toggle navigation Home Bank Account List Load By Website Group [OXPLAY] ZEUS138…" at bounding box center [436, 345] width 873 height 690
click at [478, 690] on html "Toggle navigation Home Bank Account List Load By Website Group [OXPLAY] ZEUS138…" at bounding box center [436, 345] width 873 height 690
drag, startPoint x: 361, startPoint y: 720, endPoint x: 273, endPoint y: 560, distance: 182.7
click at [361, 690] on html "Toggle navigation Home Bank Account List Load By Website Group [OXPLAY] ZEUS138…" at bounding box center [436, 345] width 873 height 690
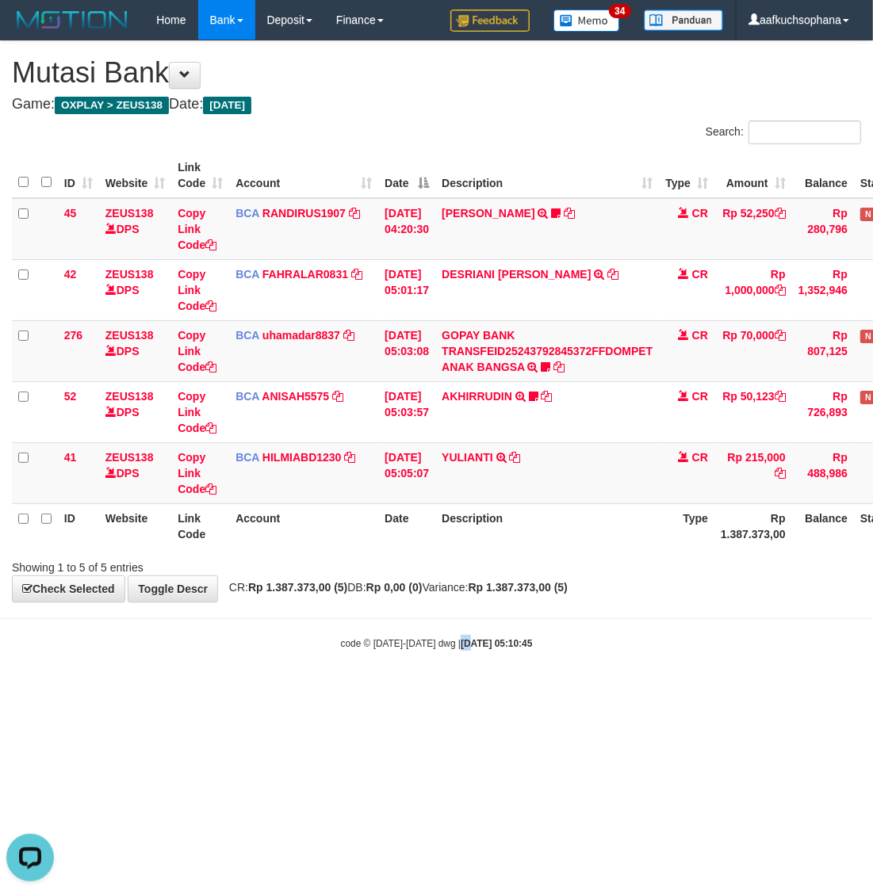
drag, startPoint x: 453, startPoint y: 766, endPoint x: 197, endPoint y: 729, distance: 258.7
click at [456, 690] on html "Toggle navigation Home Bank Account List Load By Website Group [OXPLAY] ZEUS138…" at bounding box center [436, 345] width 873 height 690
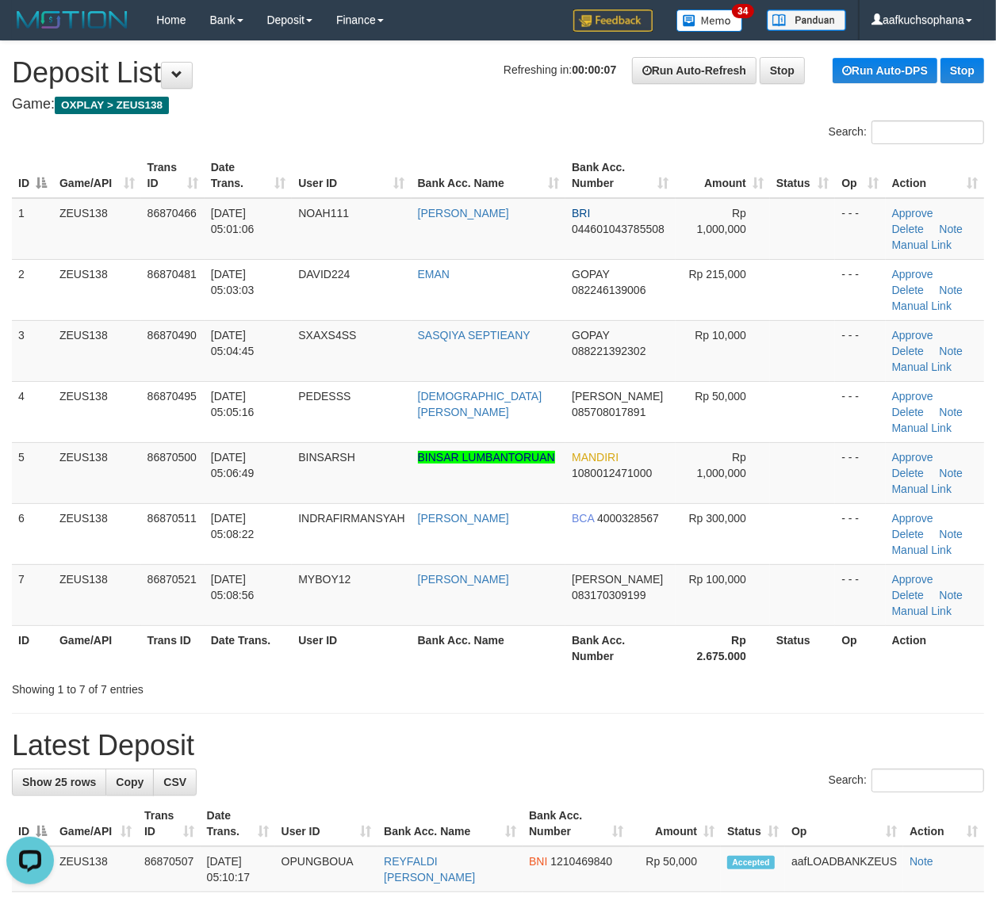
click at [843, 651] on th "Op" at bounding box center [860, 647] width 50 height 45
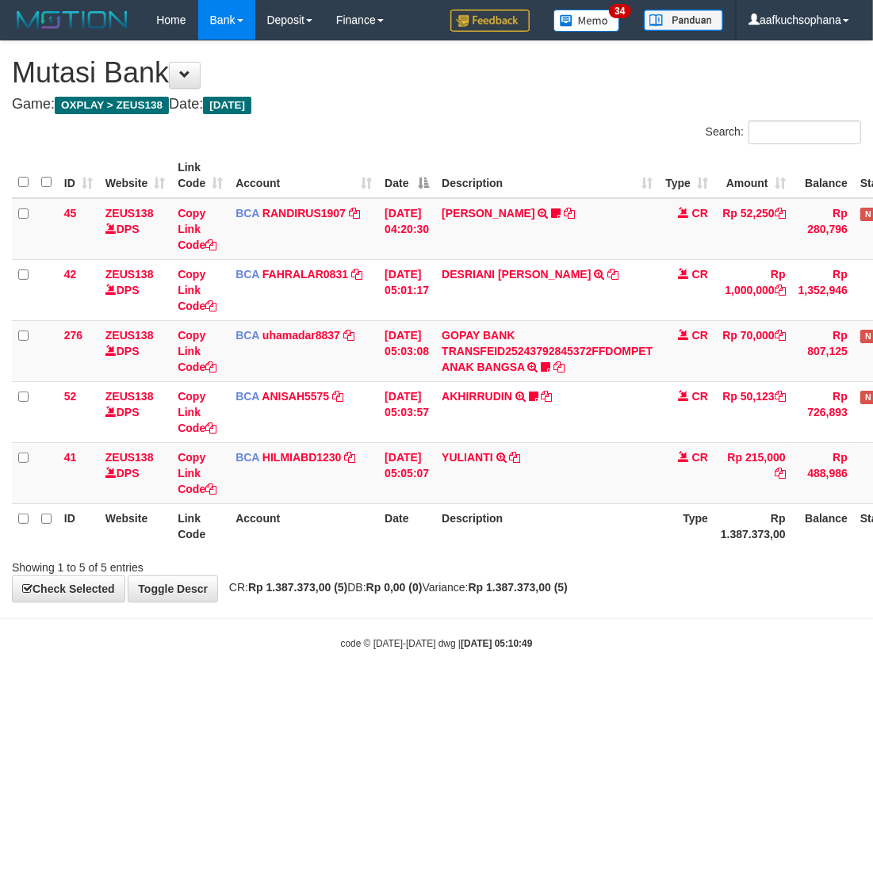
click at [400, 690] on html "Toggle navigation Home Bank Account List Load By Website Group [OXPLAY] ZEUS138…" at bounding box center [436, 345] width 873 height 690
click at [432, 690] on html "Toggle navigation Home Bank Account List Load By Website Group [OXPLAY] ZEUS138…" at bounding box center [436, 345] width 873 height 690
click at [430, 690] on html "Toggle navigation Home Bank Account List Load By Website Group [OXPLAY] ZEUS138…" at bounding box center [436, 345] width 873 height 690
click at [428, 690] on html "Toggle navigation Home Bank Account List Load By Website Group [OXPLAY] ZEUS138…" at bounding box center [436, 345] width 873 height 690
click at [396, 690] on html "Toggle navigation Home Bank Account List Load By Website Group [OXPLAY] ZEUS138…" at bounding box center [436, 345] width 873 height 690
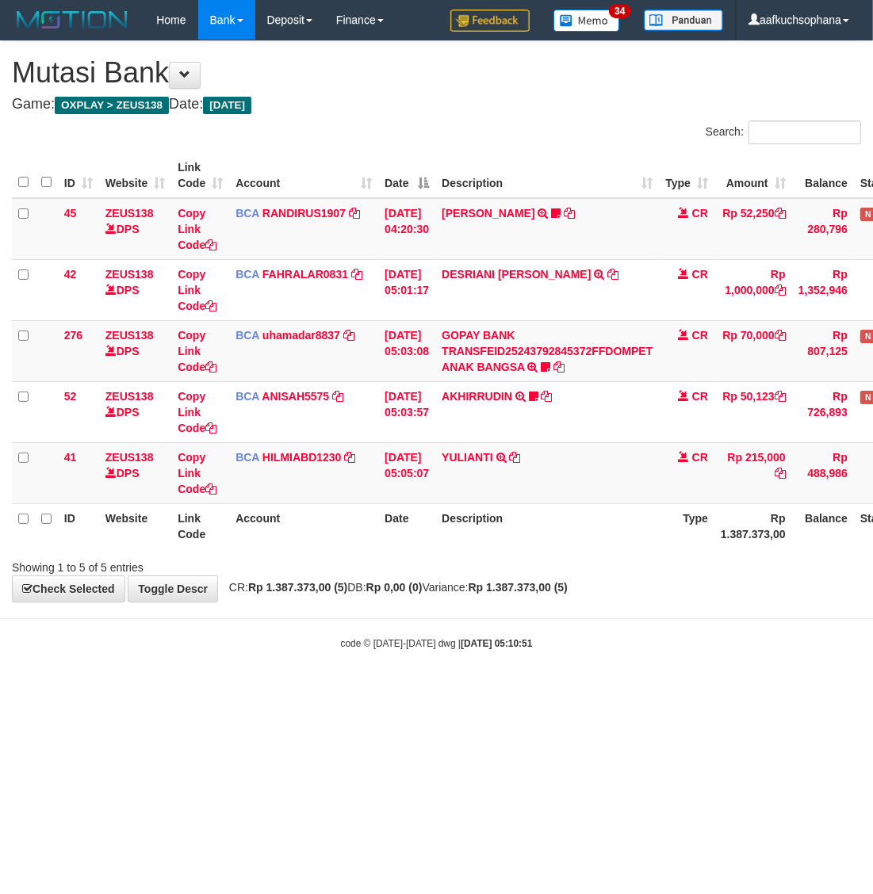
click at [393, 690] on html "Toggle navigation Home Bank Account List Load By Website Group [OXPLAY] ZEUS138…" at bounding box center [436, 345] width 873 height 690
click at [386, 690] on html "Toggle navigation Home Bank Account List Load By Website Group [OXPLAY] ZEUS138…" at bounding box center [436, 345] width 873 height 690
click at [524, 690] on html "Toggle navigation Home Bank Account List Load By Website Group [OXPLAY] ZEUS138…" at bounding box center [436, 345] width 873 height 690
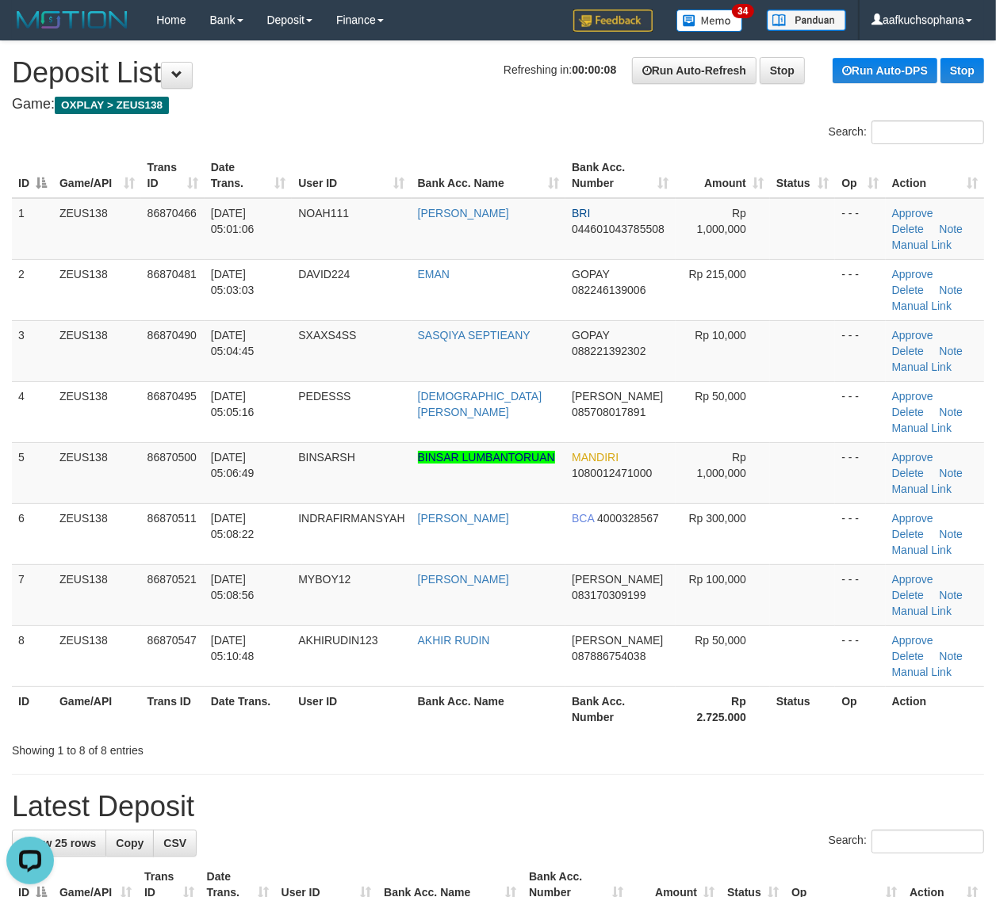
drag, startPoint x: 767, startPoint y: 720, endPoint x: 1009, endPoint y: 729, distance: 241.9
click at [786, 720] on th "Status" at bounding box center [802, 708] width 65 height 45
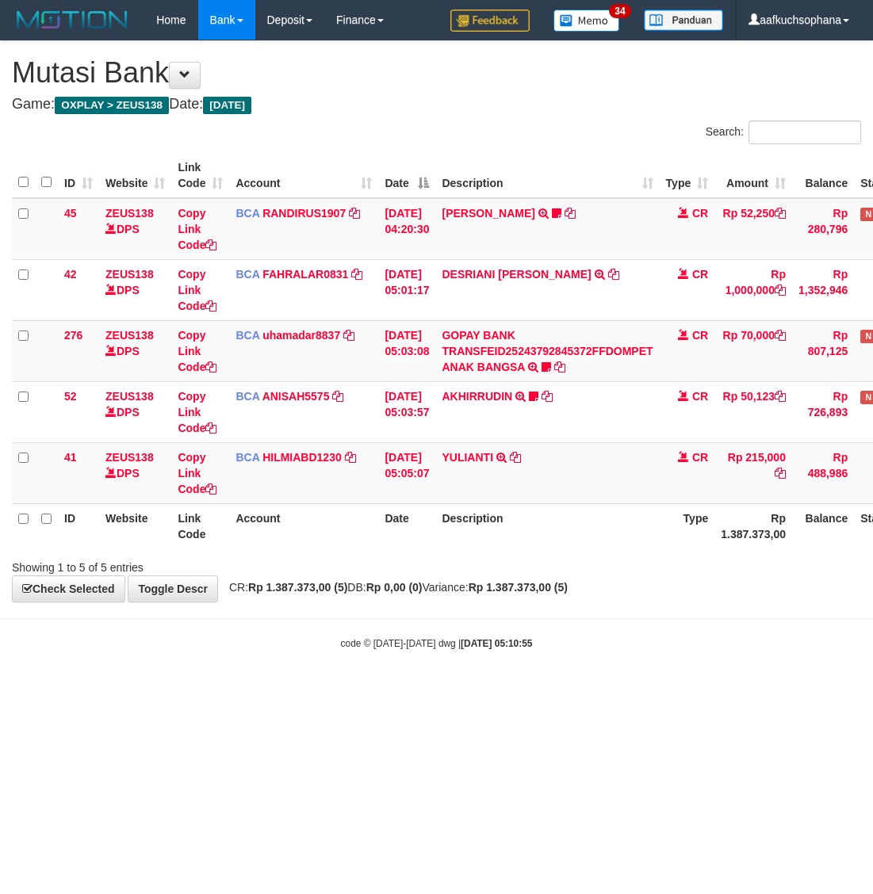
click at [584, 672] on body "Toggle navigation Home Bank Account List Load By Website Group [OXPLAY] ZEUS138…" at bounding box center [436, 345] width 873 height 690
click at [468, 690] on html "Toggle navigation Home Bank Account List Load By Website Group [OXPLAY] ZEUS138…" at bounding box center [436, 345] width 873 height 690
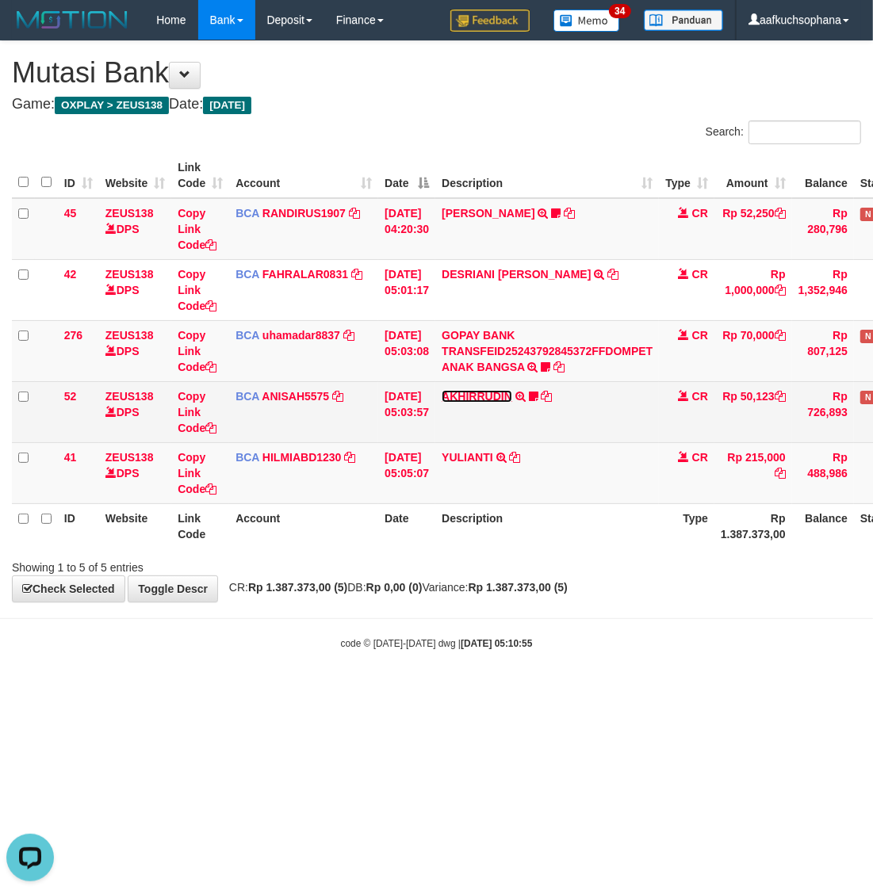
click at [477, 395] on link "AKHIRRUDIN" at bounding box center [476, 396] width 71 height 13
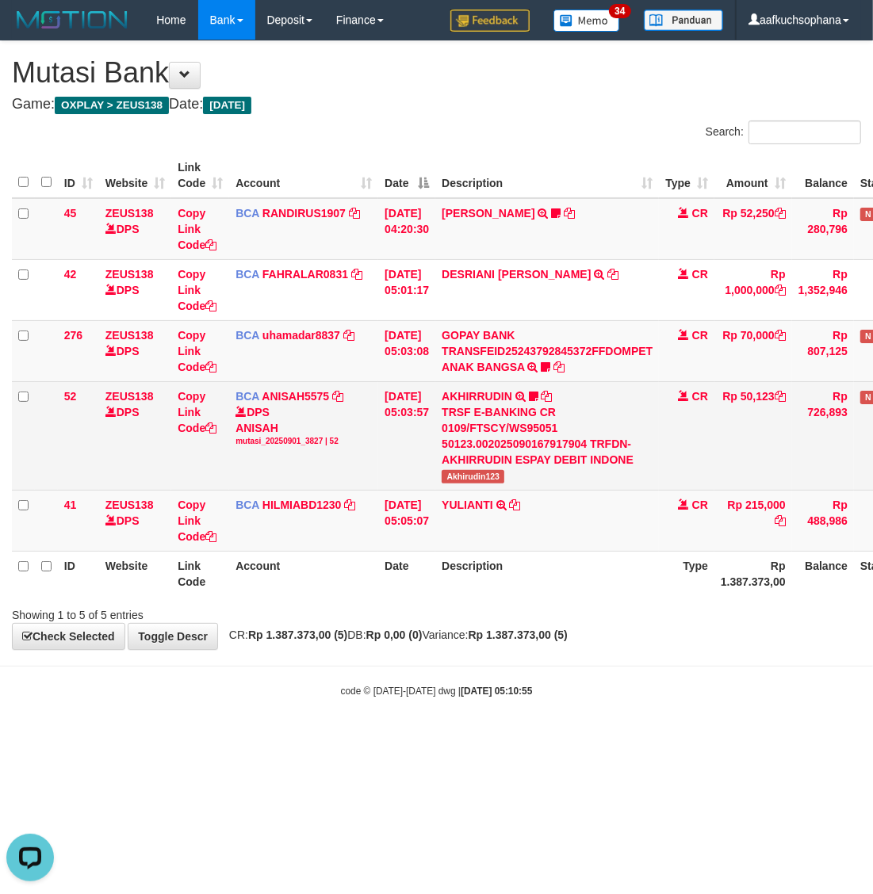
click at [480, 480] on span "Akhirudin123" at bounding box center [472, 476] width 63 height 13
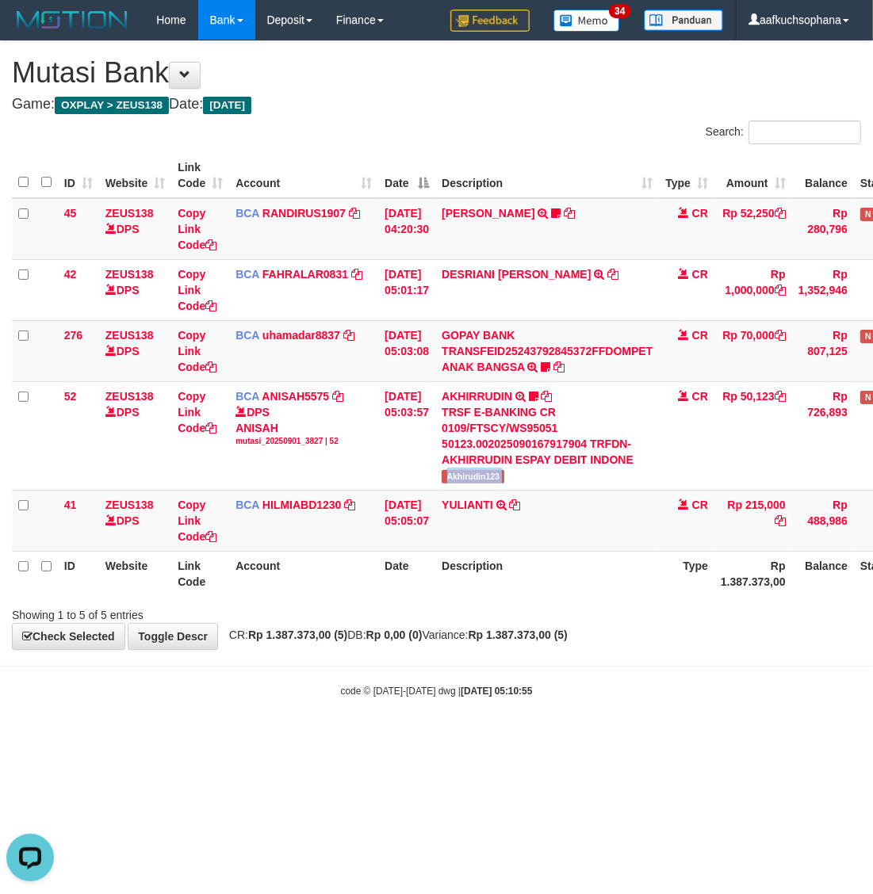
copy tr "Akhirudin123"
click at [507, 738] on html "Toggle navigation Home Bank Account List Load By Website Group [OXPLAY] ZEUS138…" at bounding box center [436, 369] width 873 height 738
drag, startPoint x: 508, startPoint y: 766, endPoint x: 496, endPoint y: 761, distance: 12.8
click at [509, 738] on html "Toggle navigation Home Bank Account List Load By Website Group [OXPLAY] ZEUS138…" at bounding box center [436, 369] width 873 height 738
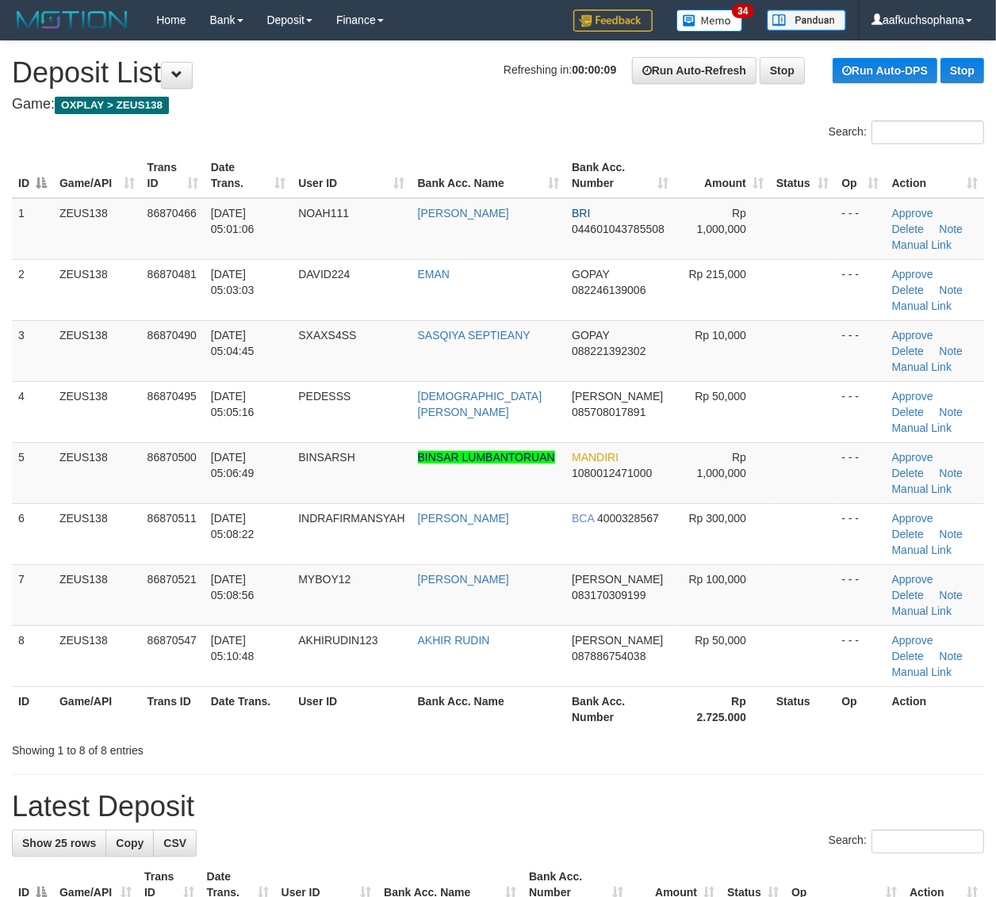
click at [873, 707] on tr "ID Game/API Trans ID Date Trans. User ID Bank Acc. Name Bank Acc. Number Rp 2.7…" at bounding box center [498, 708] width 972 height 45
click at [870, 709] on th "Op" at bounding box center [860, 708] width 50 height 45
click at [858, 714] on th "Op" at bounding box center [860, 708] width 50 height 45
drag, startPoint x: 834, startPoint y: 759, endPoint x: 900, endPoint y: 766, distance: 67.0
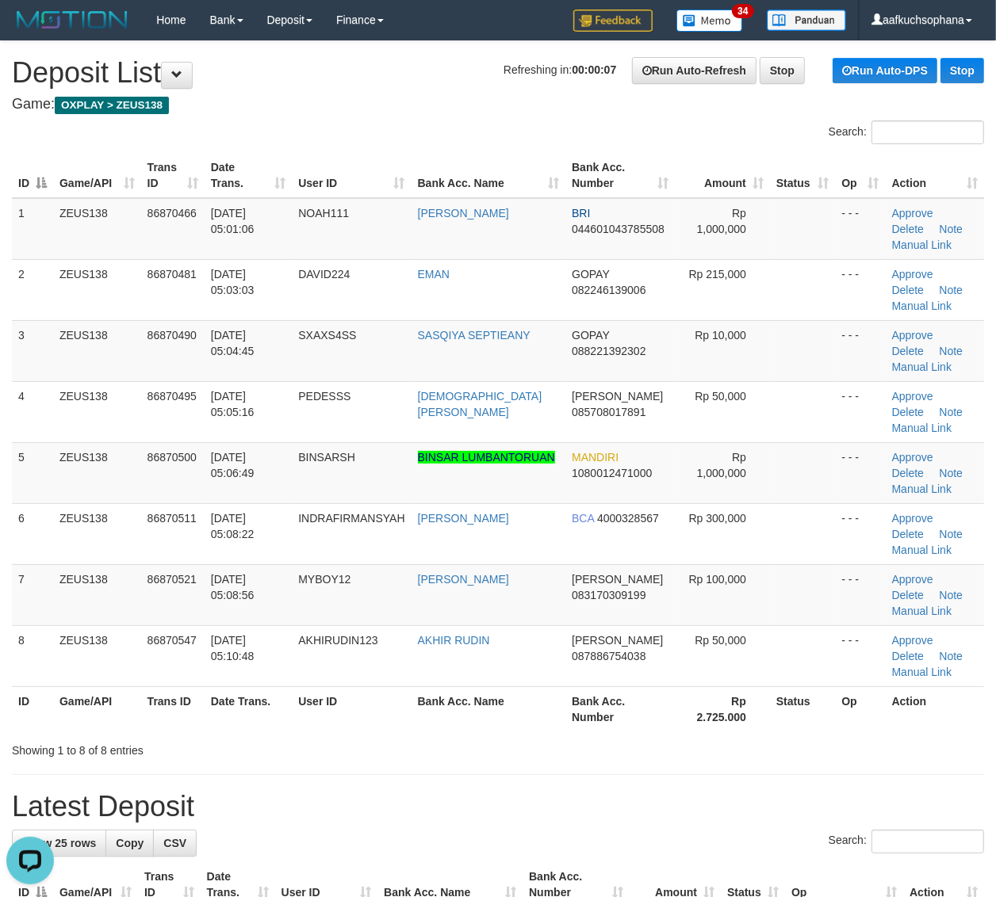
drag, startPoint x: 900, startPoint y: 766, endPoint x: 1009, endPoint y: 766, distance: 108.6
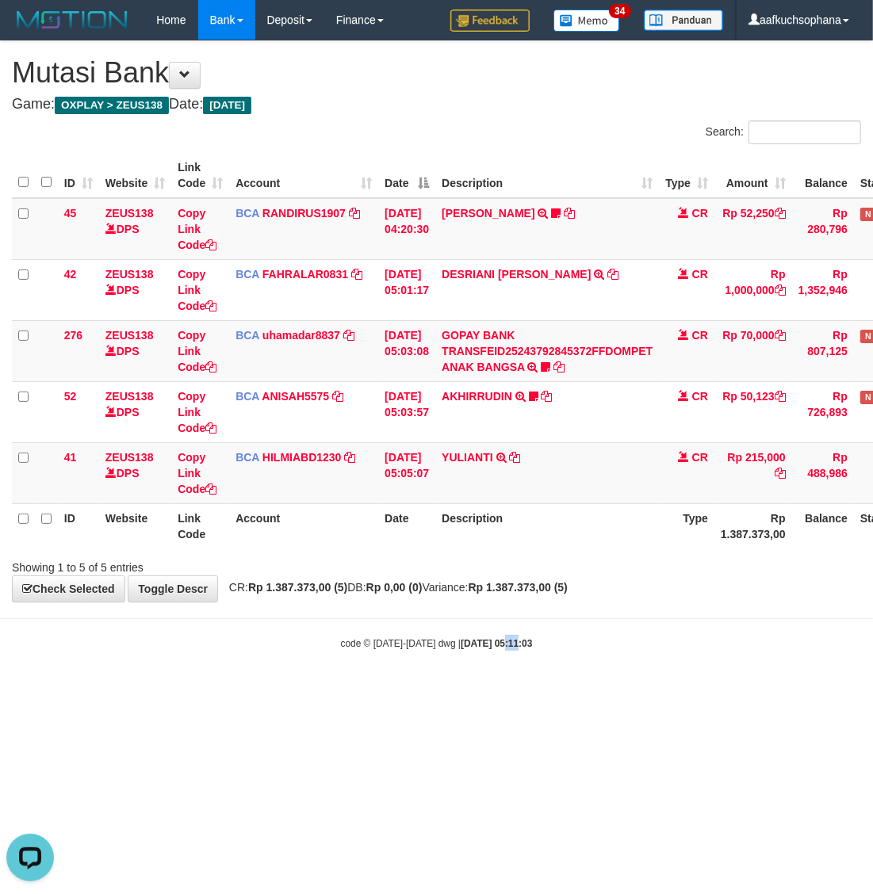
click at [489, 650] on body "Toggle navigation Home Bank Account List Load By Website Group [OXPLAY] ZEUS138…" at bounding box center [436, 345] width 873 height 690
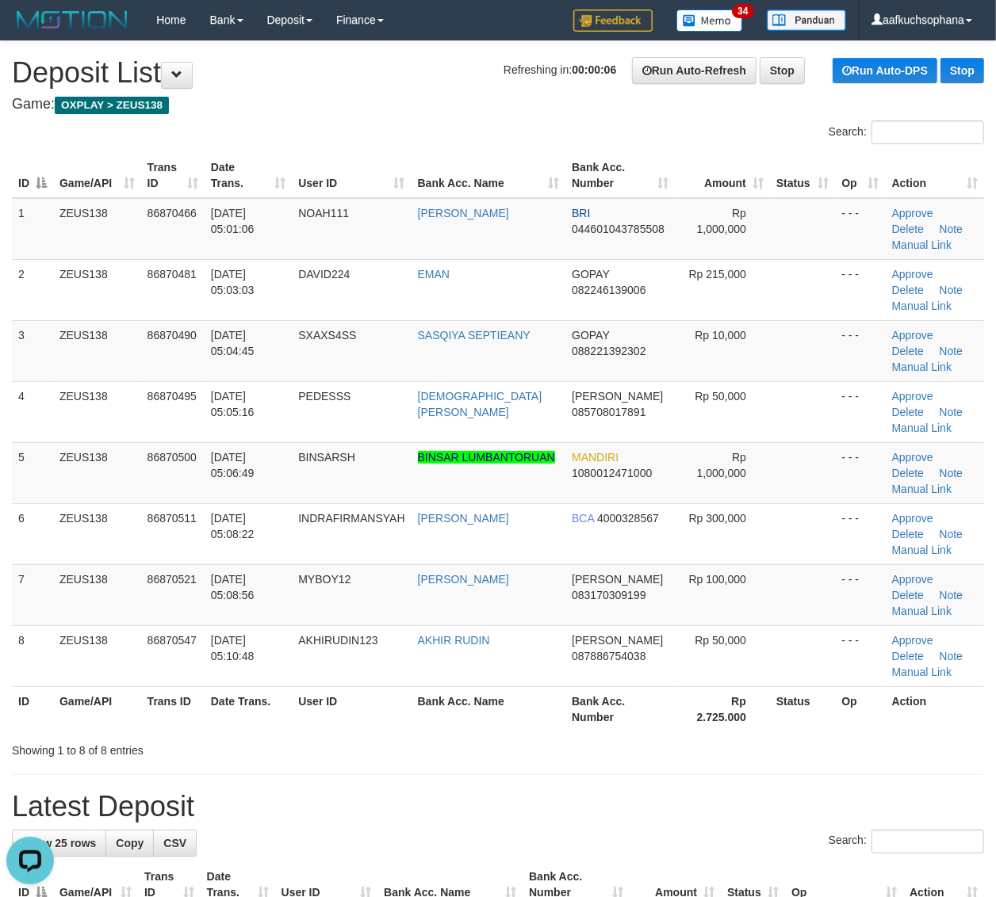
click at [536, 707] on th "Bank Acc. Name" at bounding box center [488, 708] width 155 height 45
drag, startPoint x: 765, startPoint y: 718, endPoint x: 804, endPoint y: 719, distance: 39.6
click at [770, 721] on th "Status" at bounding box center [802, 708] width 65 height 45
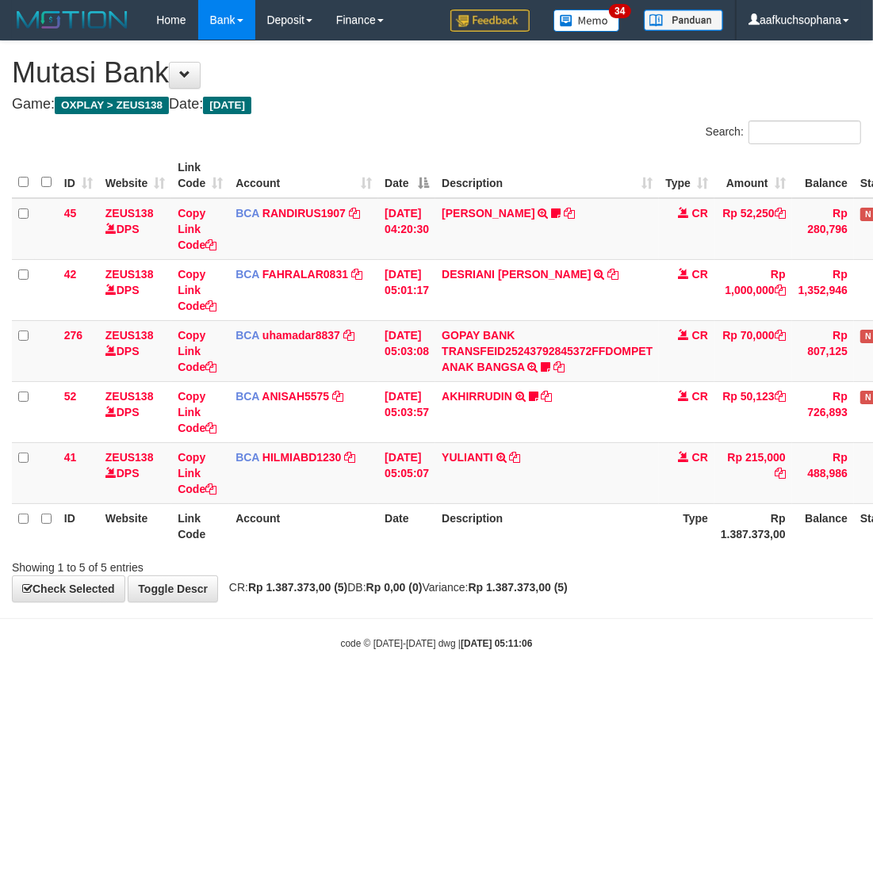
click at [299, 690] on html "Toggle navigation Home Bank Account List Load By Website Group [OXPLAY] ZEUS138…" at bounding box center [436, 345] width 873 height 690
click at [327, 690] on html "Toggle navigation Home Bank Account List Load By Website Group [OXPLAY] ZEUS138…" at bounding box center [436, 345] width 873 height 690
click at [325, 690] on html "Toggle navigation Home Bank Account List Load By Website Group [OXPLAY] ZEUS138…" at bounding box center [436, 345] width 873 height 690
click at [322, 690] on html "Toggle navigation Home Bank Account List Load By Website Group [OXPLAY] ZEUS138…" at bounding box center [436, 345] width 873 height 690
click at [411, 690] on html "Toggle navigation Home Bank Account List Load By Website Group [OXPLAY] ZEUS138…" at bounding box center [436, 345] width 873 height 690
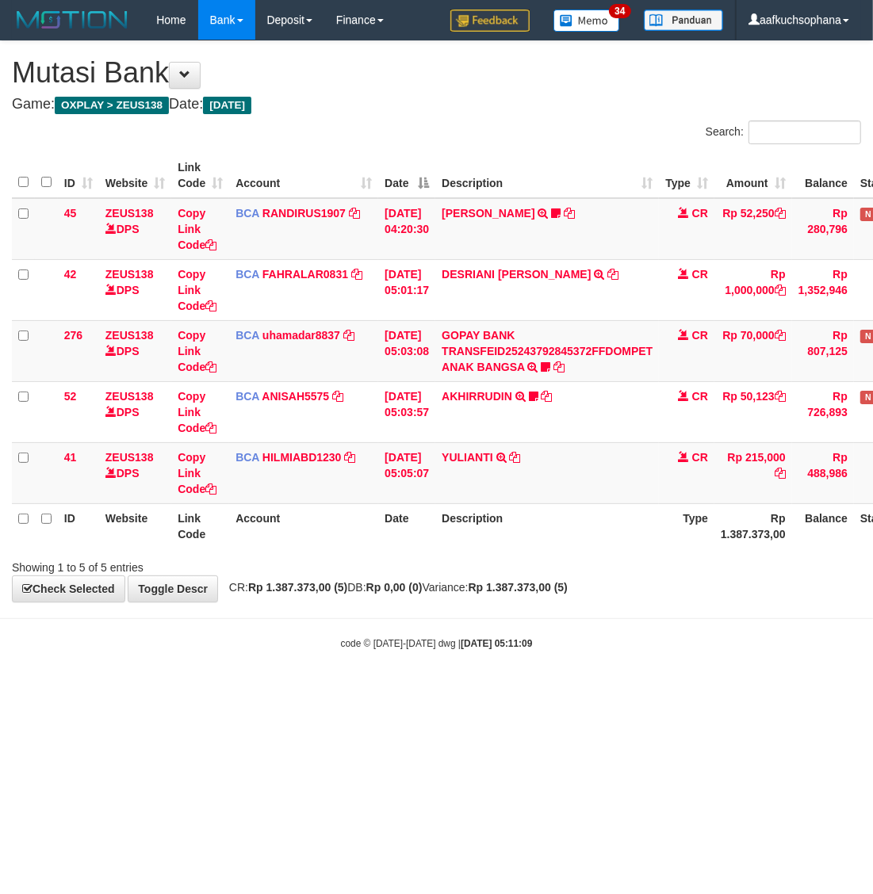
click at [422, 690] on html "Toggle navigation Home Bank Account List Load By Website Group [OXPLAY] ZEUS138…" at bounding box center [436, 345] width 873 height 690
drag, startPoint x: 411, startPoint y: 675, endPoint x: 379, endPoint y: 675, distance: 31.7
click at [401, 675] on body "Toggle navigation Home Bank Account List Load By Website Group [OXPLAY] ZEUS138…" at bounding box center [436, 345] width 873 height 690
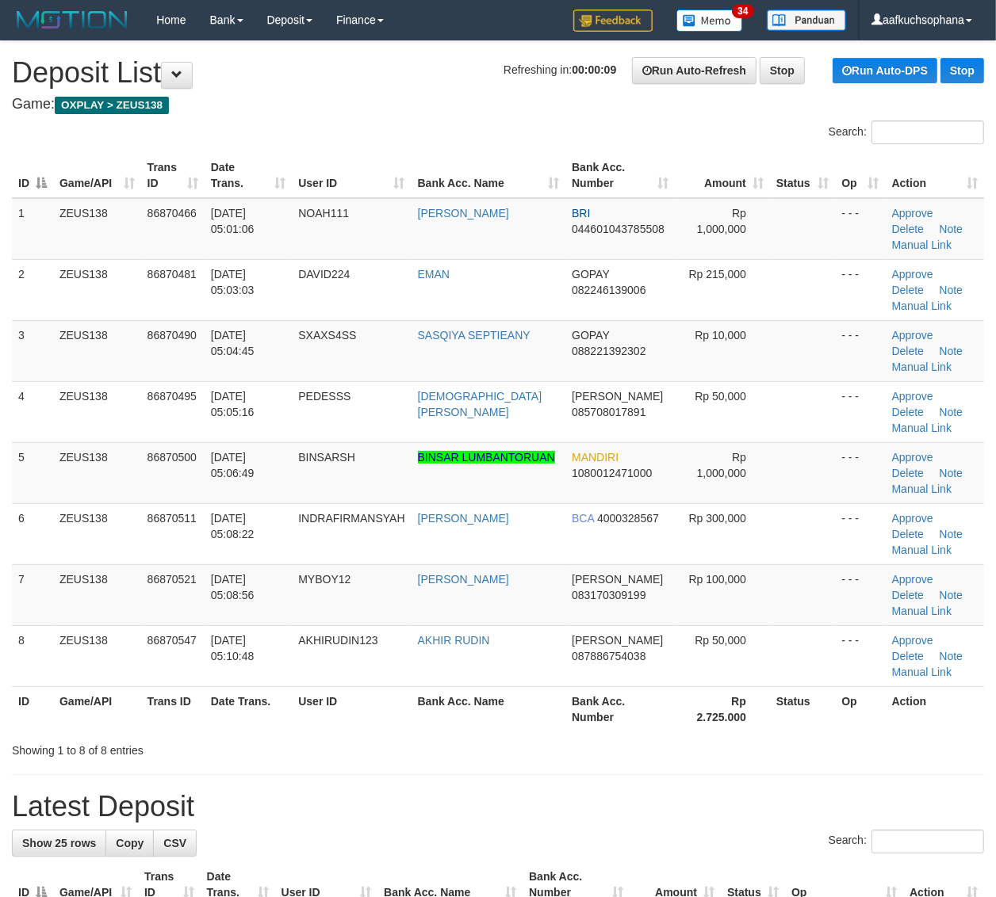
click at [749, 714] on th "Rp 2.725.000" at bounding box center [722, 708] width 94 height 45
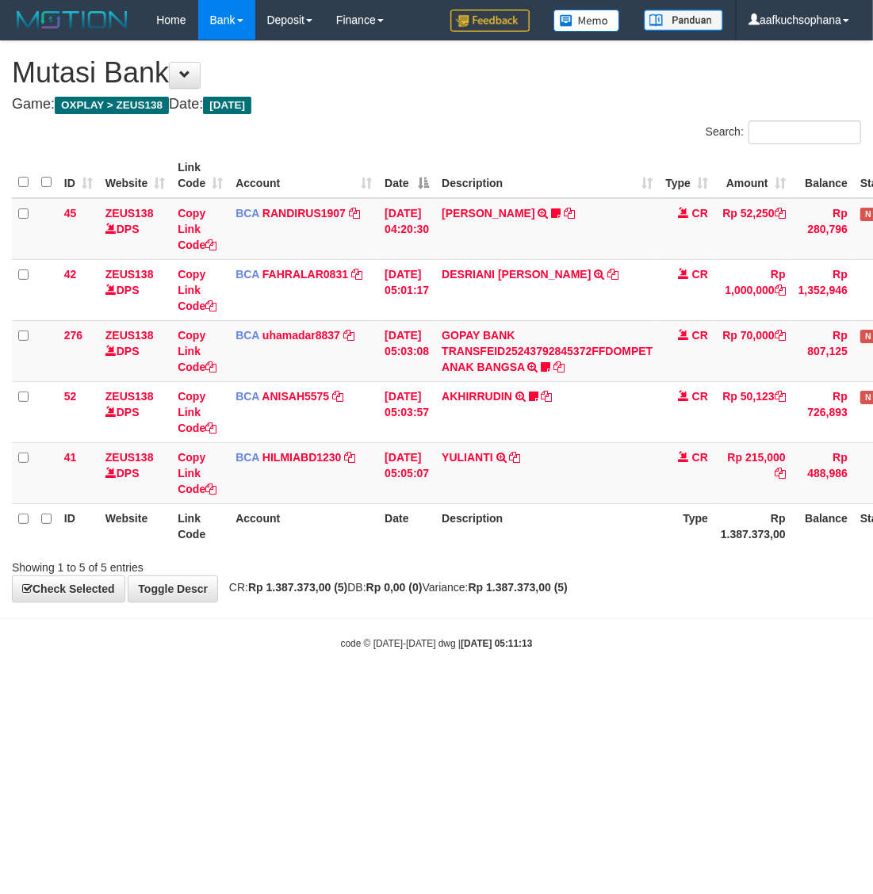
click at [276, 690] on html "Toggle navigation Home Bank Account List Load By Website Group [OXPLAY] ZEUS138…" at bounding box center [436, 345] width 873 height 690
click at [256, 690] on html "Toggle navigation Home Bank Account List Load By Website Group [OXPLAY] ZEUS138…" at bounding box center [436, 345] width 873 height 690
click at [331, 690] on html "Toggle navigation Home Bank Account List Load By Website Group [OXPLAY] ZEUS138…" at bounding box center [436, 345] width 873 height 690
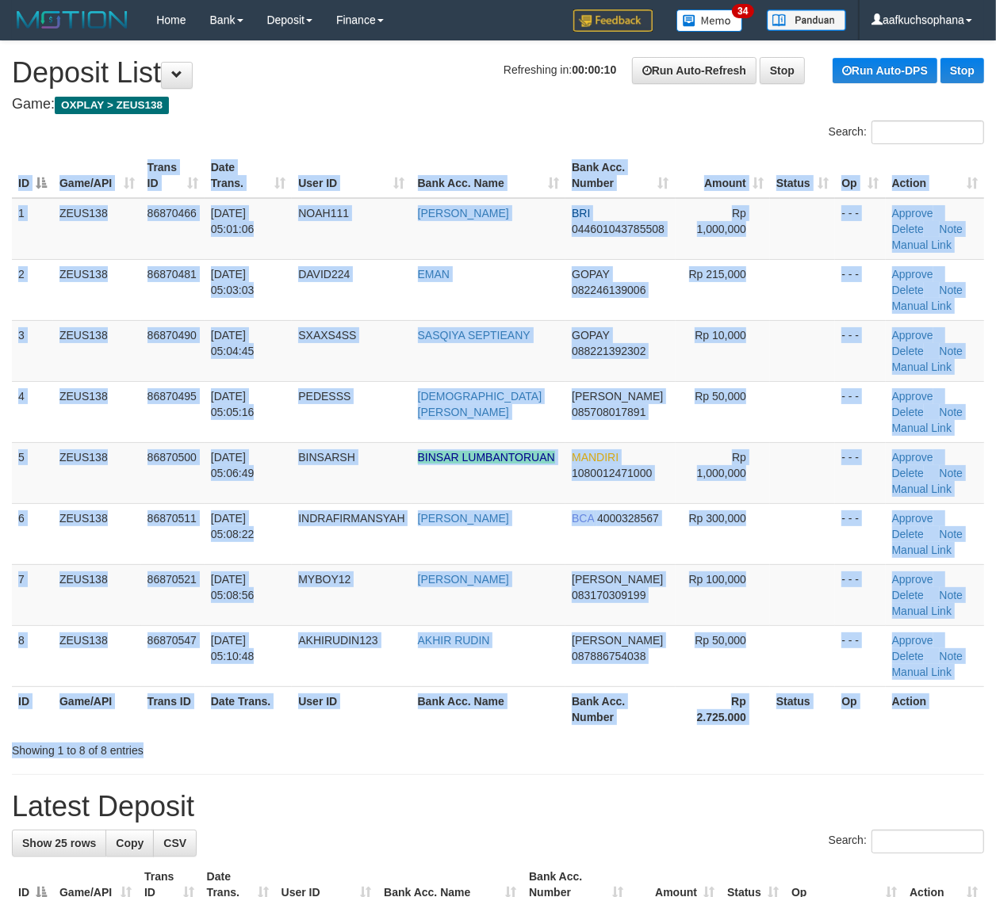
click at [815, 747] on div "Search: ID Game/API Trans ID Date Trans. User ID Bank Acc. Name Bank Acc. Numbe…" at bounding box center [498, 439] width 972 height 638
click at [815, 747] on div "Showing 1 to 8 of 8 entries" at bounding box center [498, 747] width 996 height 22
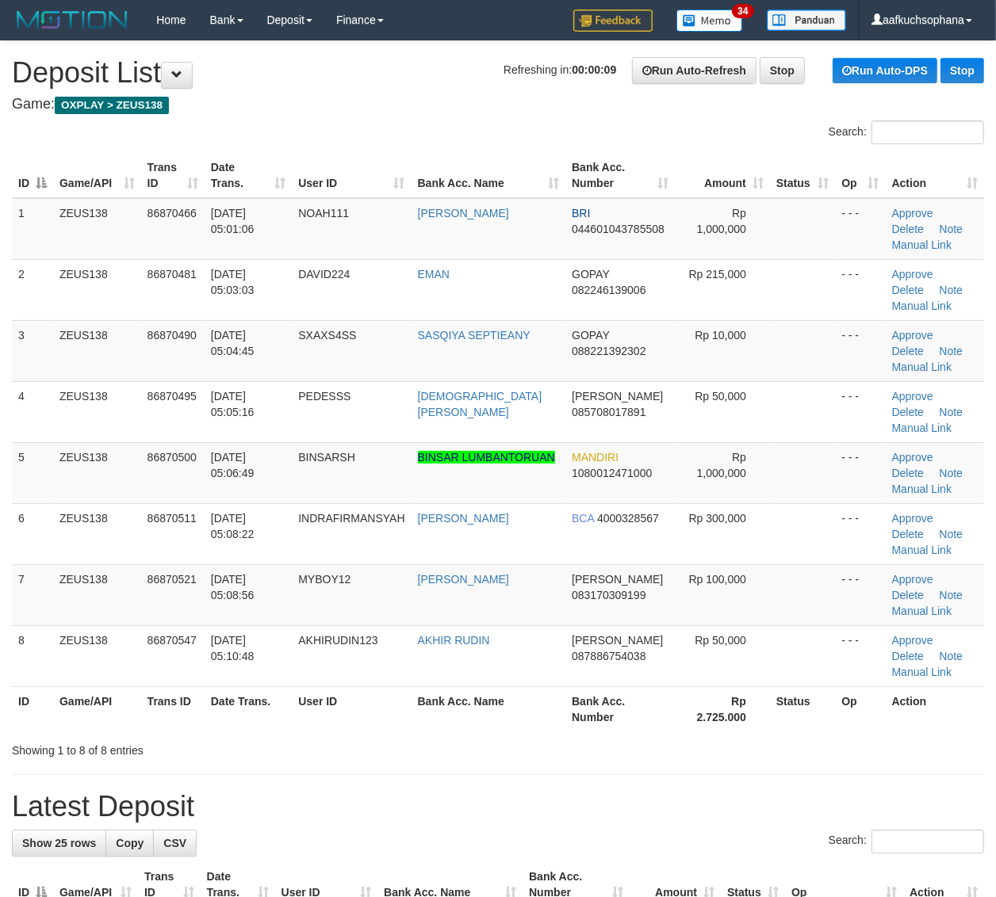
click at [820, 739] on div "Showing 1 to 8 of 8 entries" at bounding box center [498, 747] width 996 height 22
click at [742, 741] on div "Showing 1 to 8 of 8 entries" at bounding box center [498, 747] width 996 height 22
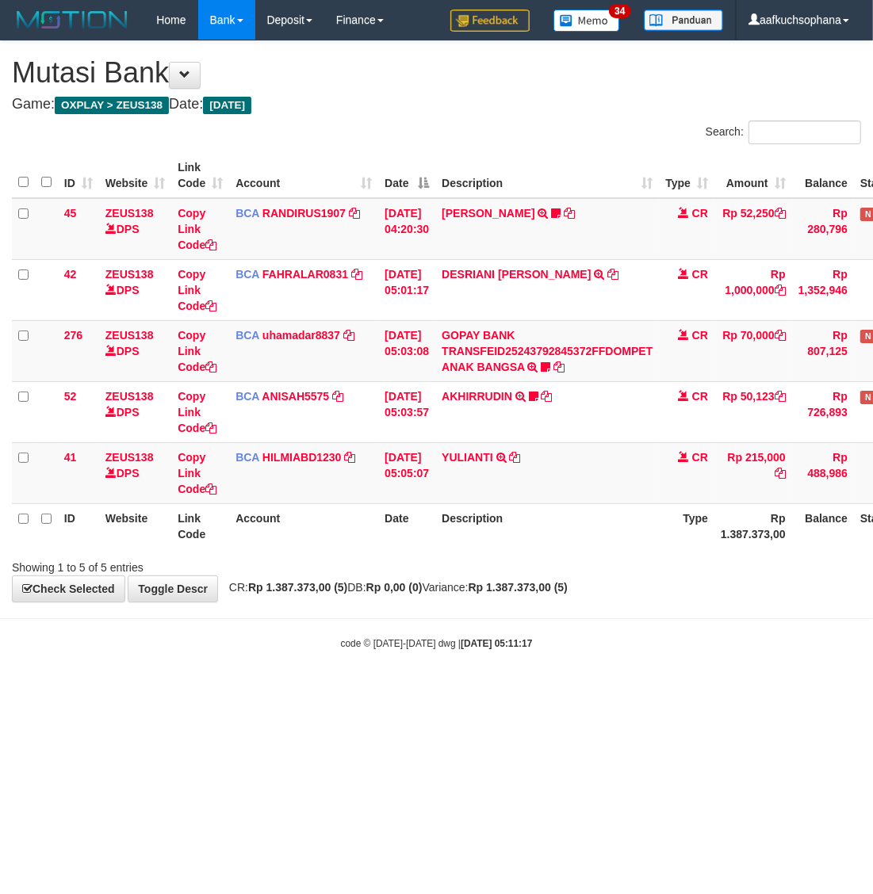
click at [224, 674] on body "Toggle navigation Home Bank Account List Load By Website Group [OXPLAY] ZEUS138…" at bounding box center [436, 345] width 873 height 690
drag, startPoint x: 426, startPoint y: 737, endPoint x: 4, endPoint y: 697, distance: 424.3
click at [429, 690] on html "Toggle navigation Home Bank Account List Load By Website Group [OXPLAY] ZEUS138…" at bounding box center [436, 345] width 873 height 690
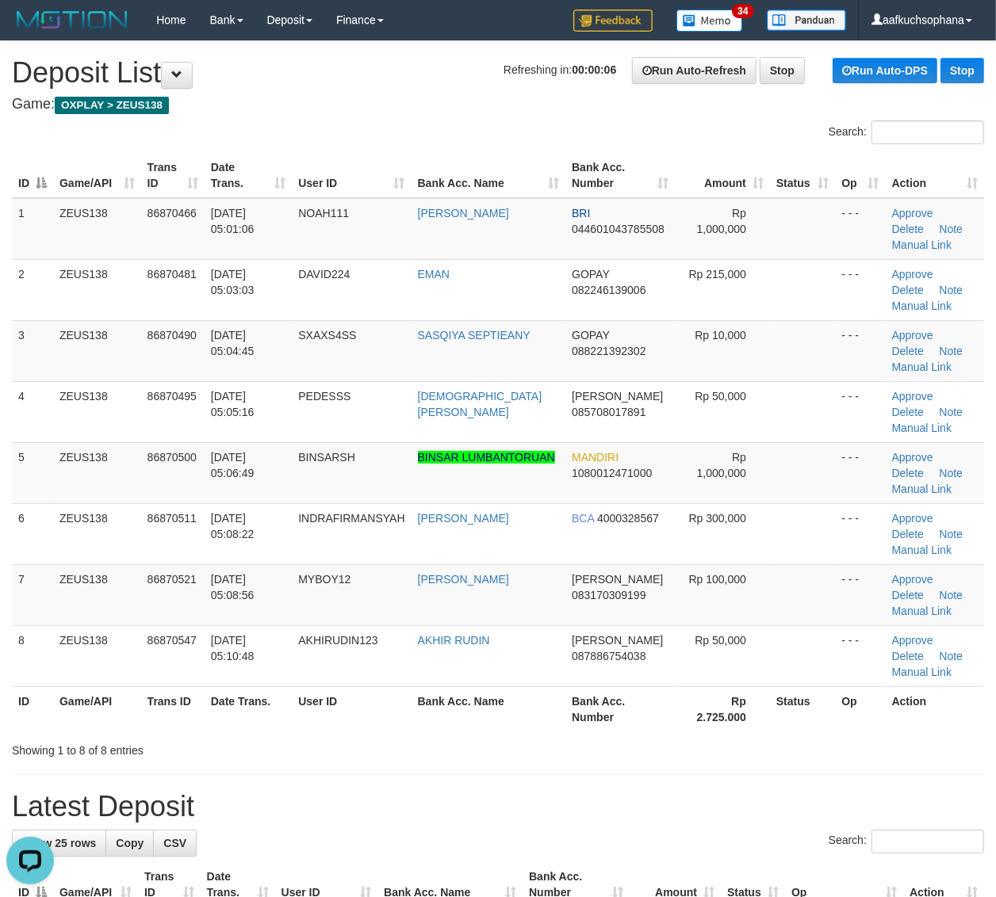
click at [793, 721] on th "Status" at bounding box center [802, 708] width 65 height 45
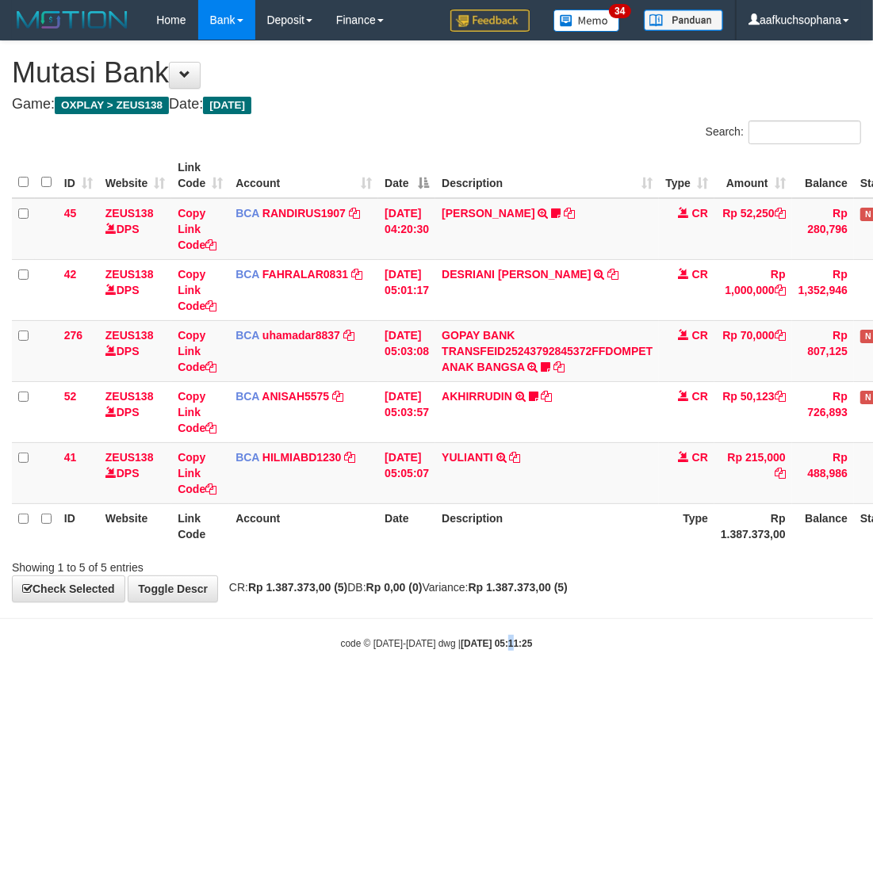
drag, startPoint x: 493, startPoint y: 709, endPoint x: 73, endPoint y: 642, distance: 425.4
click at [489, 690] on html "Toggle navigation Home Bank Account List Load By Website Group [OXPLAY] ZEUS138…" at bounding box center [436, 345] width 873 height 690
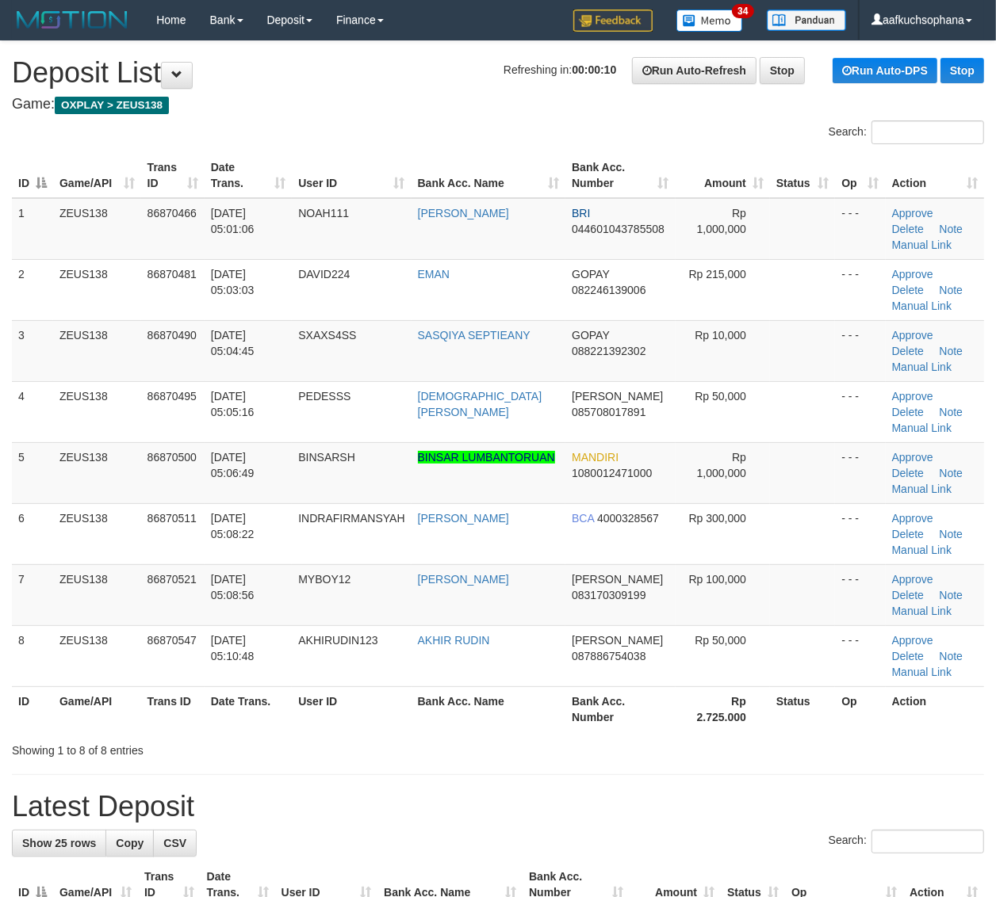
drag, startPoint x: 808, startPoint y: 745, endPoint x: 858, endPoint y: 732, distance: 51.0
click at [826, 739] on div "Showing 1 to 8 of 8 entries" at bounding box center [498, 747] width 996 height 22
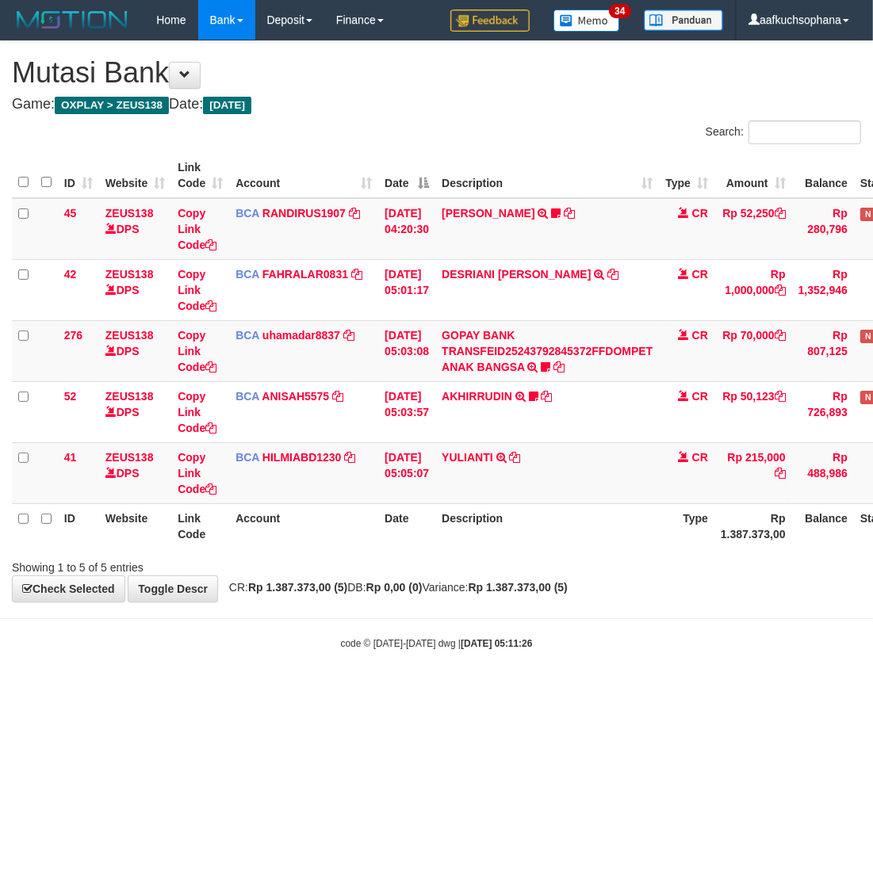
click at [663, 690] on html "Toggle navigation Home Bank Account List Load By Website Group [OXPLAY] ZEUS138…" at bounding box center [436, 345] width 873 height 690
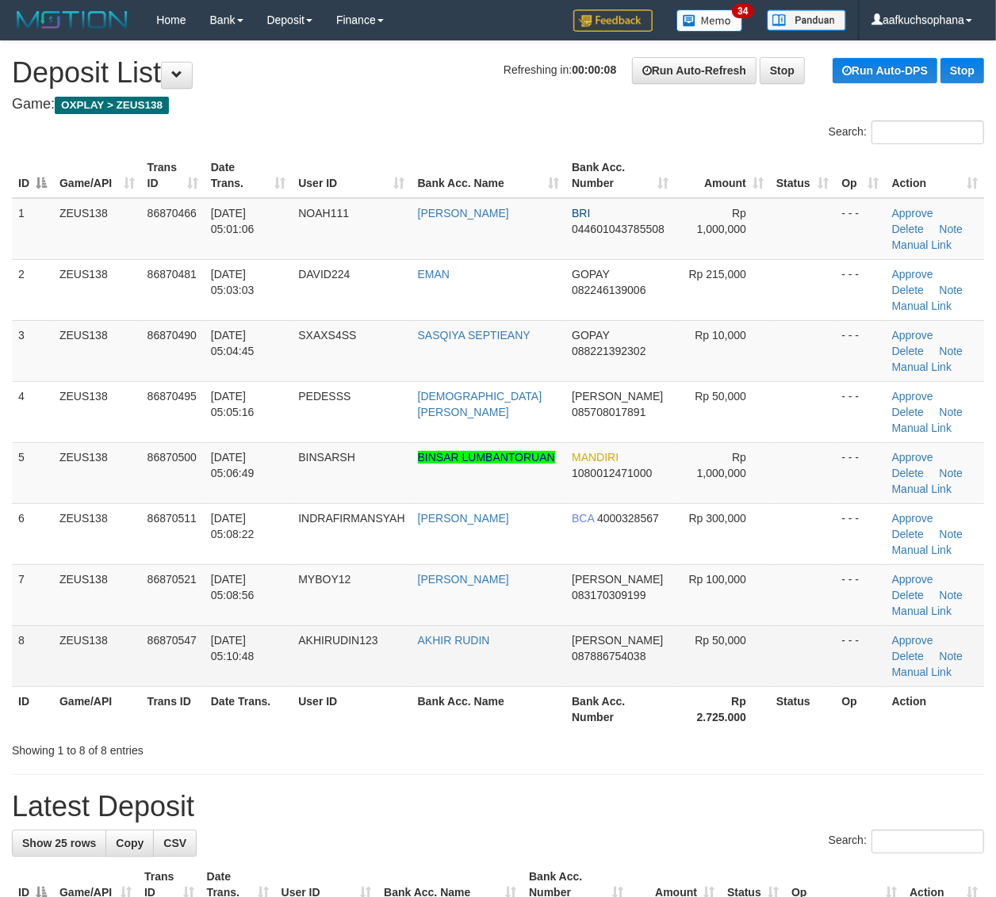
drag, startPoint x: 767, startPoint y: 652, endPoint x: 782, endPoint y: 652, distance: 15.1
click at [770, 652] on td at bounding box center [802, 655] width 65 height 61
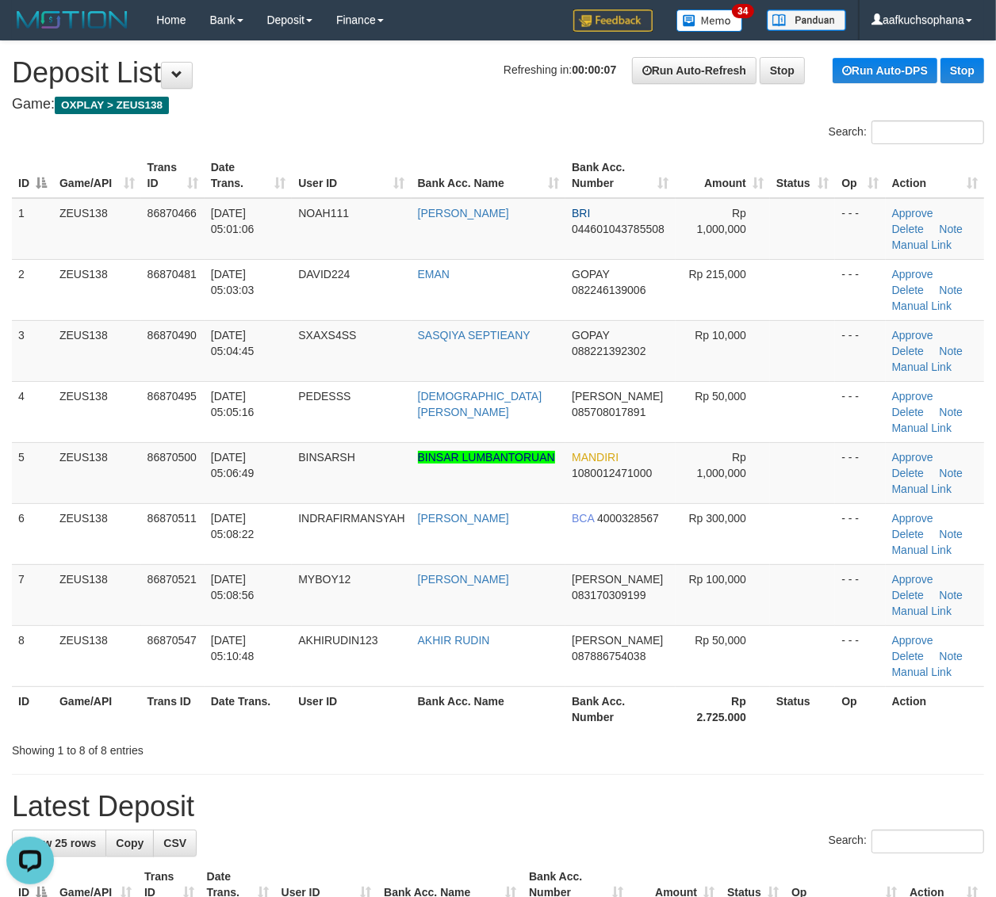
drag, startPoint x: 940, startPoint y: 787, endPoint x: 1007, endPoint y: 774, distance: 68.7
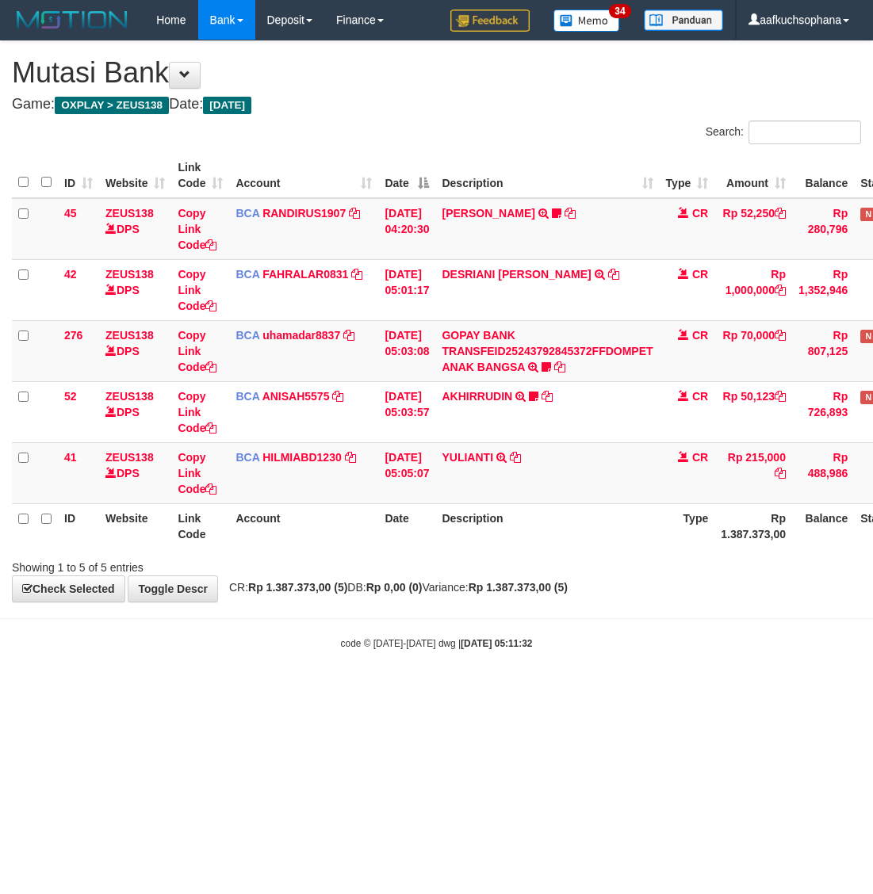
click at [369, 690] on html "Toggle navigation Home Bank Account List Load By Website Group [OXPLAY] ZEUS138…" at bounding box center [436, 345] width 873 height 690
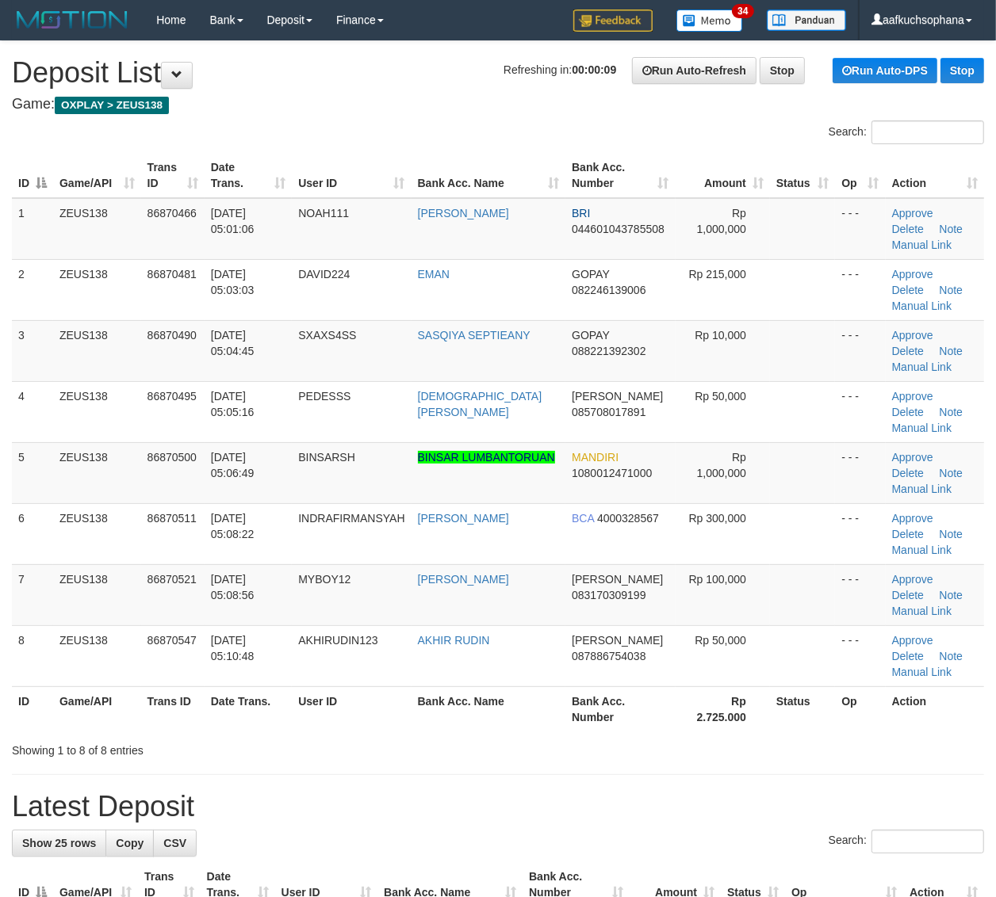
drag, startPoint x: 793, startPoint y: 716, endPoint x: 807, endPoint y: 716, distance: 13.5
click at [793, 716] on th "Status" at bounding box center [802, 708] width 65 height 45
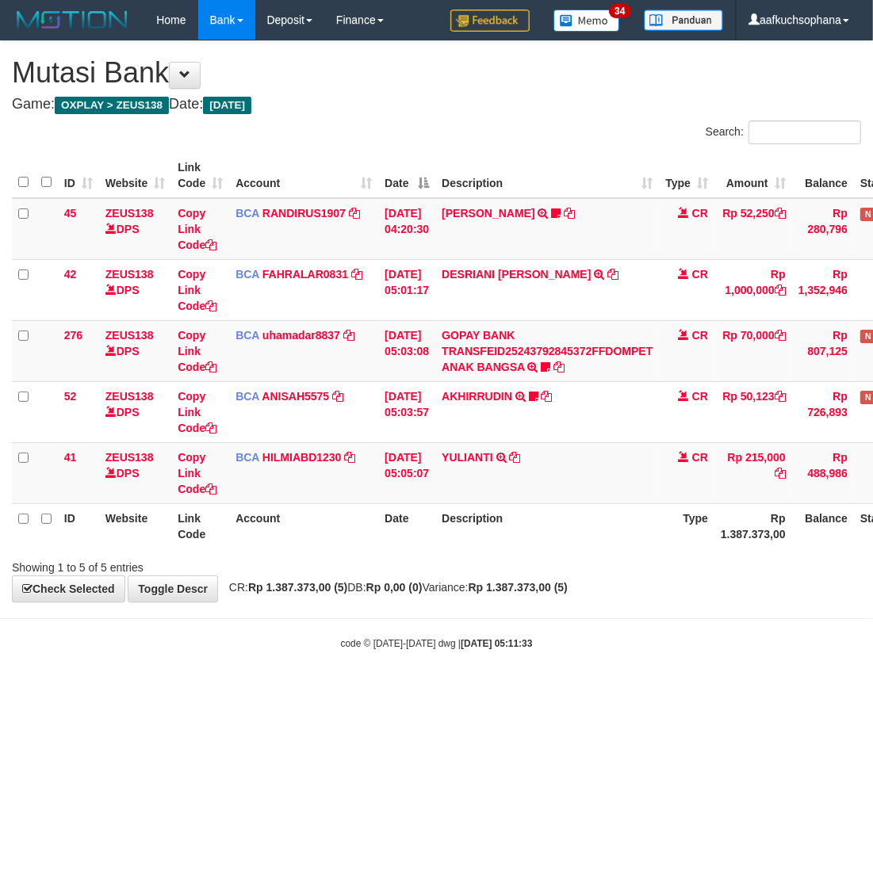
click at [355, 690] on html "Toggle navigation Home Bank Account List Load By Website Group [OXPLAY] ZEUS138…" at bounding box center [436, 345] width 873 height 690
click at [396, 690] on html "Toggle navigation Home Bank Account List Load By Website Group [OXPLAY] ZEUS138…" at bounding box center [436, 345] width 873 height 690
click at [592, 690] on html "Toggle navigation Home Bank Account List Load By Website Group [OXPLAY] ZEUS138…" at bounding box center [436, 345] width 873 height 690
click at [591, 690] on html "Toggle navigation Home Bank Account List Load By Website Group [OXPLAY] ZEUS138…" at bounding box center [436, 345] width 873 height 690
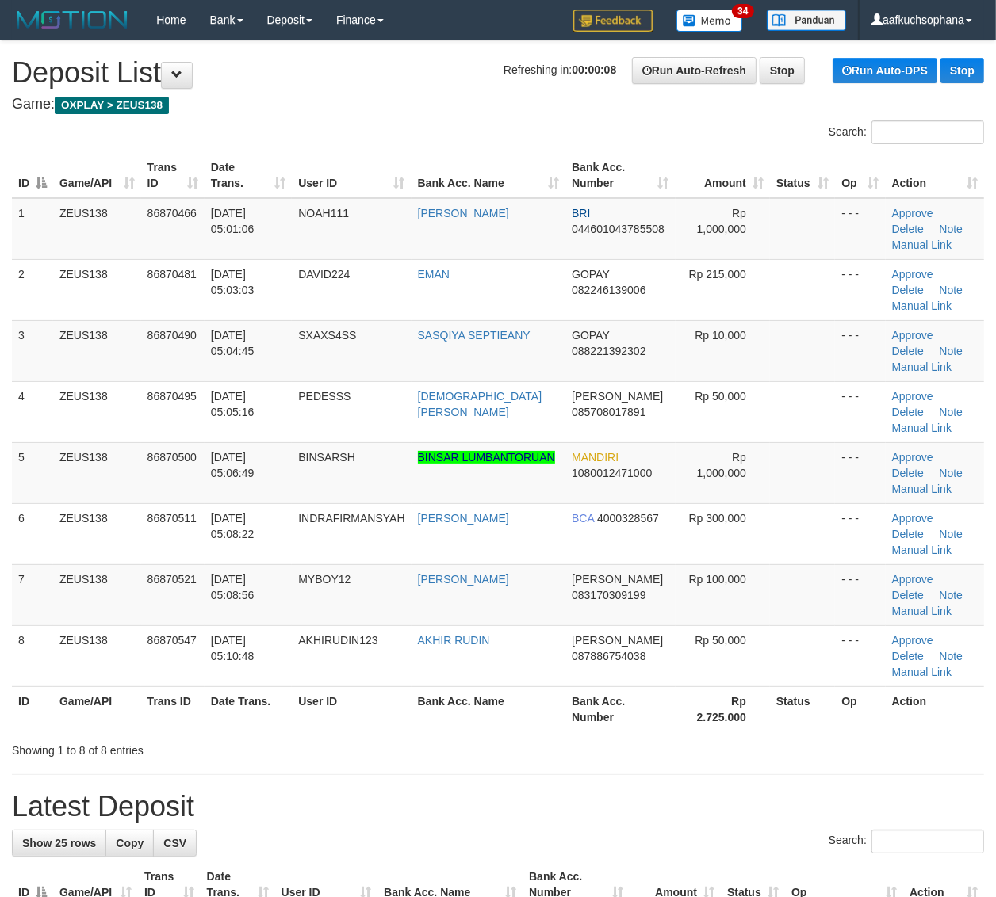
click at [846, 747] on div "Showing 1 to 8 of 8 entries" at bounding box center [498, 747] width 996 height 22
click at [817, 587] on td at bounding box center [802, 594] width 65 height 61
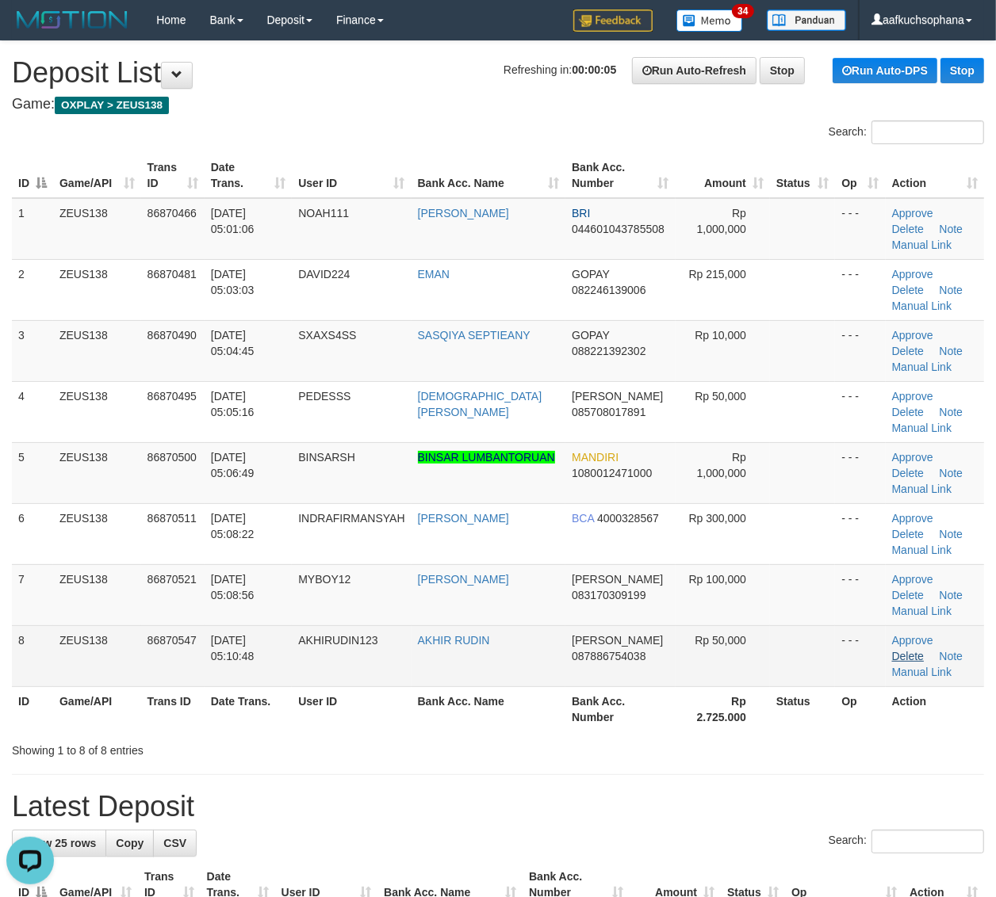
drag, startPoint x: 774, startPoint y: 617, endPoint x: 956, endPoint y: 642, distance: 183.3
click at [774, 617] on td at bounding box center [802, 594] width 65 height 61
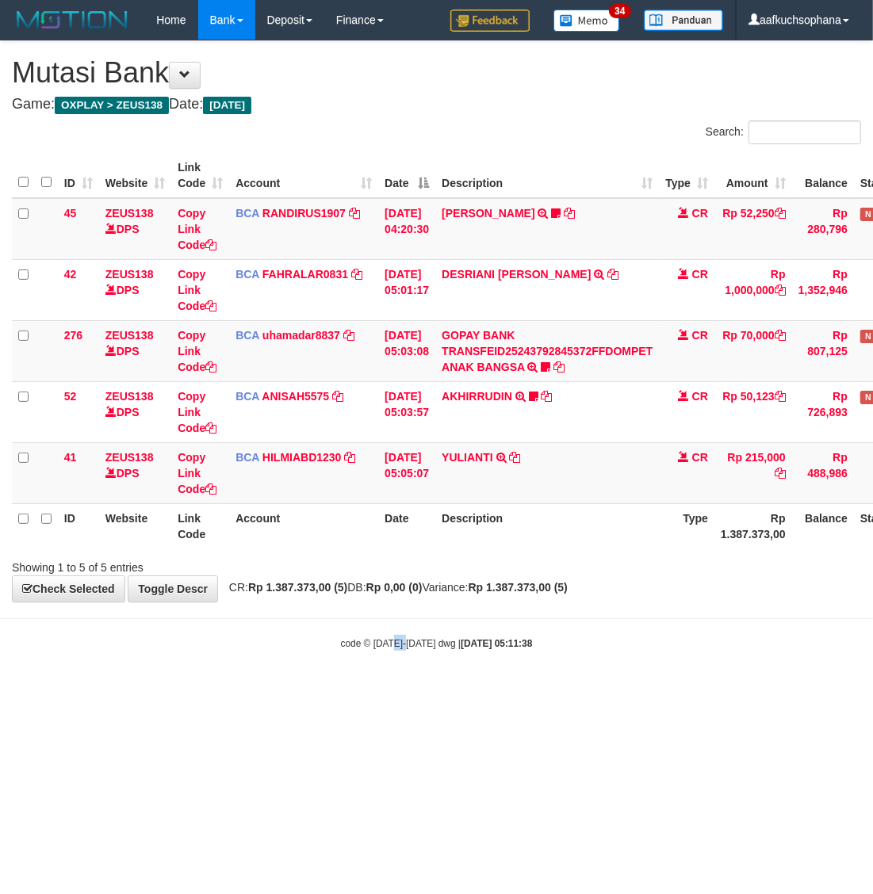
click at [408, 690] on html "Toggle navigation Home Bank Account List Load By Website Group [OXPLAY] ZEUS138…" at bounding box center [436, 345] width 873 height 690
click at [383, 690] on html "Toggle navigation Home Bank Account List Load By Website Group [OXPLAY] ZEUS138…" at bounding box center [436, 345] width 873 height 690
click at [401, 690] on html "Toggle navigation Home Bank Account List Load By Website Group [OXPLAY] ZEUS138…" at bounding box center [436, 345] width 873 height 690
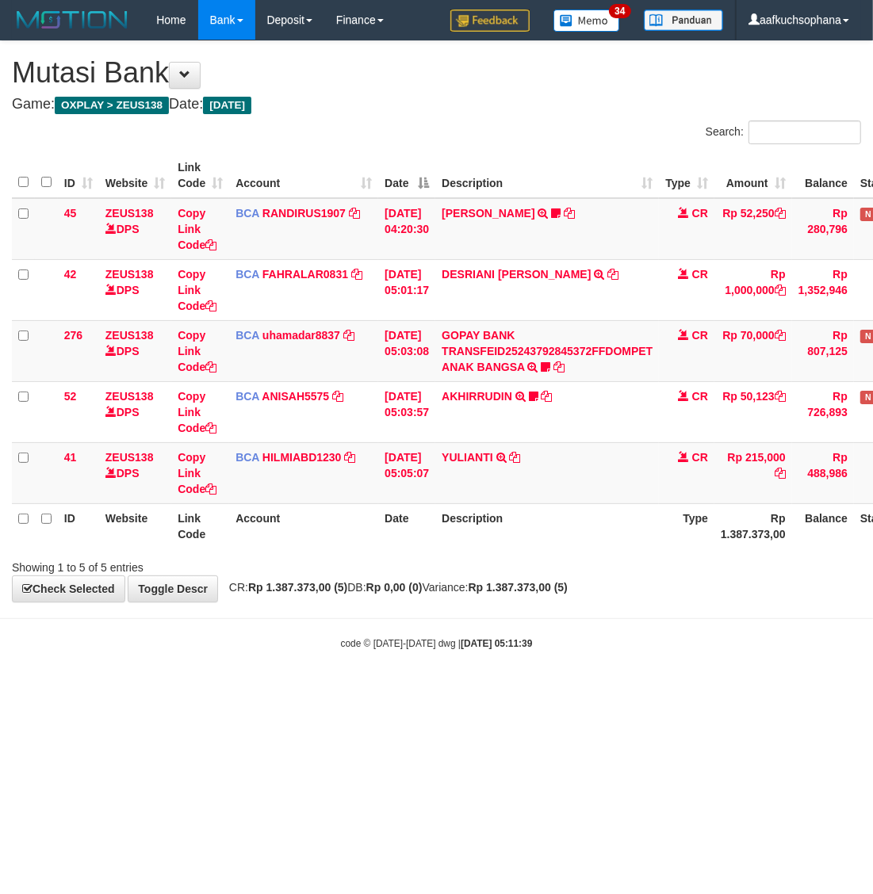
click at [393, 690] on html "Toggle navigation Home Bank Account List Load By Website Group [OXPLAY] ZEUS138…" at bounding box center [436, 345] width 873 height 690
click at [281, 690] on html "Toggle navigation Home Bank Account List Load By Website Group [OXPLAY] ZEUS138…" at bounding box center [436, 345] width 873 height 690
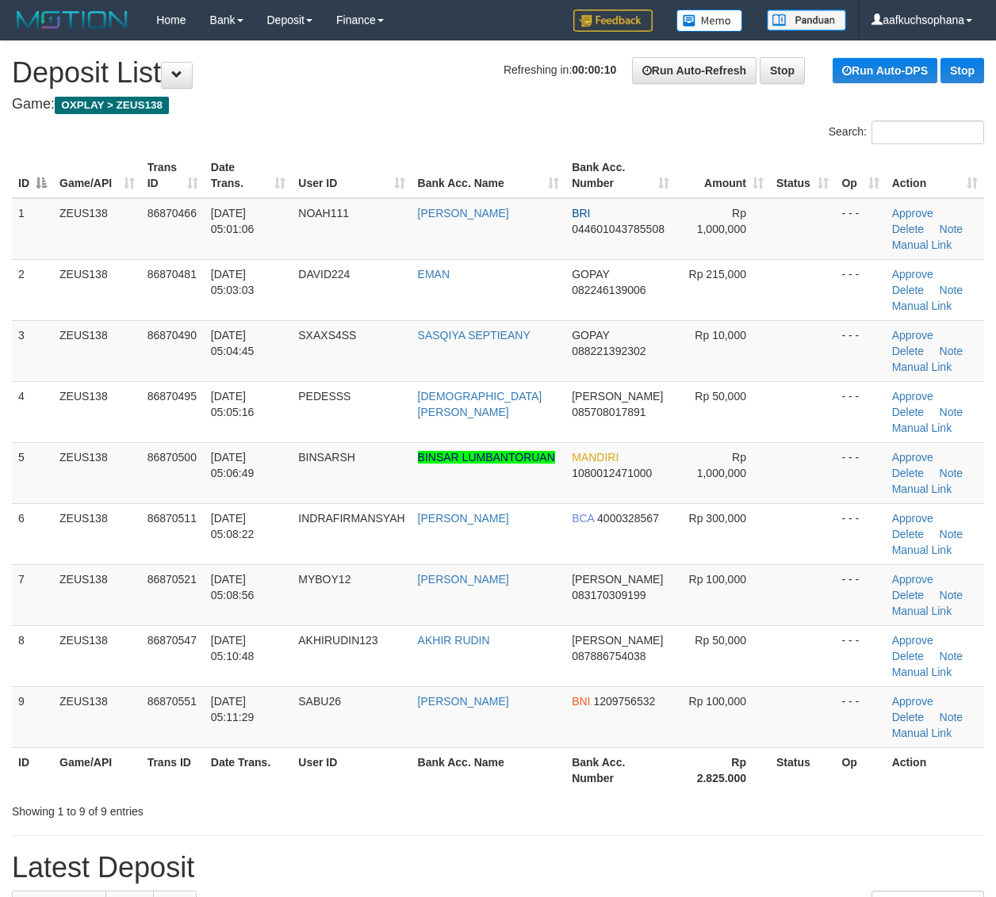
click at [813, 713] on td at bounding box center [802, 716] width 65 height 61
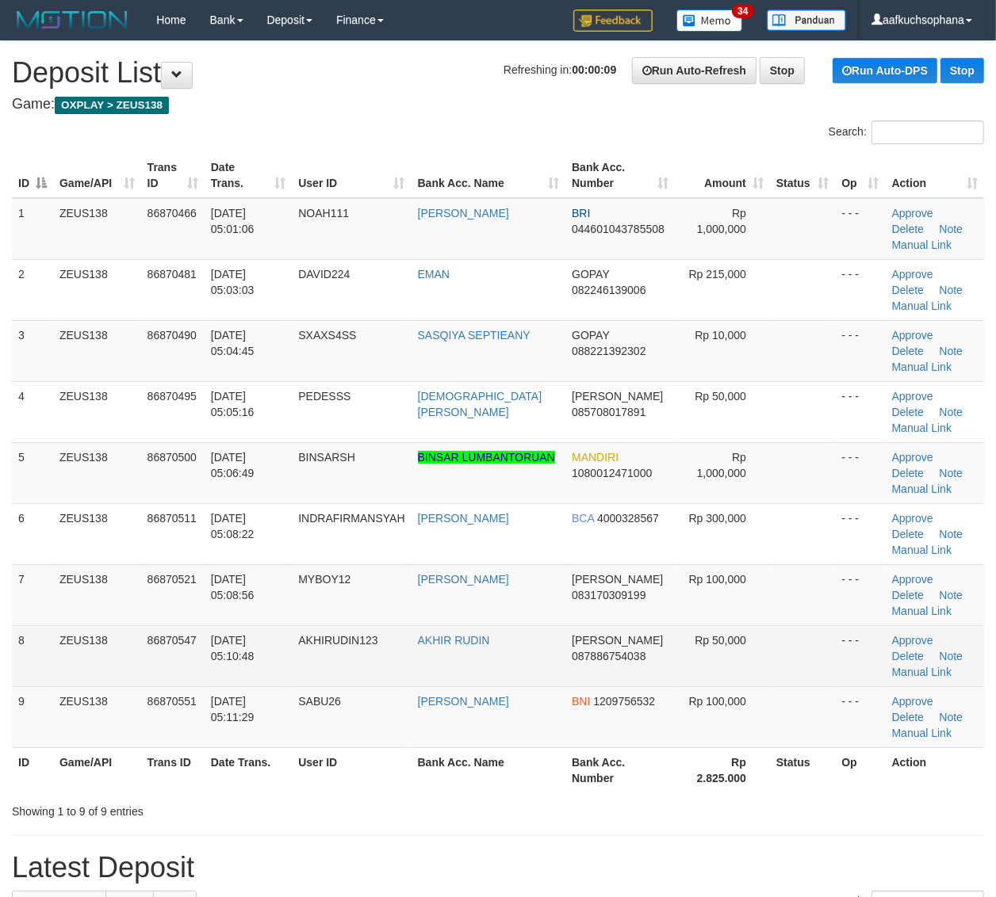
click at [835, 634] on td "- - -" at bounding box center [860, 655] width 50 height 61
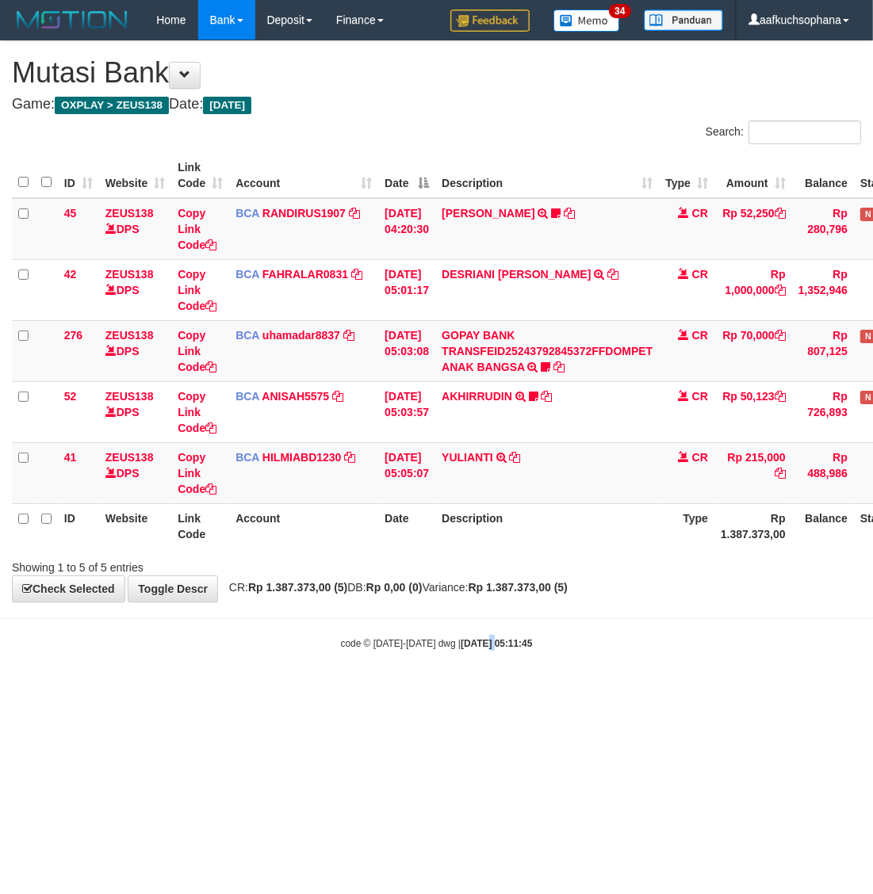
click at [480, 690] on html "Toggle navigation Home Bank Account List Load By Website Group [OXPLAY] ZEUS138…" at bounding box center [436, 345] width 873 height 690
drag, startPoint x: 275, startPoint y: 759, endPoint x: 135, endPoint y: 691, distance: 156.0
click at [263, 690] on html "Toggle navigation Home Bank Account List Load By Website Group [OXPLAY] ZEUS138…" at bounding box center [436, 345] width 873 height 690
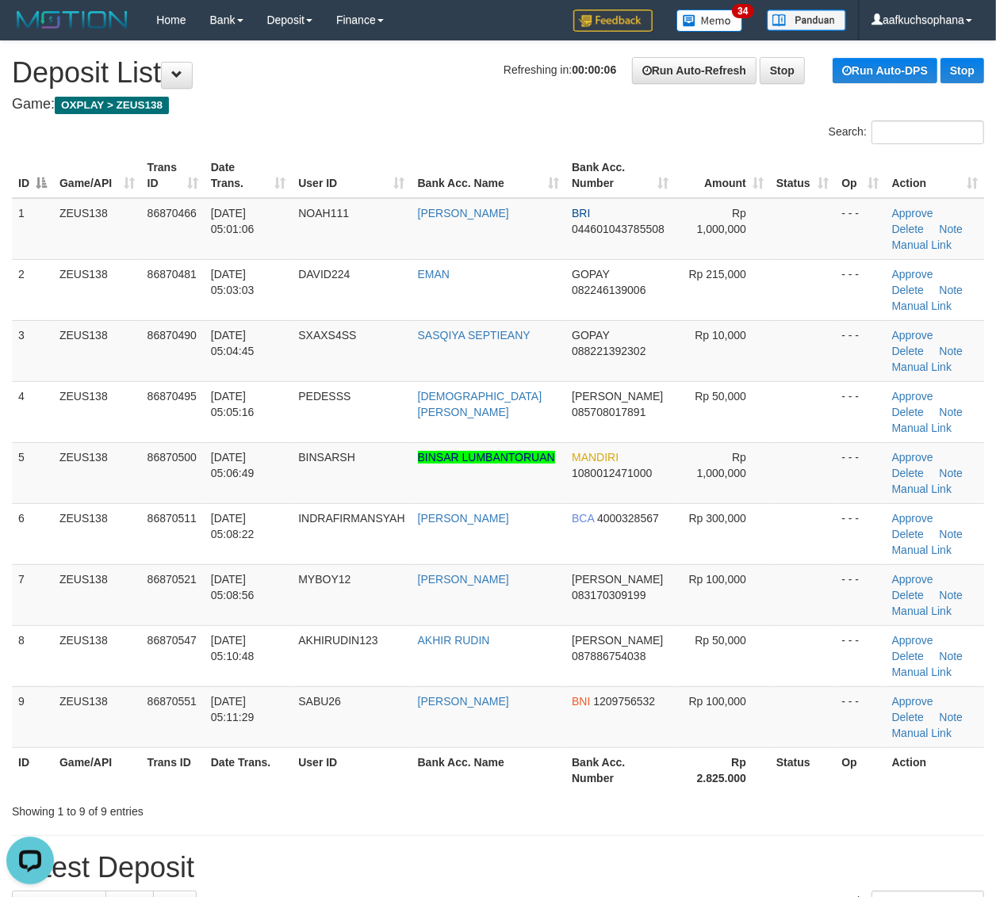
drag, startPoint x: 819, startPoint y: 656, endPoint x: 1003, endPoint y: 666, distance: 184.9
click at [841, 655] on tr "8 ZEUS138 86870547 01/09/2025 05:10:48 AKHIRUDIN123 AKHIR RUDIN DANA 0878867540…" at bounding box center [498, 655] width 972 height 61
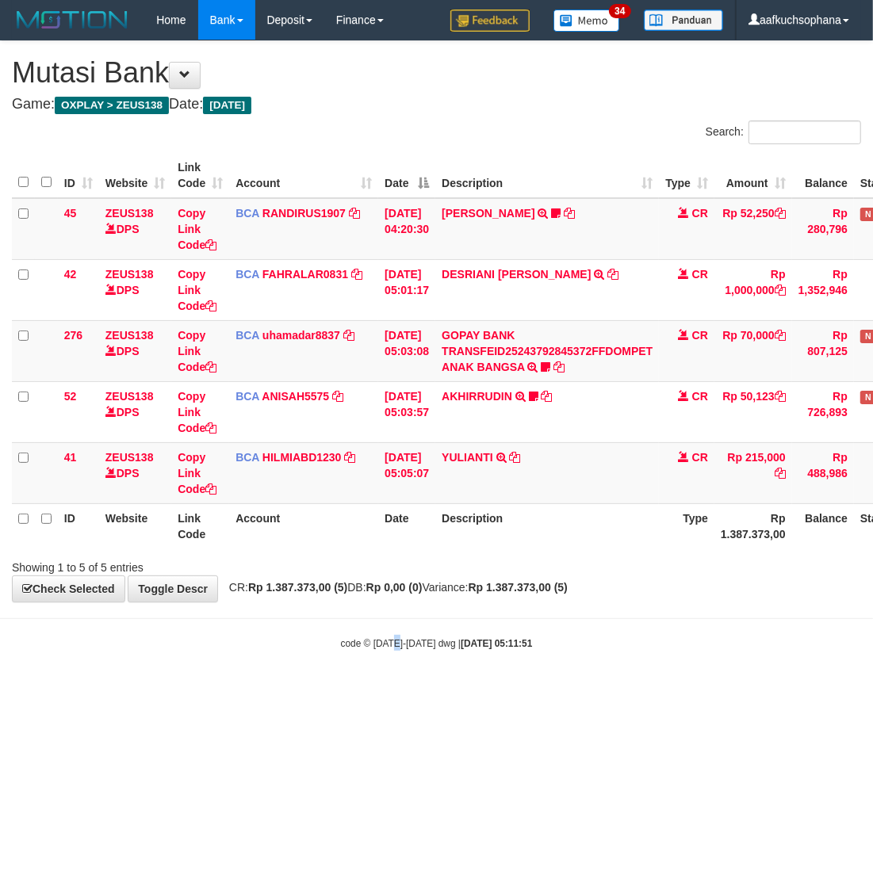
drag, startPoint x: 399, startPoint y: 726, endPoint x: 243, endPoint y: 682, distance: 161.6
click at [388, 690] on html "Toggle navigation Home Bank Account List Load By Website Group [OXPLAY] ZEUS138…" at bounding box center [436, 345] width 873 height 690
click at [420, 690] on html "Toggle navigation Home Bank Account List Load By Website Group [OXPLAY] ZEUS138…" at bounding box center [436, 345] width 873 height 690
click at [418, 690] on html "Toggle navigation Home Bank Account List Load By Website Group [OXPLAY] ZEUS138…" at bounding box center [436, 345] width 873 height 690
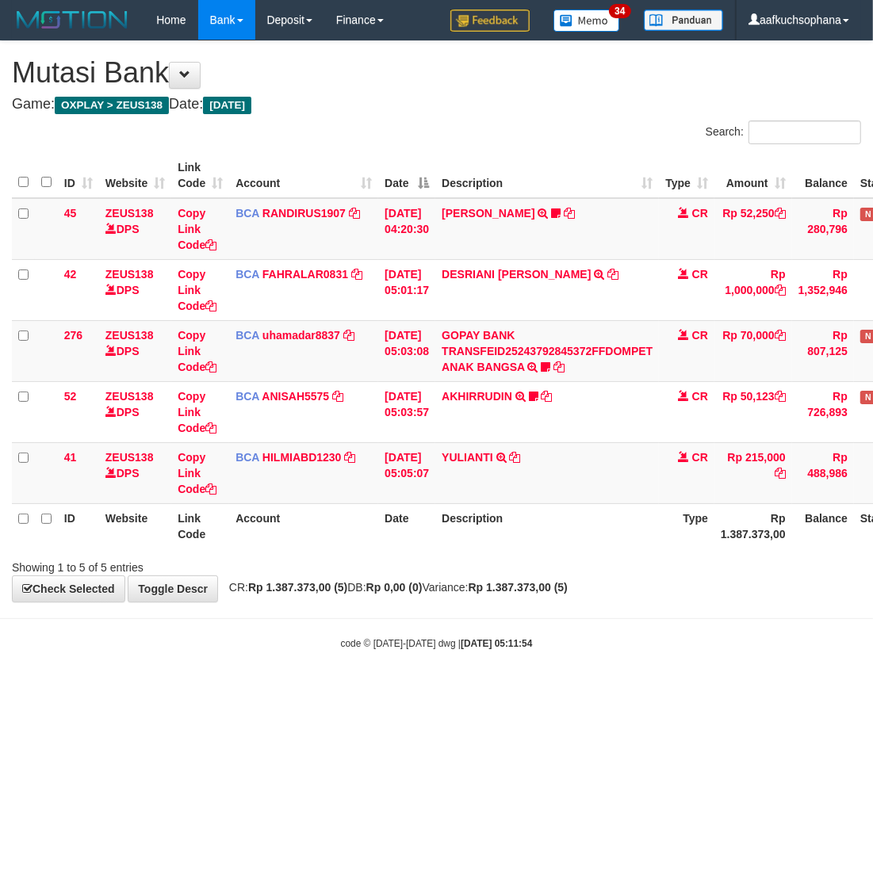
drag, startPoint x: 529, startPoint y: 773, endPoint x: 478, endPoint y: 741, distance: 59.8
click at [529, 690] on html "Toggle navigation Home Bank Account List Load By Website Group [OXPLAY] ZEUS138…" at bounding box center [436, 345] width 873 height 690
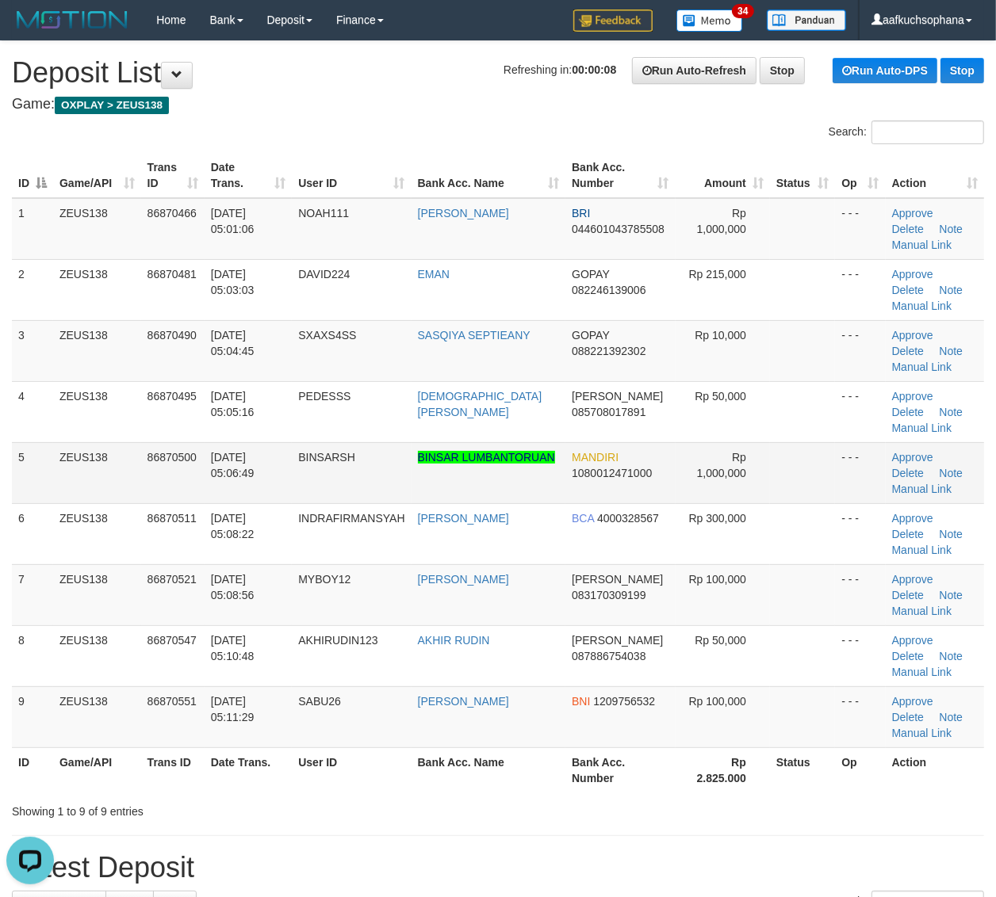
drag, startPoint x: 785, startPoint y: 433, endPoint x: 864, endPoint y: 472, distance: 87.6
click at [785, 433] on td at bounding box center [802, 411] width 65 height 61
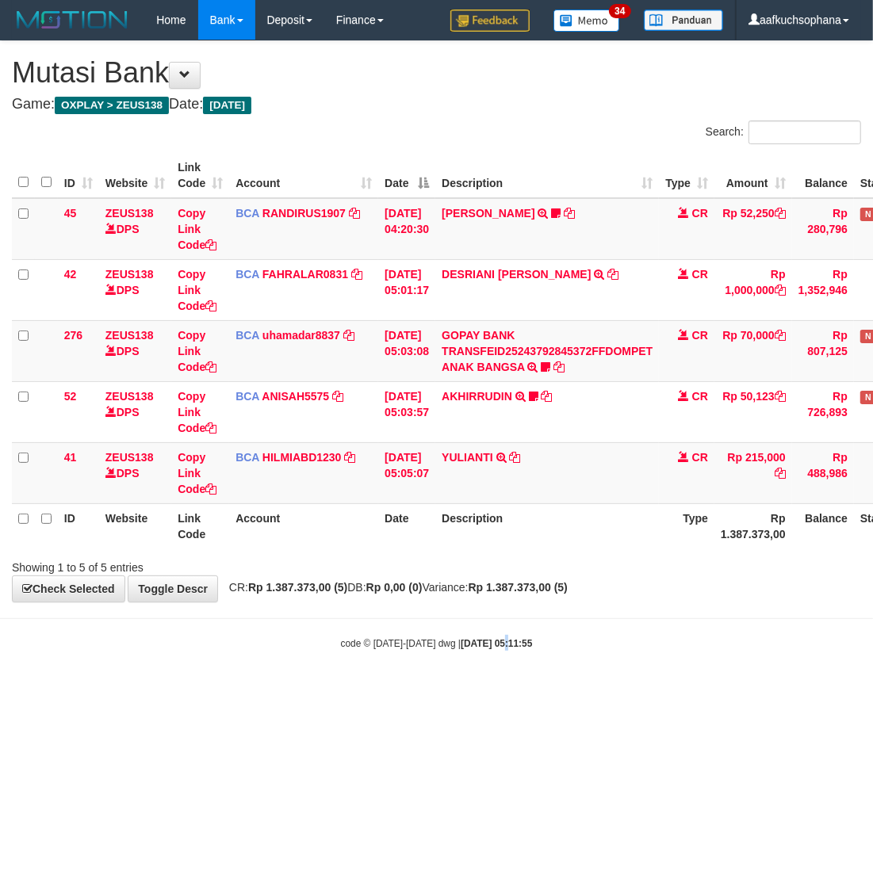
drag, startPoint x: 491, startPoint y: 713, endPoint x: 464, endPoint y: 717, distance: 27.2
click at [478, 690] on html "Toggle navigation Home Bank Account List Load By Website Group [OXPLAY] ZEUS138…" at bounding box center [436, 345] width 873 height 690
click at [442, 690] on html "Toggle navigation Home Bank Account List Load By Website Group [OXPLAY] ZEUS138…" at bounding box center [436, 345] width 873 height 690
click at [437, 690] on html "Toggle navigation Home Bank Account List Load By Website Group [OXPLAY] ZEUS138…" at bounding box center [436, 345] width 873 height 690
drag, startPoint x: 429, startPoint y: 751, endPoint x: 71, endPoint y: 694, distance: 362.0
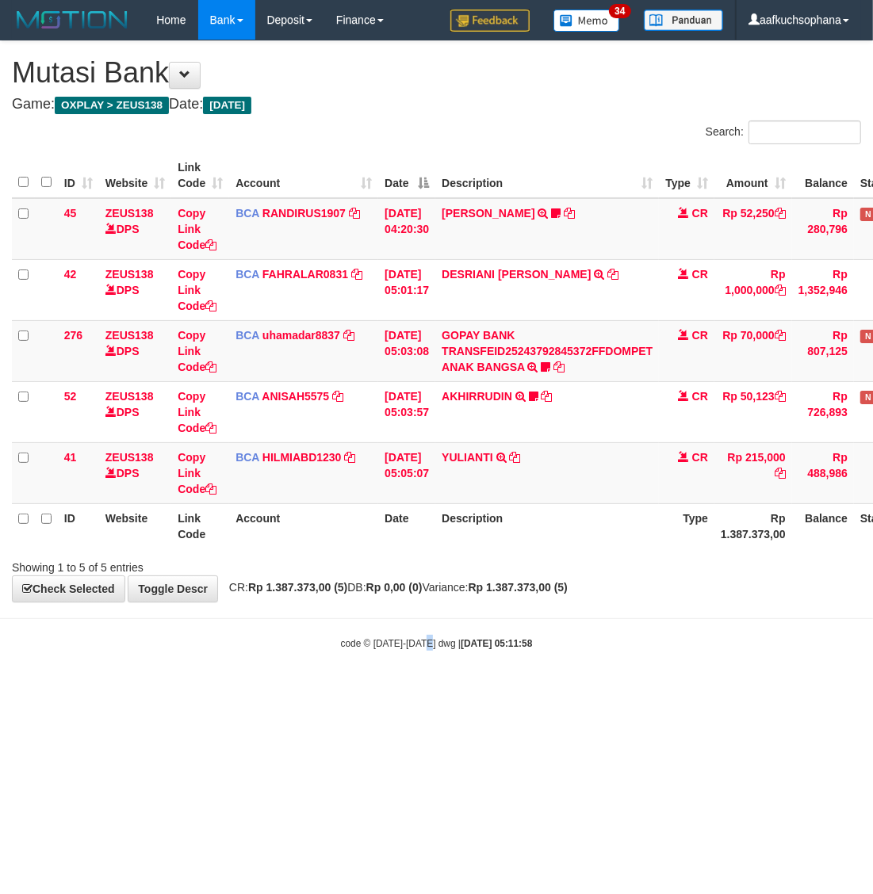
click at [422, 690] on html "Toggle navigation Home Bank Account List Load By Website Group [OXPLAY] ZEUS138…" at bounding box center [436, 345] width 873 height 690
click at [429, 690] on html "Toggle navigation Home Bank Account List Load By Website Group [OXPLAY] ZEUS138…" at bounding box center [436, 345] width 873 height 690
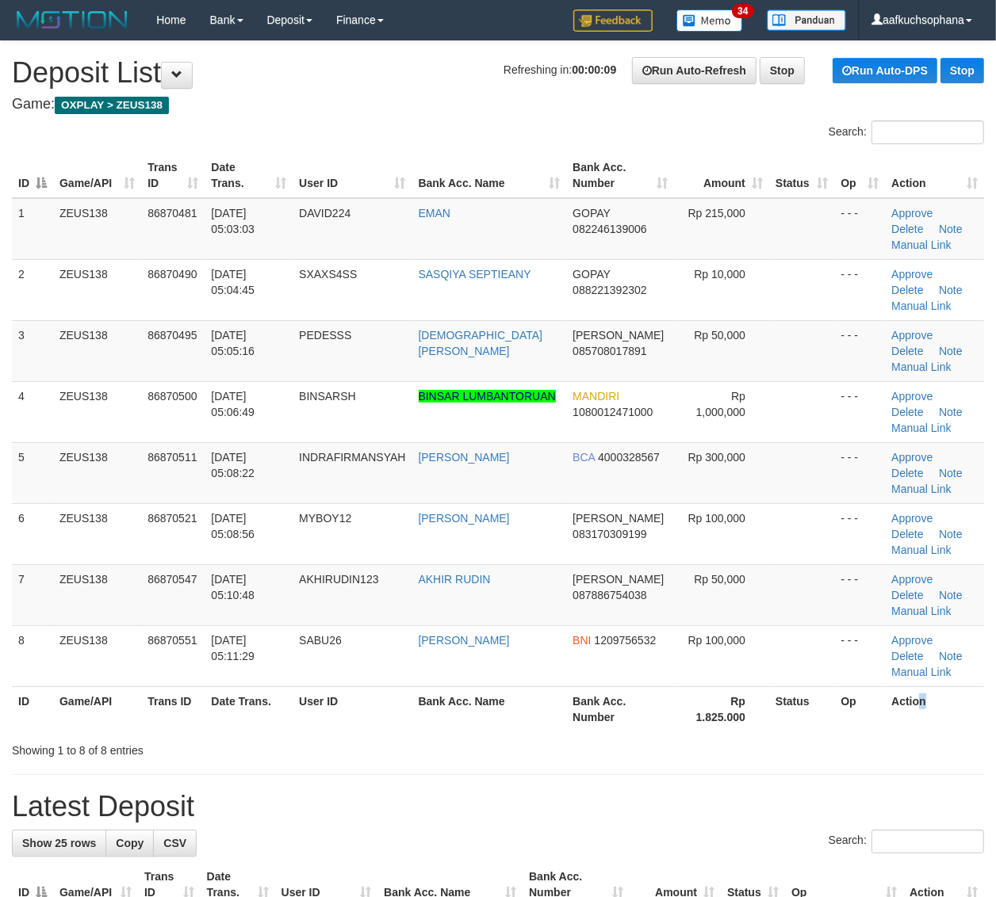
drag, startPoint x: 928, startPoint y: 700, endPoint x: 914, endPoint y: 708, distance: 16.3
click at [914, 708] on th "Action" at bounding box center [934, 708] width 99 height 45
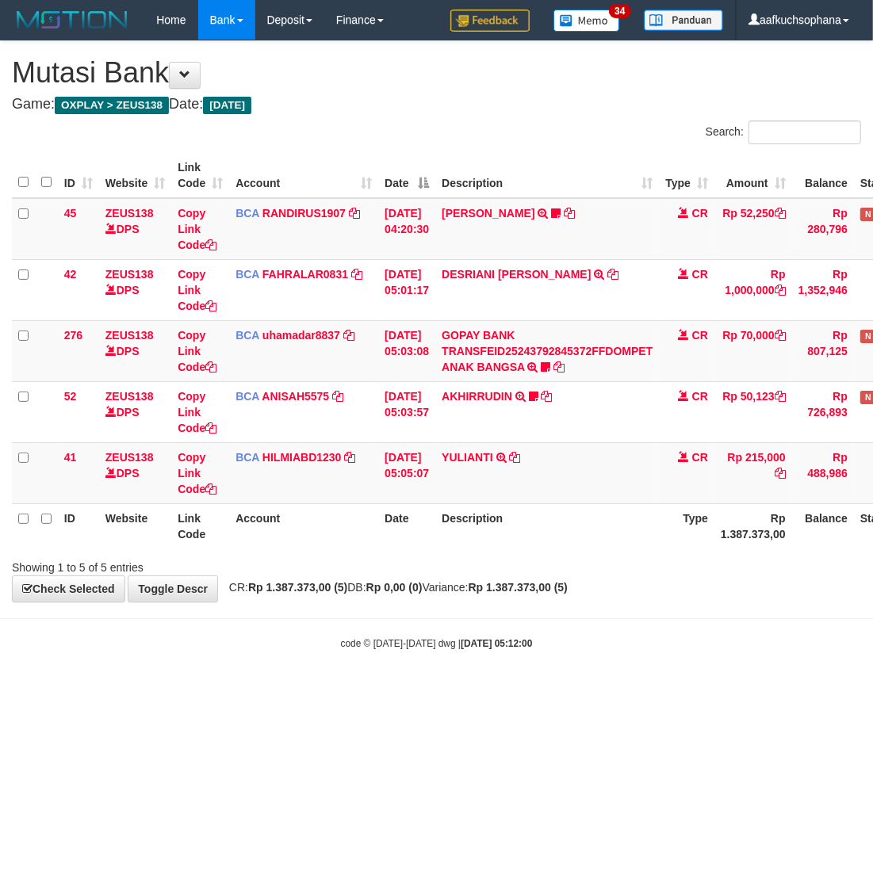
click at [271, 690] on html "Toggle navigation Home Bank Account List Load By Website Group [OXPLAY] ZEUS138…" at bounding box center [436, 345] width 873 height 690
click at [301, 690] on html "Toggle navigation Home Bank Account List Load By Website Group [OXPLAY] ZEUS138…" at bounding box center [436, 345] width 873 height 690
drag, startPoint x: 301, startPoint y: 725, endPoint x: 258, endPoint y: 727, distance: 43.6
click at [300, 690] on html "Toggle navigation Home Bank Account List Load By Website Group [OXPLAY] ZEUS138…" at bounding box center [436, 345] width 873 height 690
click at [231, 690] on html "Toggle navigation Home Bank Account List Load By Website Group [OXPLAY] ZEUS138…" at bounding box center [436, 345] width 873 height 690
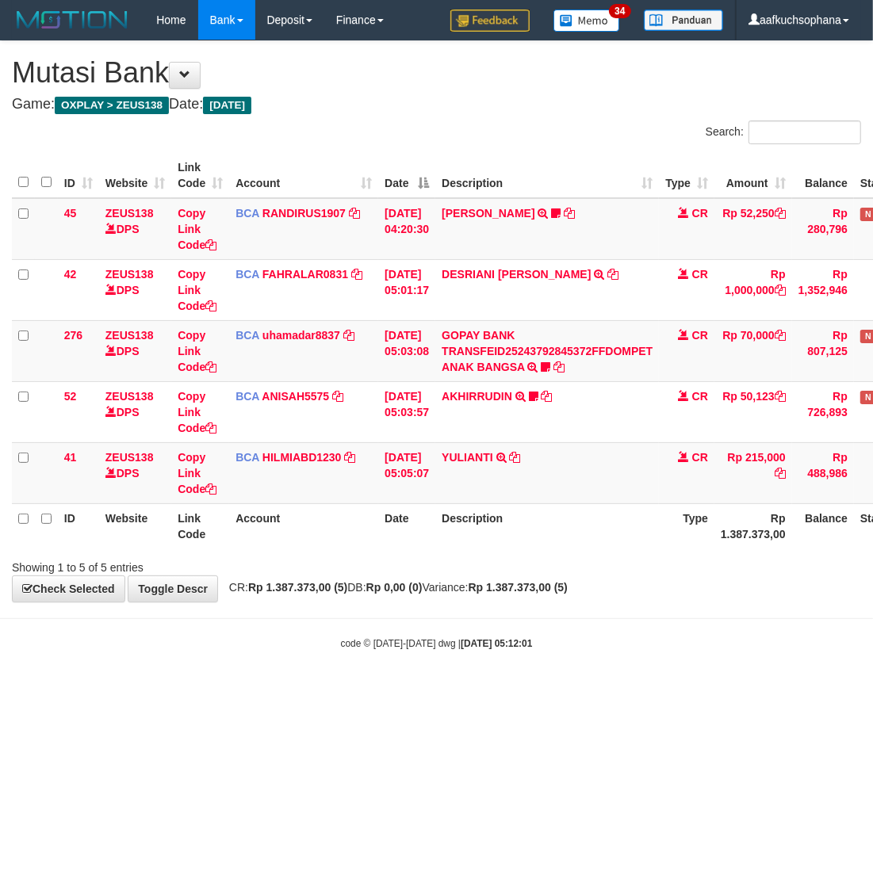
click at [300, 690] on html "Toggle navigation Home Bank Account List Load By Website Group [OXPLAY] ZEUS138…" at bounding box center [436, 345] width 873 height 690
click at [214, 690] on html "Toggle navigation Home Bank Account List Load By Website Group [OXPLAY] ZEUS138…" at bounding box center [436, 345] width 873 height 690
click at [218, 690] on html "Toggle navigation Home Bank Account List Load By Website Group [OXPLAY] ZEUS138…" at bounding box center [436, 345] width 873 height 690
click at [236, 690] on html "Toggle navigation Home Bank Account List Load By Website Group [OXPLAY] ZEUS138…" at bounding box center [436, 345] width 873 height 690
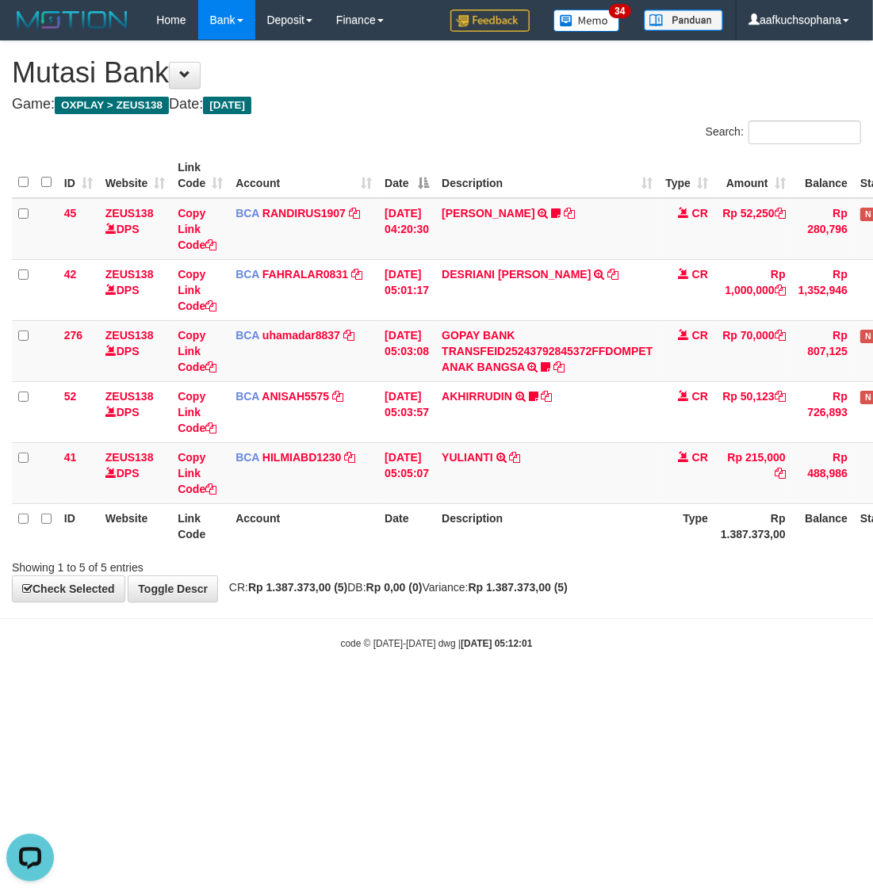
click at [243, 690] on html "Toggle navigation Home Bank Account List Load By Website Group [OXPLAY] ZEUS138…" at bounding box center [436, 345] width 873 height 690
click at [244, 690] on html "Toggle navigation Home Bank Account List Load By Website Group [OXPLAY] ZEUS138…" at bounding box center [436, 345] width 873 height 690
click at [243, 690] on html "Toggle navigation Home Bank Account List Load By Website Group [OXPLAY] ZEUS138…" at bounding box center [436, 345] width 873 height 690
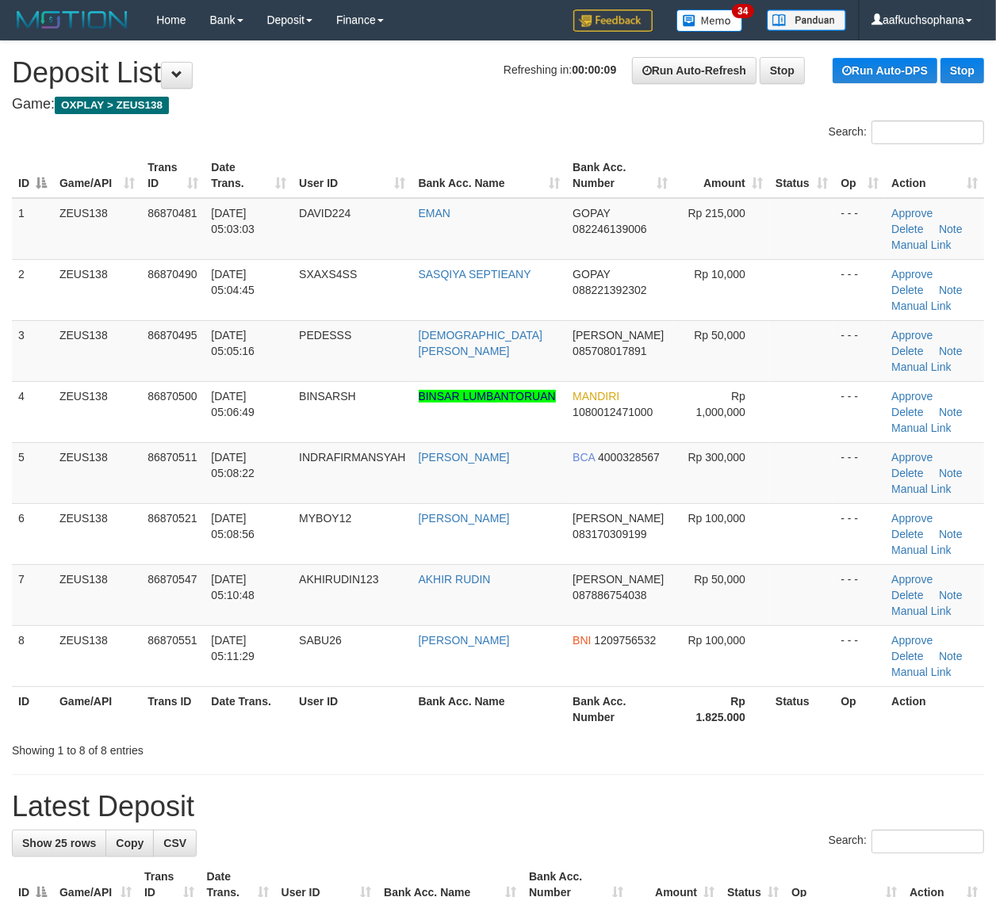
drag, startPoint x: 857, startPoint y: 712, endPoint x: 1007, endPoint y: 707, distance: 150.7
click at [858, 712] on th "Op" at bounding box center [859, 708] width 51 height 45
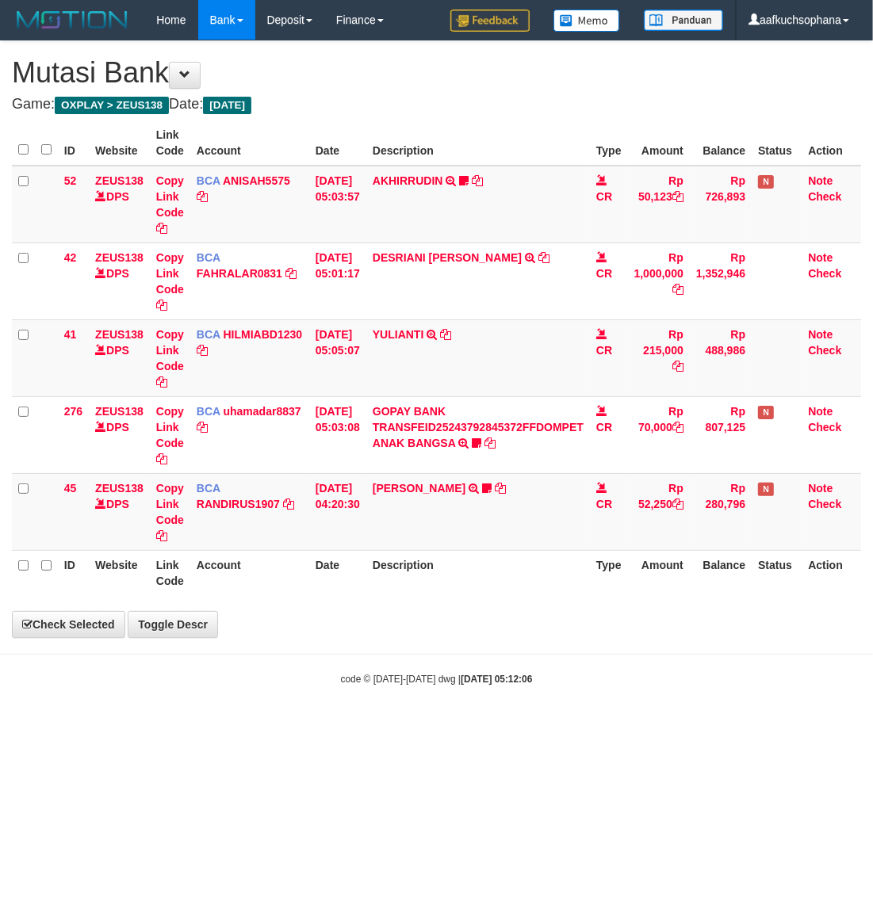
click at [290, 726] on html "Toggle navigation Home Bank Account List Load By Website Group [OXPLAY] ZEUS138…" at bounding box center [436, 363] width 873 height 726
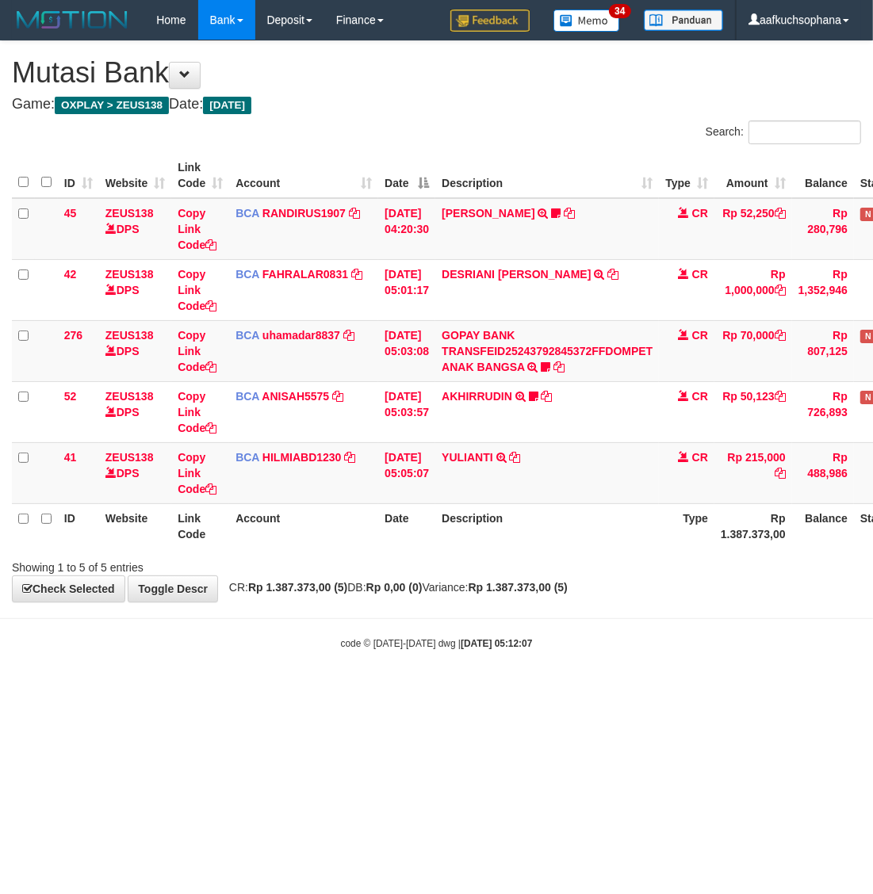
drag, startPoint x: 579, startPoint y: 672, endPoint x: 583, endPoint y: 694, distance: 21.9
click at [583, 690] on html "Toggle navigation Home Bank Account List Load By Website Group [OXPLAY] ZEUS138…" at bounding box center [436, 345] width 873 height 690
click at [222, 690] on html "Toggle navigation Home Bank Account List Load By Website Group [OXPLAY] ZEUS138…" at bounding box center [436, 345] width 873 height 690
click at [432, 690] on html "Toggle navigation Home Bank Account List Load By Website Group [OXPLAY] ZEUS138…" at bounding box center [436, 345] width 873 height 690
drag, startPoint x: 246, startPoint y: 718, endPoint x: 4, endPoint y: 666, distance: 247.3
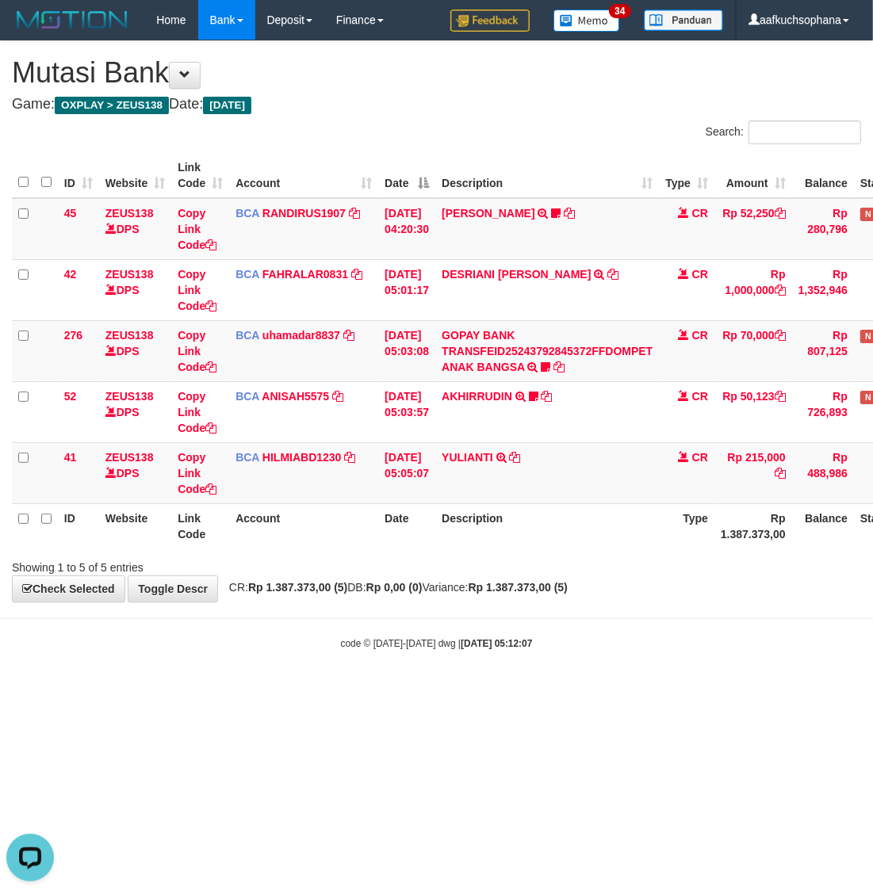
click at [234, 690] on html "Toggle navigation Home Bank Account List Load By Website Group [OXPLAY] ZEUS138…" at bounding box center [436, 345] width 873 height 690
click at [692, 690] on html "Toggle navigation Home Bank Account List Load By Website Group [OXPLAY] ZEUS138…" at bounding box center [436, 345] width 873 height 690
drag, startPoint x: 690, startPoint y: 766, endPoint x: 675, endPoint y: 762, distance: 15.4
click at [684, 690] on html "Toggle navigation Home Bank Account List Load By Website Group [OXPLAY] ZEUS138…" at bounding box center [436, 345] width 873 height 690
click at [632, 690] on html "Toggle navigation Home Bank Account List Load By Website Group [OXPLAY] ZEUS138…" at bounding box center [436, 345] width 873 height 690
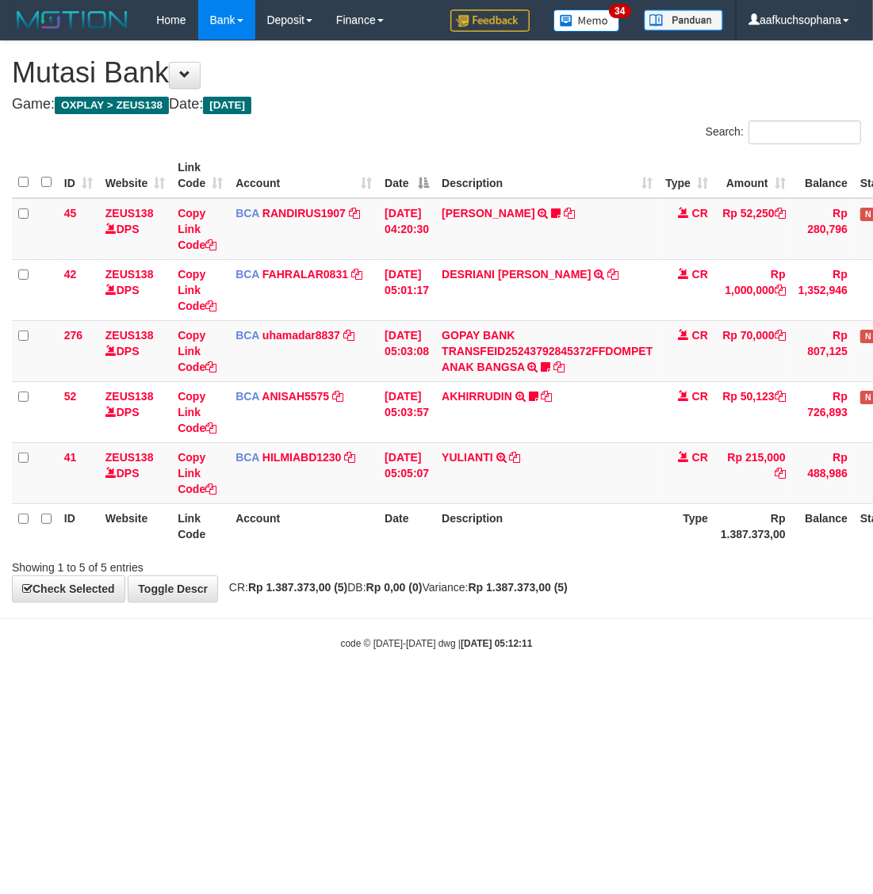
click at [357, 690] on html "Toggle navigation Home Bank Account List Load By Website Group [OXPLAY] ZEUS138…" at bounding box center [436, 345] width 873 height 690
drag, startPoint x: 281, startPoint y: 729, endPoint x: 271, endPoint y: 727, distance: 10.6
click at [281, 690] on html "Toggle navigation Home Bank Account List Load By Website Group [OXPLAY] ZEUS138…" at bounding box center [436, 345] width 873 height 690
drag, startPoint x: 262, startPoint y: 716, endPoint x: 254, endPoint y: 712, distance: 9.6
click at [262, 690] on html "Toggle navigation Home Bank Account List Load By Website Group [OXPLAY] ZEUS138…" at bounding box center [436, 345] width 873 height 690
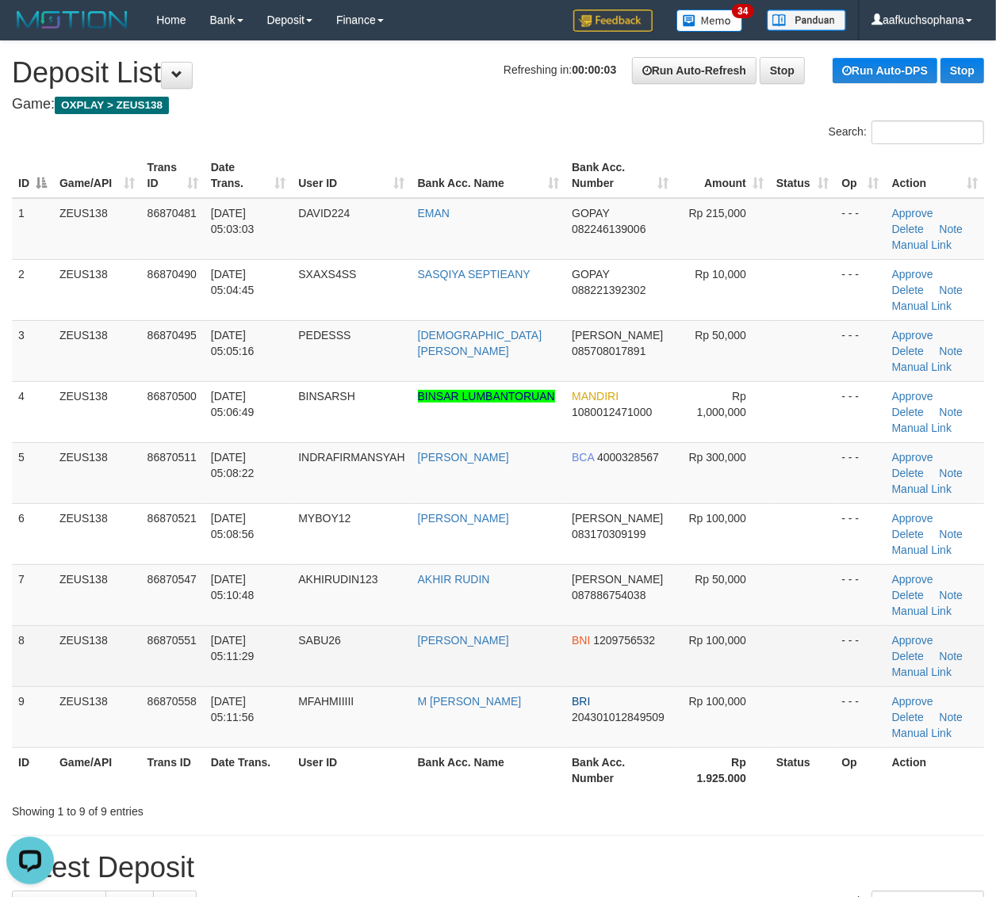
click at [812, 627] on tbody "1 ZEUS138 86870481 01/09/2025 05:03:03 DAVID224 EMAN GOPAY 082246139006 Rp 215,…" at bounding box center [498, 473] width 972 height 550
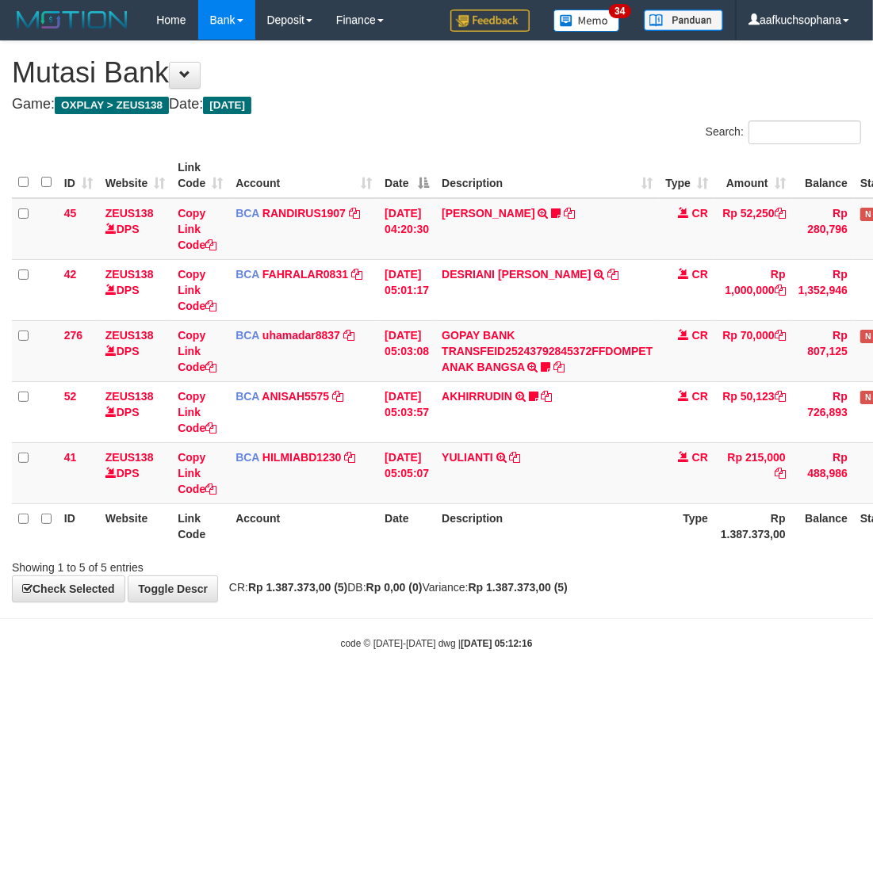
click at [269, 690] on html "Toggle navigation Home Bank Account List Load By Website Group [OXPLAY] ZEUS138…" at bounding box center [436, 345] width 873 height 690
click at [172, 690] on html "Toggle navigation Home Bank Account List Load By Website Group [OXPLAY] ZEUS138…" at bounding box center [436, 345] width 873 height 690
drag, startPoint x: 334, startPoint y: 732, endPoint x: 369, endPoint y: 734, distance: 35.7
click at [337, 690] on html "Toggle navigation Home Bank Account List Load By Website Group [OXPLAY] ZEUS138…" at bounding box center [436, 345] width 873 height 690
click at [369, 690] on html "Toggle navigation Home Bank Account List Load By Website Group [OXPLAY] ZEUS138…" at bounding box center [436, 345] width 873 height 690
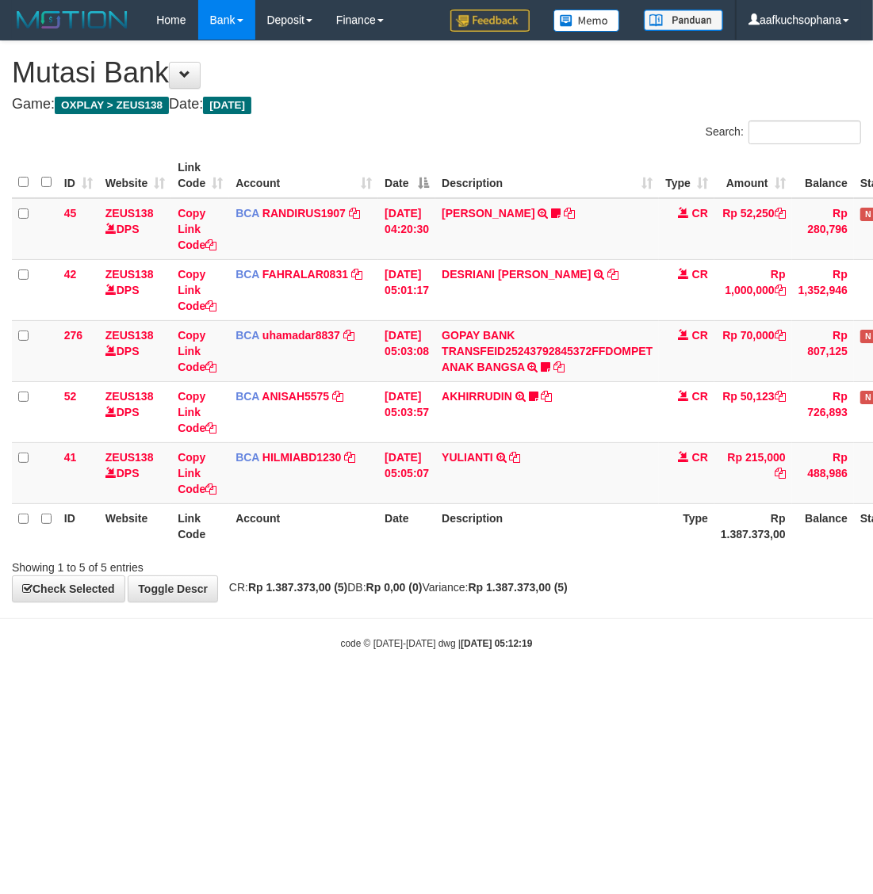
click at [239, 690] on html "Toggle navigation Home Bank Account List Load By Website Group [OXPLAY] ZEUS138…" at bounding box center [436, 345] width 873 height 690
click at [236, 690] on html "Toggle navigation Home Bank Account List Load By Website Group [OXPLAY] ZEUS138…" at bounding box center [436, 345] width 873 height 690
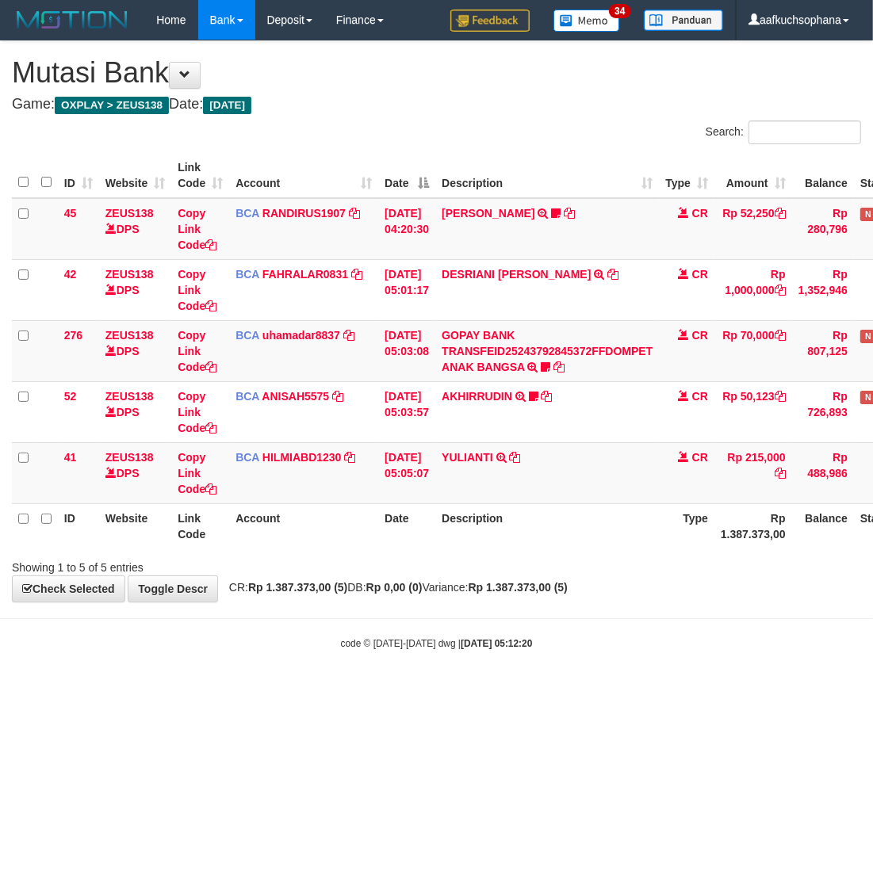
drag, startPoint x: 417, startPoint y: 688, endPoint x: 266, endPoint y: 671, distance: 152.3
click at [416, 688] on body "Toggle navigation Home Bank Account List Load By Website Group [OXPLAY] ZEUS138…" at bounding box center [436, 345] width 873 height 690
drag, startPoint x: 0, startPoint y: 0, endPoint x: 288, endPoint y: 655, distance: 715.1
click at [378, 671] on body "Toggle navigation Home Bank Account List Load By Website Group [OXPLAY] ZEUS138…" at bounding box center [436, 345] width 873 height 690
click at [238, 690] on html "Toggle navigation Home Bank Account List Load By Website Group [OXPLAY] ZEUS138…" at bounding box center [436, 345] width 873 height 690
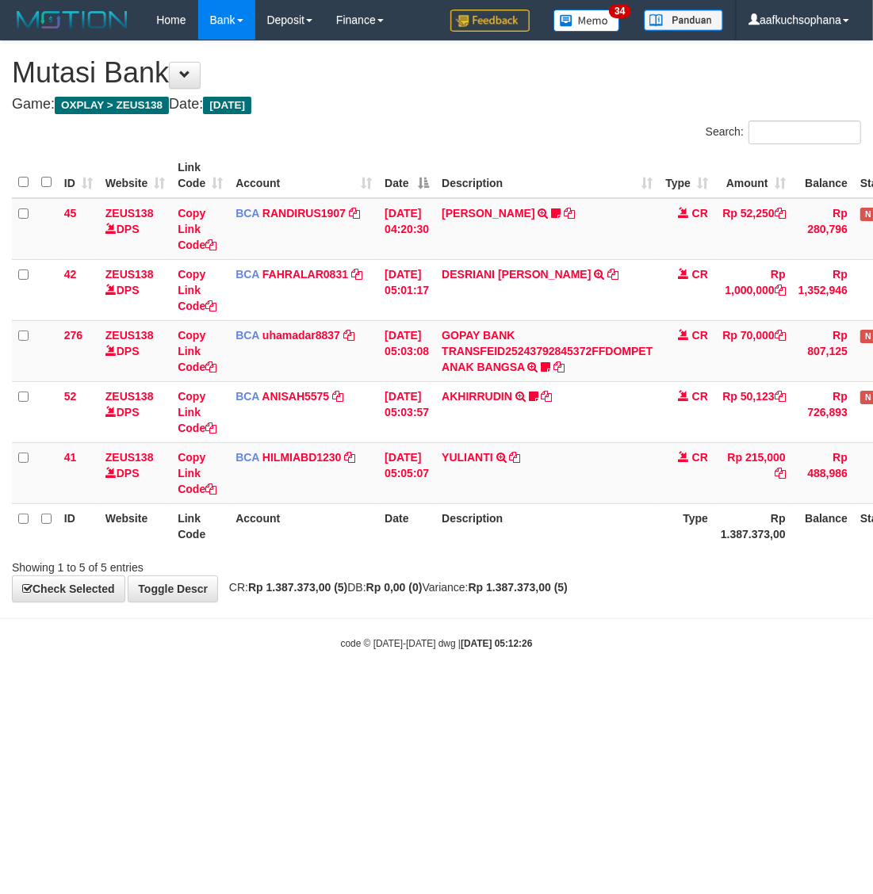
drag, startPoint x: 0, startPoint y: 0, endPoint x: 240, endPoint y: 692, distance: 732.4
click at [240, 690] on html "Toggle navigation Home Bank Account List Load By Website Group [OXPLAY] ZEUS138…" at bounding box center [436, 345] width 873 height 690
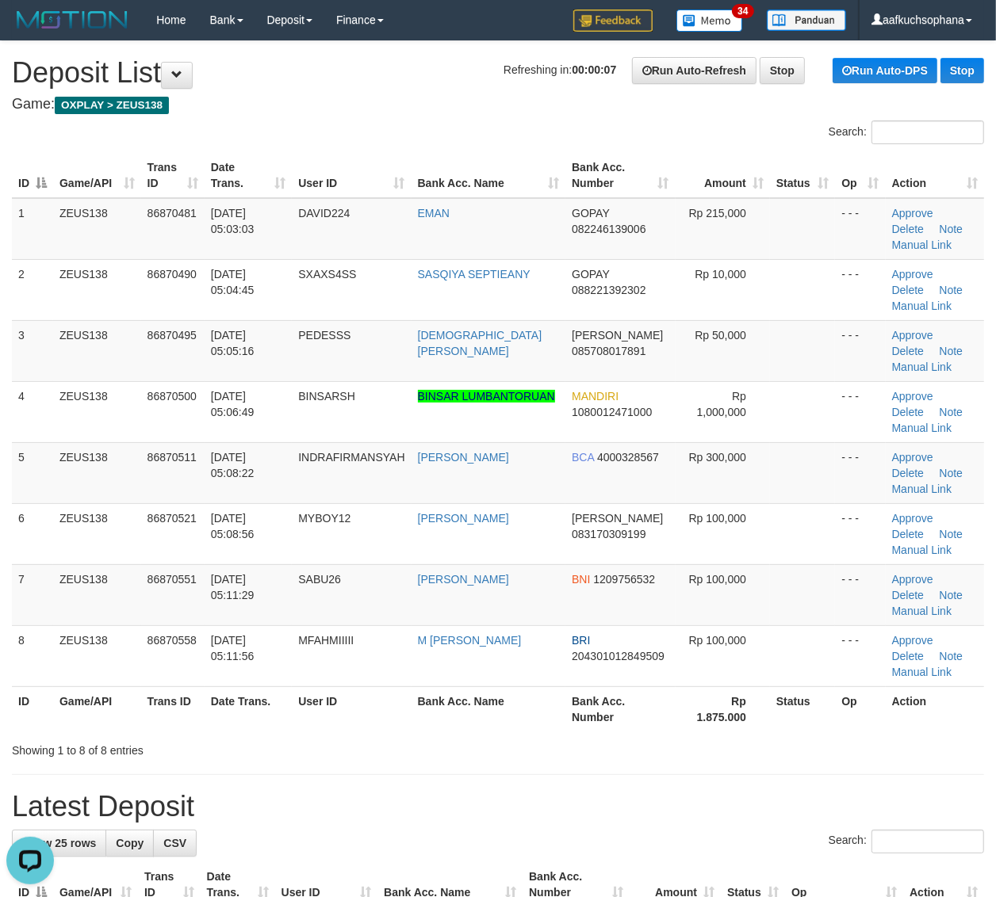
drag, startPoint x: 844, startPoint y: 759, endPoint x: 896, endPoint y: 743, distance: 54.4
click at [793, 587] on td at bounding box center [802, 594] width 65 height 61
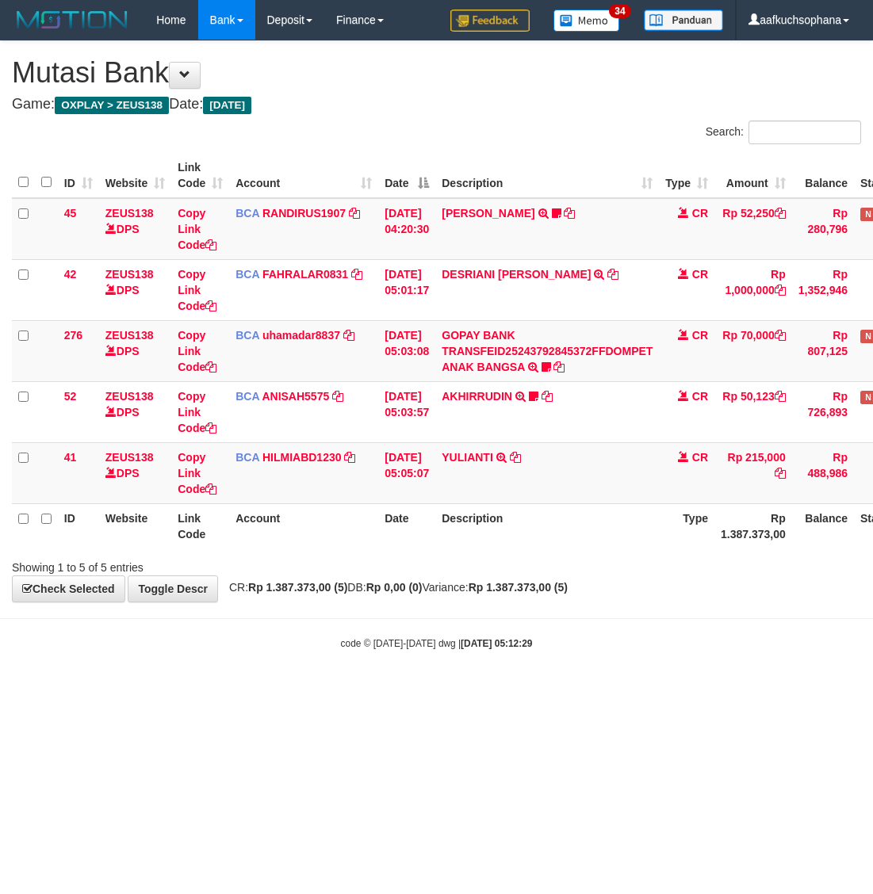
click at [323, 690] on html "Toggle navigation Home Bank Account List Load By Website Group [OXPLAY] ZEUS138…" at bounding box center [436, 345] width 873 height 690
click at [311, 690] on html "Toggle navigation Home Bank Account List Load By Website Group [OXPLAY] ZEUS138…" at bounding box center [436, 345] width 873 height 690
click at [226, 690] on html "Toggle navigation Home Bank Account List Load By Website Group [OXPLAY] ZEUS138…" at bounding box center [436, 345] width 873 height 690
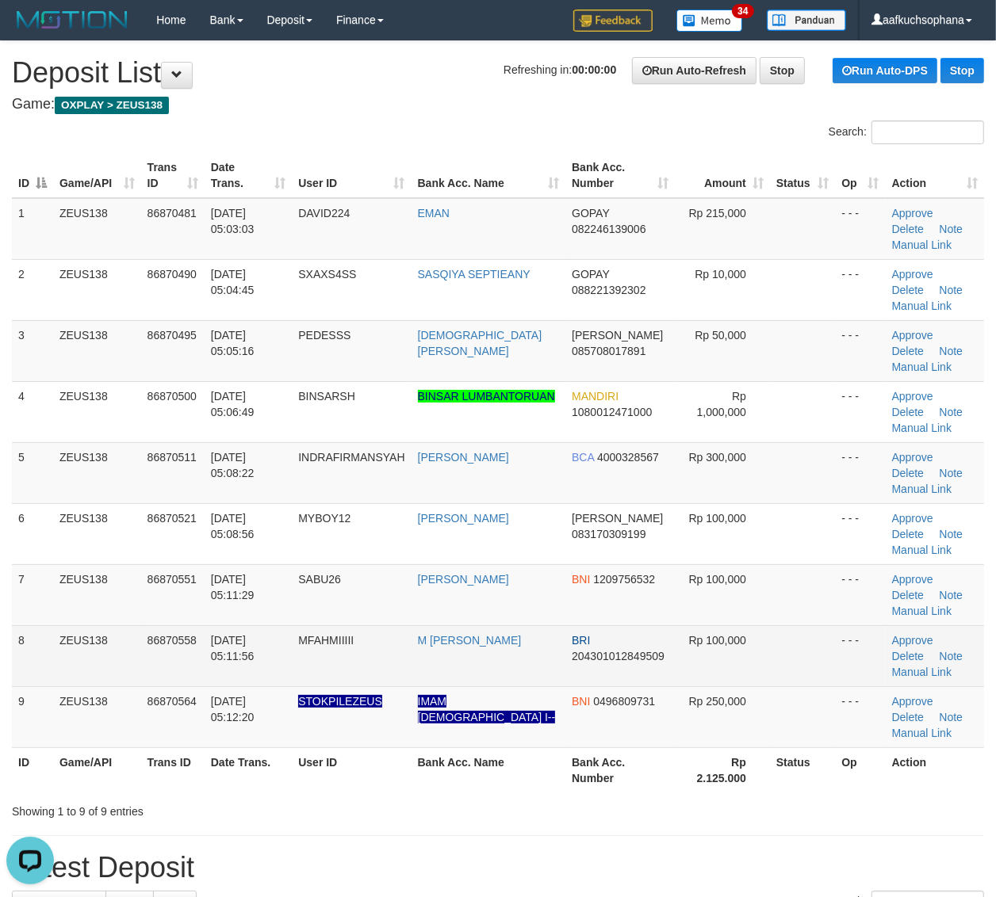
click at [844, 632] on td "- - -" at bounding box center [860, 655] width 50 height 61
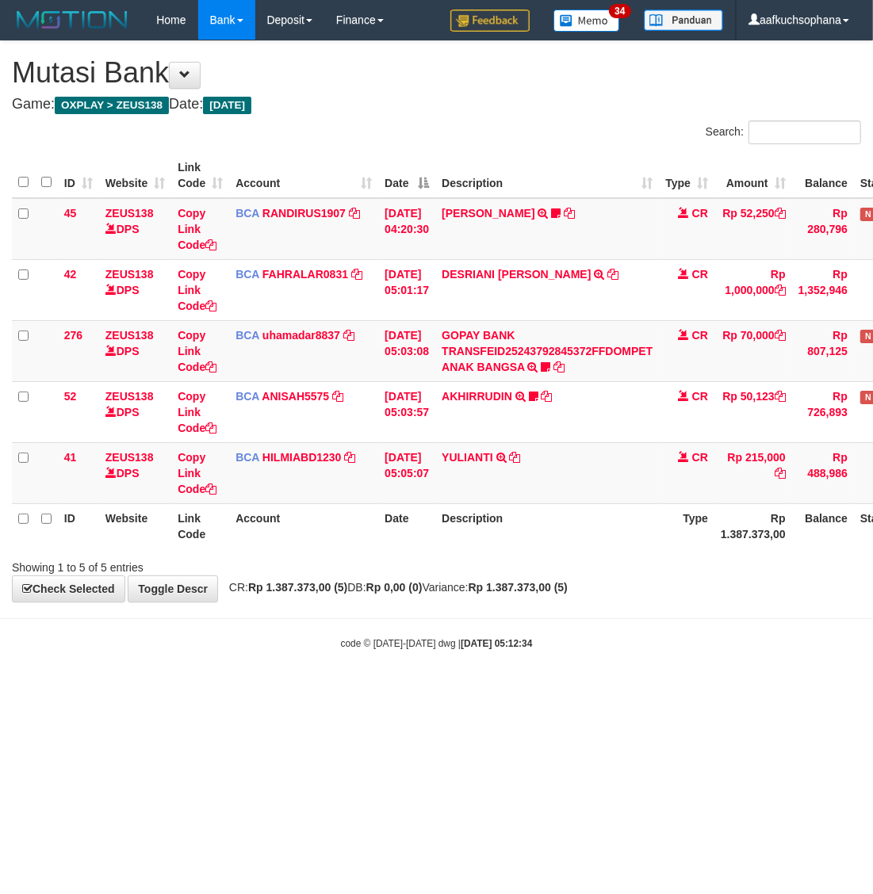
click at [275, 690] on html "Toggle navigation Home Bank Account List Load By Website Group [OXPLAY] ZEUS138…" at bounding box center [436, 345] width 873 height 690
click at [274, 690] on html "Toggle navigation Home Bank Account List Load By Website Group [OXPLAY] ZEUS138…" at bounding box center [436, 345] width 873 height 690
click at [365, 690] on html "Toggle navigation Home Bank Account List Load By Website Group [OXPLAY] ZEUS138…" at bounding box center [436, 345] width 873 height 690
drag, startPoint x: 358, startPoint y: 746, endPoint x: 870, endPoint y: 460, distance: 586.5
click at [361, 690] on html "Toggle navigation Home Bank Account List Load By Website Group [OXPLAY] ZEUS138…" at bounding box center [436, 345] width 873 height 690
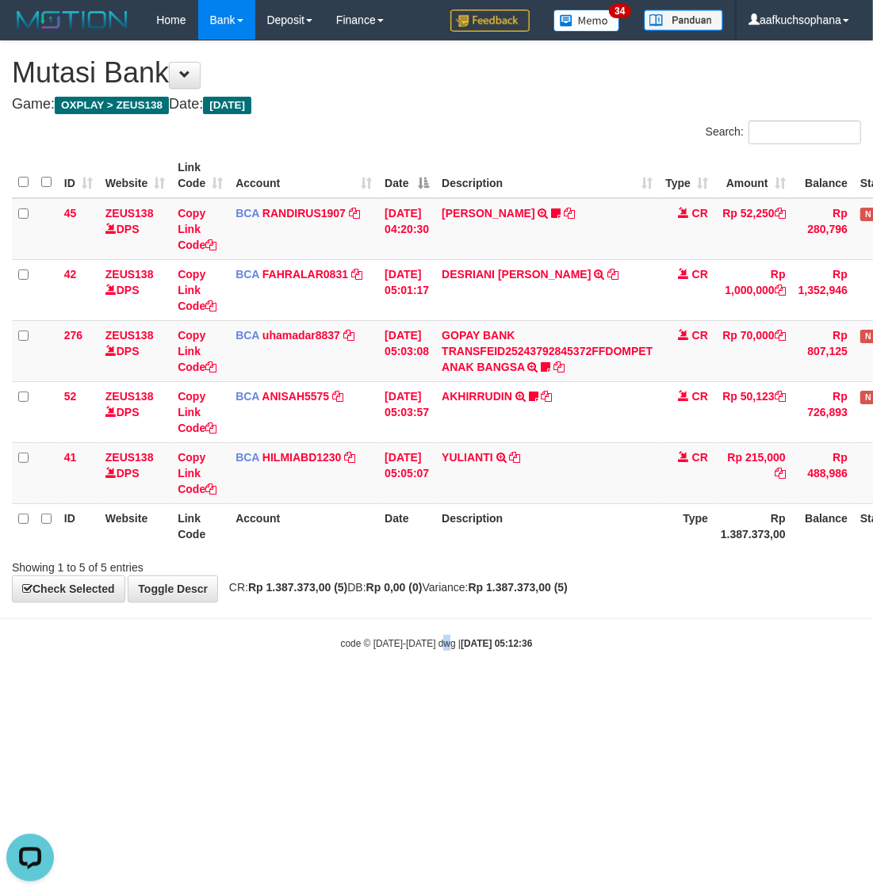
click at [444, 690] on html "Toggle navigation Home Bank Account List Load By Website Group [OXPLAY] ZEUS138…" at bounding box center [436, 345] width 873 height 690
click at [441, 690] on html "Toggle navigation Home Bank Account List Load By Website Group [OXPLAY] ZEUS138…" at bounding box center [436, 345] width 873 height 690
drag, startPoint x: 331, startPoint y: 713, endPoint x: 281, endPoint y: 705, distance: 50.6
click at [330, 690] on html "Toggle navigation Home Bank Account List Load By Website Group [OXPLAY] ZEUS138…" at bounding box center [436, 345] width 873 height 690
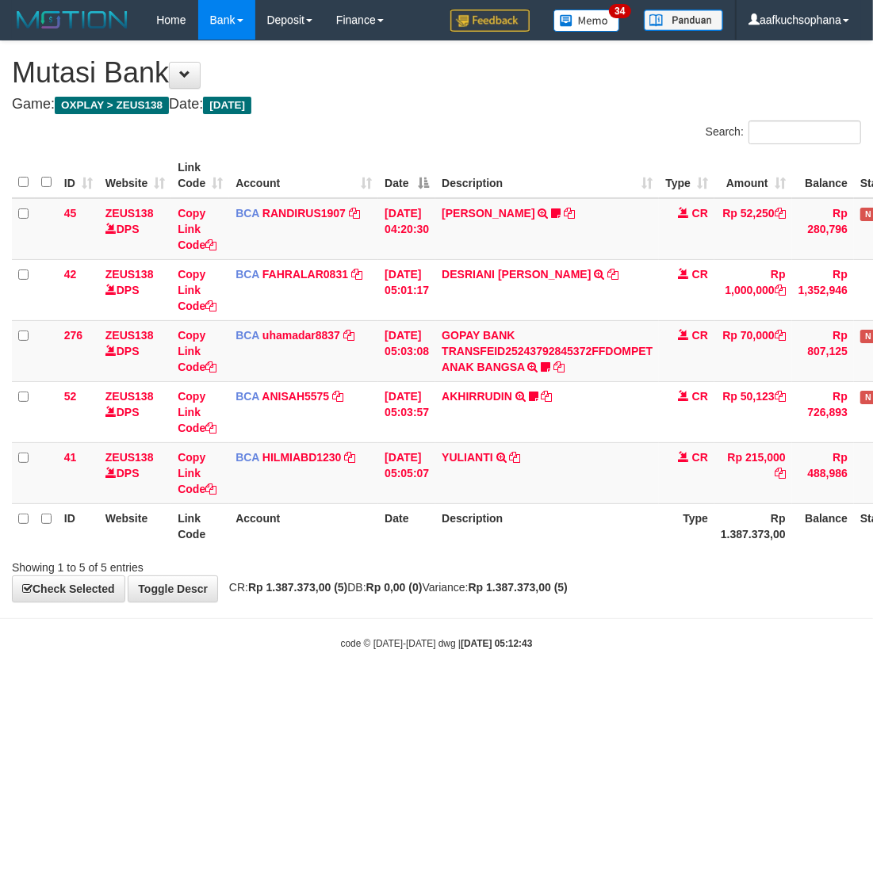
drag, startPoint x: 232, startPoint y: 700, endPoint x: 180, endPoint y: 691, distance: 53.0
click at [231, 690] on html "Toggle navigation Home Bank Account List Load By Website Group [OXPLAY] ZEUS138…" at bounding box center [436, 345] width 873 height 690
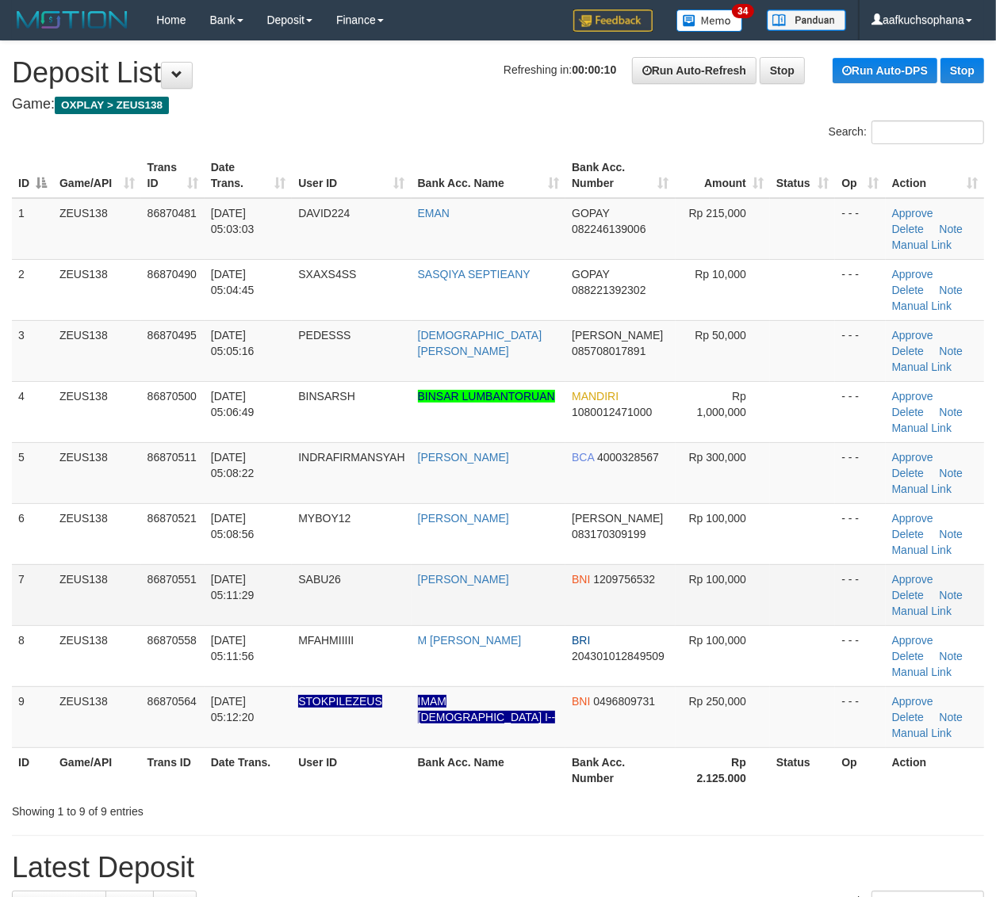
click at [789, 621] on td at bounding box center [802, 594] width 65 height 61
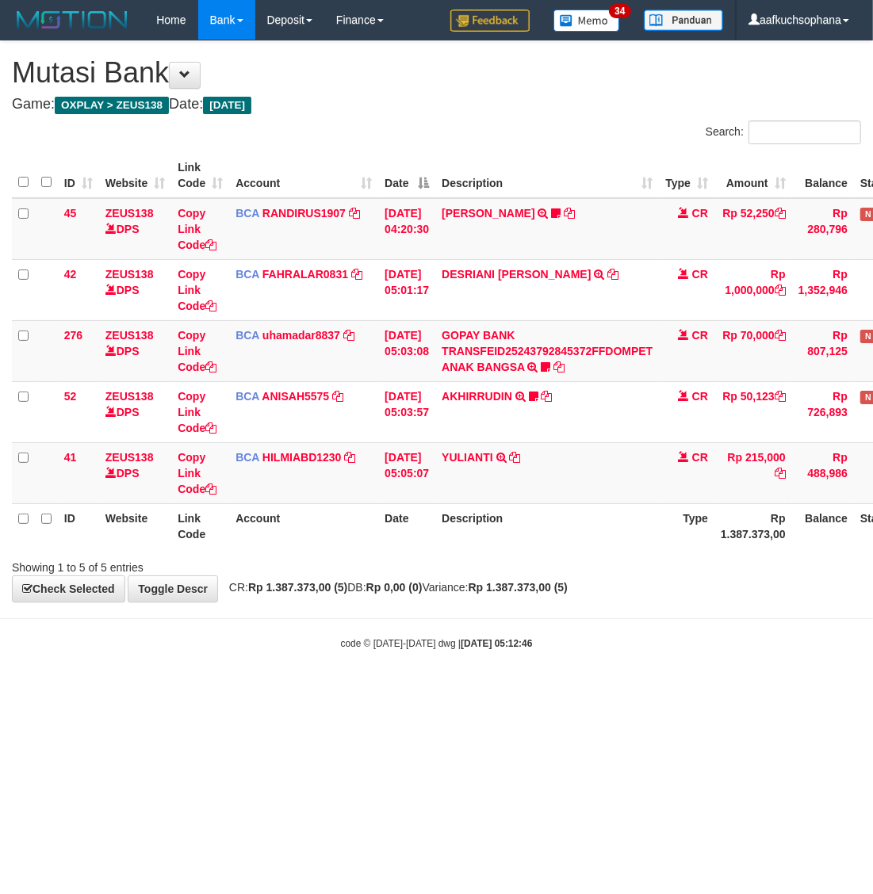
click at [370, 678] on body "Toggle navigation Home Bank Account List Load By Website Group [OXPLAY] ZEUS138…" at bounding box center [436, 345] width 873 height 690
click at [250, 690] on html "Toggle navigation Home Bank Account List Load By Website Group [OXPLAY] ZEUS138…" at bounding box center [436, 345] width 873 height 690
click at [307, 690] on html "Toggle navigation Home Bank Account List Load By Website Group [OXPLAY] ZEUS138…" at bounding box center [436, 345] width 873 height 690
click at [191, 690] on html "Toggle navigation Home Bank Account List Load By Website Group [OXPLAY] ZEUS138…" at bounding box center [436, 345] width 873 height 690
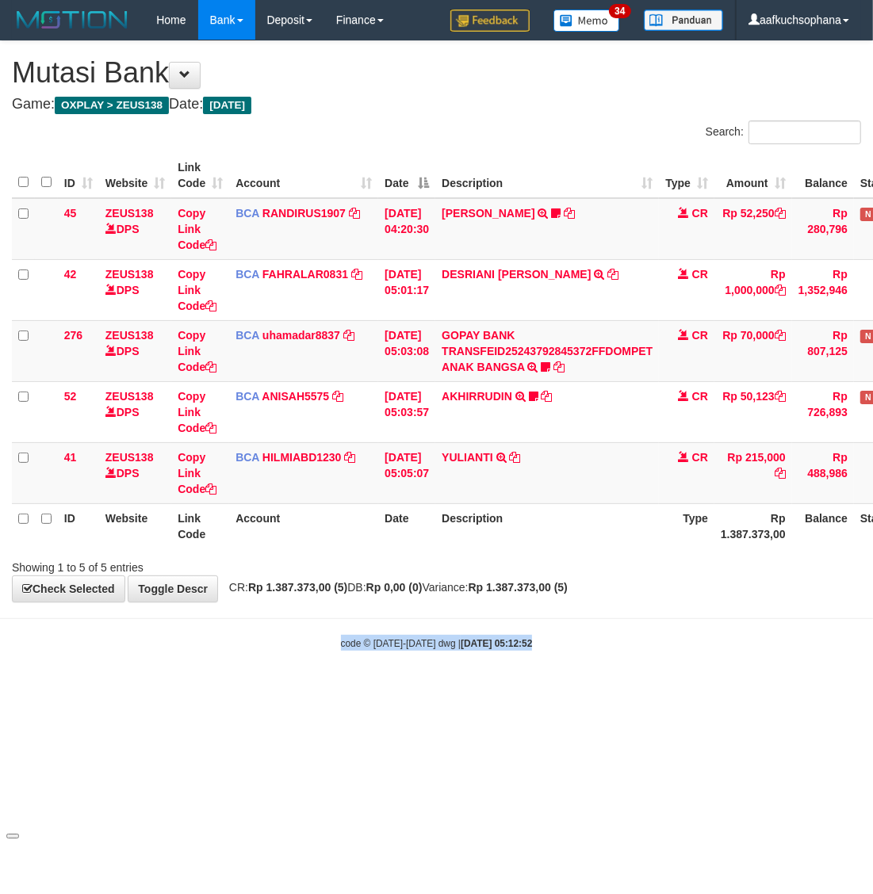
click at [191, 690] on html "Toggle navigation Home Bank Account List Load By Website Group [OXPLAY] ZEUS138…" at bounding box center [436, 345] width 873 height 690
click at [248, 690] on html "Toggle navigation Home Bank Account List Load By Website Group [OXPLAY] ZEUS138…" at bounding box center [436, 345] width 873 height 690
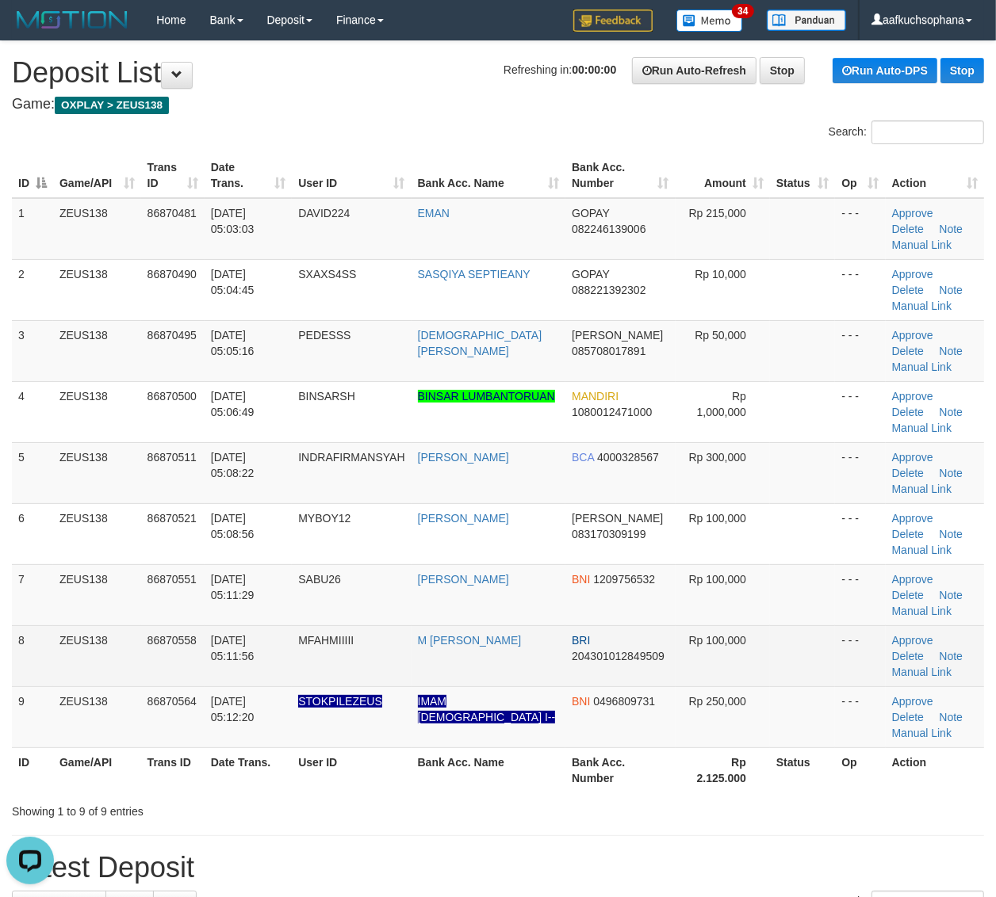
click at [797, 682] on td at bounding box center [802, 655] width 65 height 61
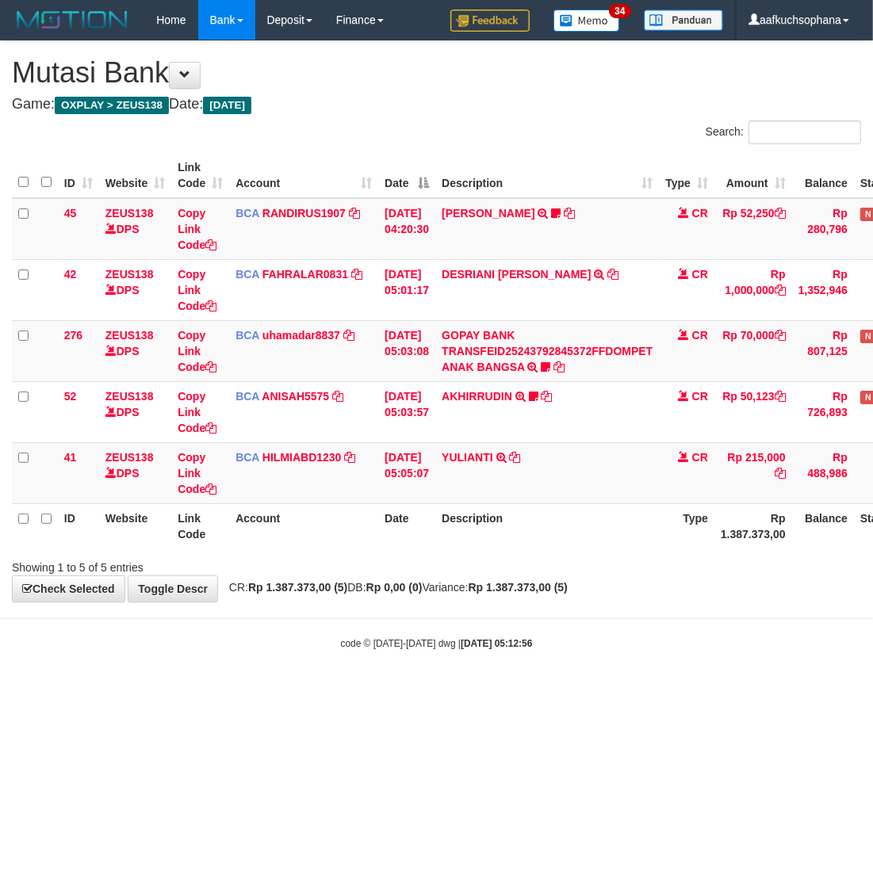
click at [416, 678] on body "Toggle navigation Home Bank Account List Load By Website Group [OXPLAY] ZEUS138…" at bounding box center [436, 345] width 873 height 690
click at [415, 674] on body "Toggle navigation Home Bank Account List Load By Website Group [OXPLAY] ZEUS138…" at bounding box center [436, 345] width 873 height 690
click at [411, 671] on body "Toggle navigation Home Bank Account List Load By Website Group [OXPLAY] ZEUS138…" at bounding box center [436, 345] width 873 height 690
click at [406, 686] on body "Toggle navigation Home Bank Account List Load By Website Group [OXPLAY] ZEUS138…" at bounding box center [436, 345] width 873 height 690
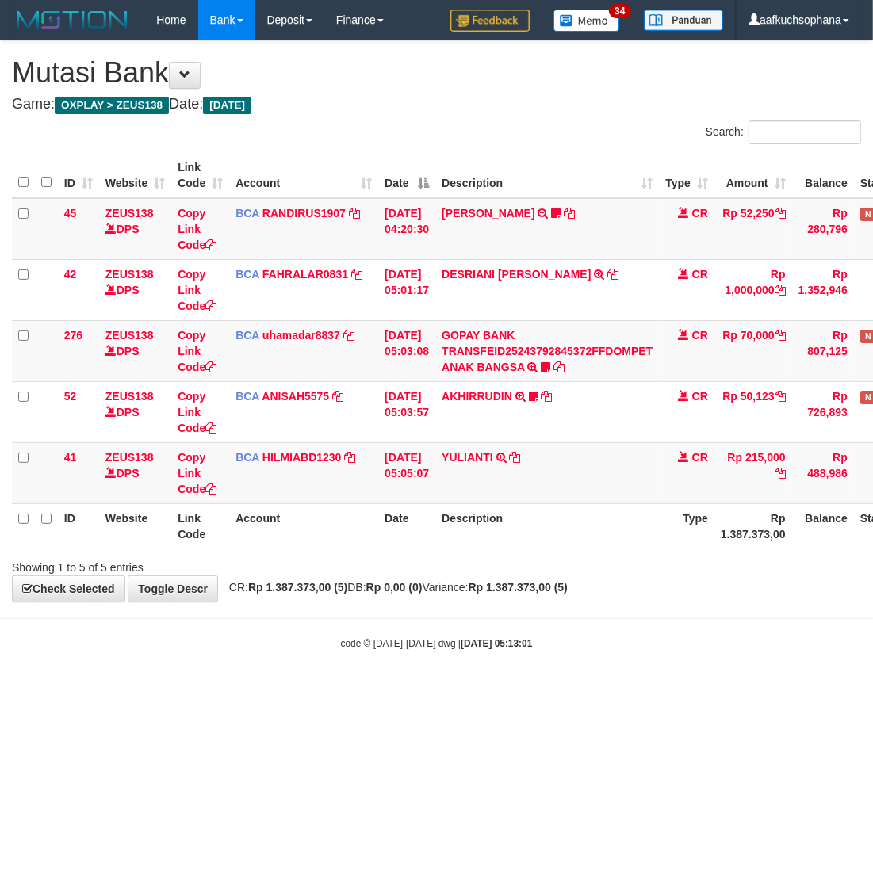
click at [377, 690] on body "Toggle navigation Home Bank Account List Load By Website Group [OXPLAY] ZEUS138…" at bounding box center [436, 345] width 873 height 690
click at [359, 690] on html "Toggle navigation Home Bank Account List Load By Website Group [OXPLAY] ZEUS138…" at bounding box center [436, 345] width 873 height 690
click at [354, 690] on html "Toggle navigation Home Bank Account List Load By Website Group [OXPLAY] ZEUS138…" at bounding box center [436, 345] width 873 height 690
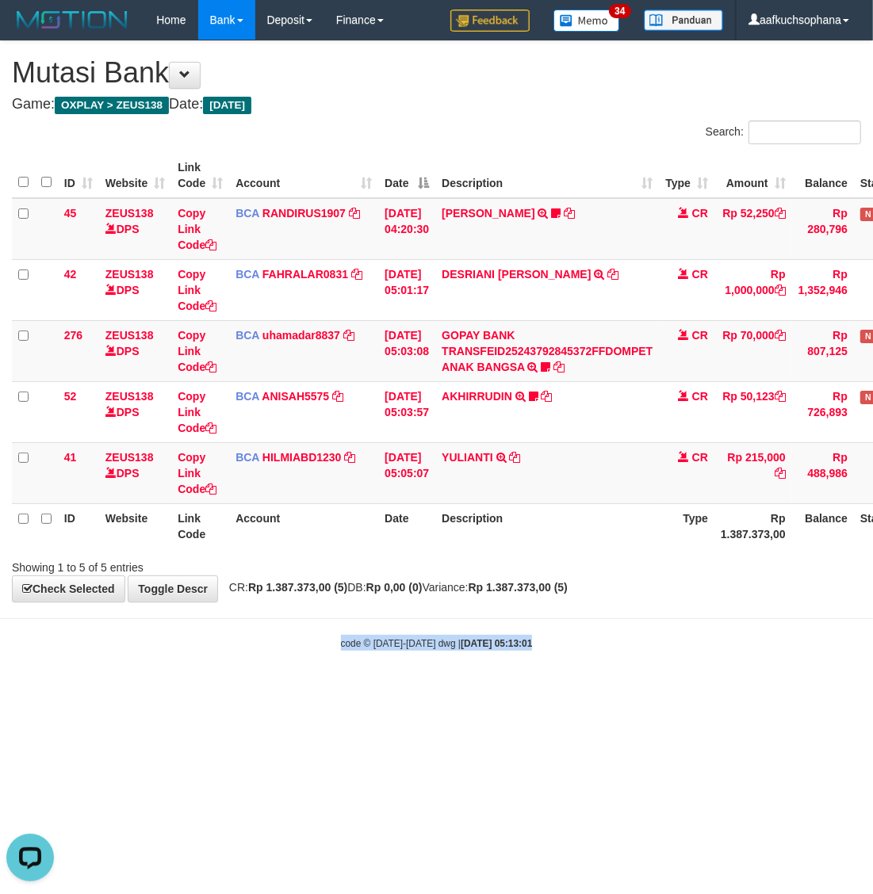
click at [354, 690] on html "Toggle navigation Home Bank Account List Load By Website Group [OXPLAY] ZEUS138…" at bounding box center [436, 345] width 873 height 690
click at [334, 690] on html "Toggle navigation Home Bank Account List Load By Website Group [OXPLAY] ZEUS138…" at bounding box center [436, 345] width 873 height 690
click at [196, 690] on html "Toggle navigation Home Bank Account List Load By Website Group [OXPLAY] ZEUS138…" at bounding box center [436, 345] width 873 height 690
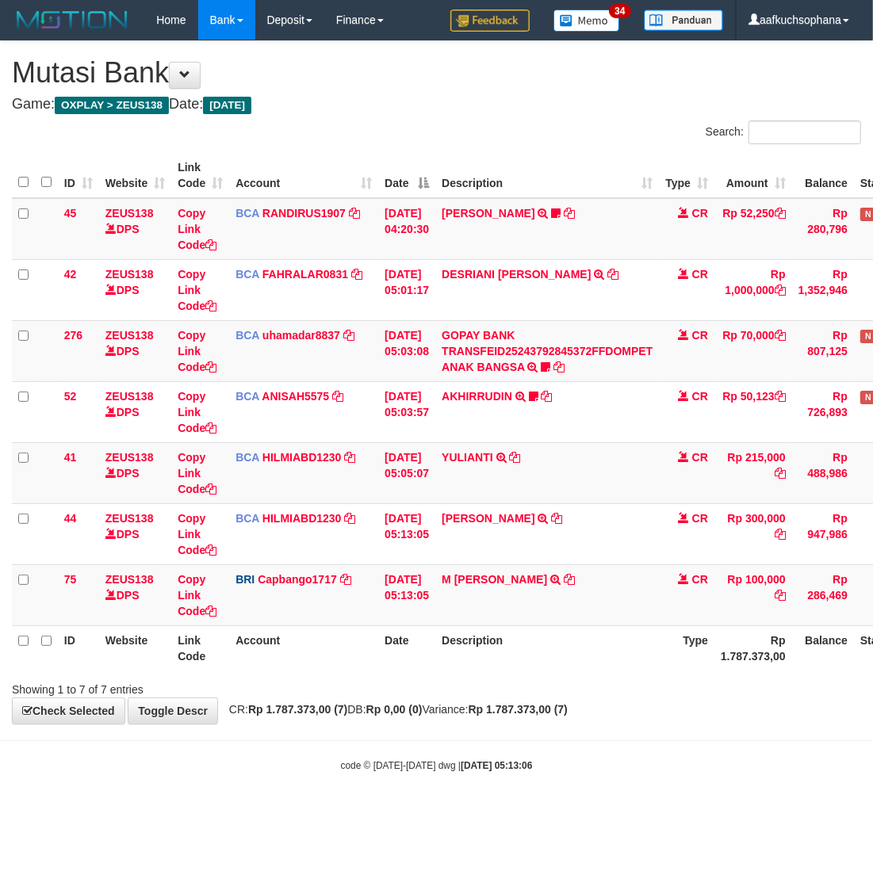
click at [318, 716] on strong "Rp 1.787.373,00 (7)" at bounding box center [297, 709] width 99 height 13
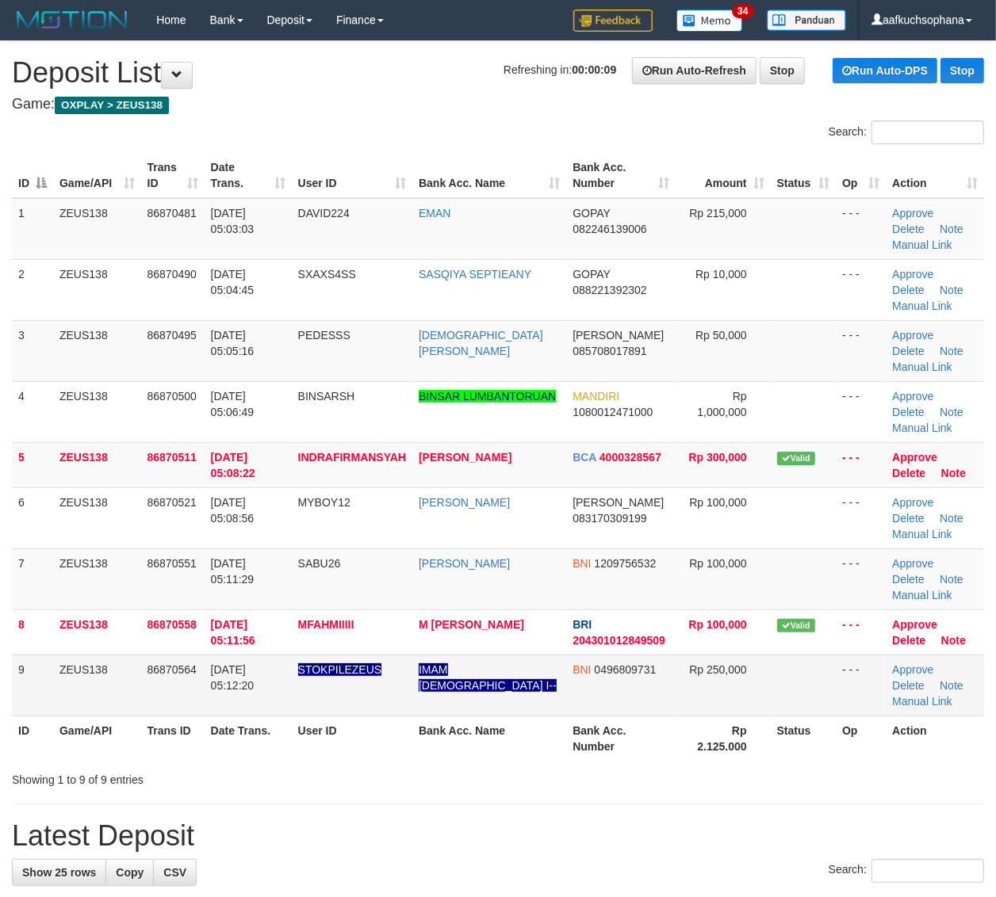
click at [647, 702] on td "BNI 0496809731" at bounding box center [620, 685] width 109 height 61
drag, startPoint x: 841, startPoint y: 801, endPoint x: 1007, endPoint y: 750, distance: 174.0
drag, startPoint x: 869, startPoint y: 777, endPoint x: 1007, endPoint y: 766, distance: 138.4
click at [869, 774] on div "Showing 1 to 9 of 9 entries" at bounding box center [498, 777] width 996 height 22
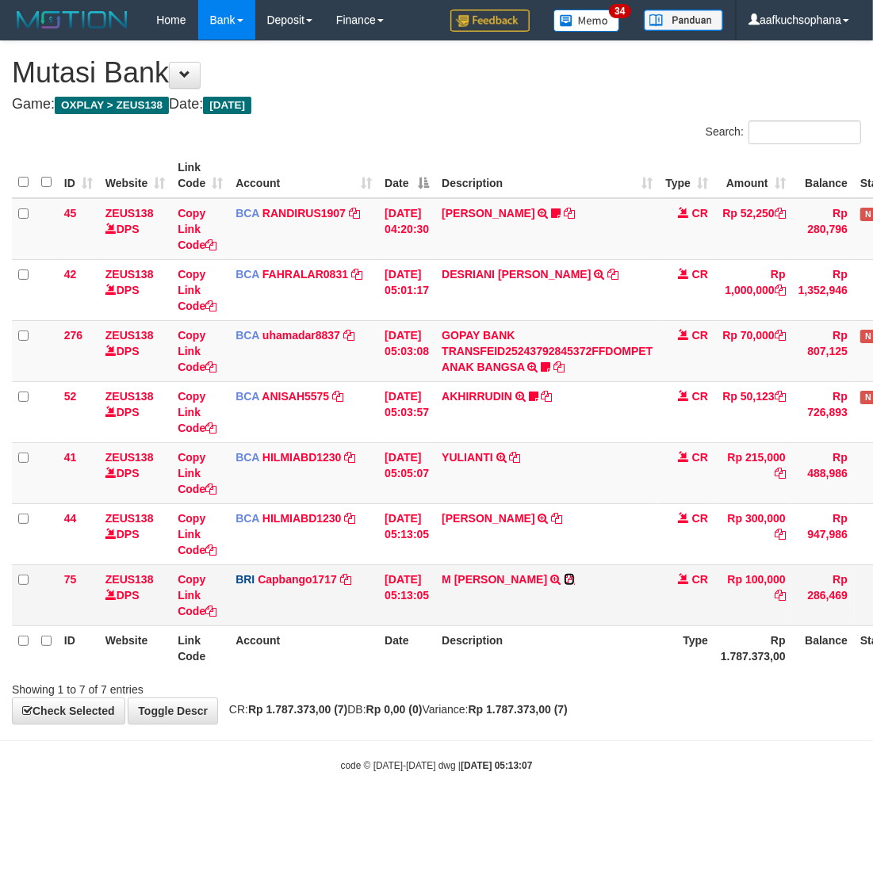
click at [575, 583] on icon at bounding box center [569, 579] width 11 height 11
click at [246, 731] on body "Toggle navigation Home Bank Account List Load By Website Group [OXPLAY] ZEUS138…" at bounding box center [436, 406] width 873 height 812
drag, startPoint x: 250, startPoint y: 731, endPoint x: 255, endPoint y: 711, distance: 20.4
click at [254, 720] on body "Toggle navigation Home Bank Account List Load By Website Group [OXPLAY] ZEUS138…" at bounding box center [436, 406] width 873 height 812
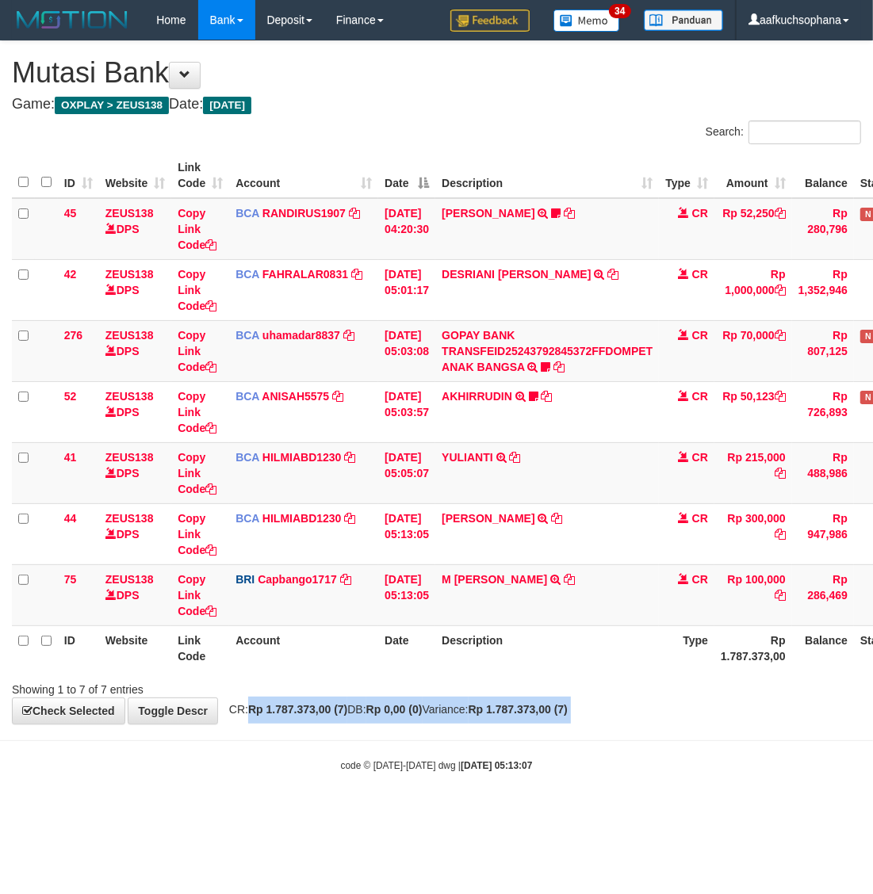
click at [258, 707] on strong "Rp 1.787.373,00 (7)" at bounding box center [297, 709] width 99 height 13
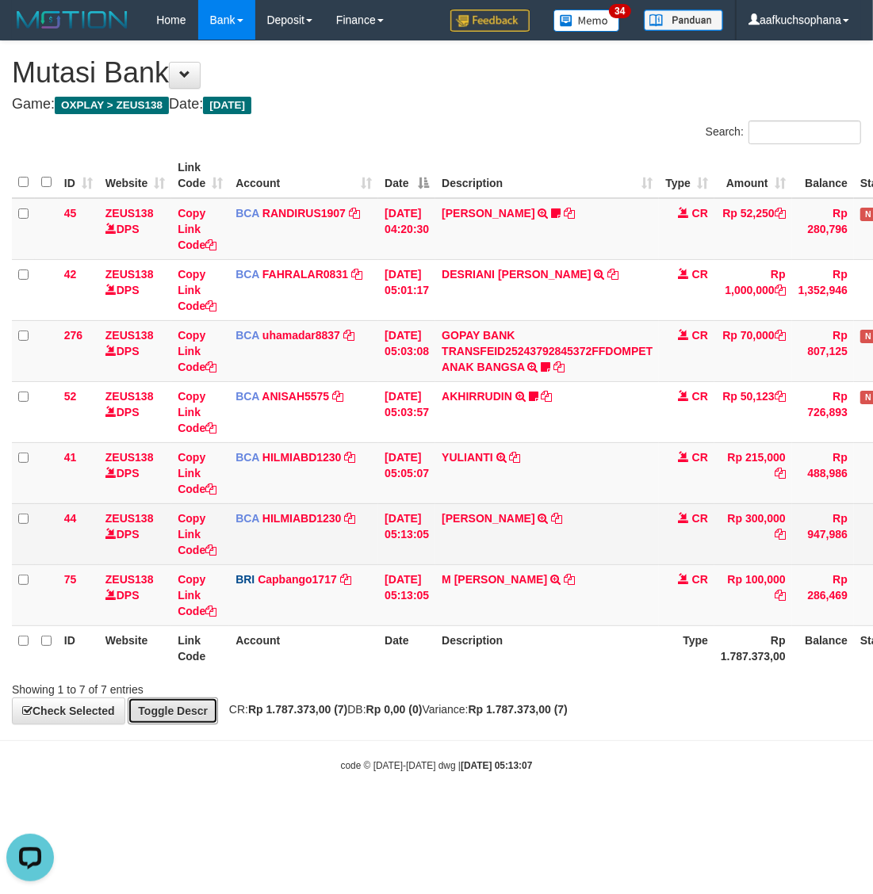
drag, startPoint x: 187, startPoint y: 716, endPoint x: 273, endPoint y: 732, distance: 87.8
click at [188, 717] on link "Toggle Descr" at bounding box center [173, 710] width 90 height 27
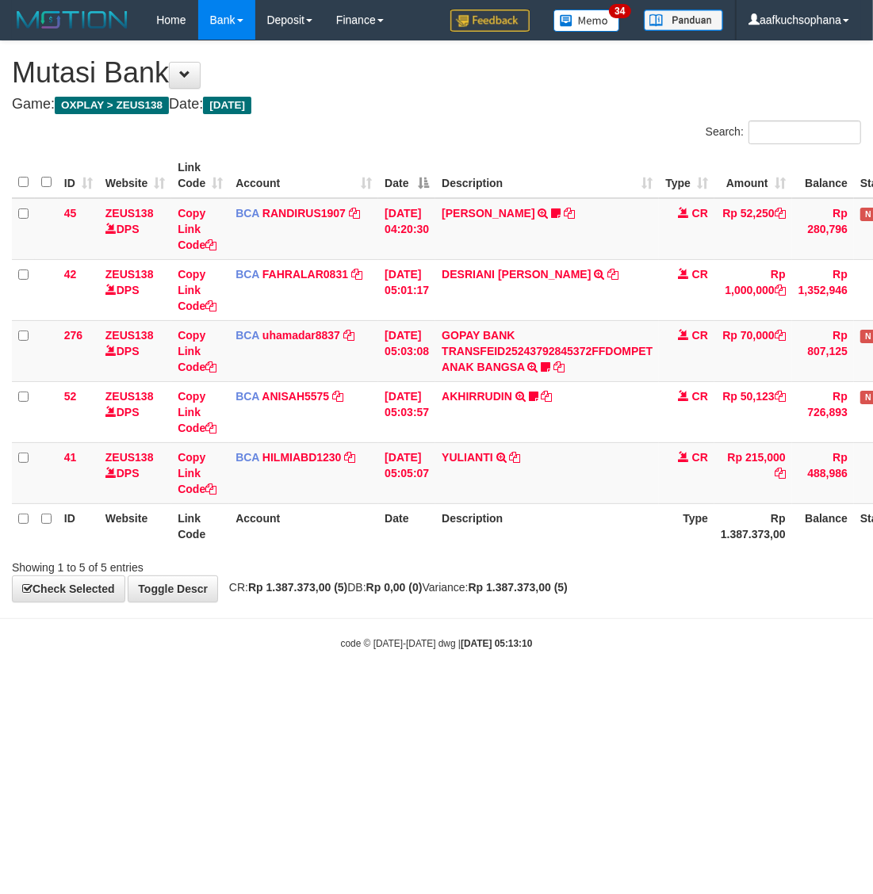
click at [516, 690] on html "Toggle navigation Home Bank Account List Load By Website Group [OXPLAY] ZEUS138…" at bounding box center [436, 345] width 873 height 690
drag, startPoint x: 398, startPoint y: 701, endPoint x: 335, endPoint y: 696, distance: 62.9
click at [399, 690] on html "Toggle navigation Home Bank Account List Load By Website Group [OXPLAY] ZEUS138…" at bounding box center [436, 345] width 873 height 690
click at [541, 690] on html "Toggle navigation Home Bank Account List Load By Website Group [OXPLAY] ZEUS138…" at bounding box center [436, 345] width 873 height 690
click at [429, 690] on html "Toggle navigation Home Bank Account List Load By Website Group [OXPLAY] ZEUS138…" at bounding box center [436, 345] width 873 height 690
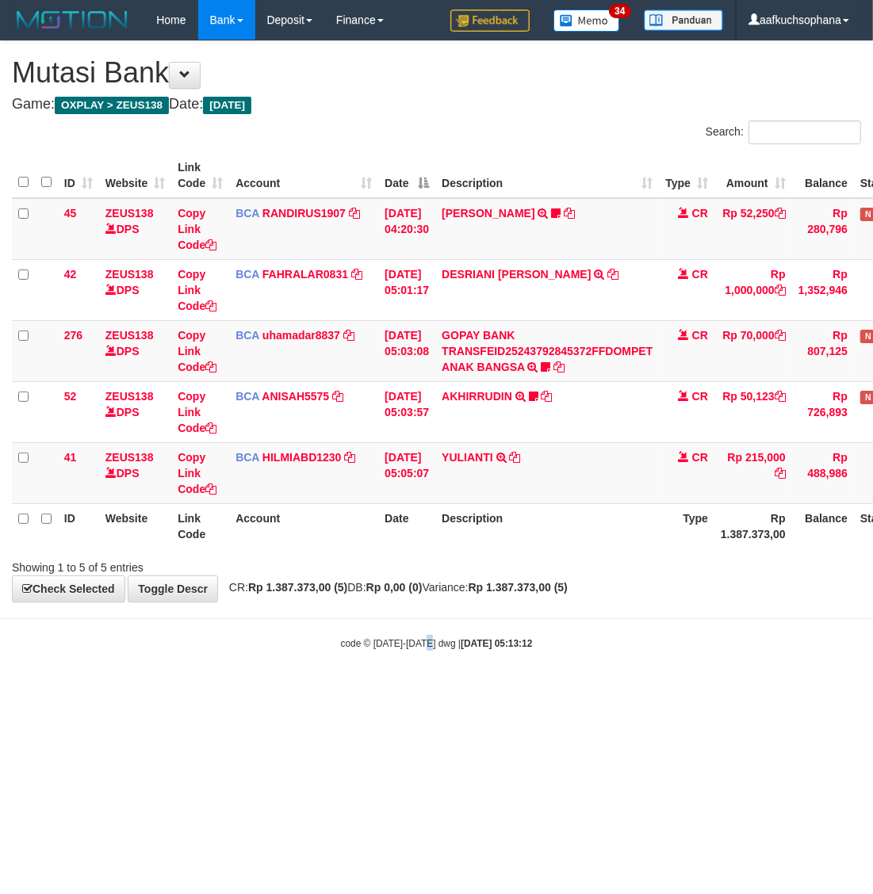
click at [426, 690] on html "Toggle navigation Home Bank Account List Load By Website Group [OXPLAY] ZEUS138…" at bounding box center [436, 345] width 873 height 690
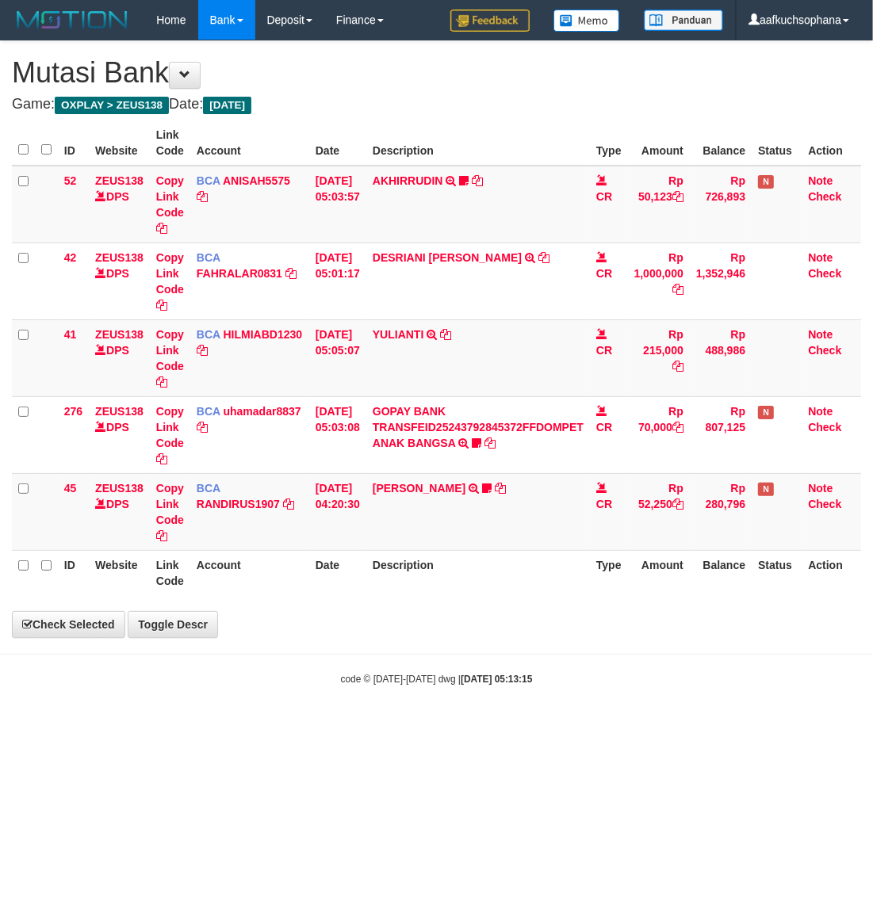
click at [425, 726] on html "Toggle navigation Home Bank Account List Load By Website Group [OXPLAY] ZEUS138…" at bounding box center [436, 363] width 873 height 726
click at [424, 726] on html "Toggle navigation Home Bank Account List Load By Website Group [OXPLAY] ZEUS138…" at bounding box center [436, 363] width 873 height 726
click at [421, 726] on html "Toggle navigation Home Bank Account List Load By Website Group [OXPLAY] ZEUS138…" at bounding box center [436, 363] width 873 height 726
drag, startPoint x: 382, startPoint y: 797, endPoint x: 413, endPoint y: 766, distance: 43.7
click at [397, 726] on html "Toggle navigation Home Bank Account List Load By Website Group [OXPLAY] ZEUS138…" at bounding box center [436, 363] width 873 height 726
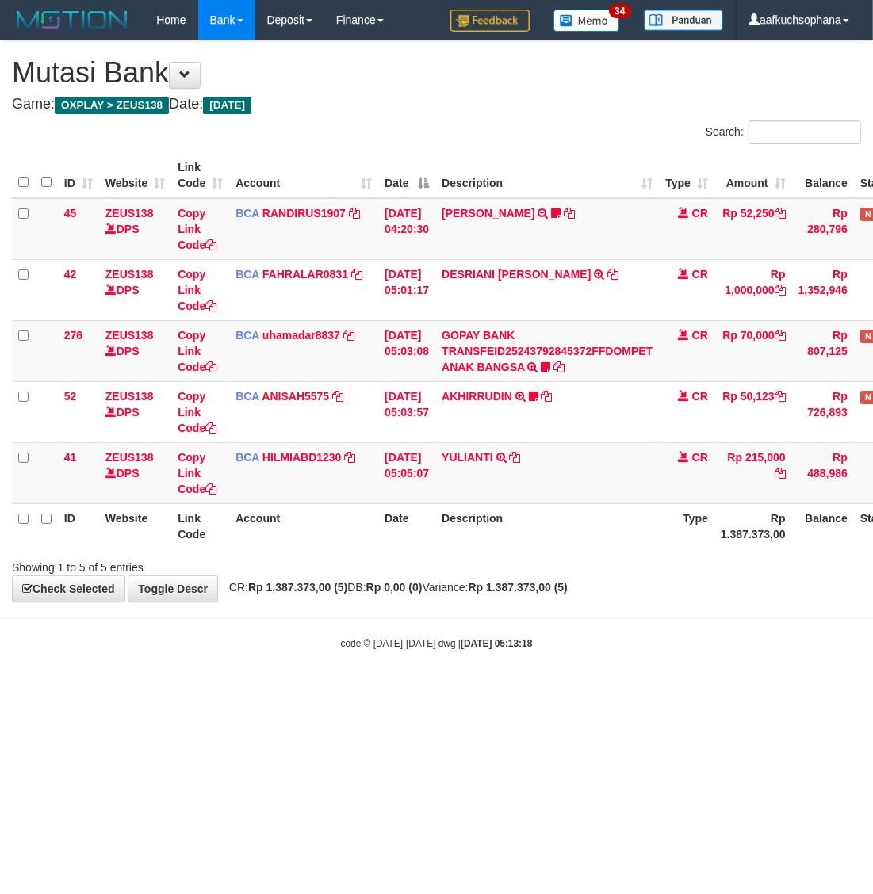
drag, startPoint x: 396, startPoint y: 717, endPoint x: 403, endPoint y: 671, distance: 46.4
click at [395, 690] on html "Toggle navigation Home Bank Account List Load By Website Group [OXPLAY] ZEUS138…" at bounding box center [436, 345] width 873 height 690
drag, startPoint x: 314, startPoint y: 741, endPoint x: 315, endPoint y: 725, distance: 15.9
click at [315, 690] on html "Toggle navigation Home Bank Account List Load By Website Group [OXPLAY] ZEUS138…" at bounding box center [436, 345] width 873 height 690
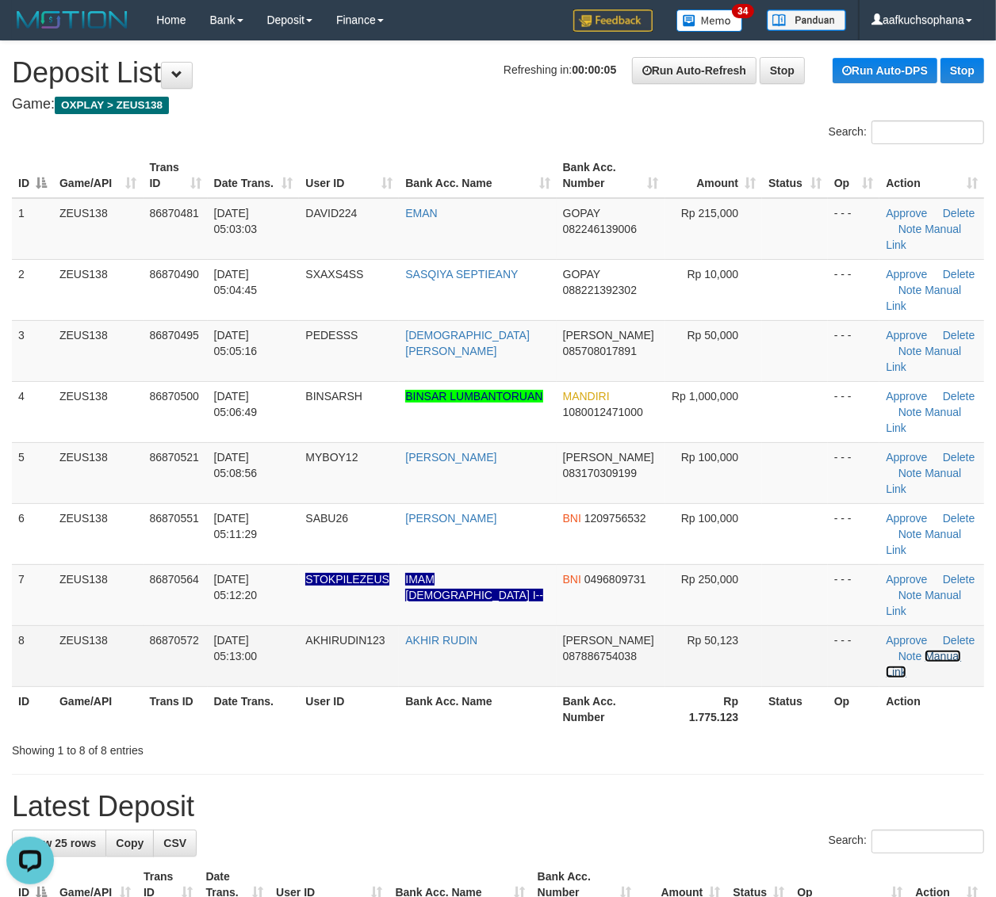
click at [932, 650] on link "Manual Link" at bounding box center [922, 664] width 75 height 29
click at [930, 650] on link "Manual Link" at bounding box center [922, 664] width 75 height 29
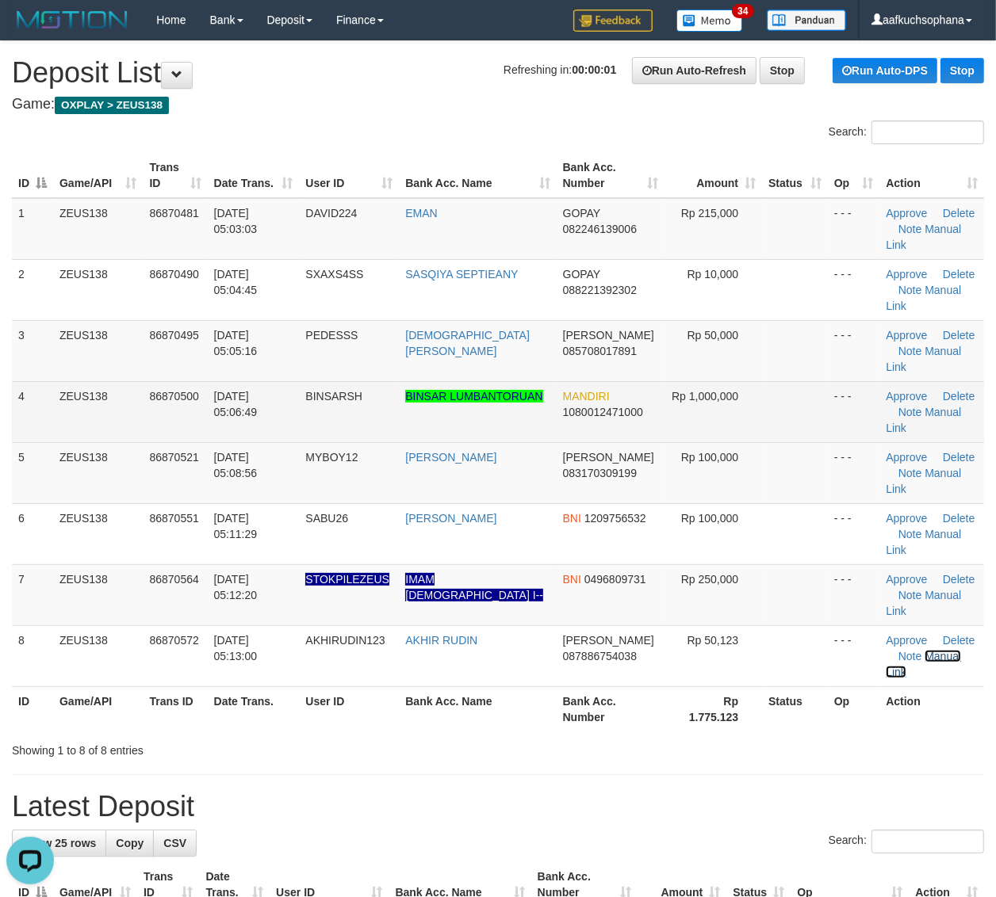
click at [885, 650] on link "Manual Link" at bounding box center [922, 664] width 75 height 29
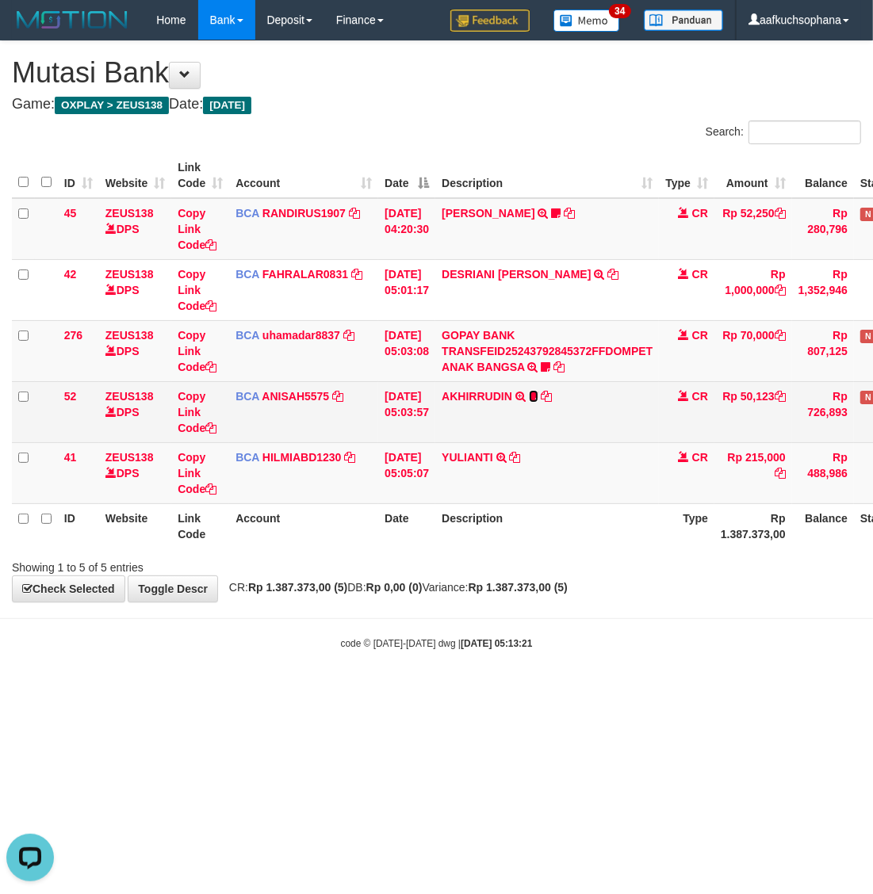
click at [538, 393] on icon at bounding box center [534, 396] width 10 height 11
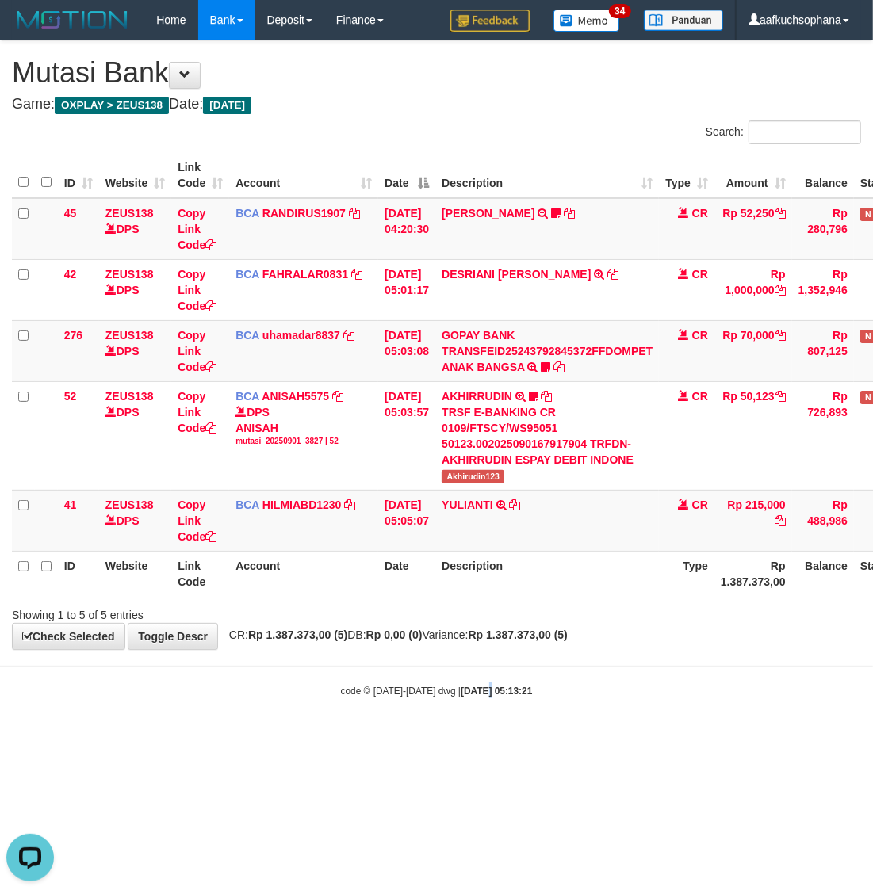
click at [454, 719] on body "Toggle navigation Home Bank Account List Load By Website Group [OXPLAY] ZEUS138…" at bounding box center [436, 369] width 873 height 738
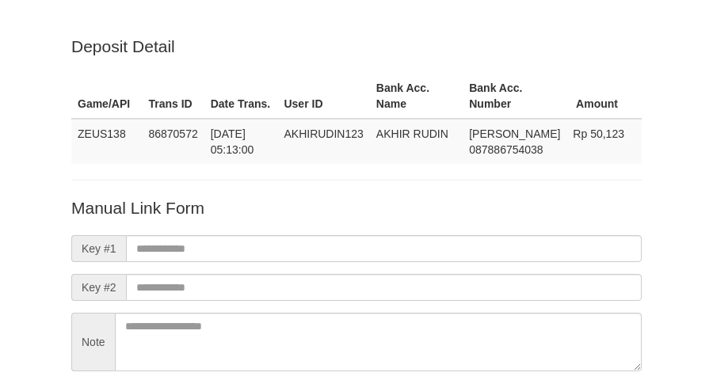
scroll to position [139, 0]
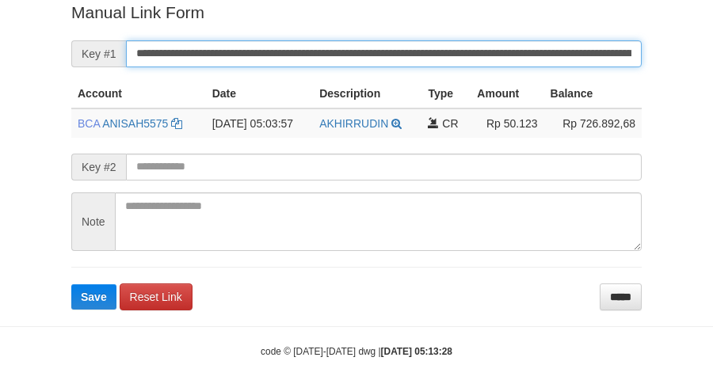
click at [71, 285] on button "Save" at bounding box center [93, 297] width 45 height 25
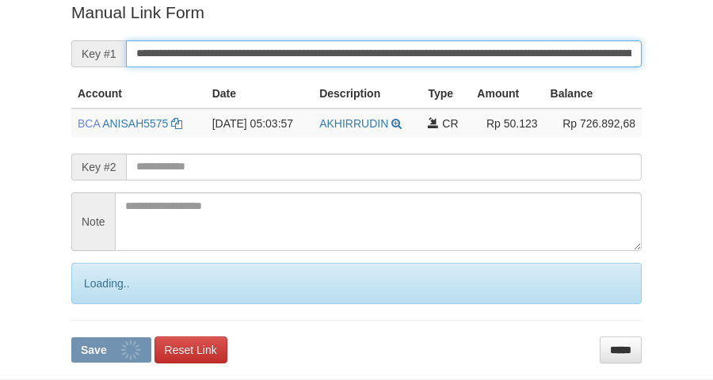
click at [71, 338] on button "Save" at bounding box center [111, 350] width 80 height 25
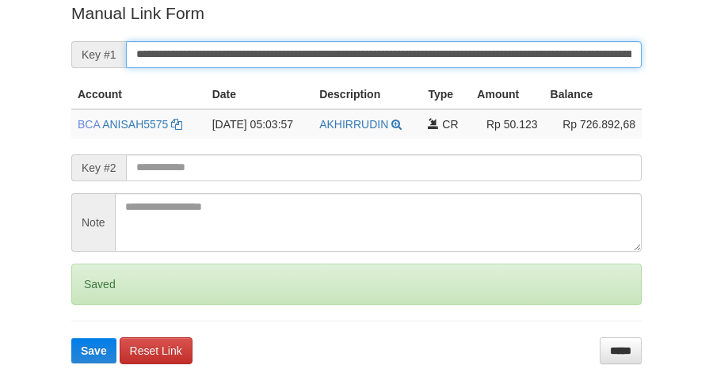
click at [71, 338] on button "Save" at bounding box center [93, 350] width 45 height 25
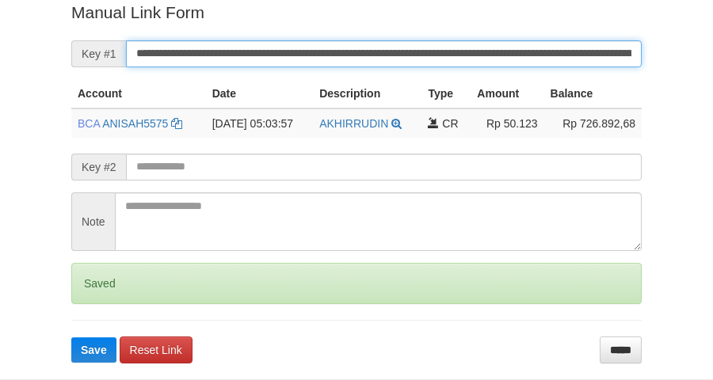
click at [71, 338] on button "Save" at bounding box center [93, 350] width 45 height 25
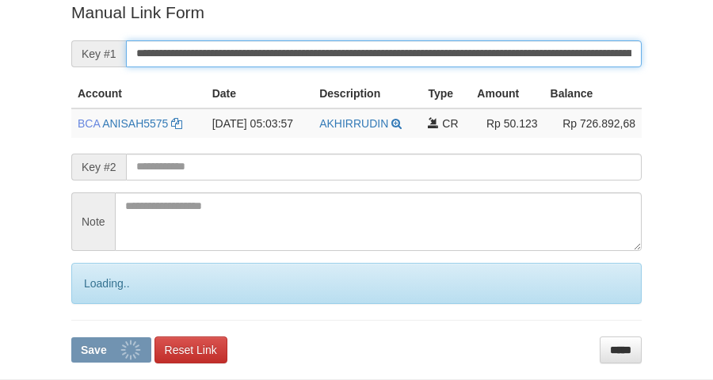
click at [71, 338] on button "Save" at bounding box center [111, 350] width 80 height 25
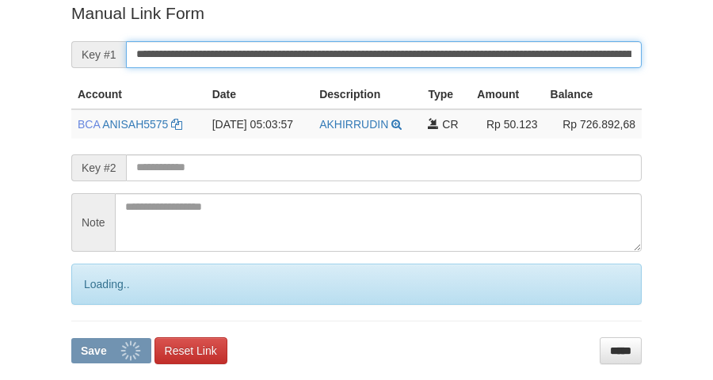
click at [71, 338] on button "Save" at bounding box center [111, 350] width 80 height 25
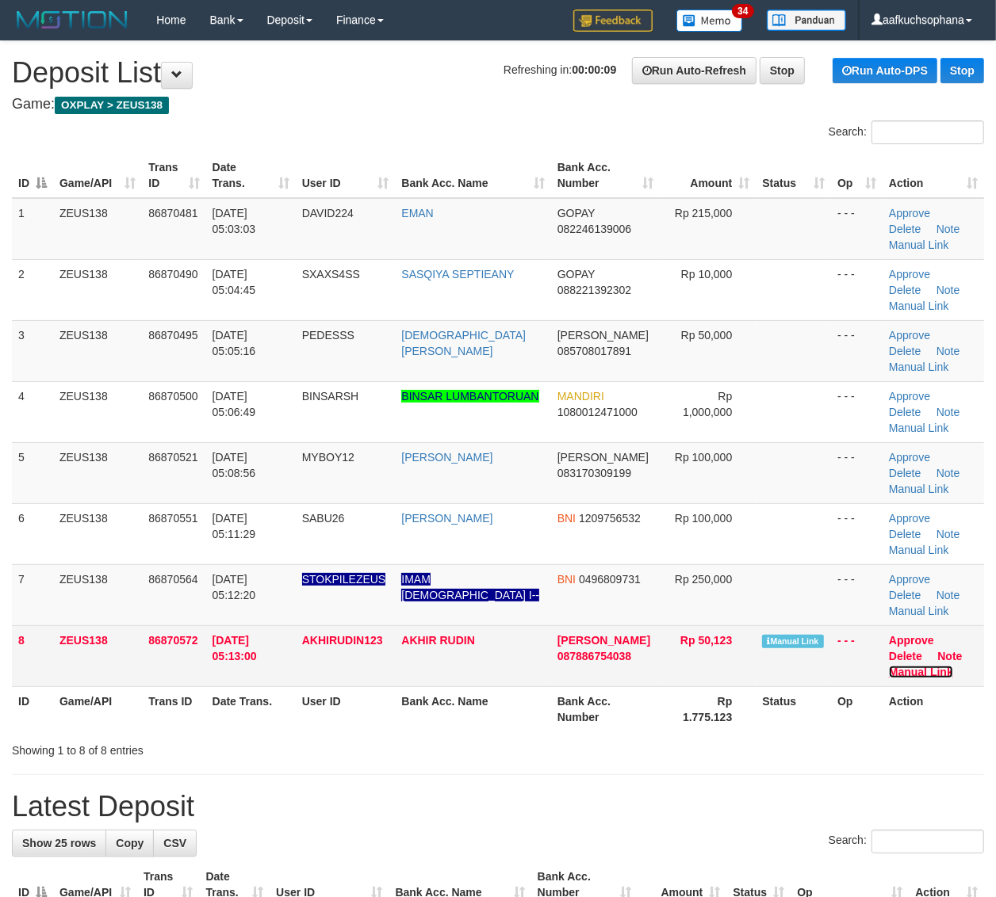
click at [921, 674] on link "Manual Link" at bounding box center [921, 672] width 64 height 13
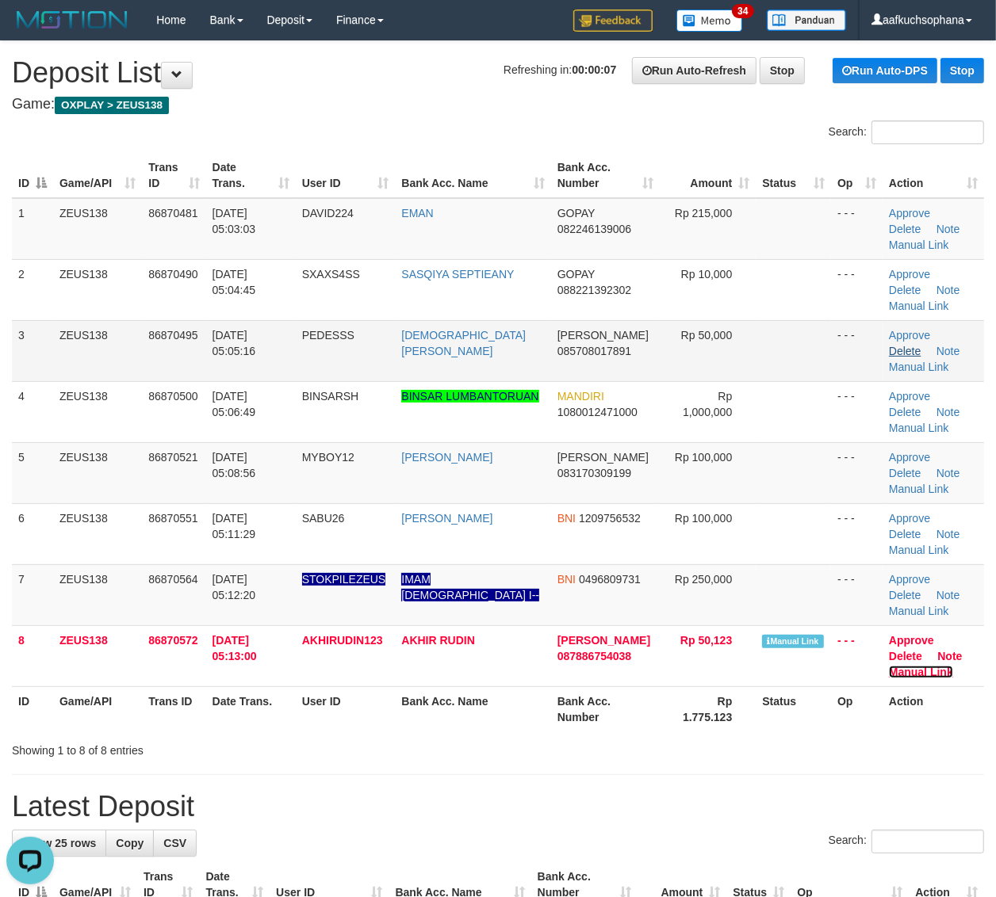
click at [889, 666] on link "Manual Link" at bounding box center [921, 672] width 64 height 13
drag, startPoint x: 737, startPoint y: 729, endPoint x: 909, endPoint y: 690, distance: 176.5
click at [825, 706] on tr "ID Game/API Trans ID Date Trans. User ID Bank Acc. Name Bank Acc. Number Rp 1.7…" at bounding box center [498, 708] width 972 height 45
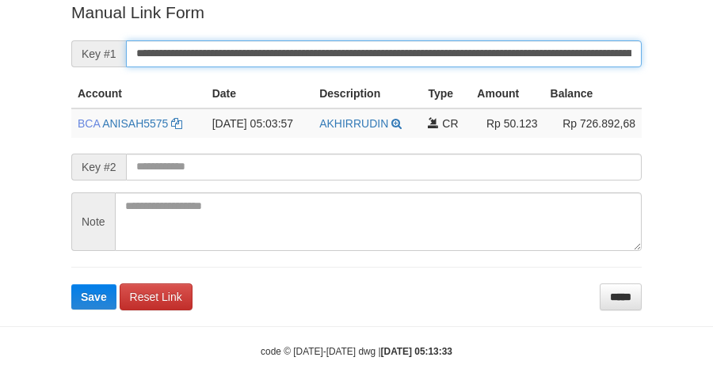
click at [71, 285] on button "Save" at bounding box center [93, 297] width 45 height 25
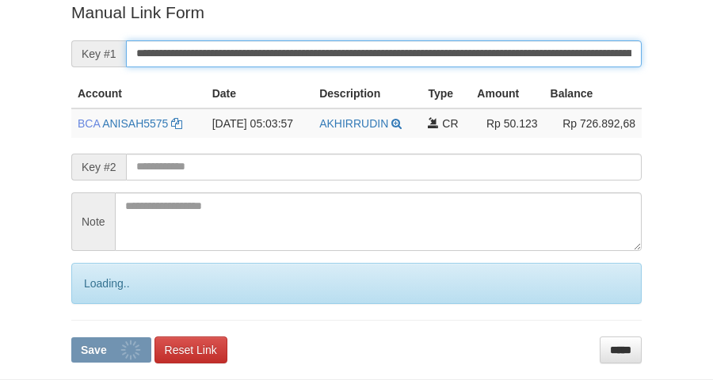
click at [71, 338] on button "Save" at bounding box center [111, 350] width 80 height 25
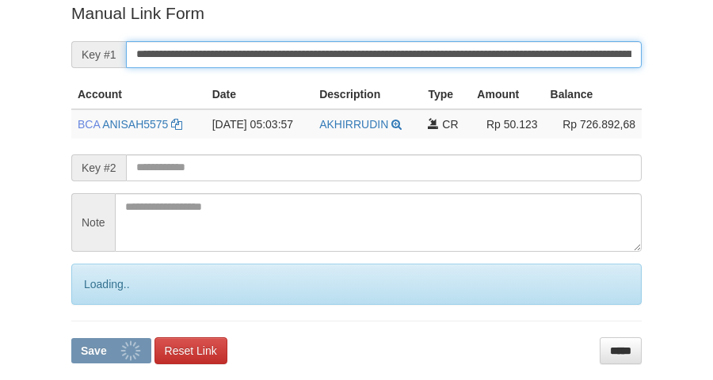
click at [71, 338] on button "Save" at bounding box center [111, 350] width 80 height 25
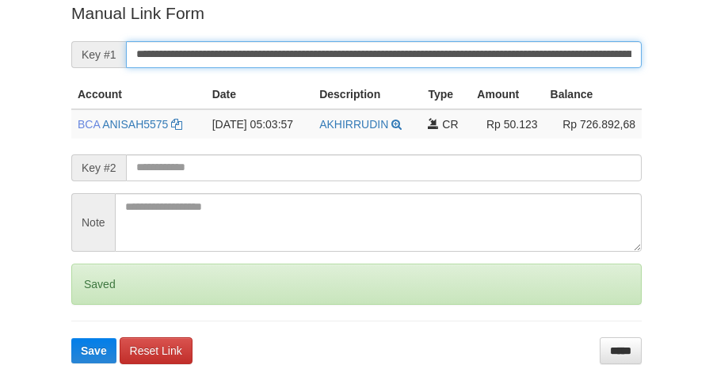
click at [71, 338] on button "Save" at bounding box center [93, 350] width 45 height 25
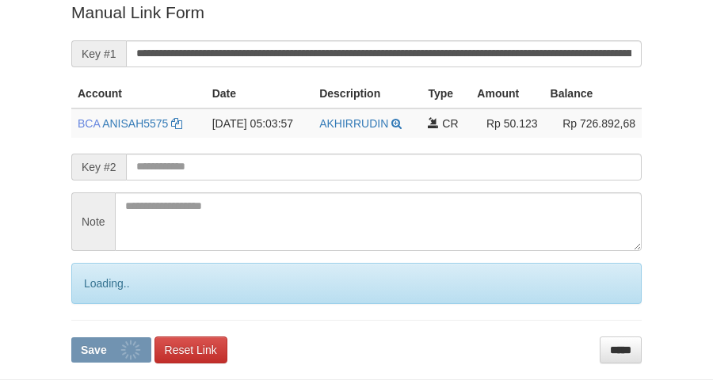
click at [71, 338] on button "Save" at bounding box center [111, 350] width 80 height 25
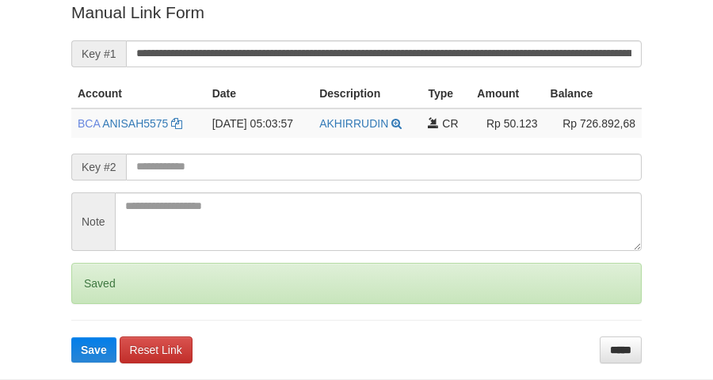
click at [71, 338] on button "Save" at bounding box center [93, 350] width 45 height 25
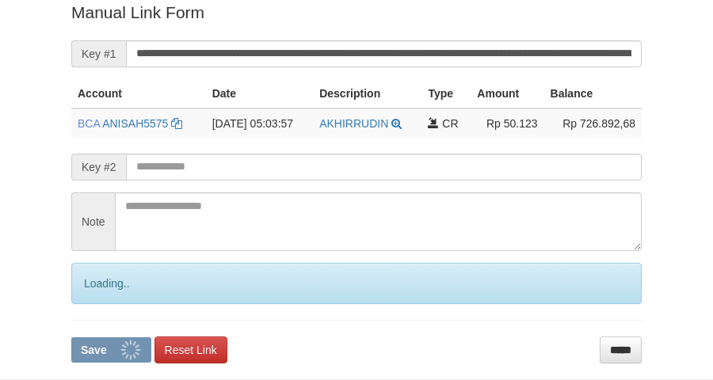
click at [71, 338] on button "Save" at bounding box center [111, 350] width 80 height 25
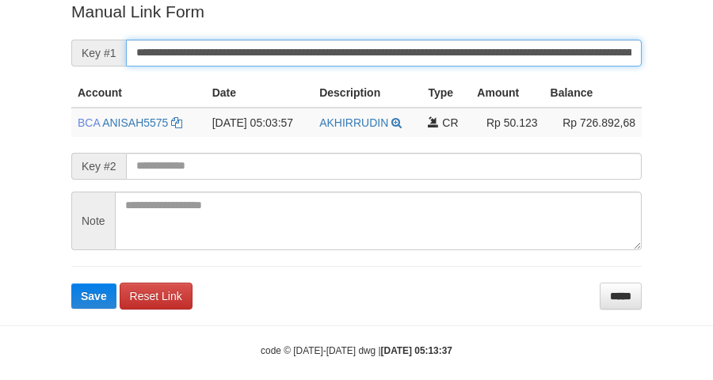
click at [71, 284] on button "Save" at bounding box center [93, 296] width 45 height 25
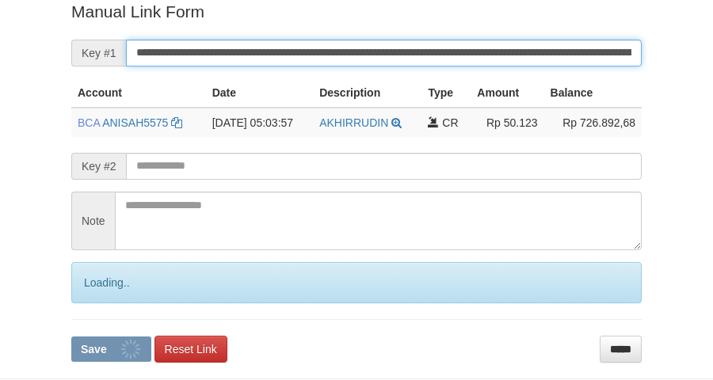
click at [71, 337] on button "Save" at bounding box center [111, 349] width 80 height 25
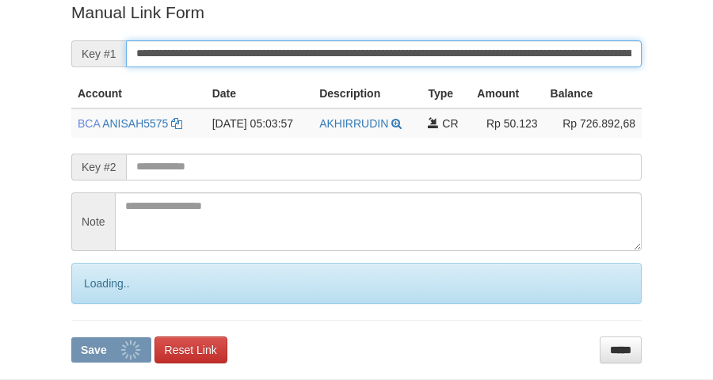
click at [71, 338] on button "Save" at bounding box center [111, 350] width 80 height 25
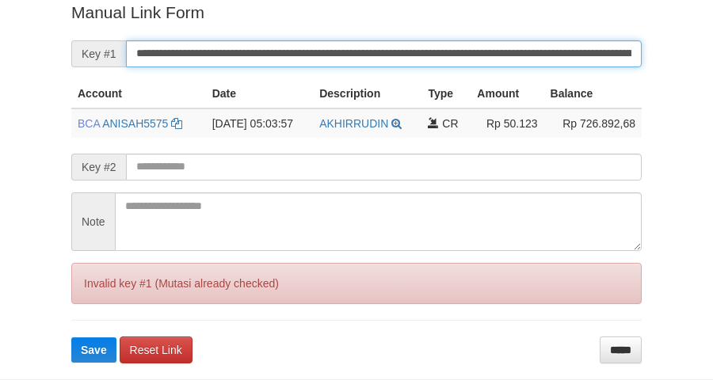
click at [71, 338] on button "Save" at bounding box center [93, 350] width 45 height 25
drag, startPoint x: 0, startPoint y: 0, endPoint x: 413, endPoint y: 61, distance: 417.4
click at [413, 61] on input "**********" at bounding box center [384, 53] width 516 height 27
